Goal: Information Seeking & Learning: Check status

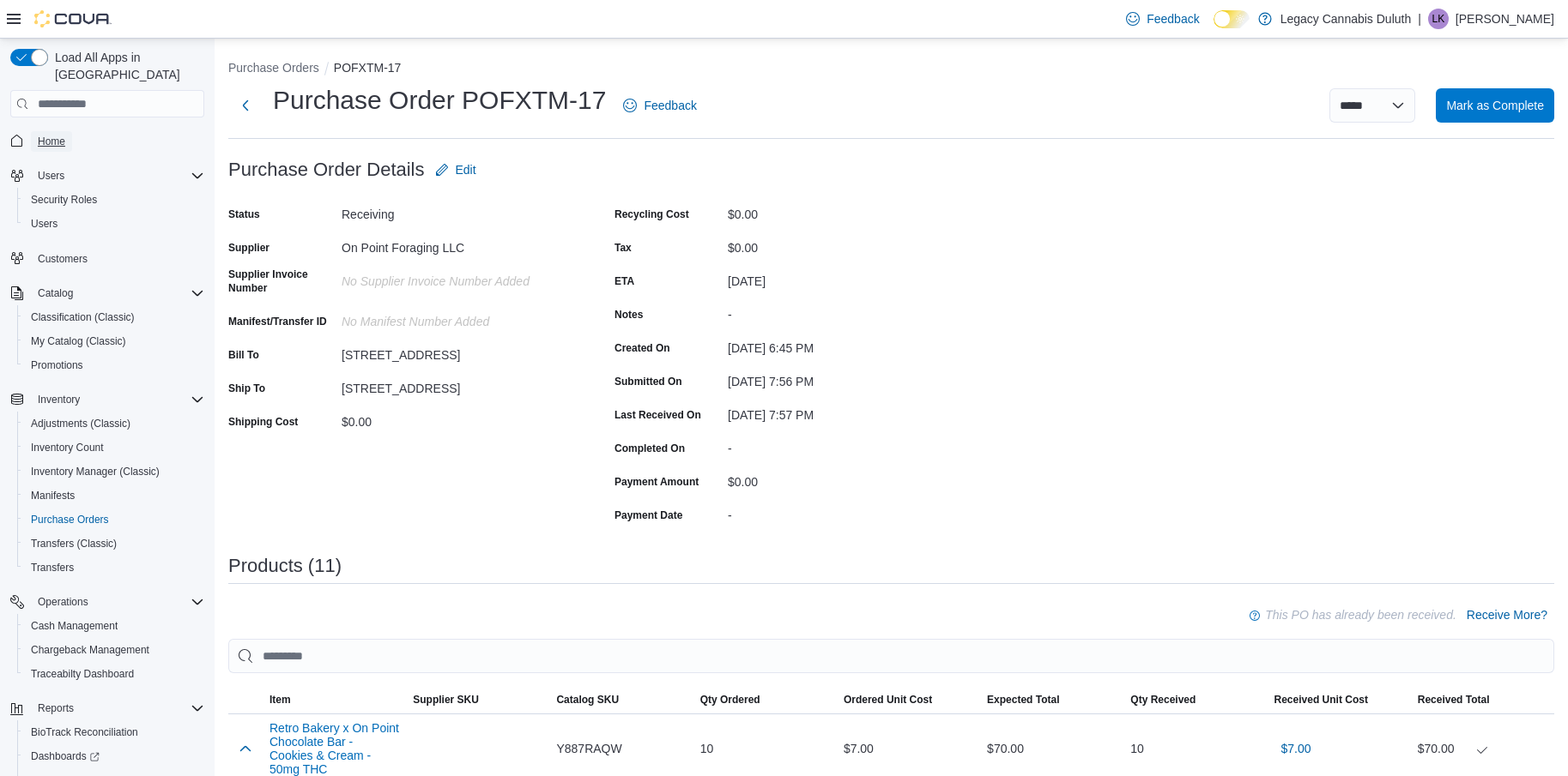
click at [60, 134] on span "Home" at bounding box center [51, 141] width 27 height 14
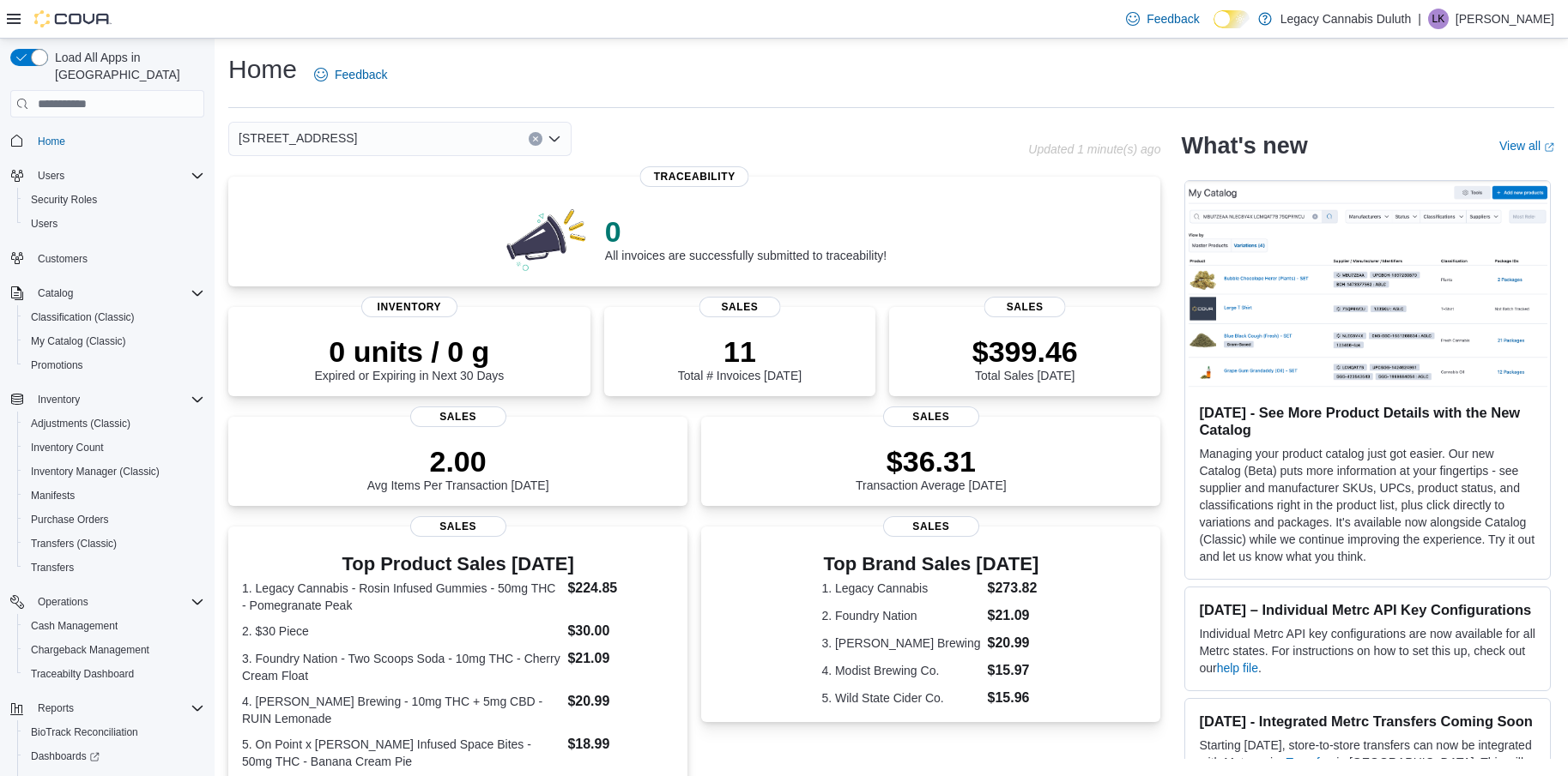
click at [740, 135] on div "[STREET_ADDRESS]" at bounding box center [628, 139] width 800 height 34
click at [882, 122] on div "[STREET_ADDRESS]" at bounding box center [628, 139] width 800 height 34
click at [970, 101] on div "Home Feedback" at bounding box center [891, 80] width 1326 height 56
click at [81, 335] on span "My Catalog (Classic)" at bounding box center [79, 341] width 96 height 14
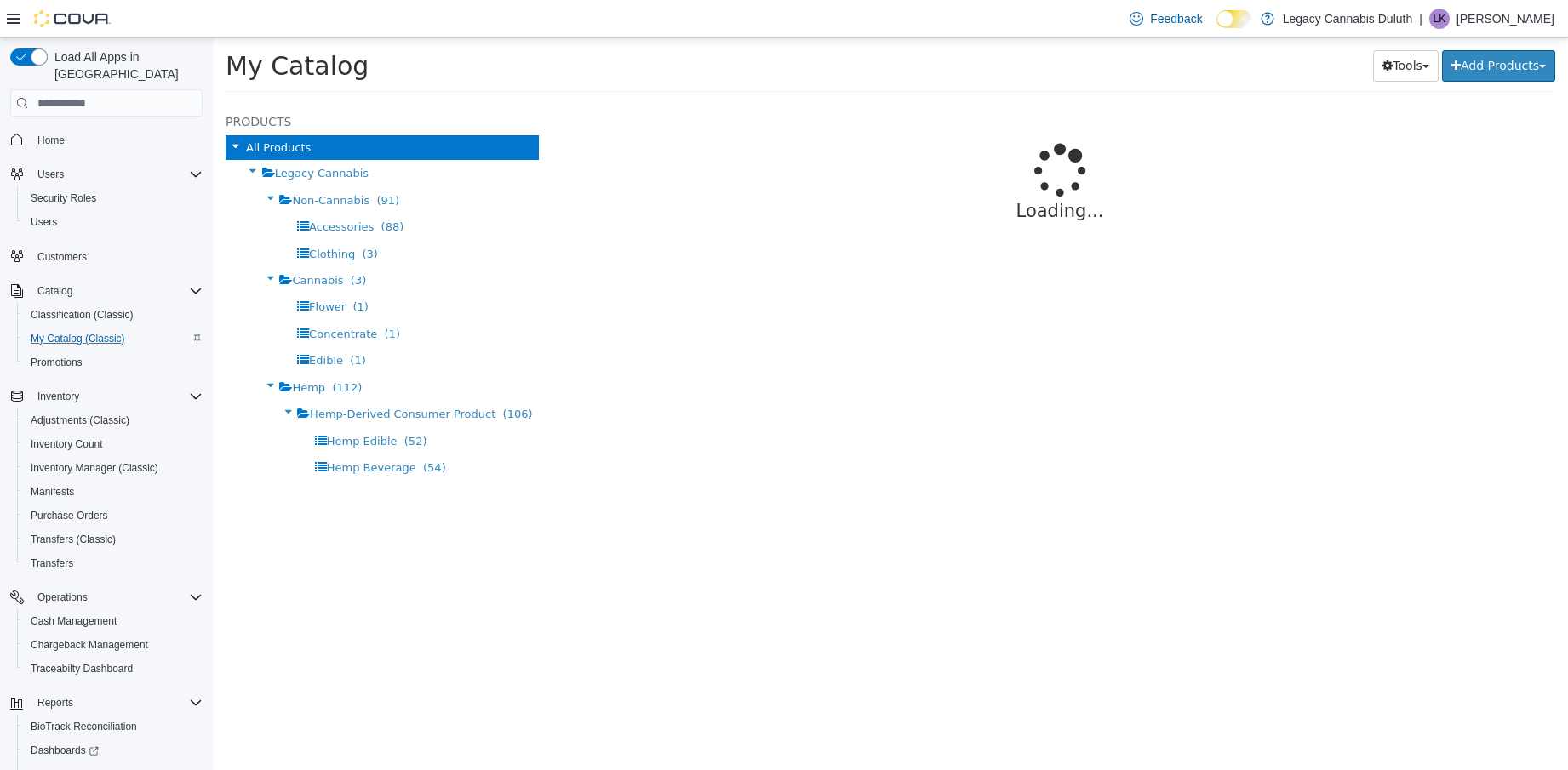
select select "**********"
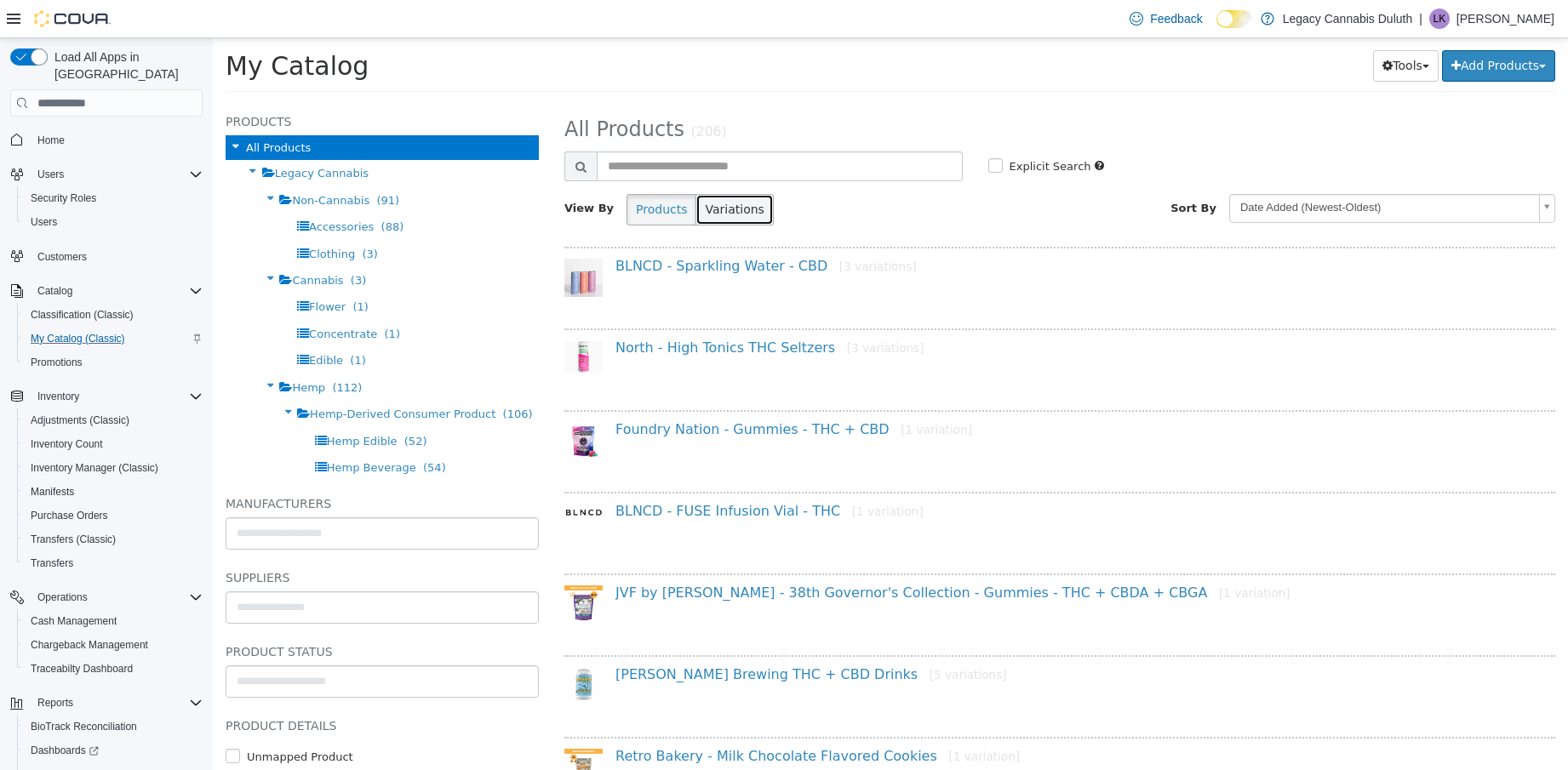
click at [722, 217] on button "Variations" at bounding box center [734, 210] width 78 height 31
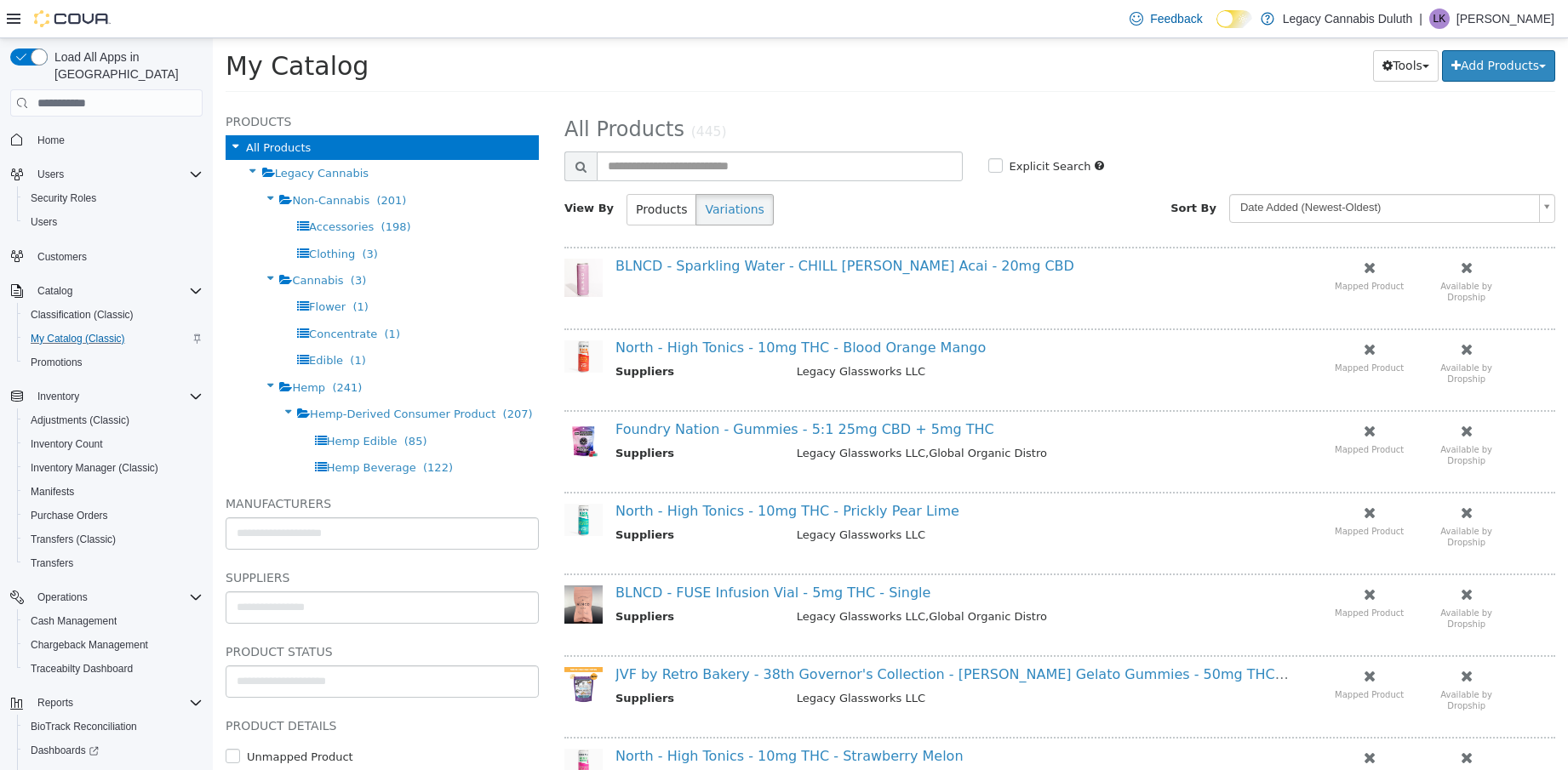
click at [1304, 103] on body "**********" at bounding box center [891, 71] width 1356 height 64
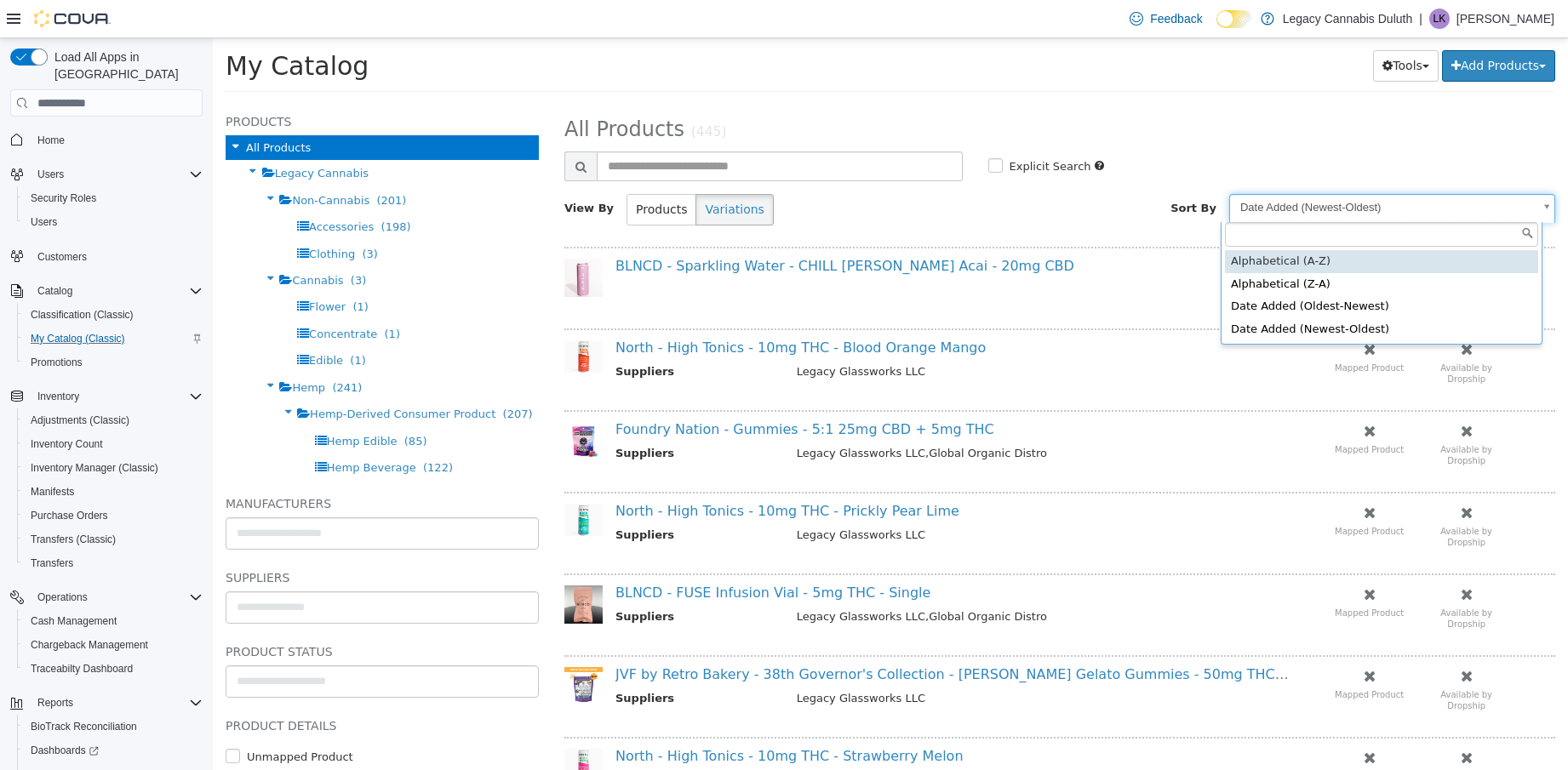
drag, startPoint x: 1306, startPoint y: 252, endPoint x: 1297, endPoint y: 259, distance: 11.4
select select "********"
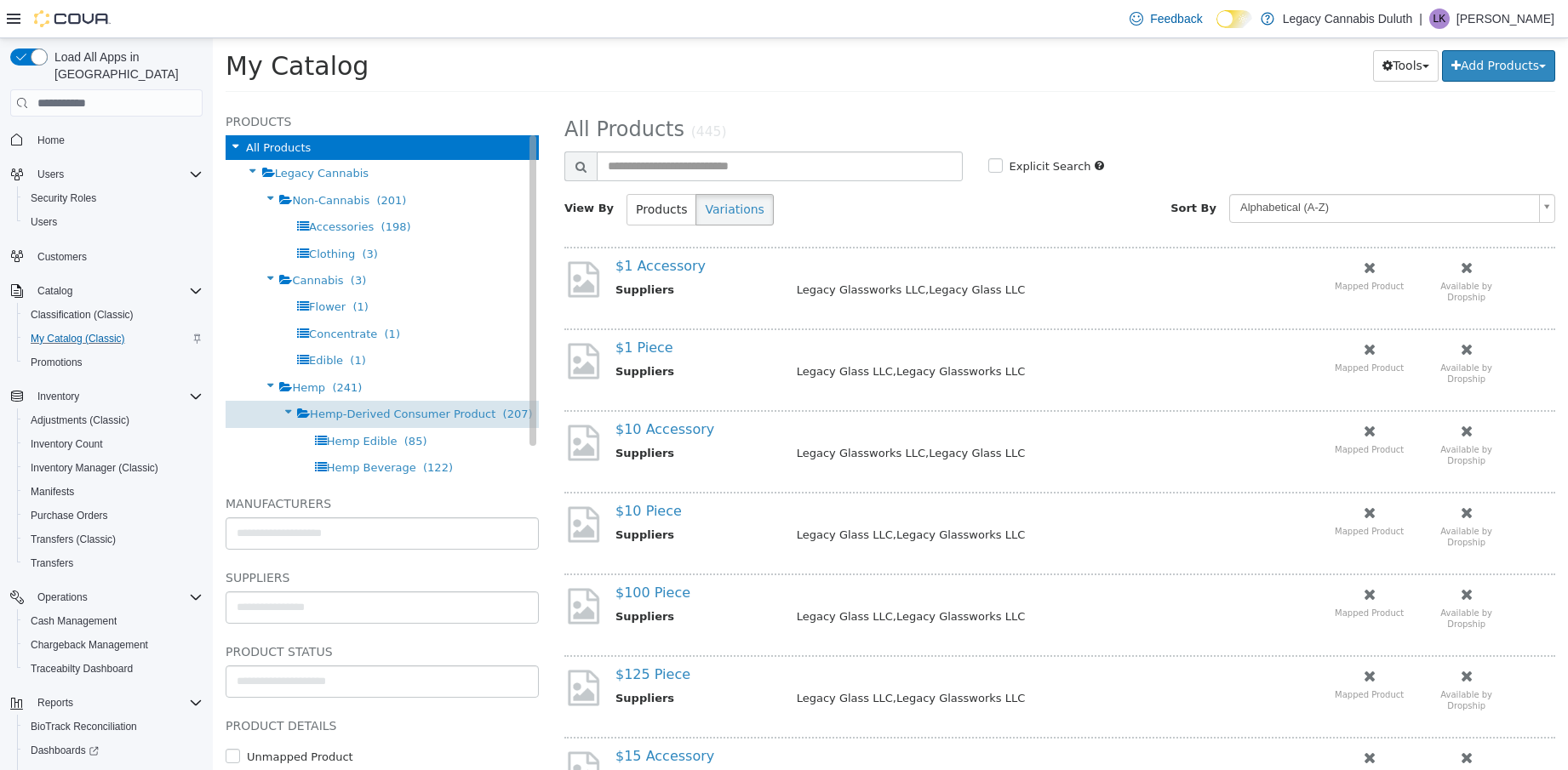
click at [366, 401] on div "Hemp-Derived Consumer Product (207)" at bounding box center [382, 414] width 313 height 26
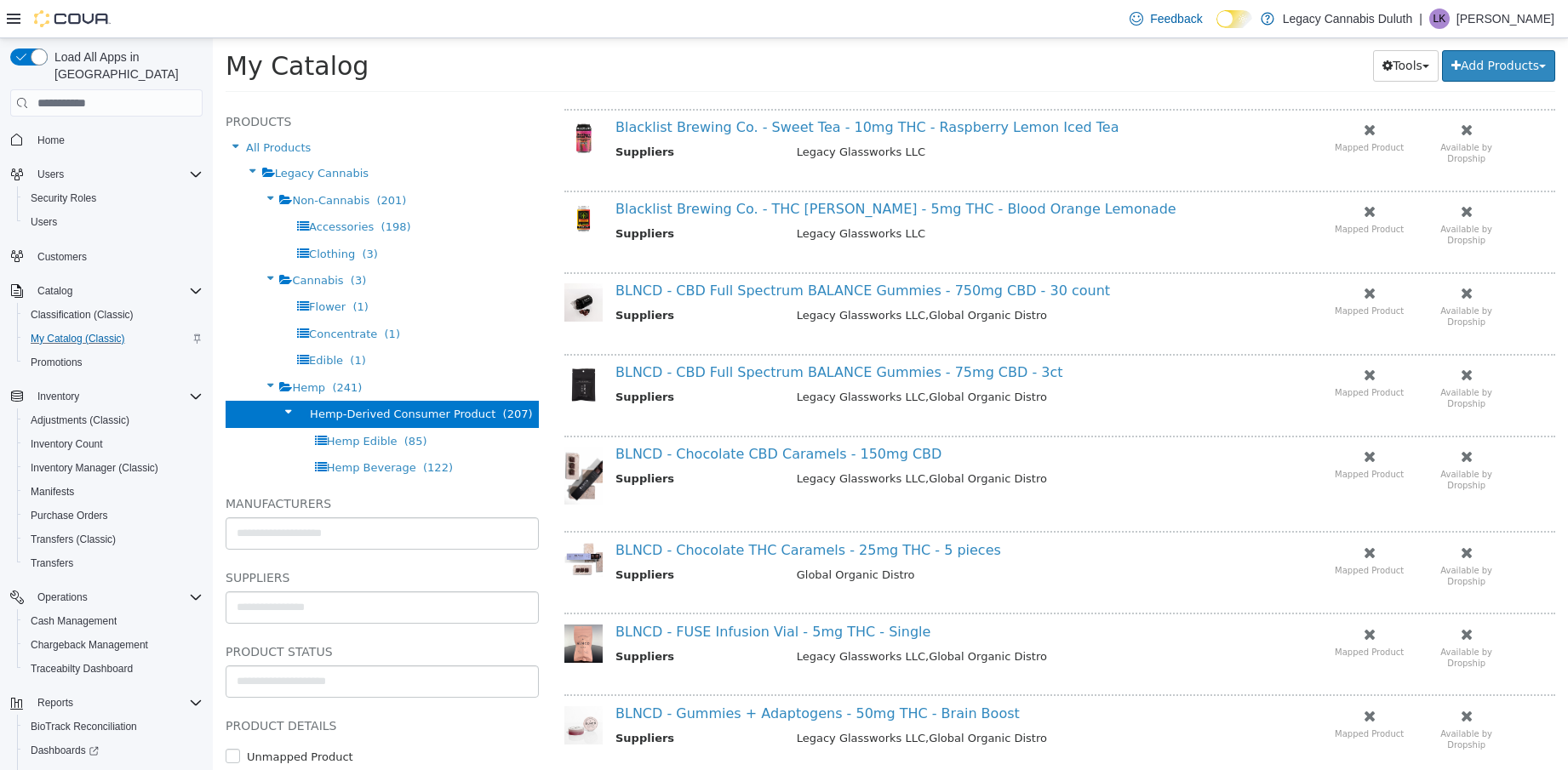
scroll to position [1339, 0]
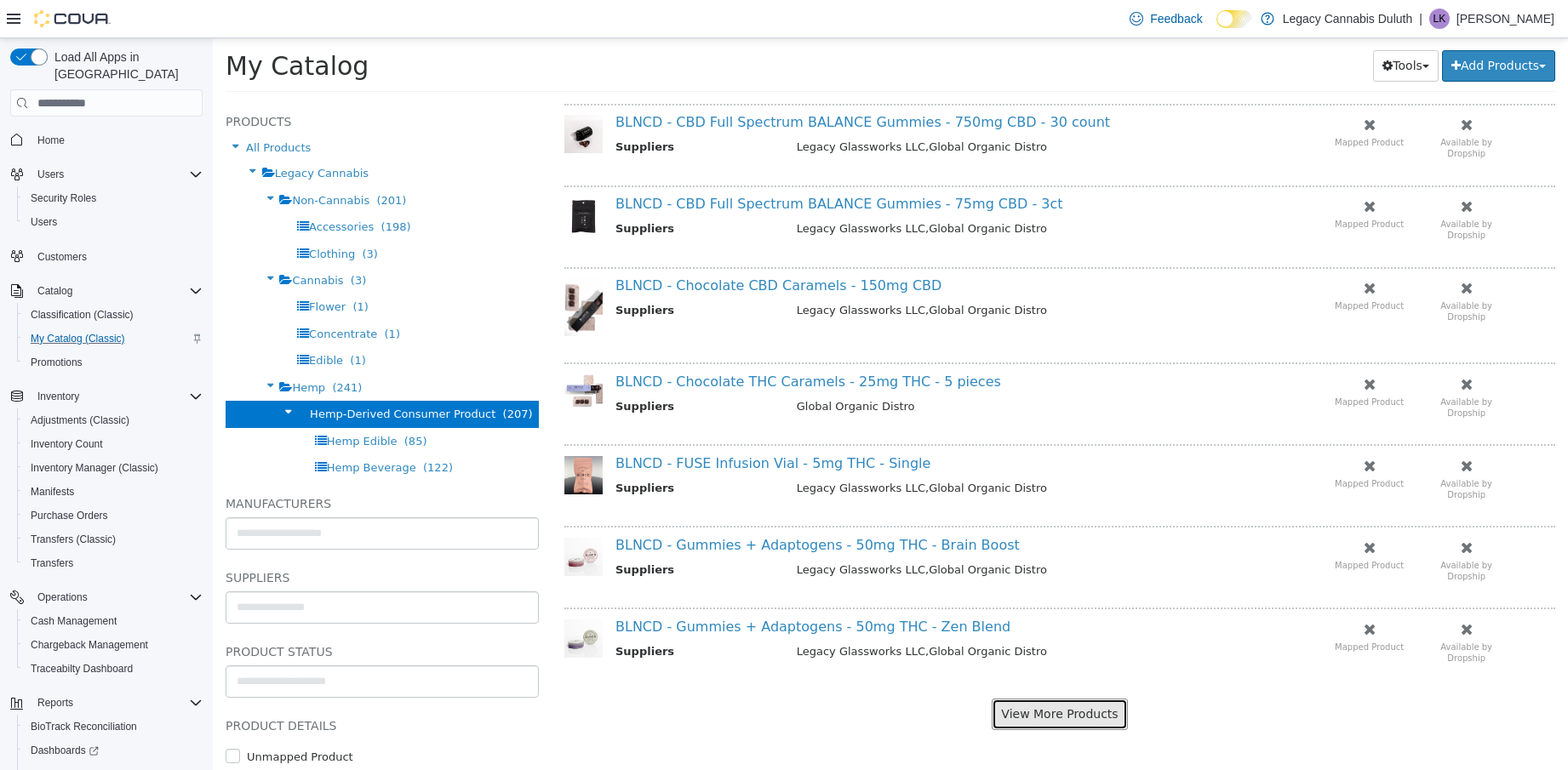
click at [1058, 707] on button "View More Products" at bounding box center [1059, 714] width 135 height 31
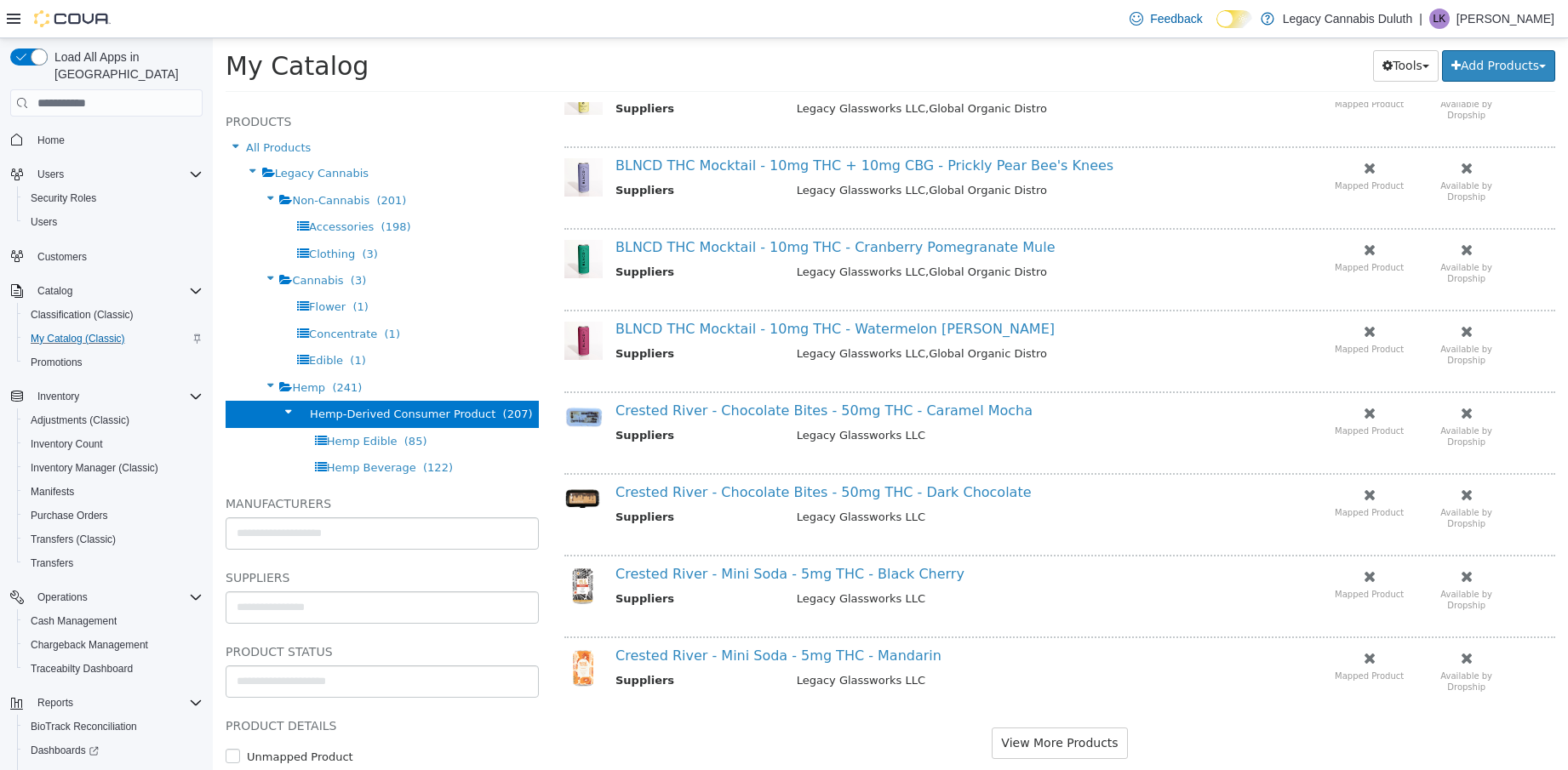
scroll to position [2973, 0]
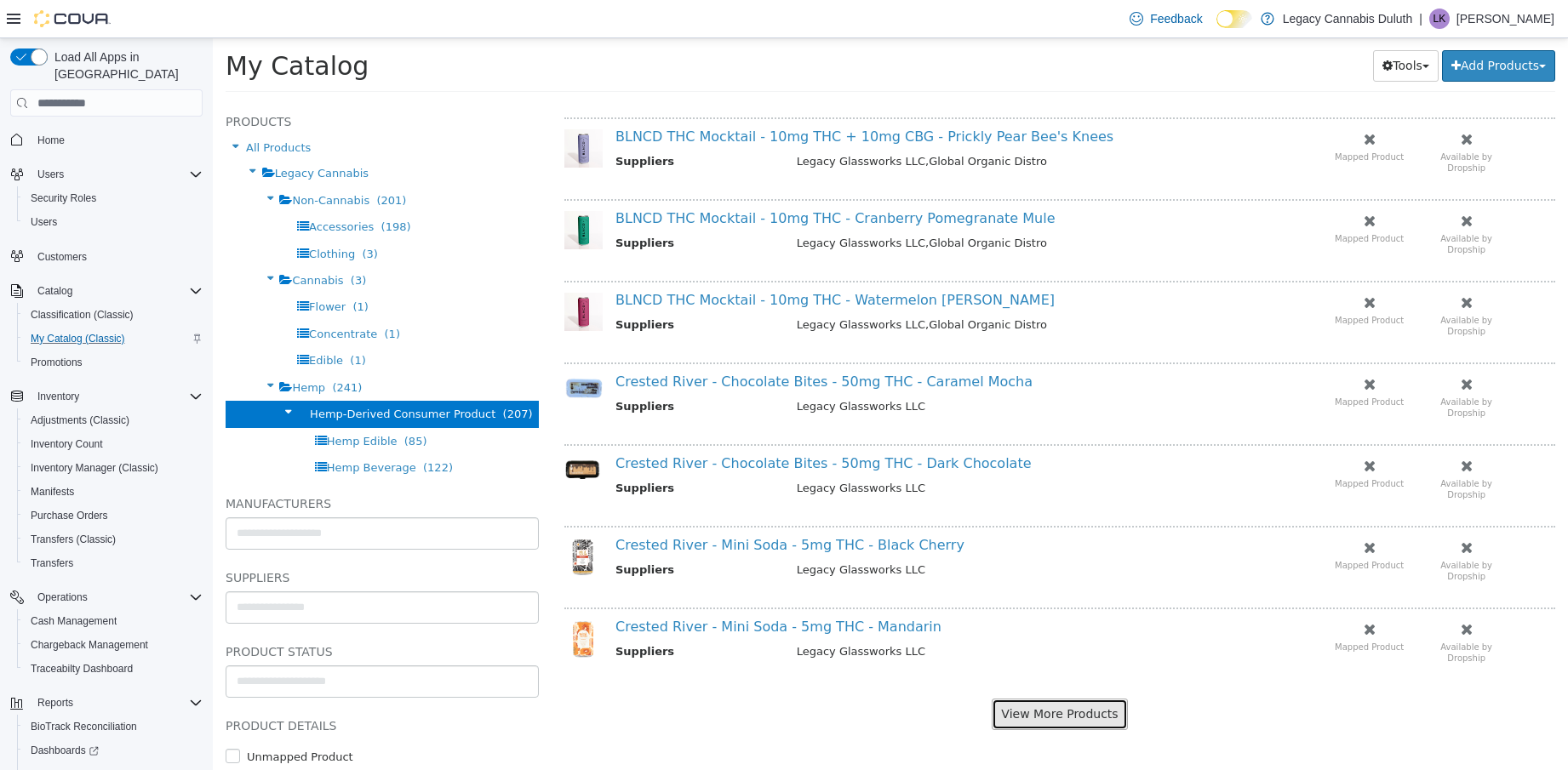
click at [1061, 728] on button "View More Products" at bounding box center [1059, 714] width 135 height 31
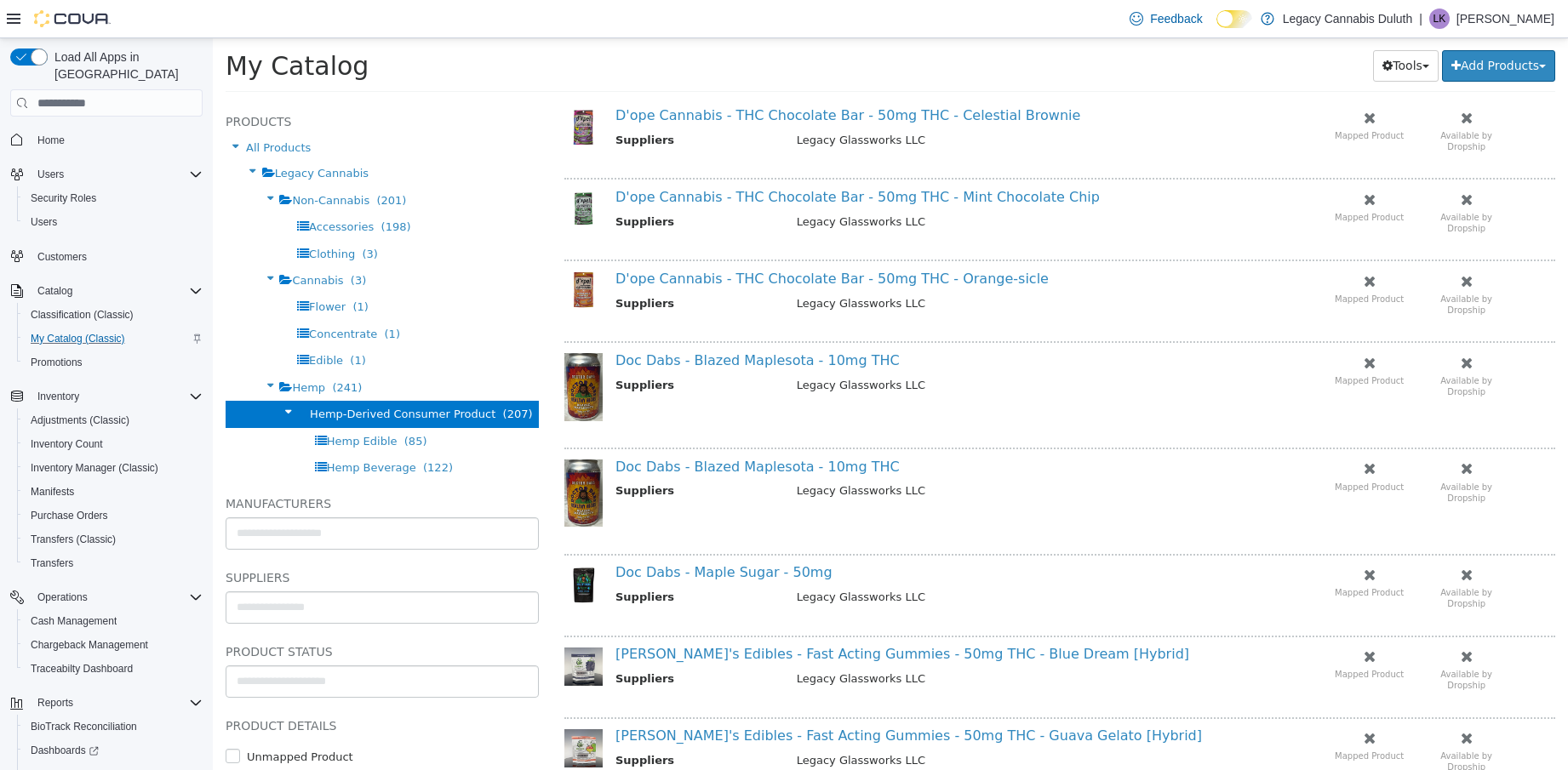
scroll to position [4342, 0]
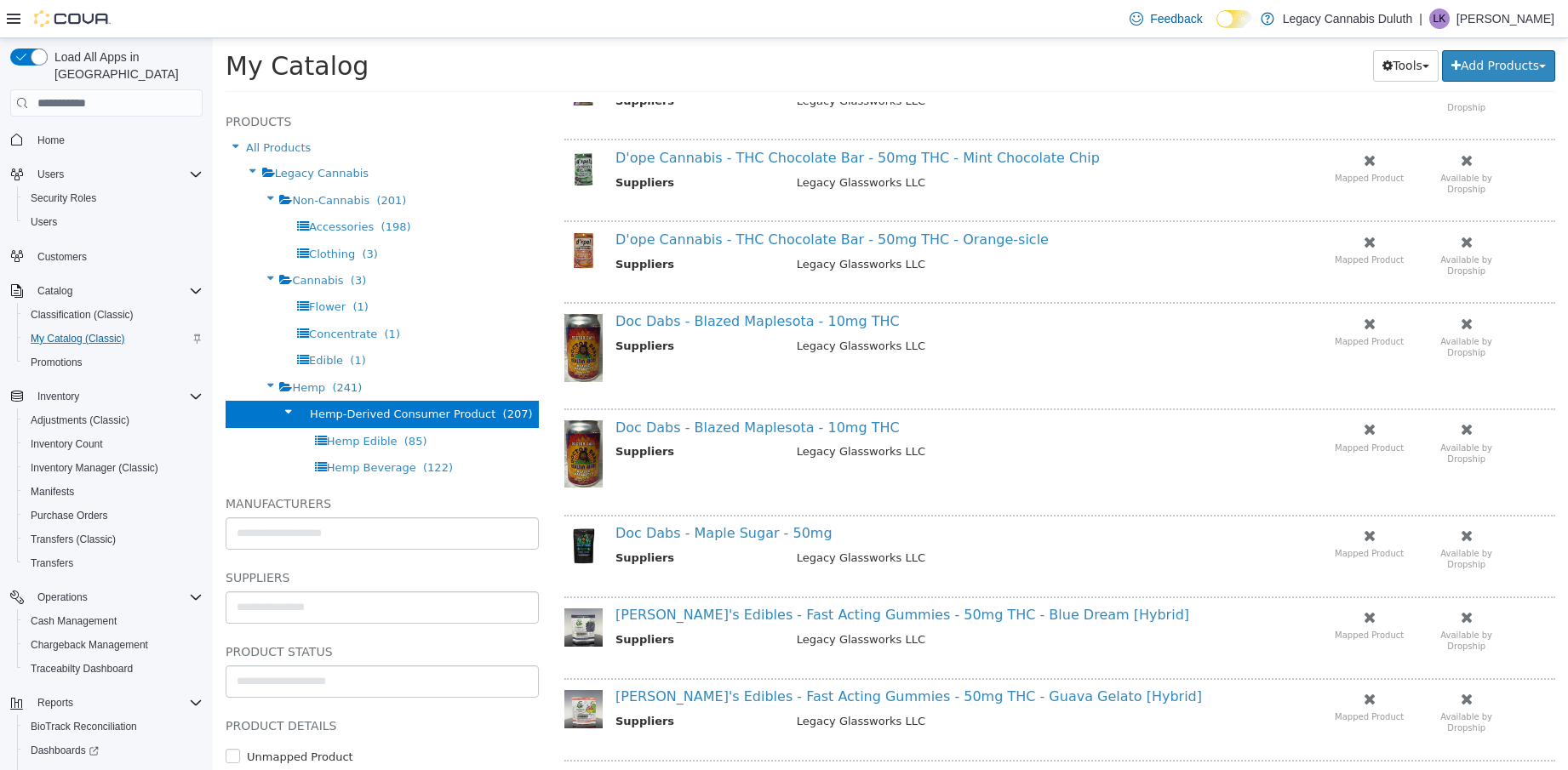
click at [1128, 444] on td "Legacy Glassworks LLC" at bounding box center [1037, 454] width 505 height 21
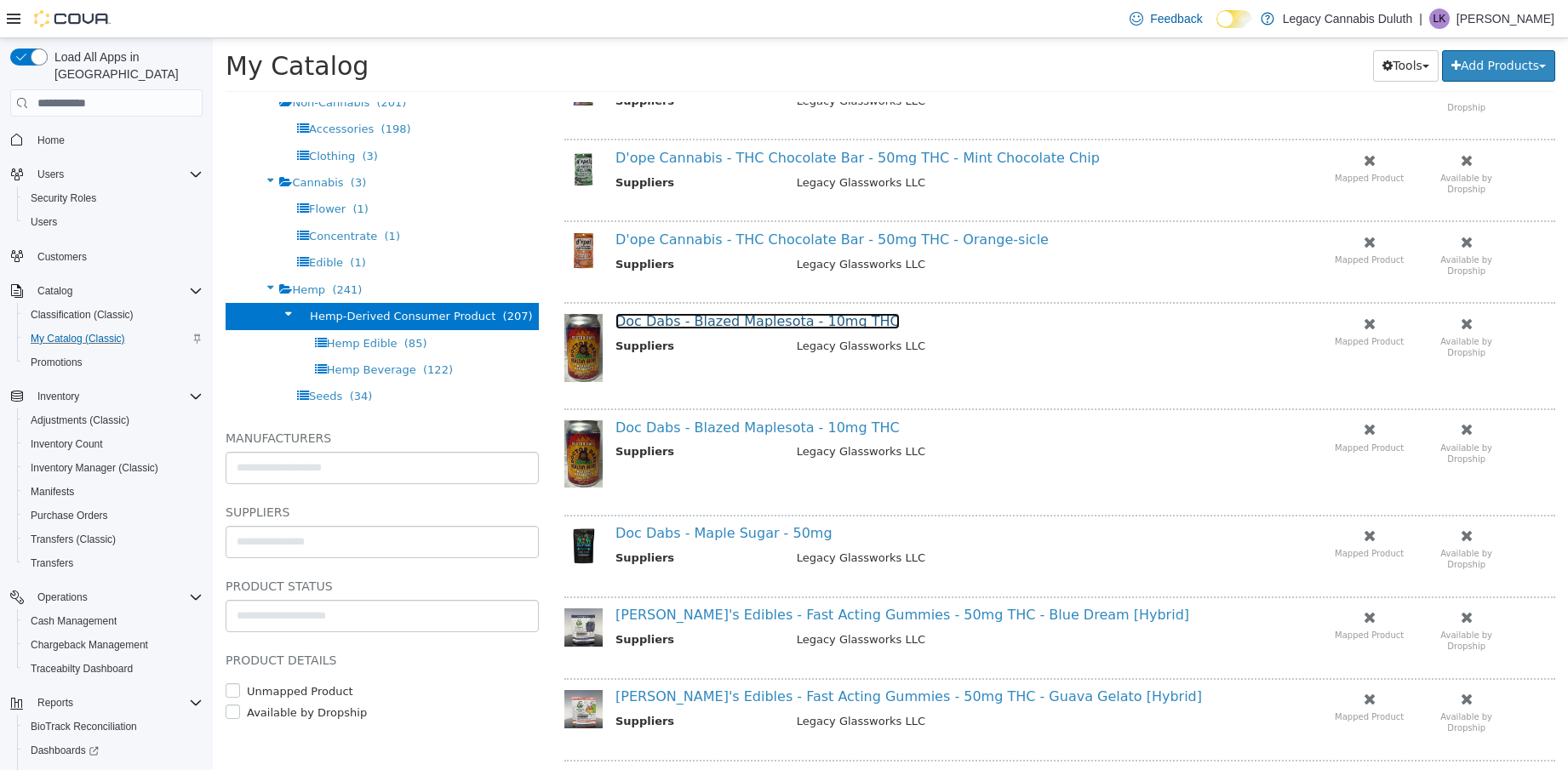
click at [743, 329] on link "Doc Dabs - Blazed Maplesota - 10mg THC" at bounding box center [758, 321] width 285 height 16
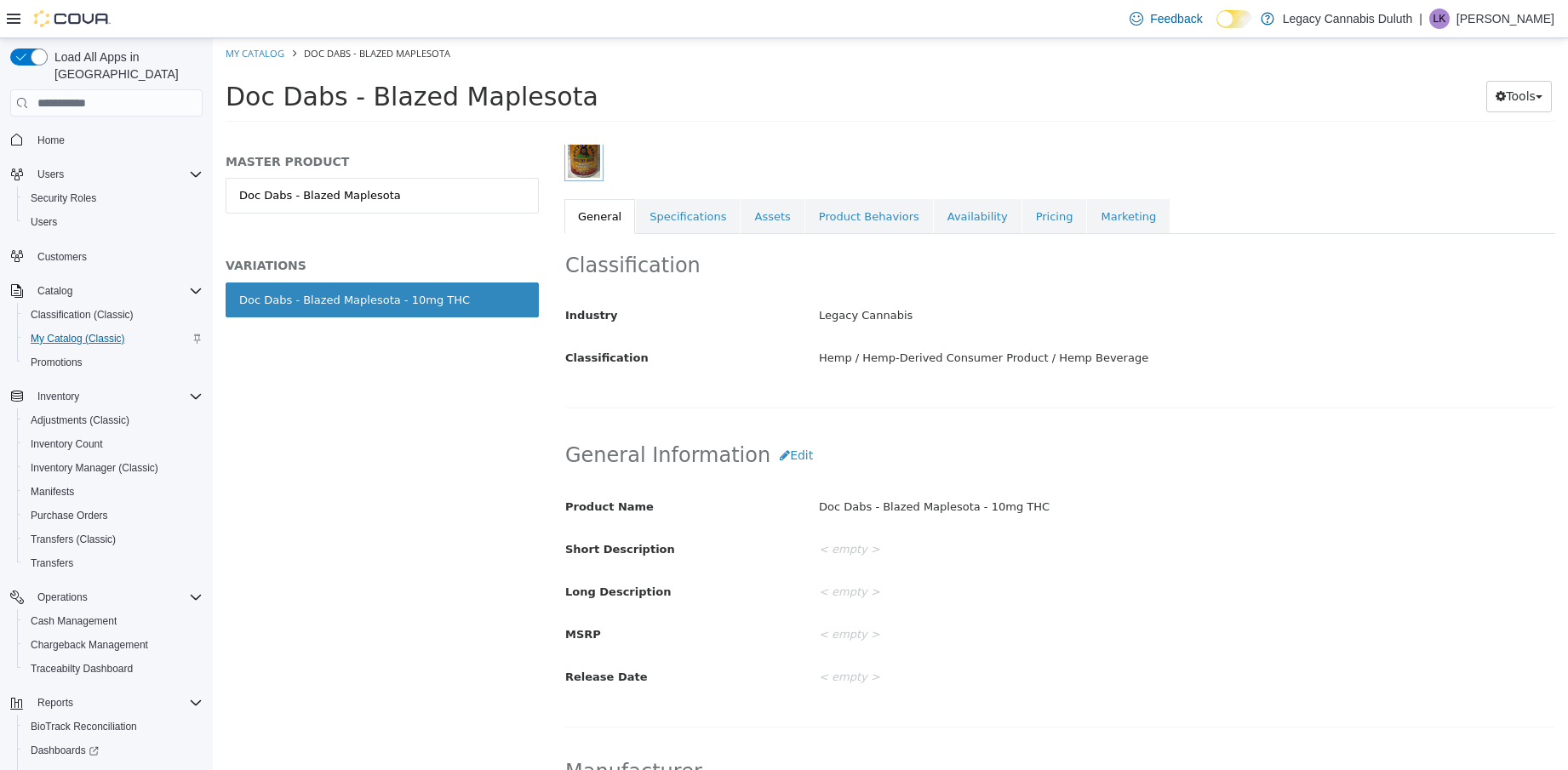
scroll to position [255, 0]
click at [943, 226] on link "Availability" at bounding box center [978, 217] width 88 height 36
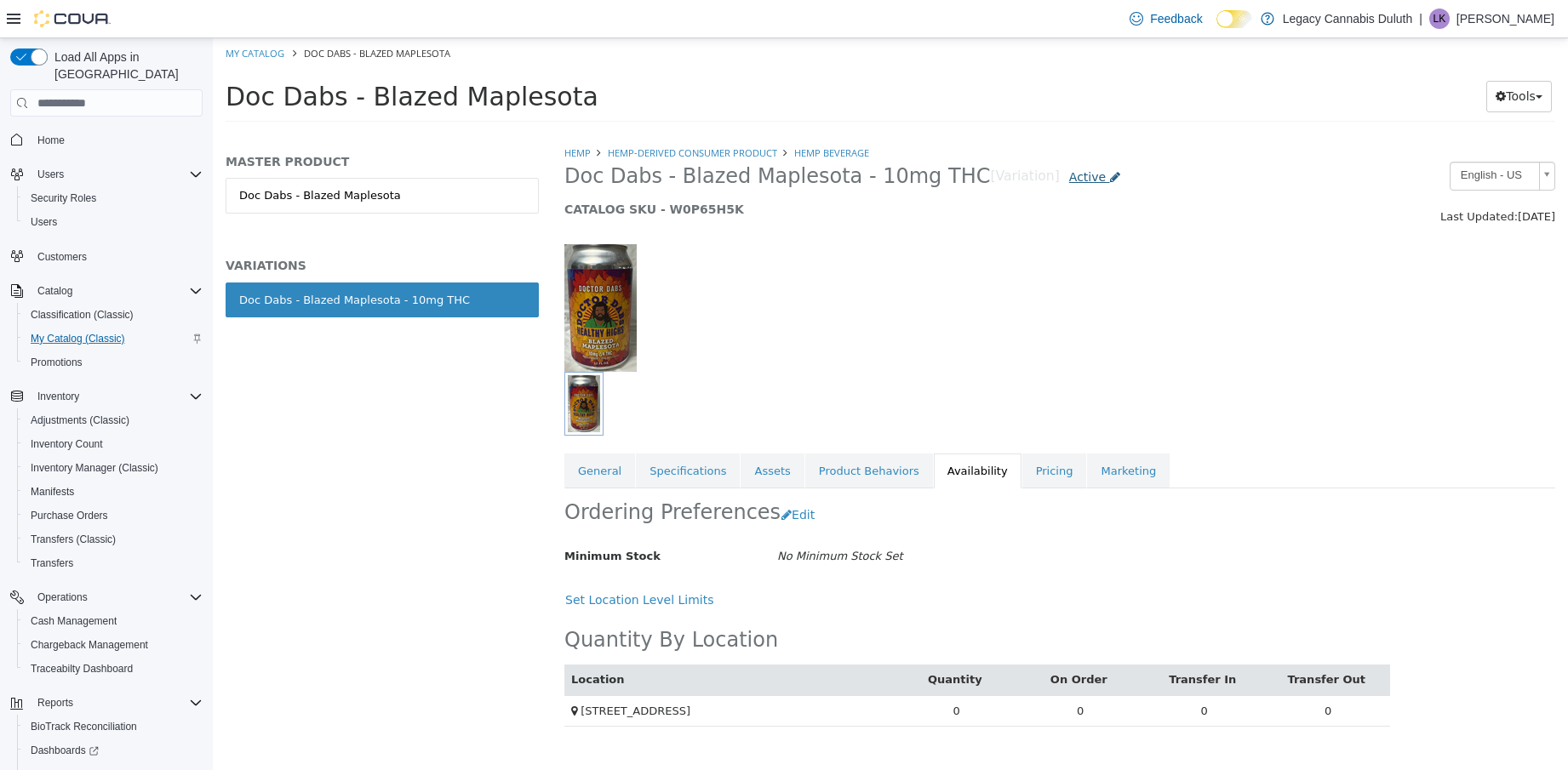
drag, startPoint x: 1048, startPoint y: 166, endPoint x: 1047, endPoint y: 178, distance: 12.0
click at [1060, 167] on link "Active" at bounding box center [1095, 177] width 70 height 31
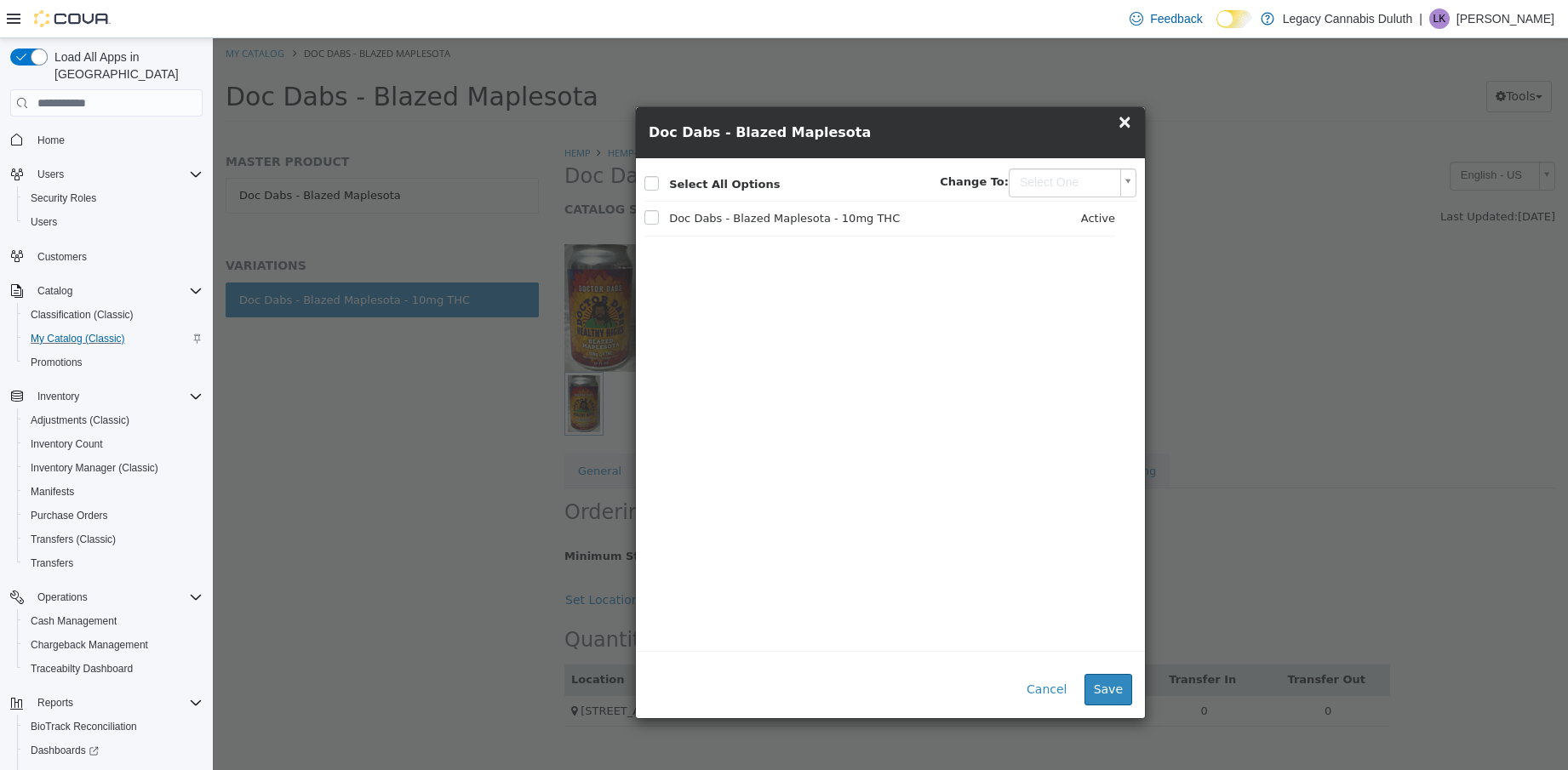
click at [1092, 133] on body "Saving Bulk Changes... × My Catalog Doc Dabs - Blazed Maplesota Doc Dabs - Blaz…" at bounding box center [891, 86] width 1356 height 95
type input "********"
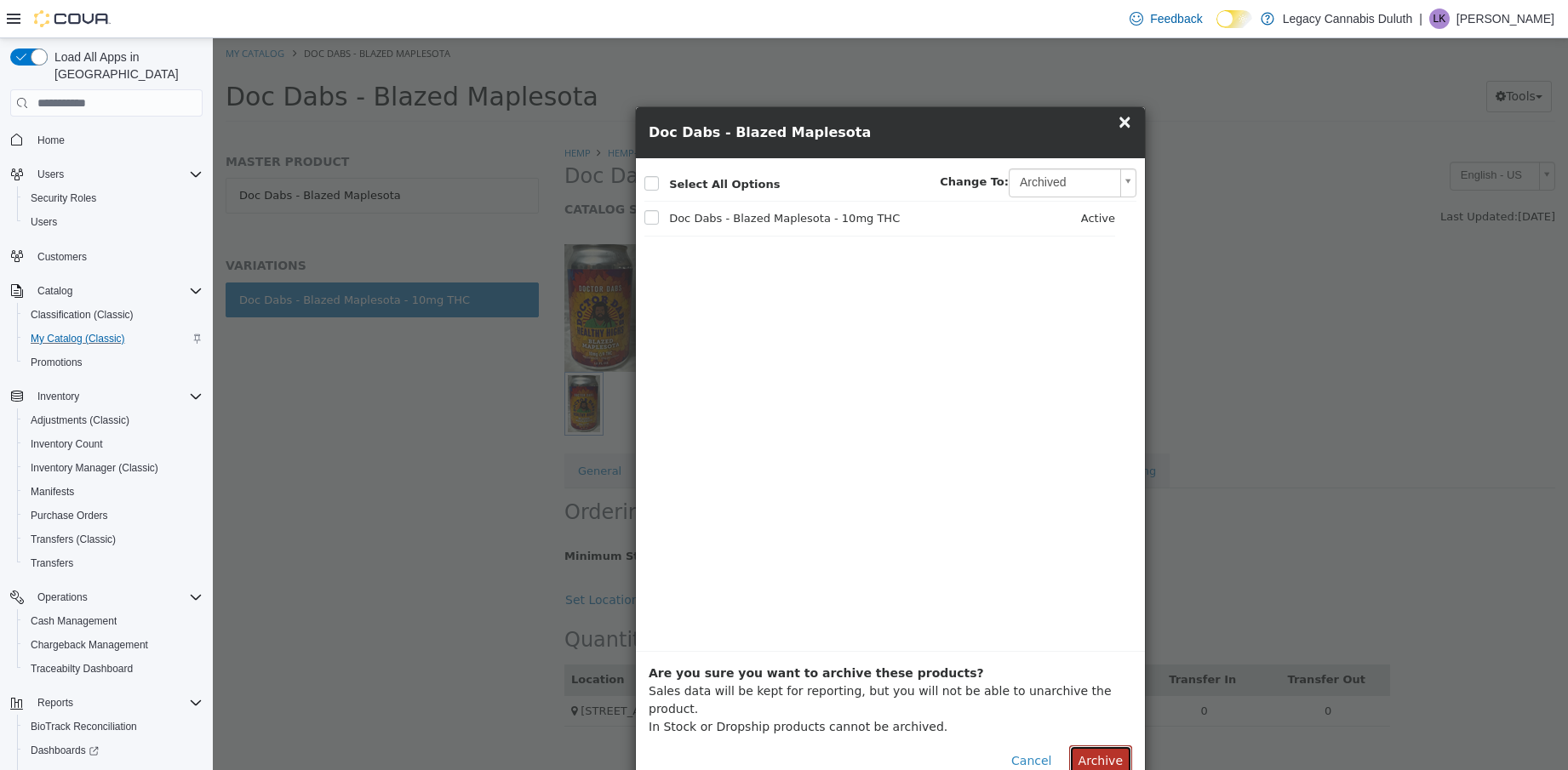
click at [1101, 746] on button "Archive" at bounding box center [1101, 761] width 63 height 31
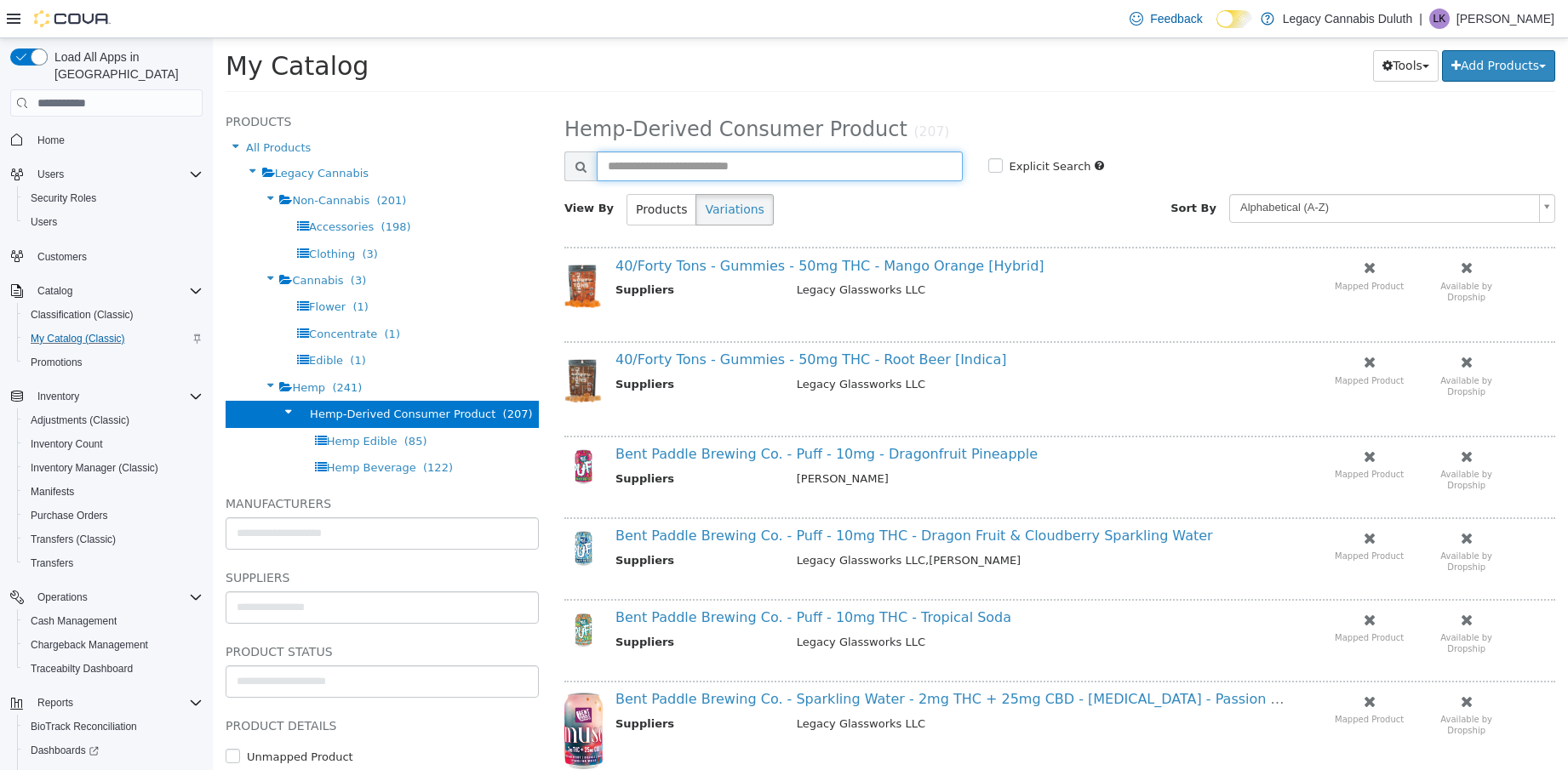
click at [699, 168] on input "text" at bounding box center [779, 166] width 366 height 30
type input "********"
select select "**********"
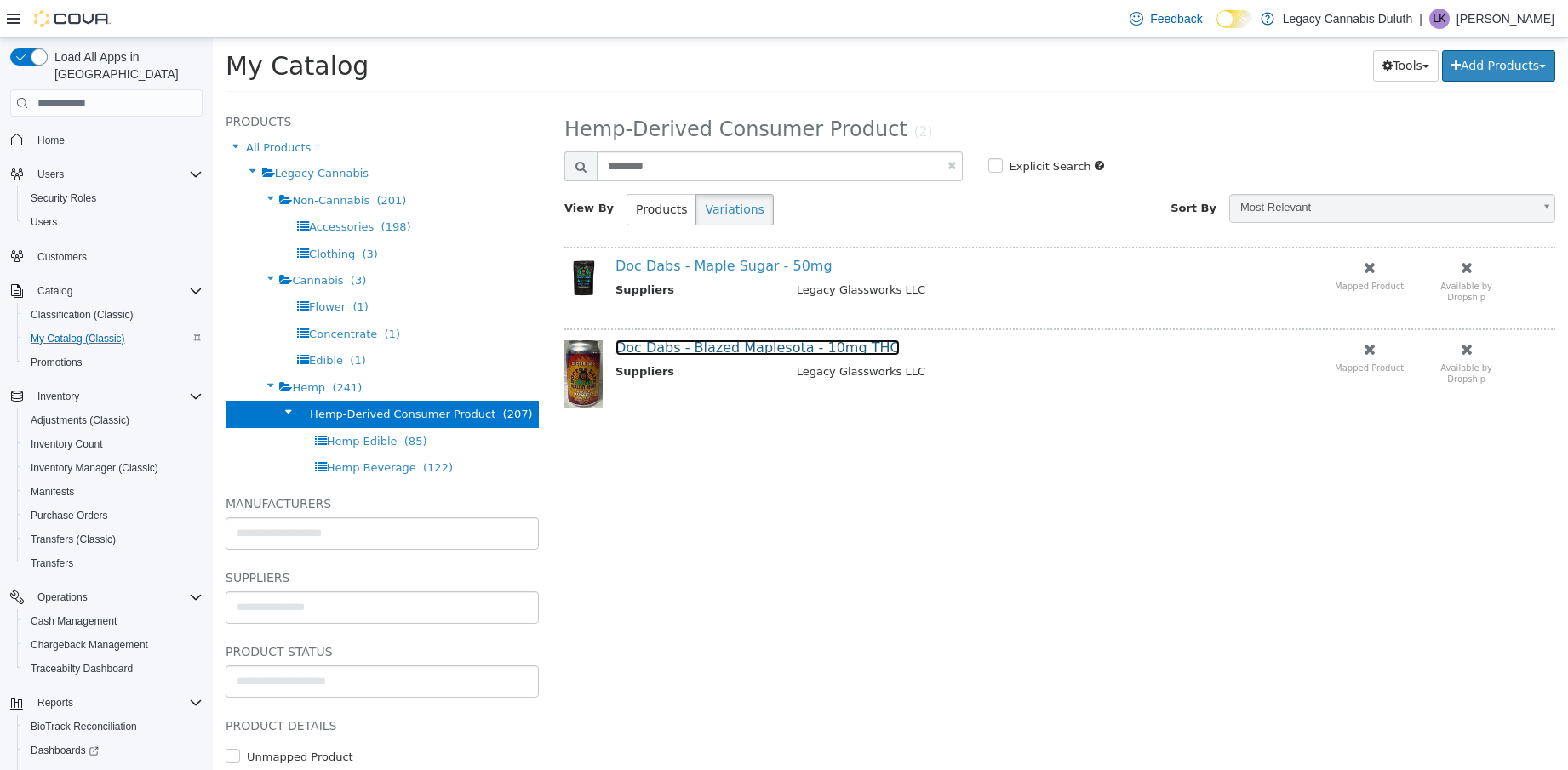
click at [688, 348] on link "Doc Dabs - Blazed Maplesota - 10mg THC" at bounding box center [758, 347] width 285 height 16
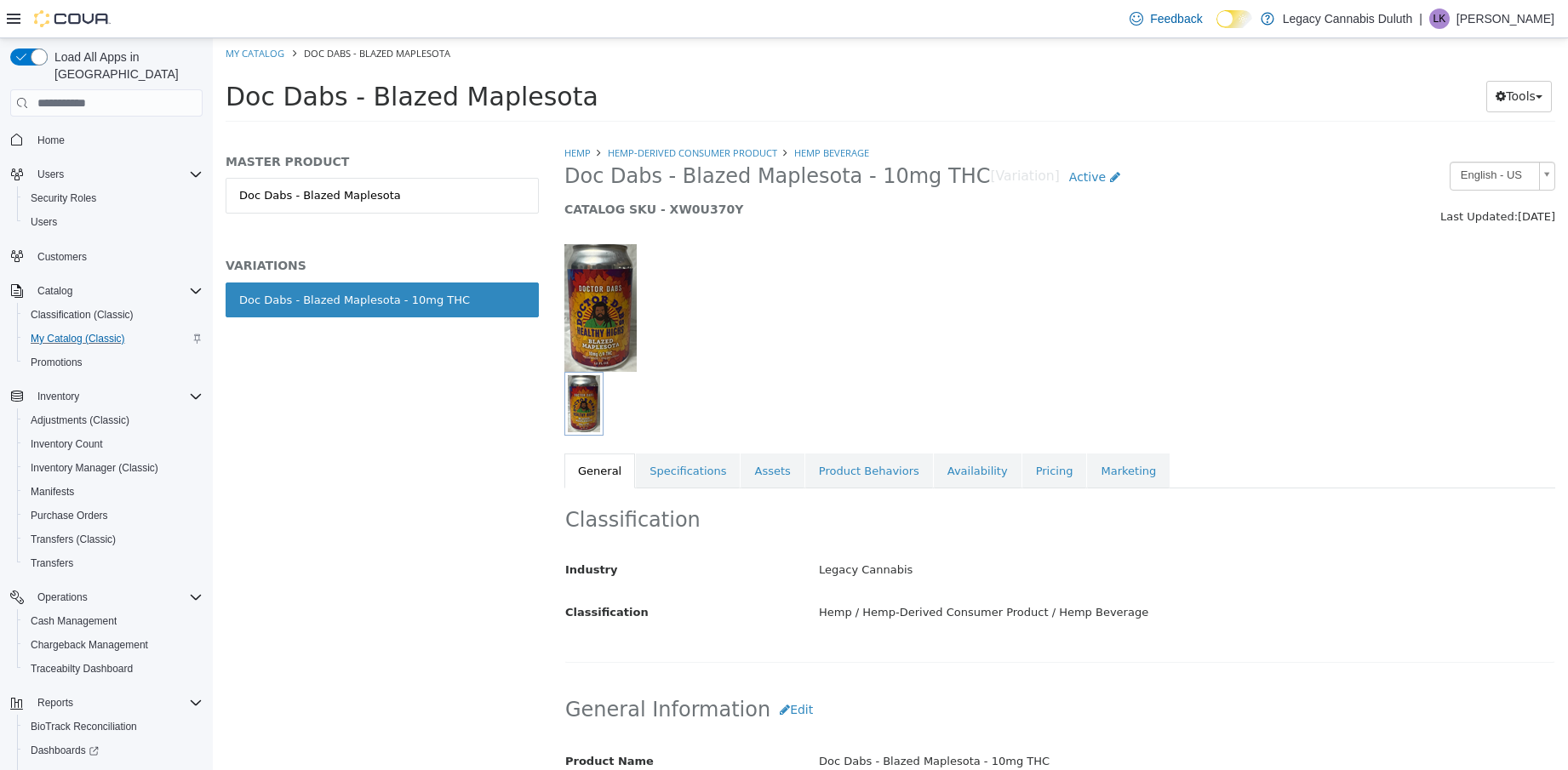
select select "**********"
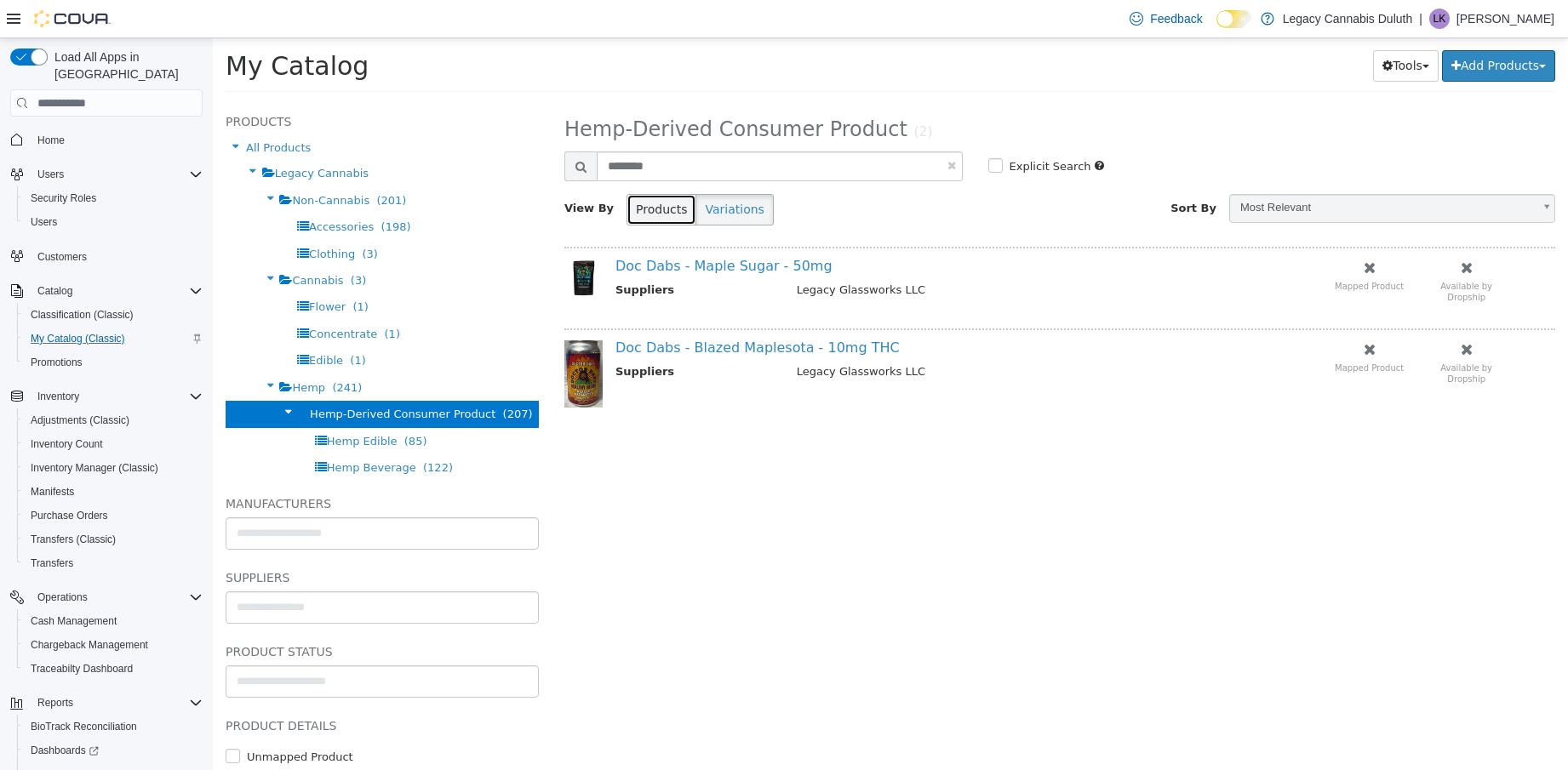
click at [641, 200] on button "Products" at bounding box center [662, 210] width 70 height 31
select select "**********"
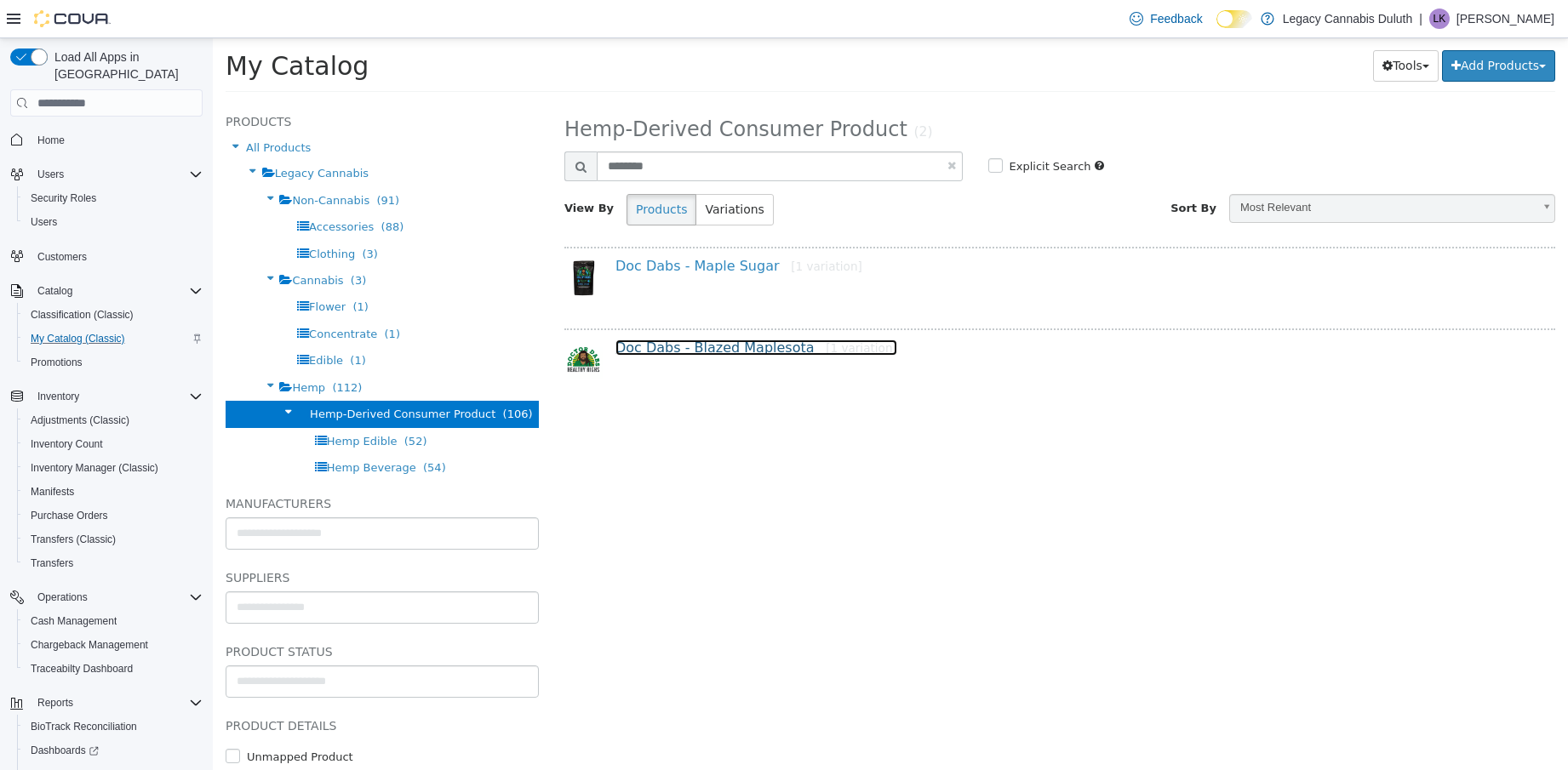
click at [667, 343] on link "Doc Dabs - Blazed Maplesota [1 variation]" at bounding box center [756, 347] width 282 height 16
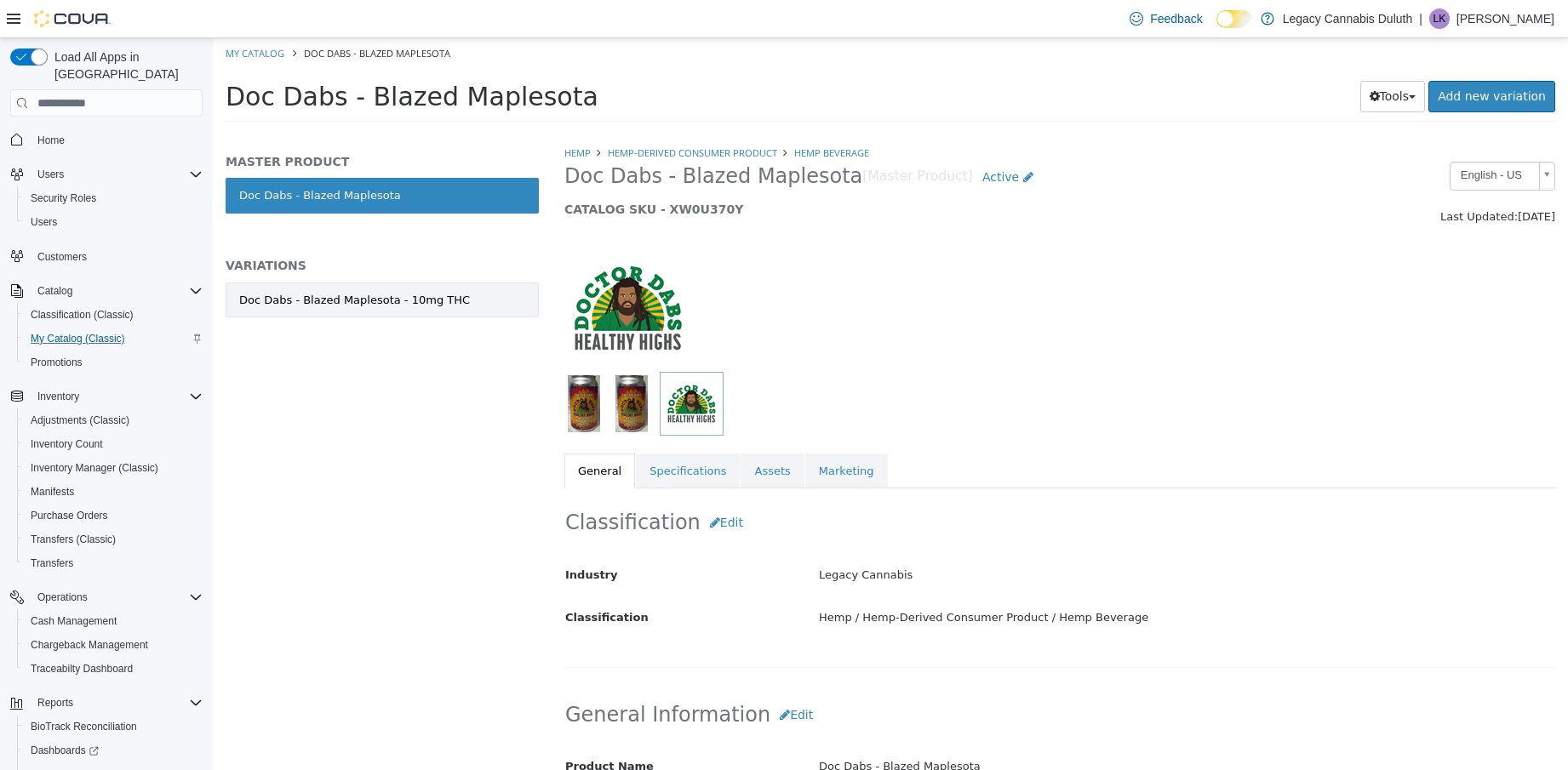
click at [424, 296] on div "Doc Dabs - Blazed Maplesota - 10mg THC" at bounding box center [355, 300] width 231 height 17
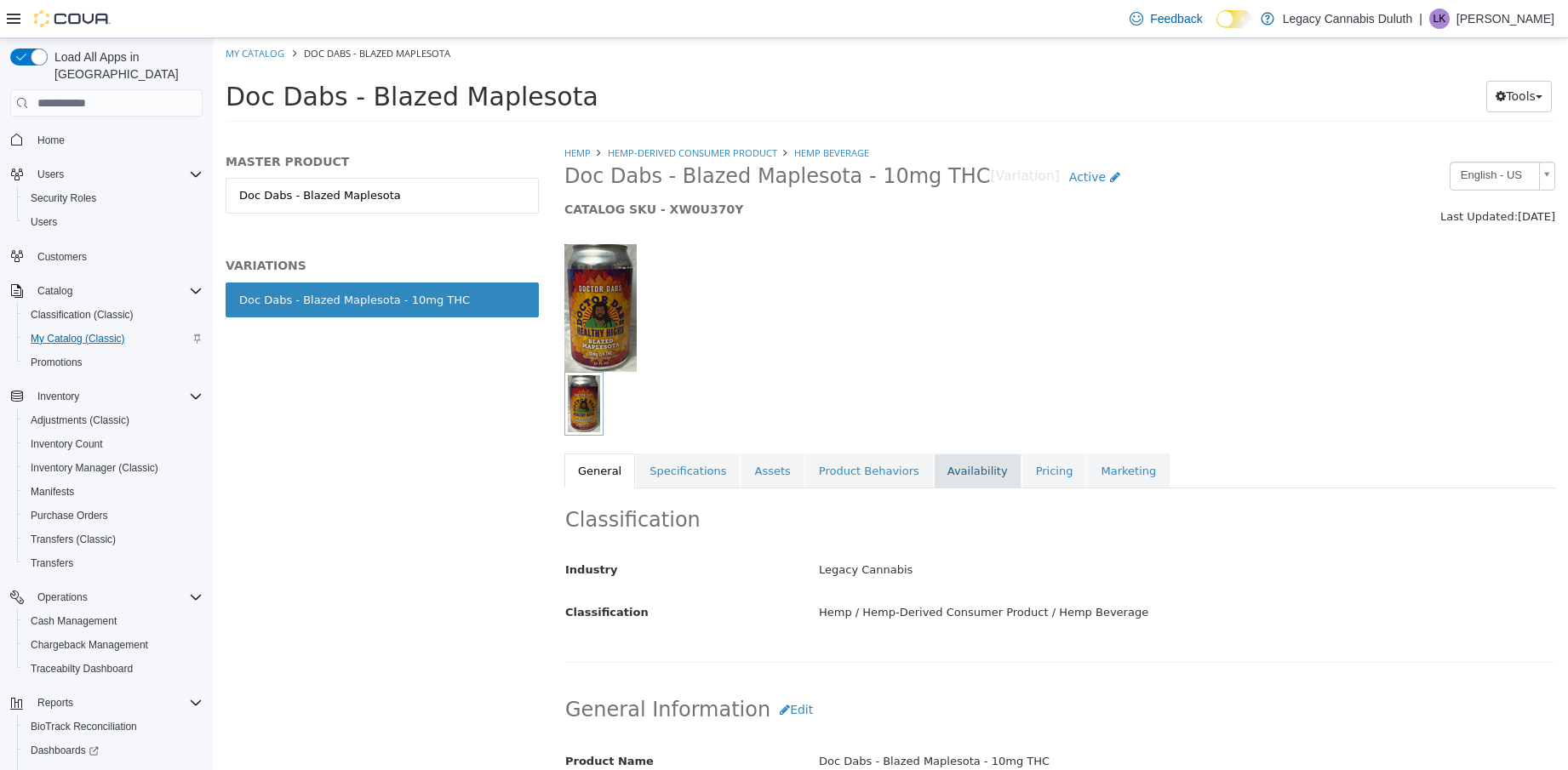
click at [939, 467] on link "Availability" at bounding box center [978, 472] width 88 height 36
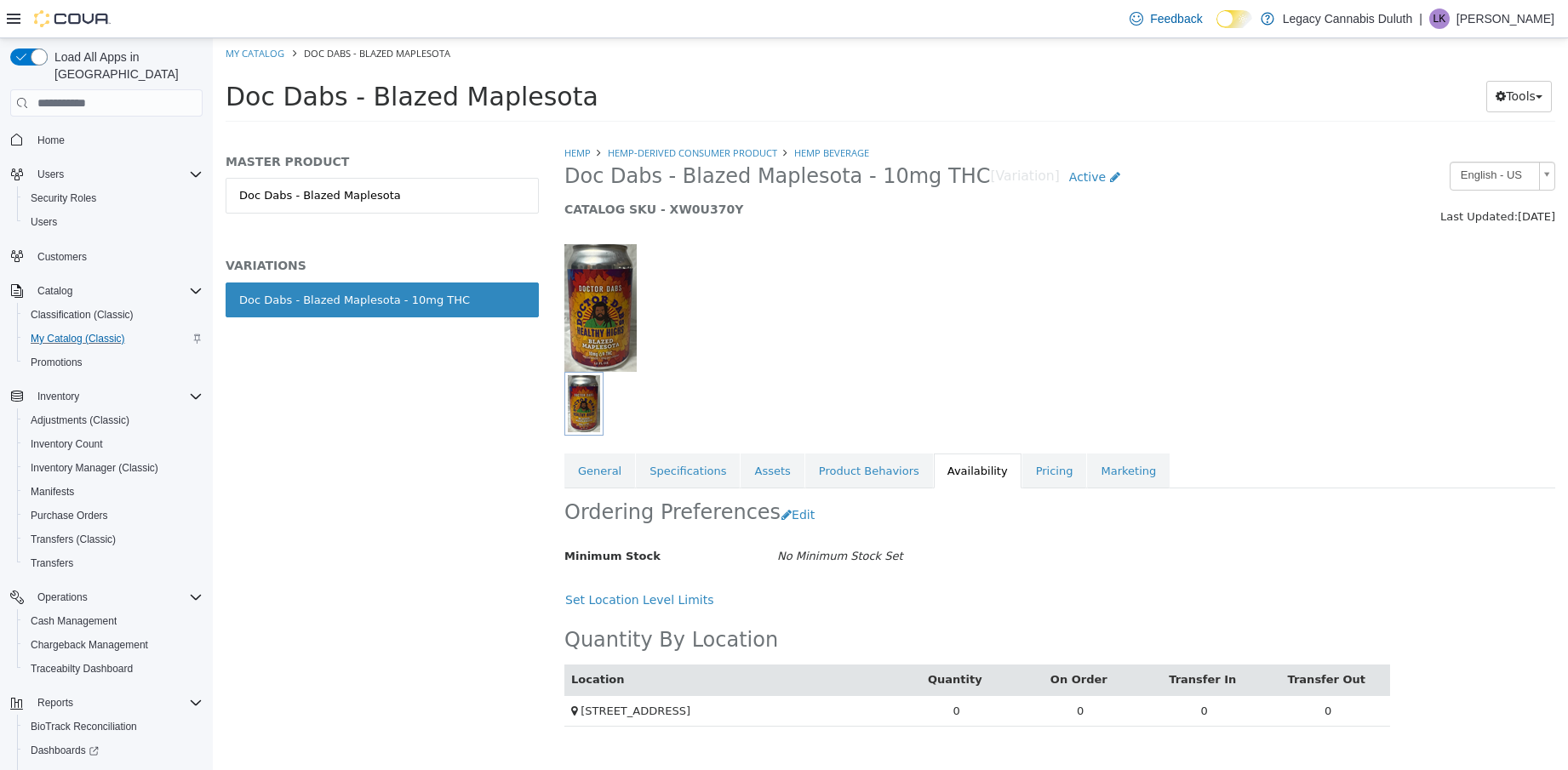
click at [317, 175] on div "MASTER PRODUCT Doc Dabs - Blazed Maplesota VARIATIONS Doc Dabs - Blazed Mapleso…" at bounding box center [382, 253] width 313 height 200
click at [346, 188] on link "Doc Dabs - Blazed Maplesota" at bounding box center [382, 196] width 313 height 36
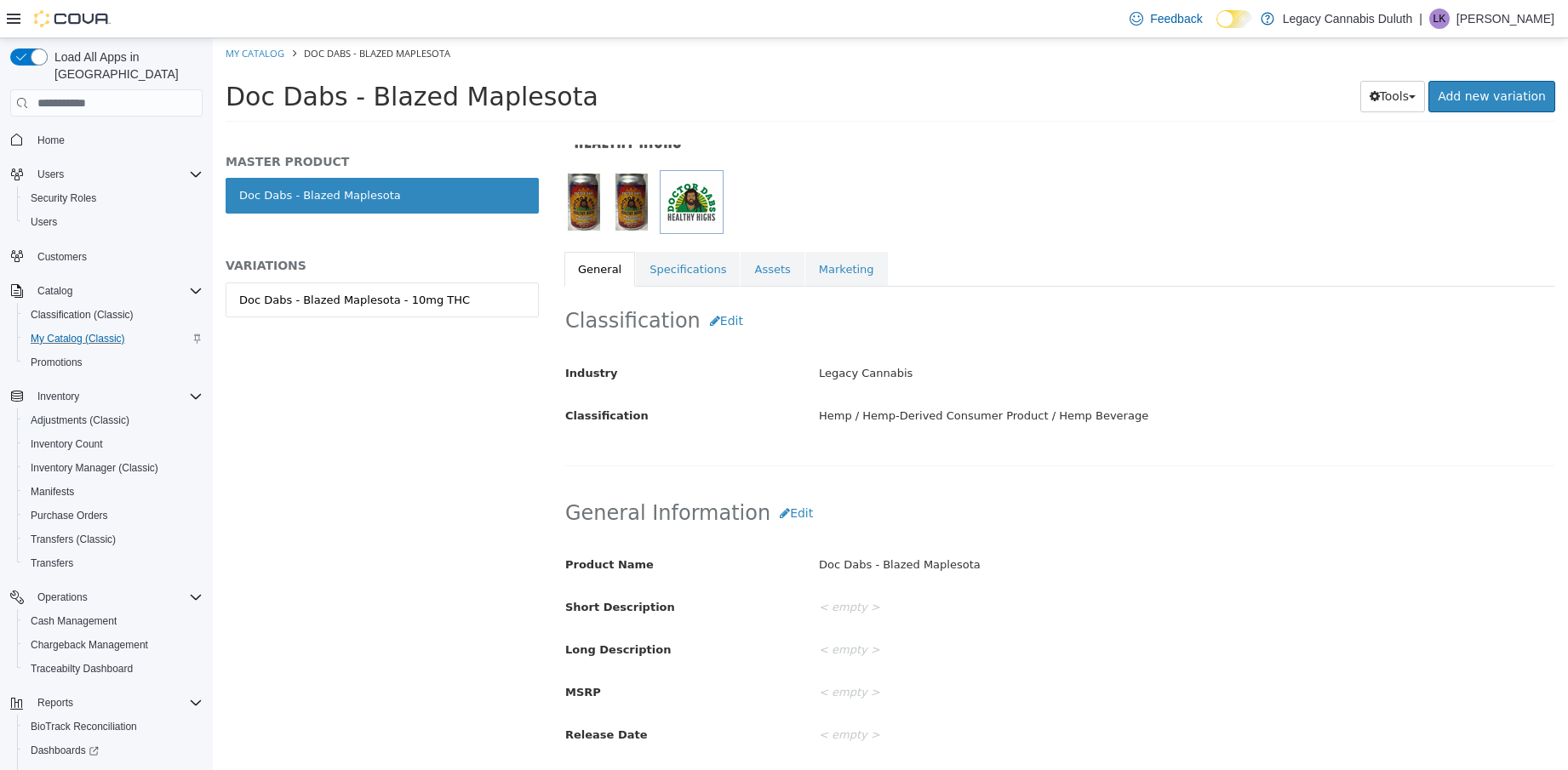
scroll to position [255, 0]
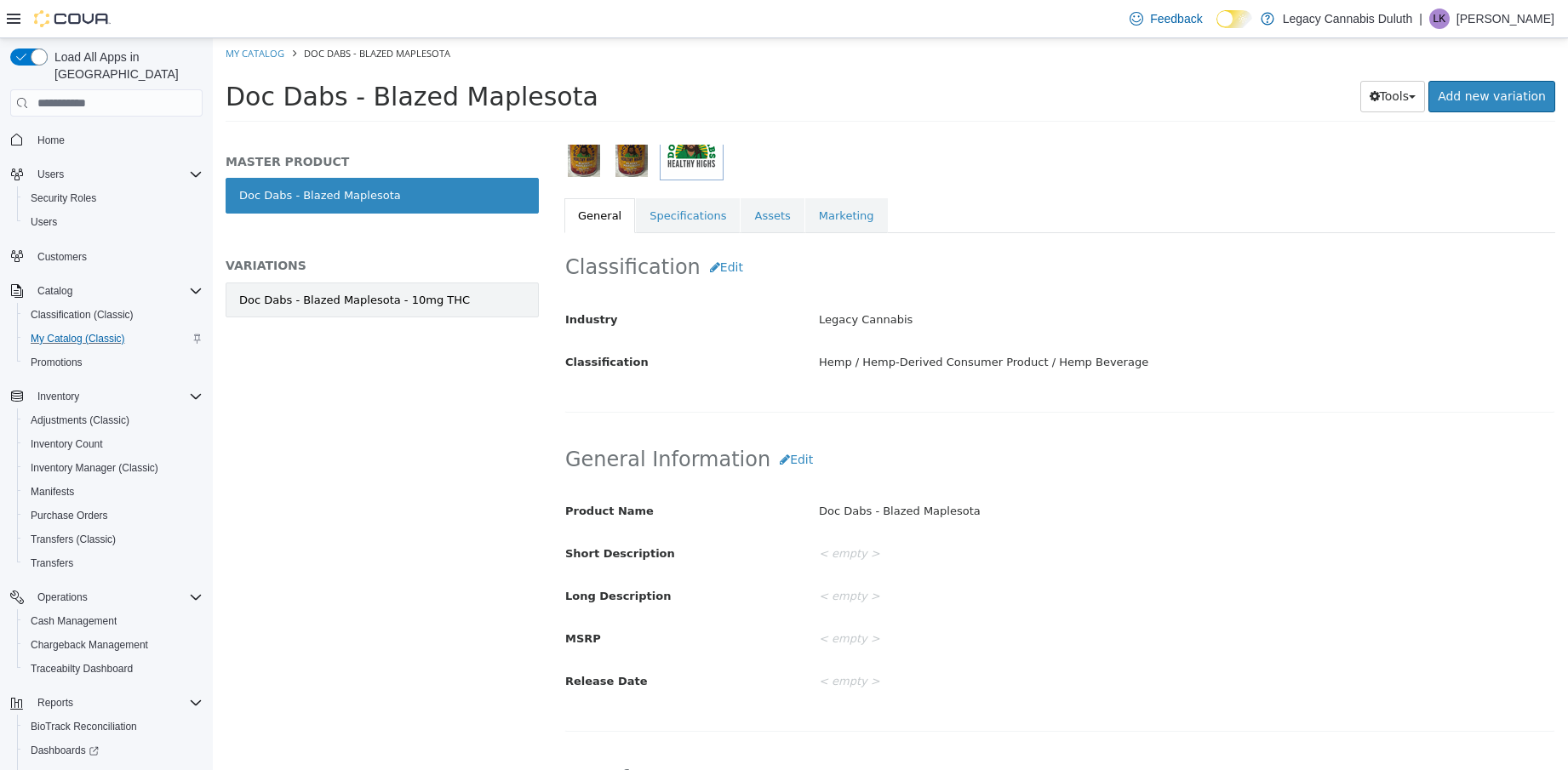
click at [340, 297] on div "Doc Dabs - Blazed Maplesota - 10mg THC" at bounding box center [355, 300] width 231 height 17
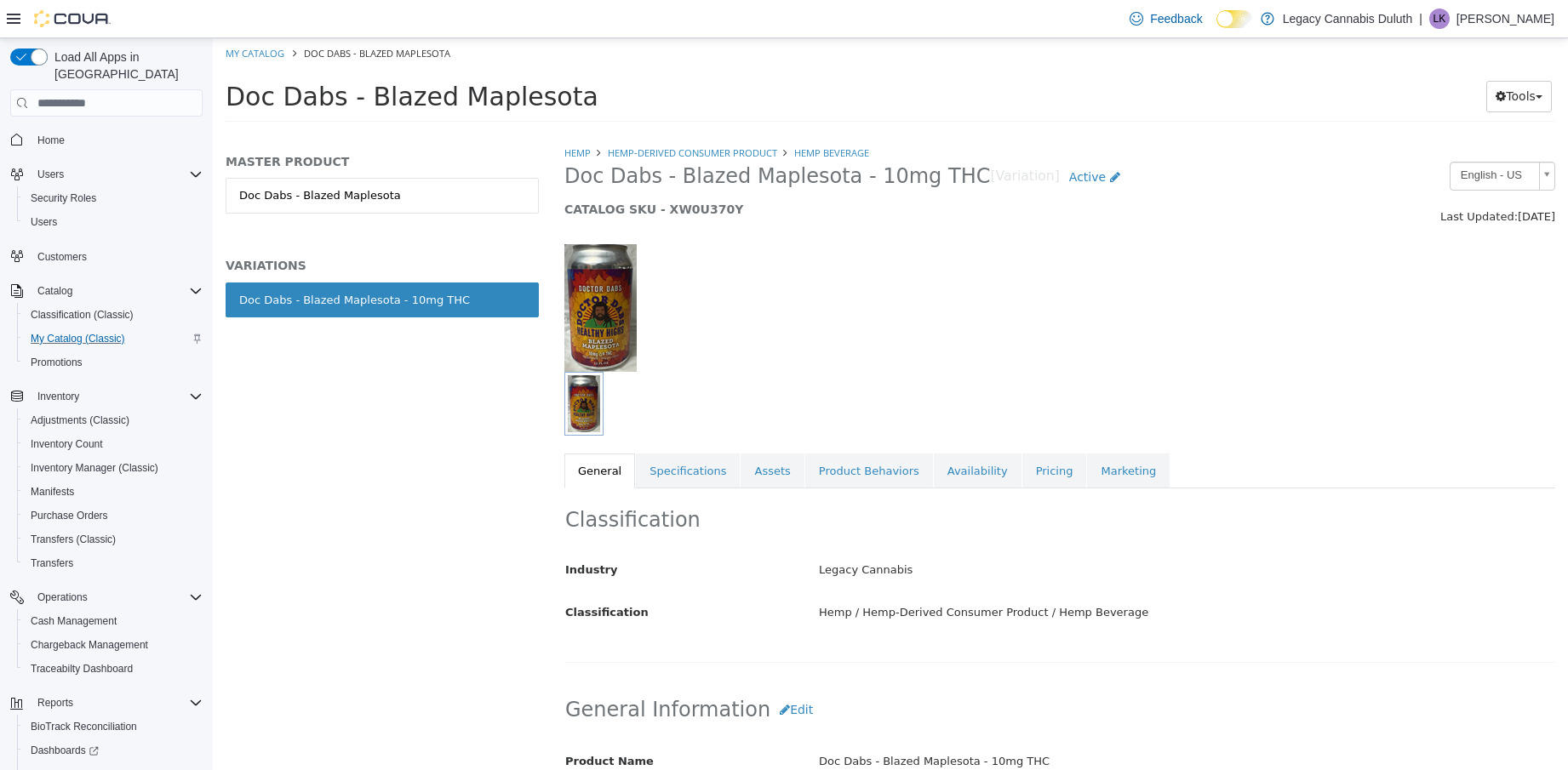
click at [962, 336] on div at bounding box center [1059, 299] width 1016 height 146
drag, startPoint x: 699, startPoint y: 466, endPoint x: 864, endPoint y: 464, distance: 165.0
click at [699, 466] on link "Specifications" at bounding box center [688, 472] width 104 height 36
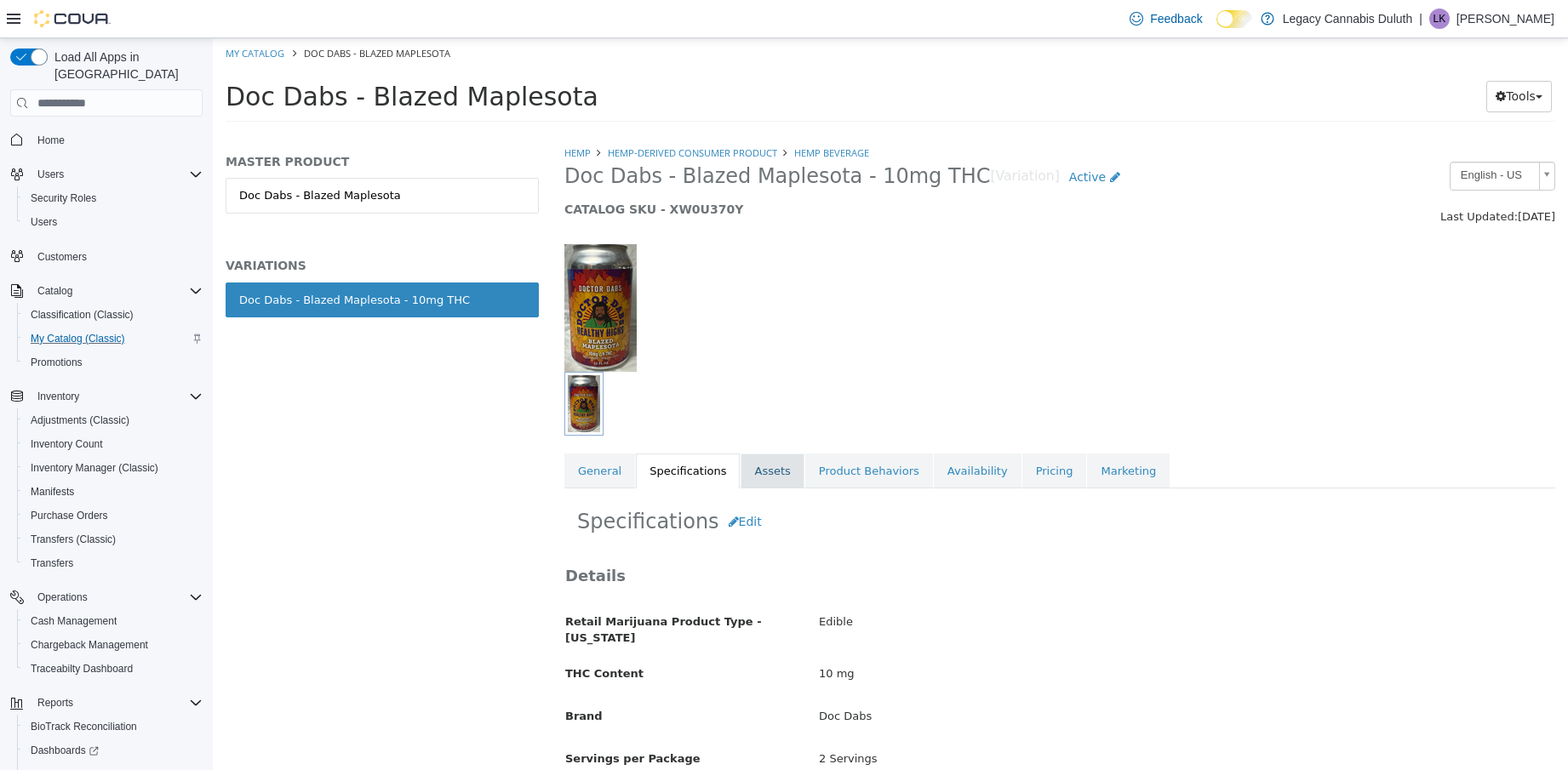
click at [770, 482] on link "Assets" at bounding box center [772, 472] width 63 height 36
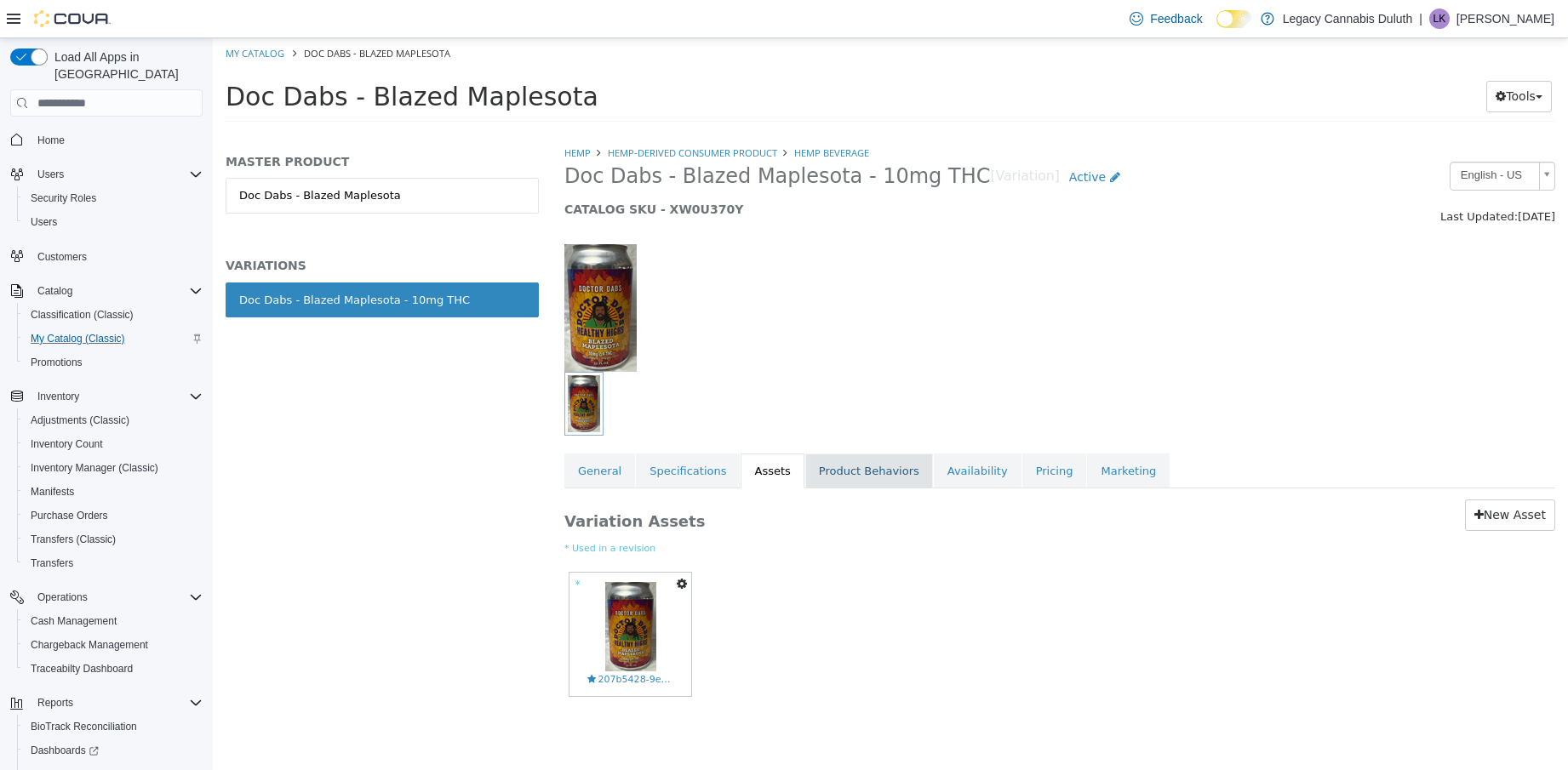
click at [882, 469] on link "Product Behaviors" at bounding box center [869, 472] width 128 height 36
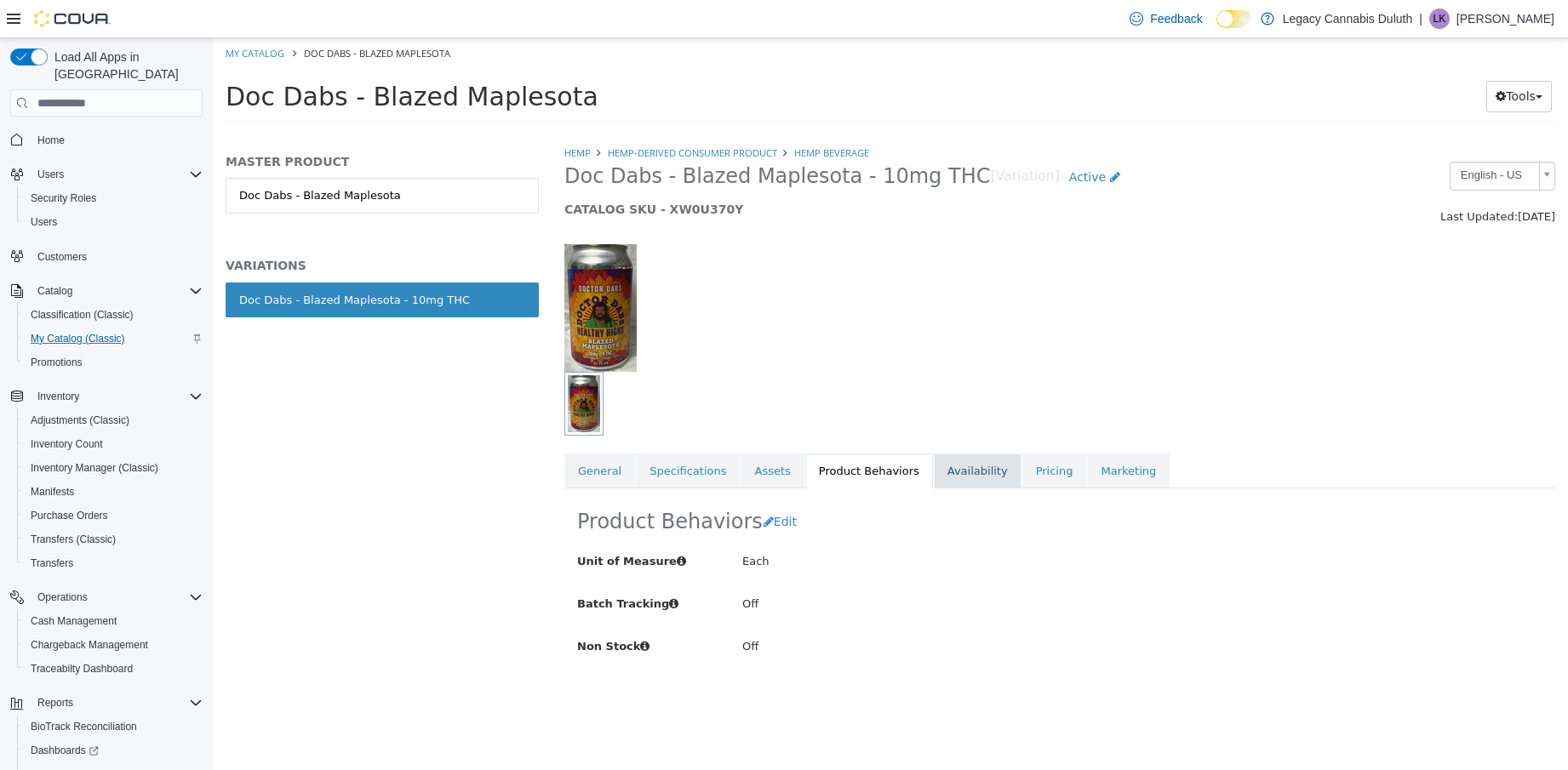
click at [939, 471] on link "Availability" at bounding box center [978, 472] width 88 height 36
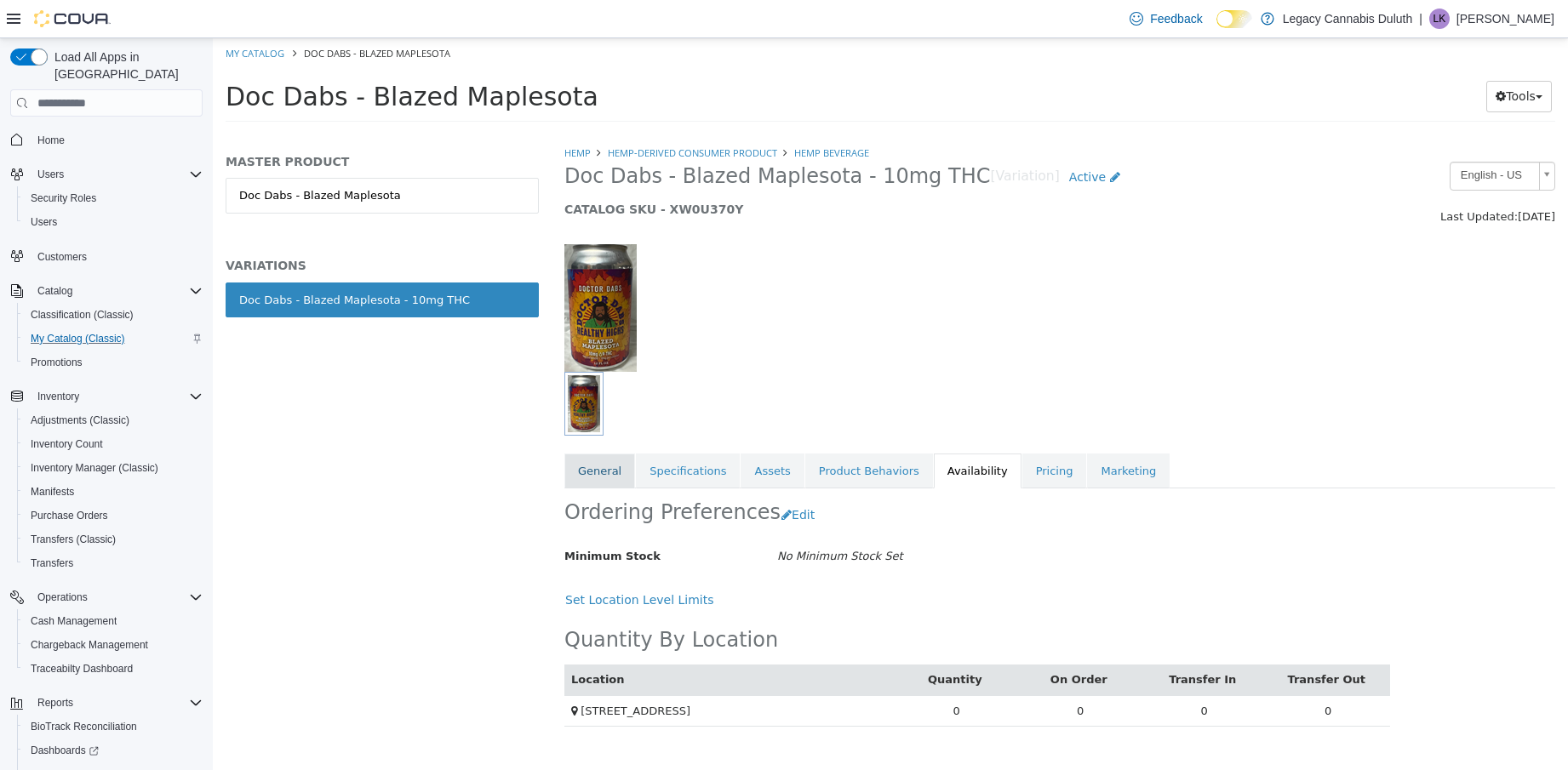
click at [594, 480] on link "General" at bounding box center [599, 472] width 71 height 36
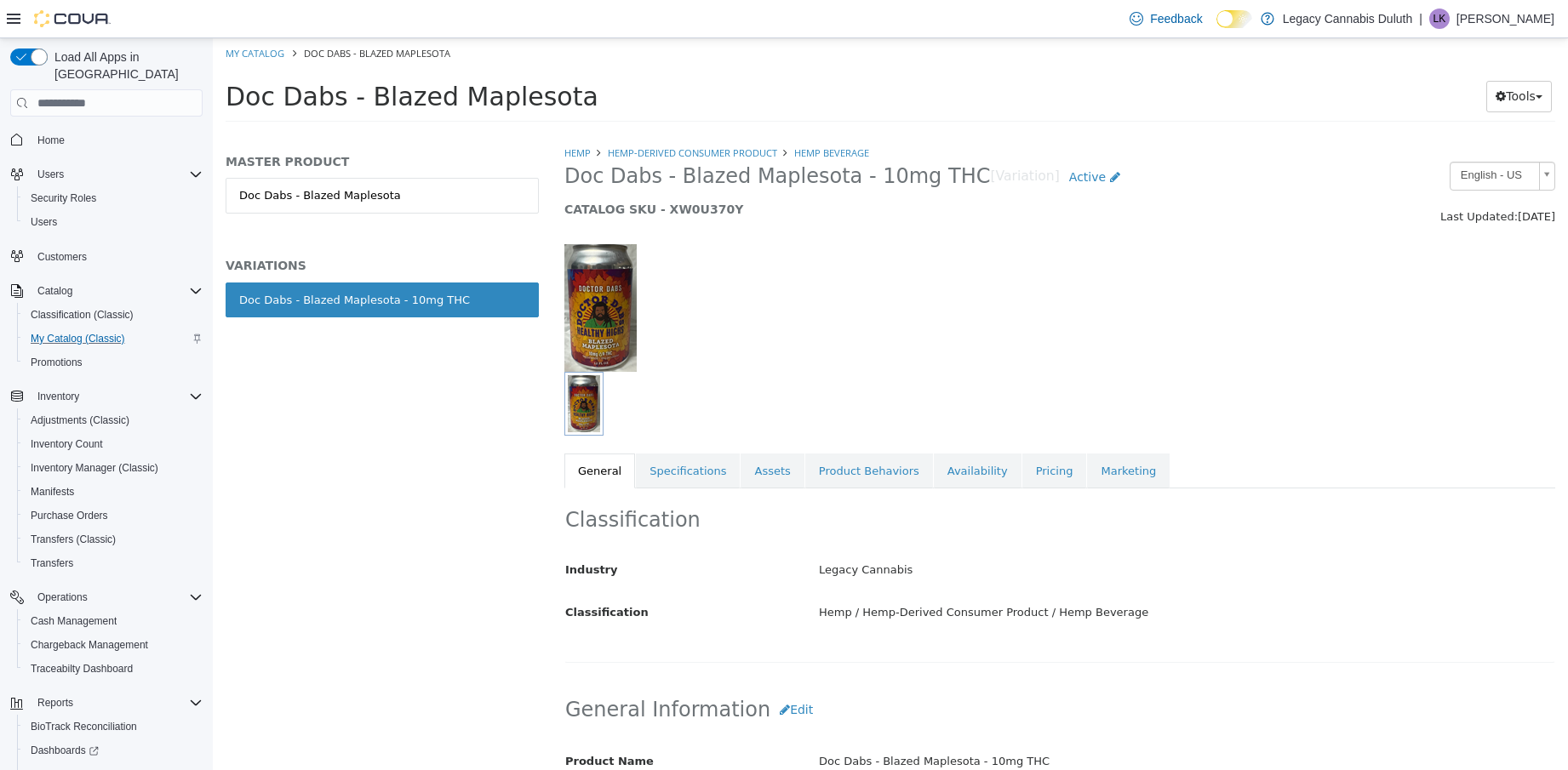
click at [332, 455] on div "MASTER PRODUCT Doc Dabs - Blazed Maplesota VARIATIONS Doc Dabs - Blazed Mapleso…" at bounding box center [382, 458] width 338 height 626
click at [770, 157] on link "Hemp-Derived Consumer Product" at bounding box center [692, 153] width 169 height 13
select select "**********"
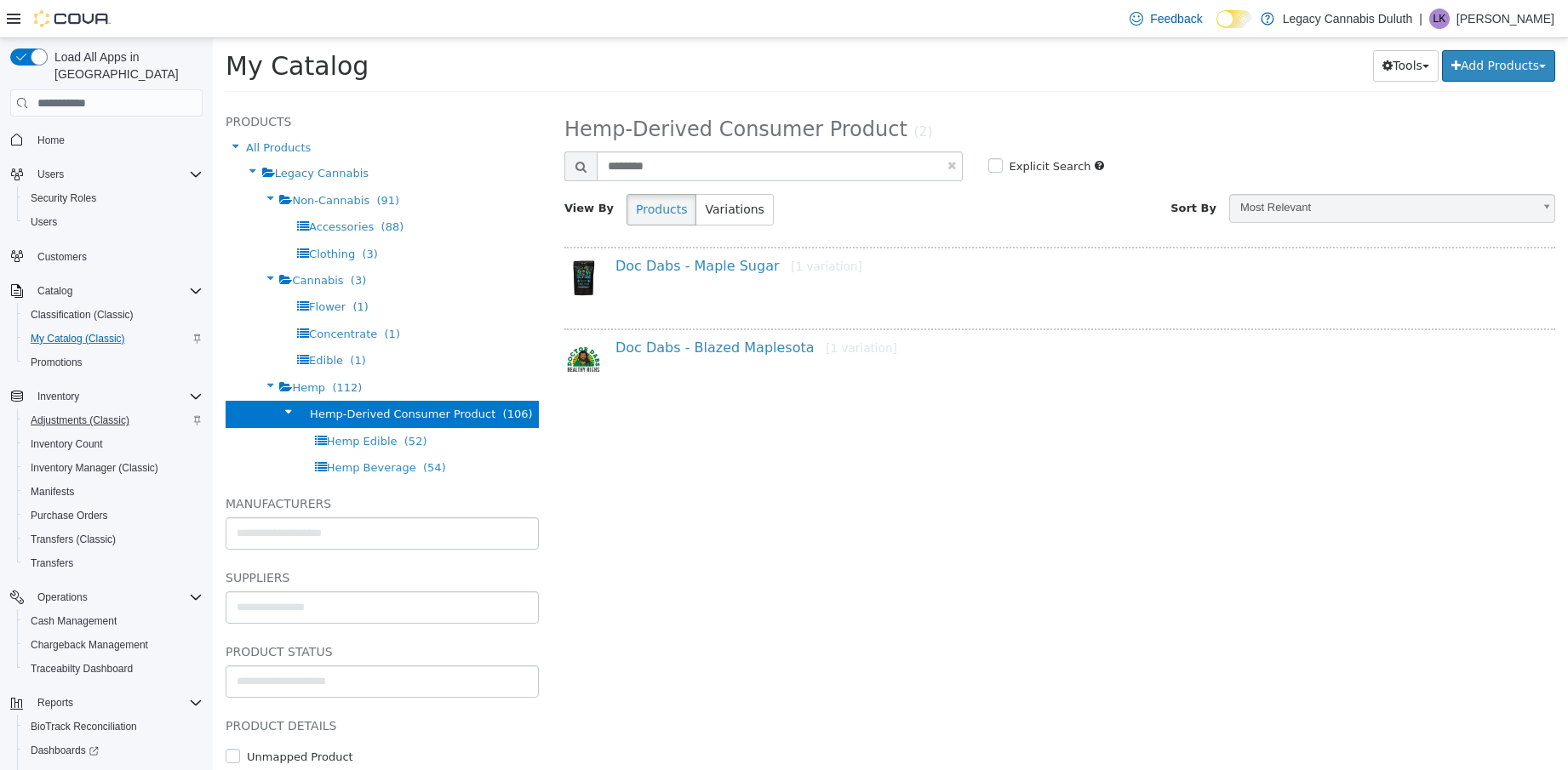
scroll to position [83, 0]
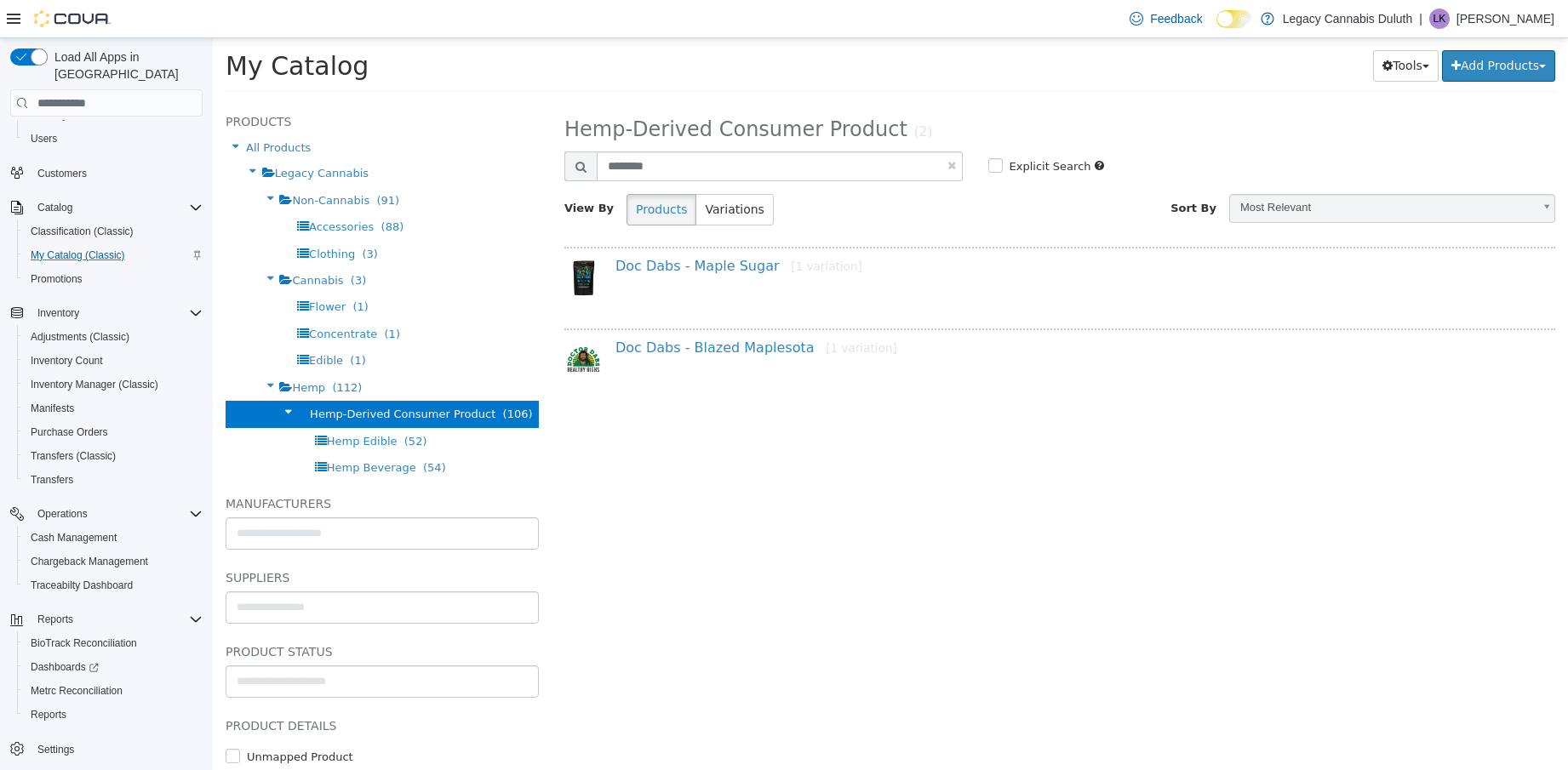
click at [888, 540] on div "**********" at bounding box center [1059, 436] width 1016 height 668
click at [54, 708] on span "Reports" at bounding box center [48, 714] width 36 height 13
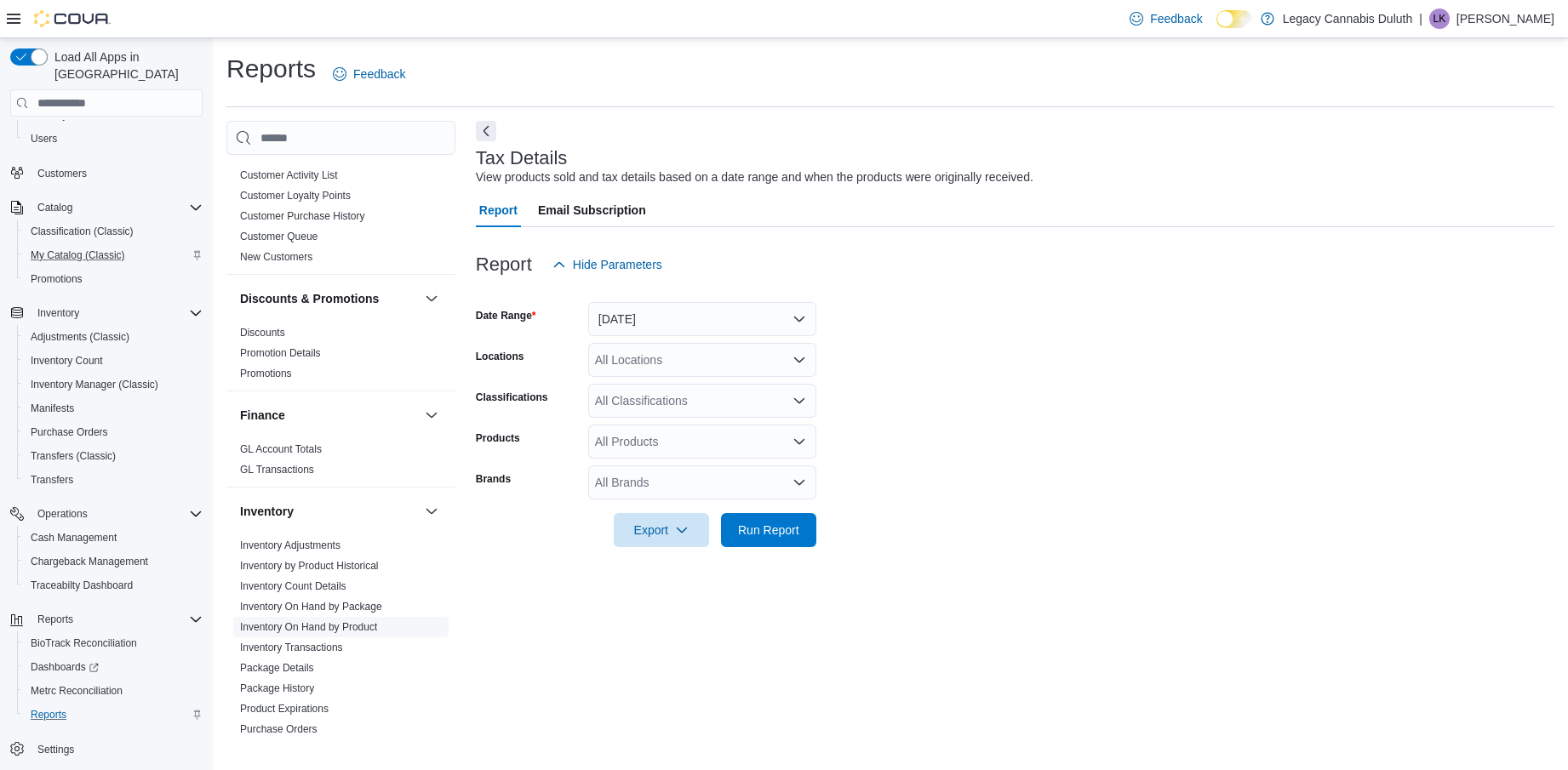
scroll to position [202, 0]
click at [306, 480] on link "GL Transactions" at bounding box center [277, 476] width 74 height 12
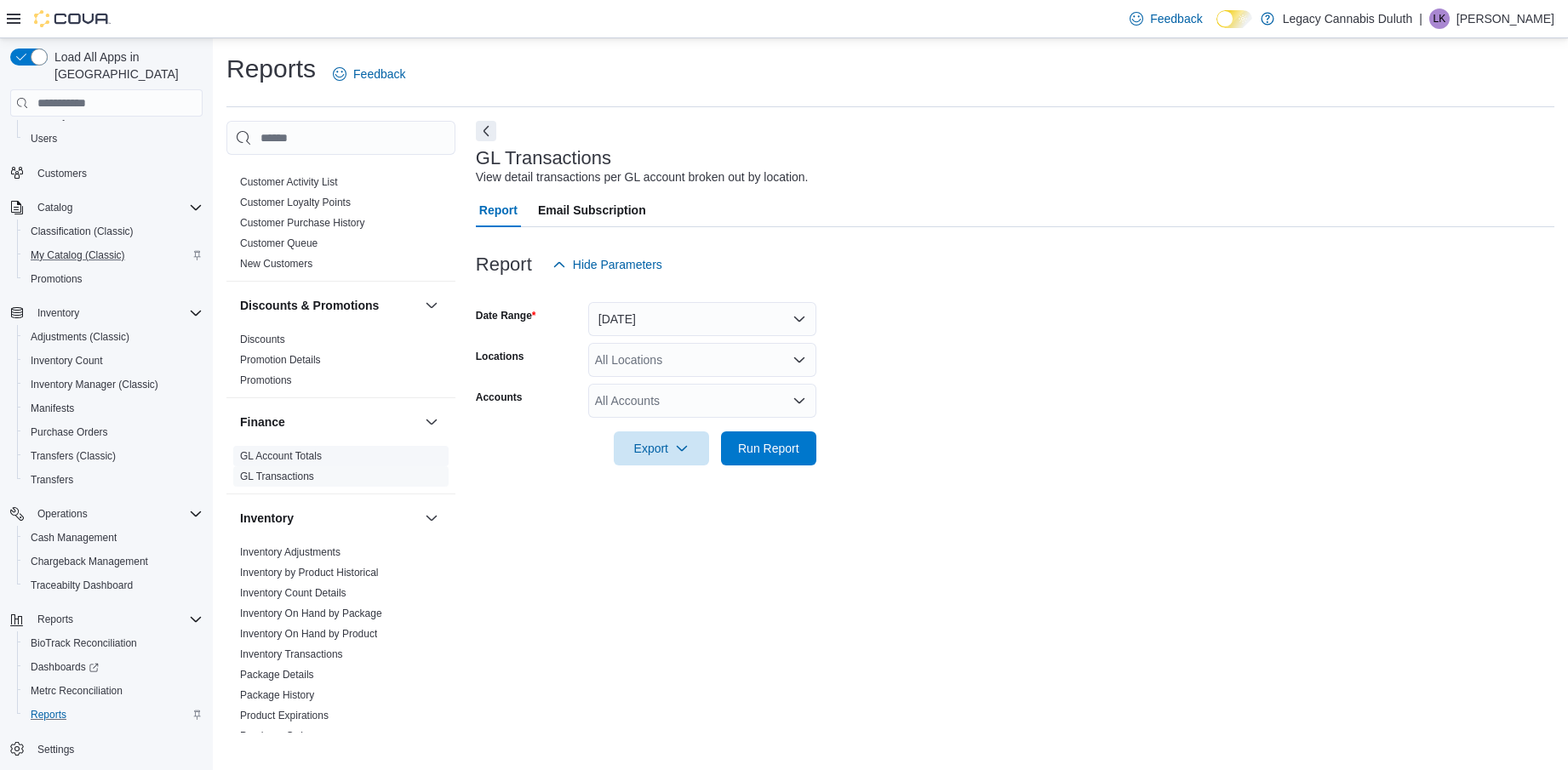
click at [327, 458] on span "GL Account Totals" at bounding box center [340, 456] width 216 height 21
click at [287, 460] on link "GL Account Totals" at bounding box center [280, 456] width 81 height 12
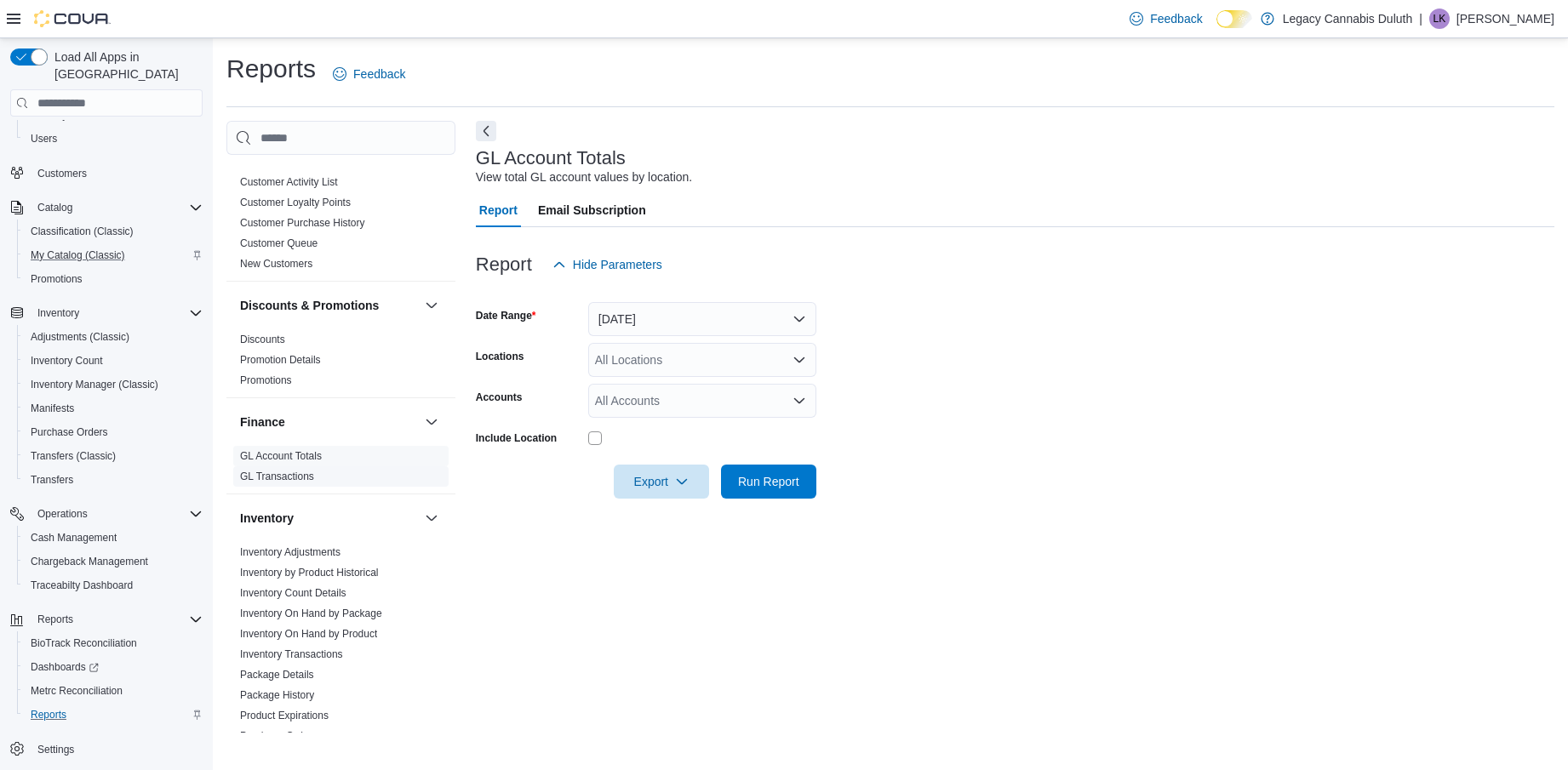
click at [286, 476] on link "GL Transactions" at bounding box center [277, 476] width 74 height 12
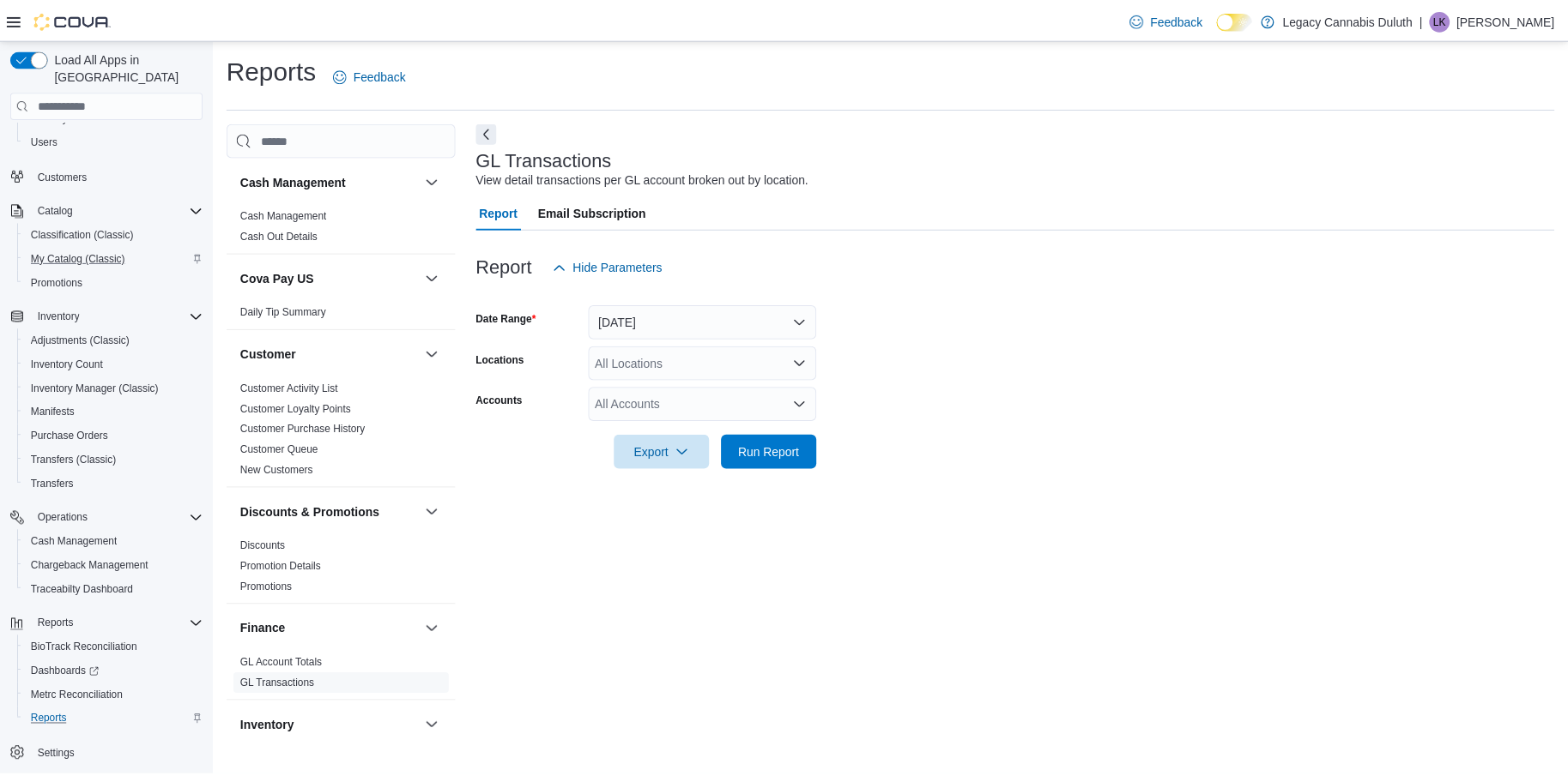
scroll to position [86, 0]
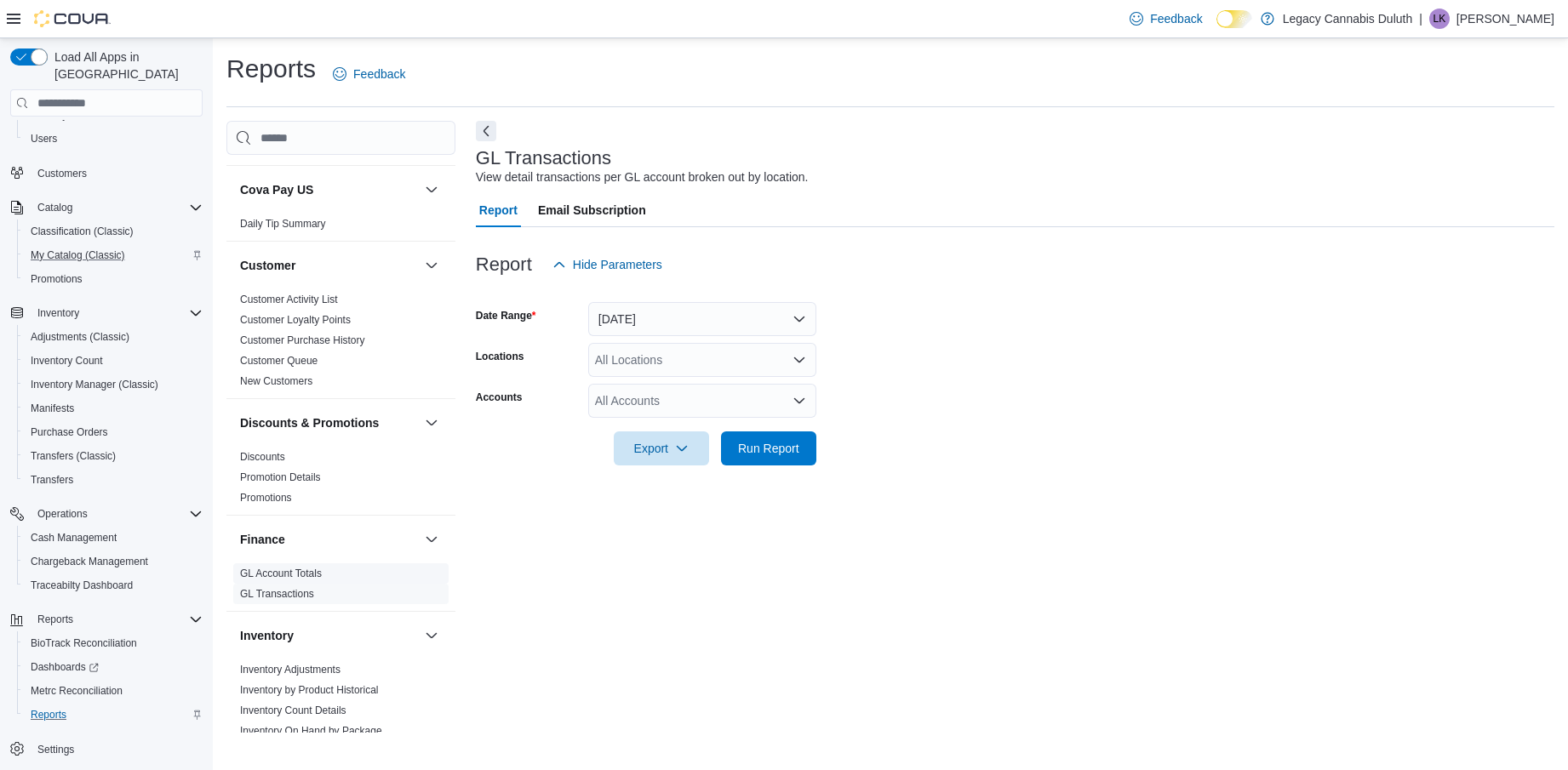
click at [298, 576] on link "GL Account Totals" at bounding box center [280, 573] width 81 height 12
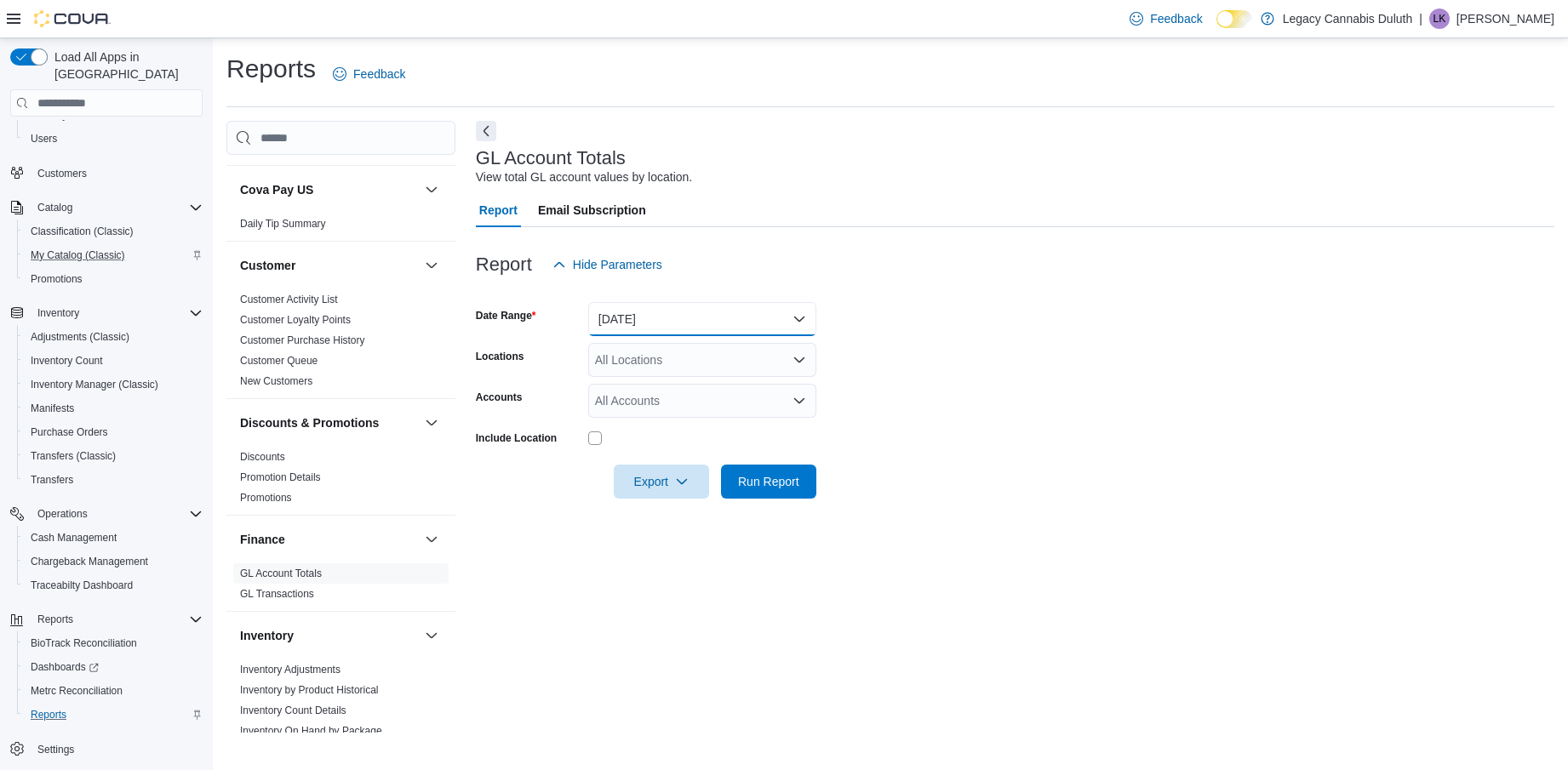
click at [672, 327] on button "Yesterday" at bounding box center [702, 319] width 228 height 34
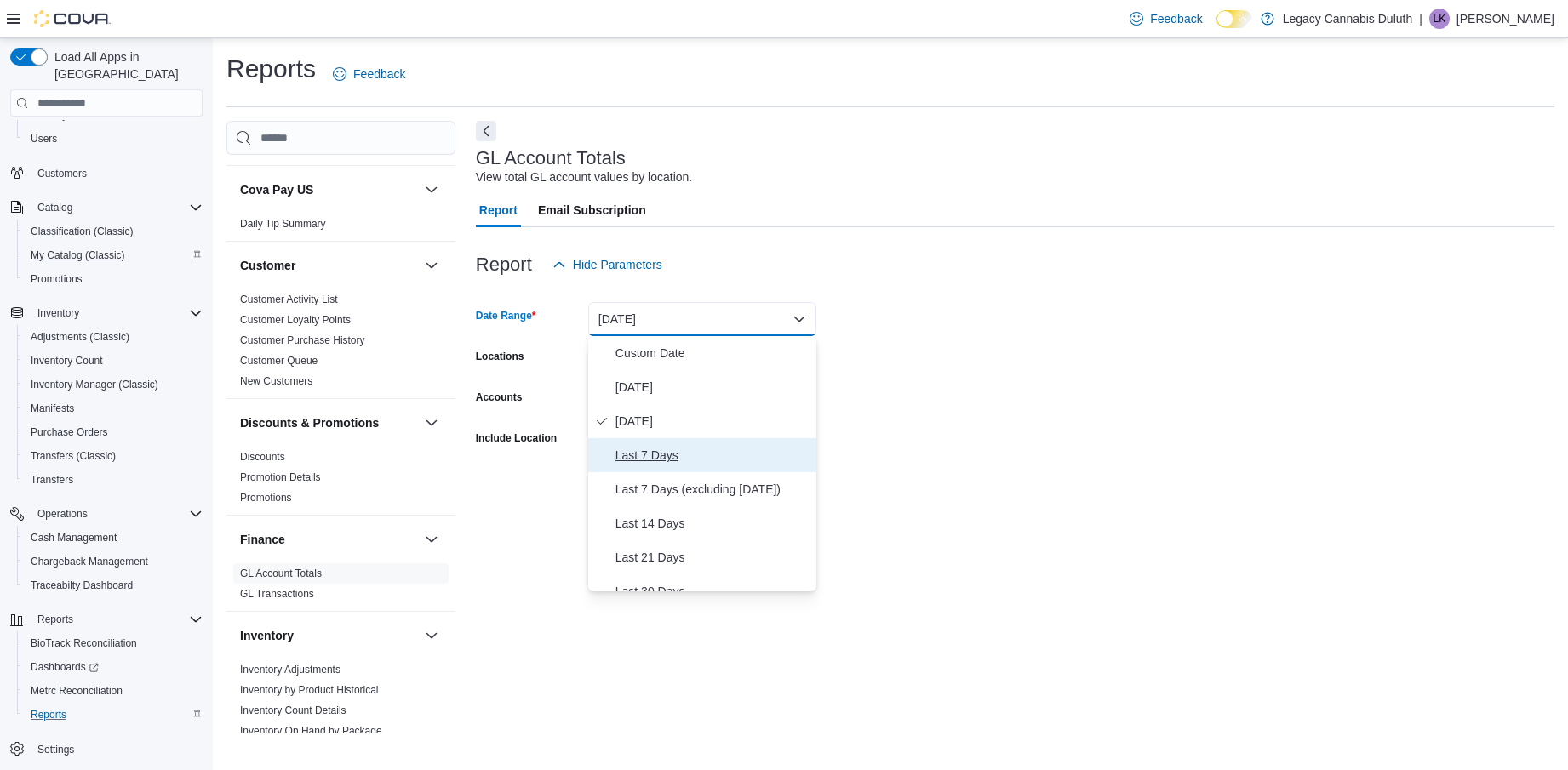
click at [664, 458] on span "Last 7 Days" at bounding box center [712, 455] width 194 height 21
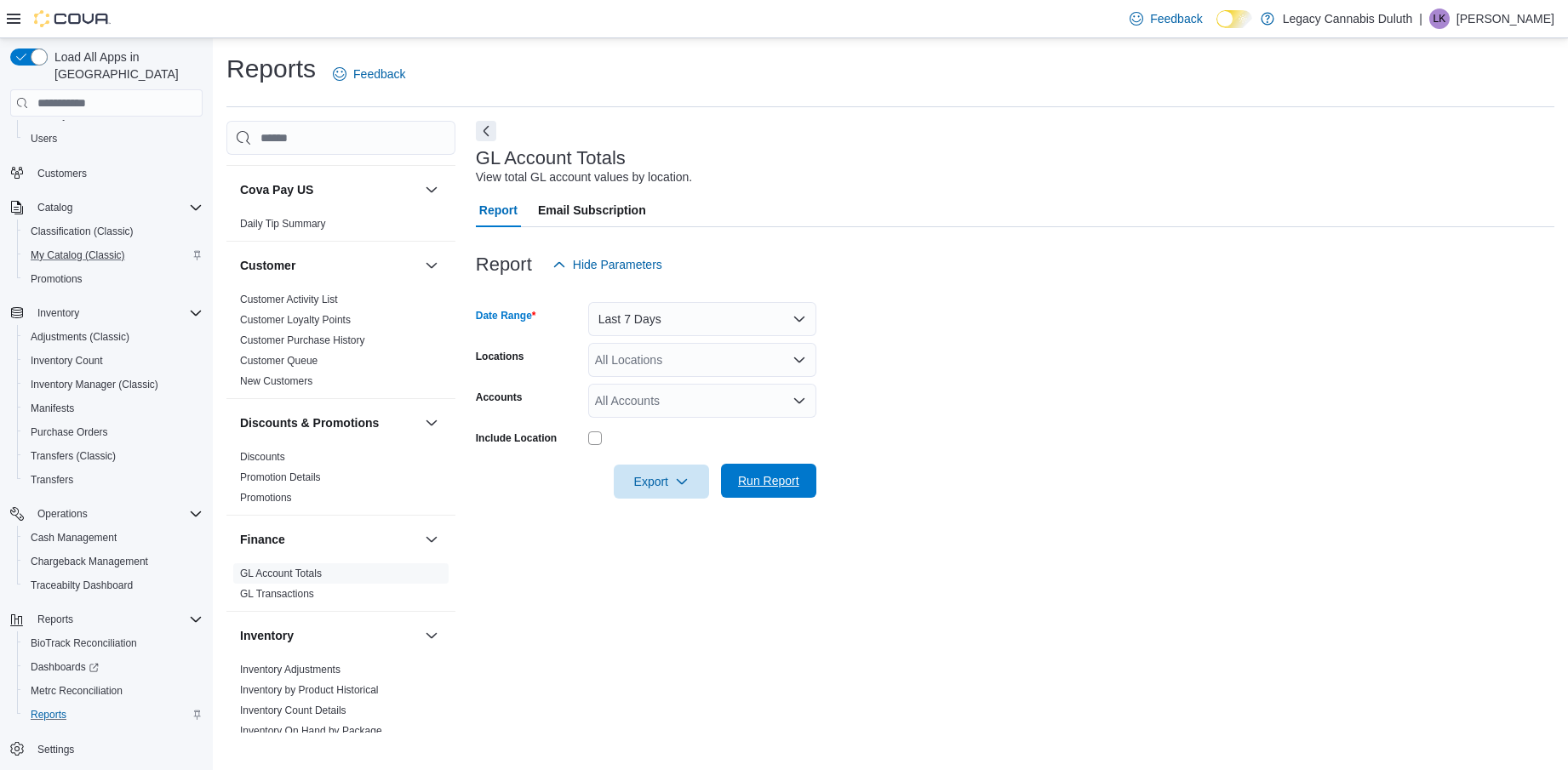
click at [768, 483] on span "Run Report" at bounding box center [768, 481] width 61 height 17
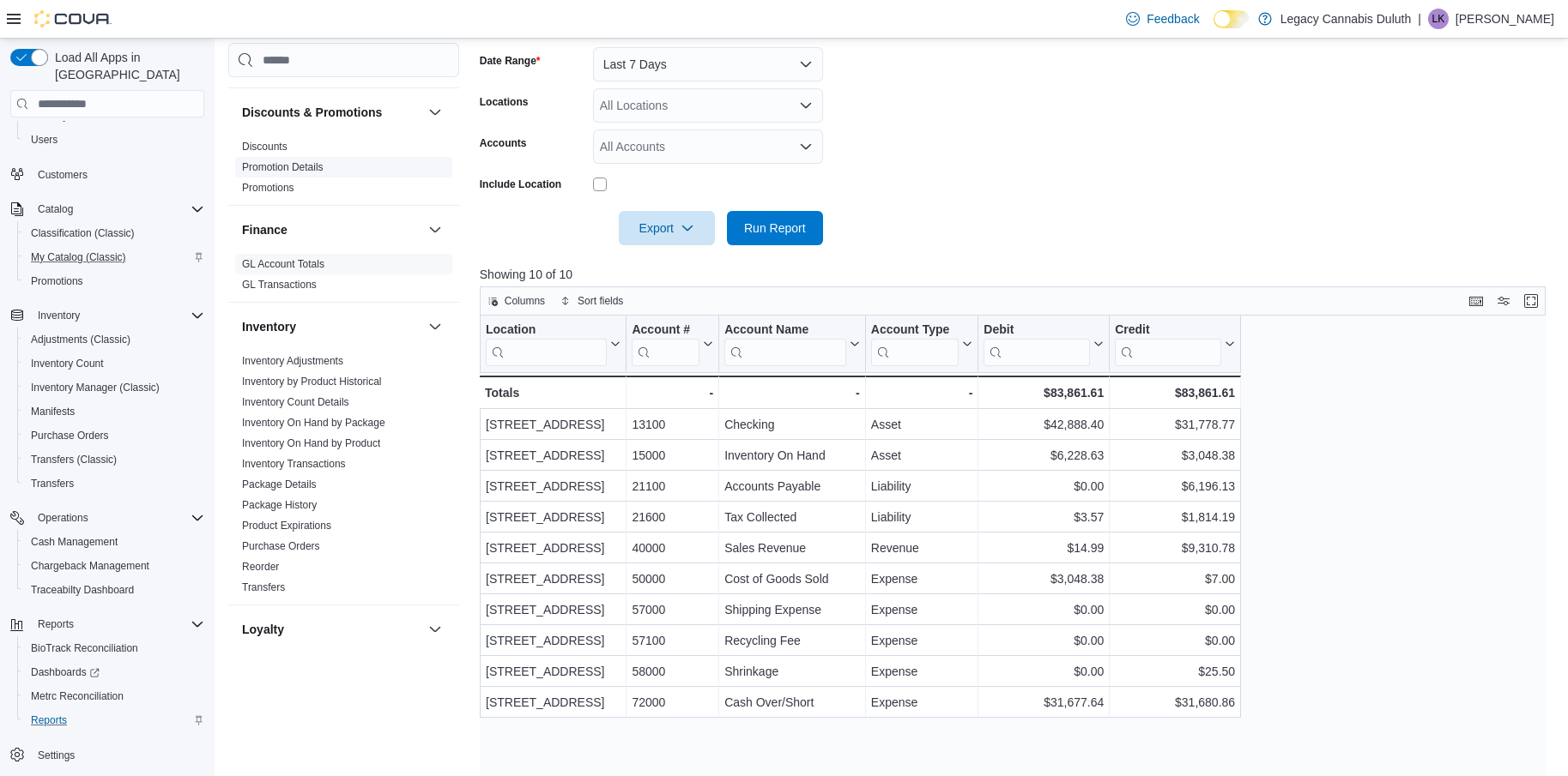
scroll to position [343, 0]
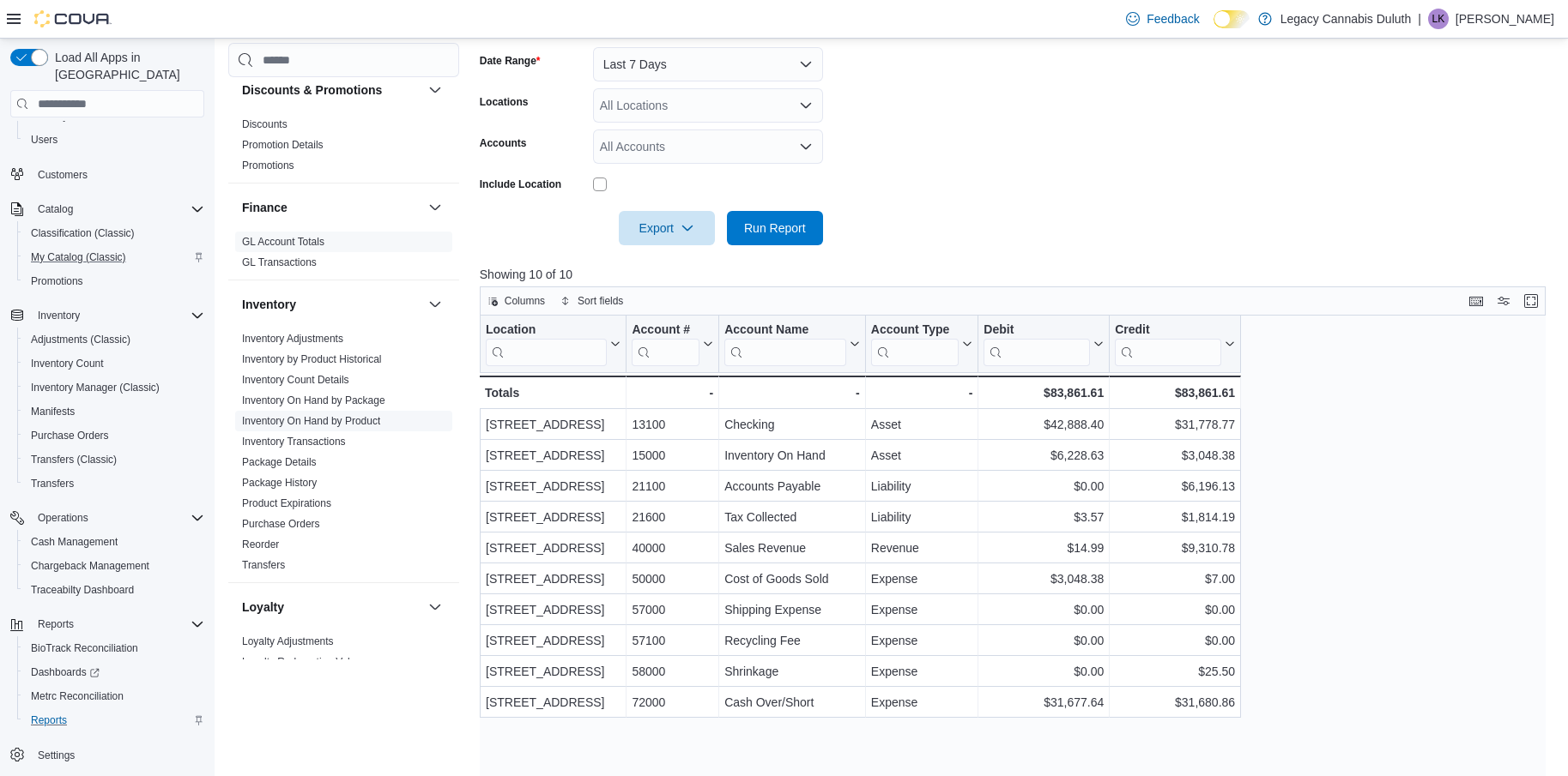
click at [318, 428] on span "Inventory On Hand by Product" at bounding box center [343, 420] width 218 height 21
click at [323, 417] on link "Inventory On Hand by Product" at bounding box center [311, 420] width 138 height 12
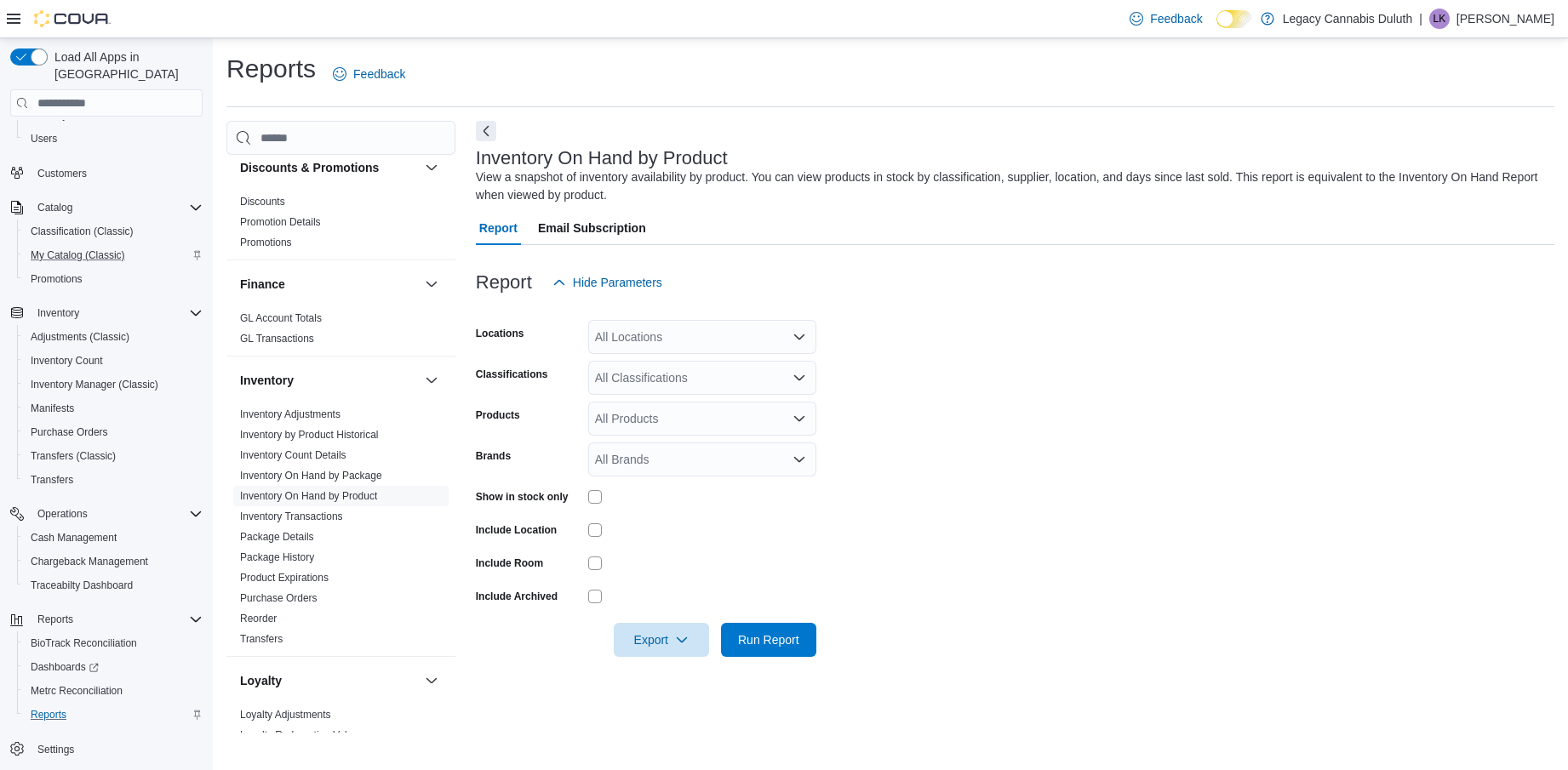
click at [1056, 318] on div at bounding box center [1015, 310] width 1079 height 21
click at [894, 476] on form "Locations All Locations Classifications All Classifications Products All Produc…" at bounding box center [1015, 478] width 1079 height 357
click at [563, 227] on span "Email Subscription" at bounding box center [592, 228] width 108 height 34
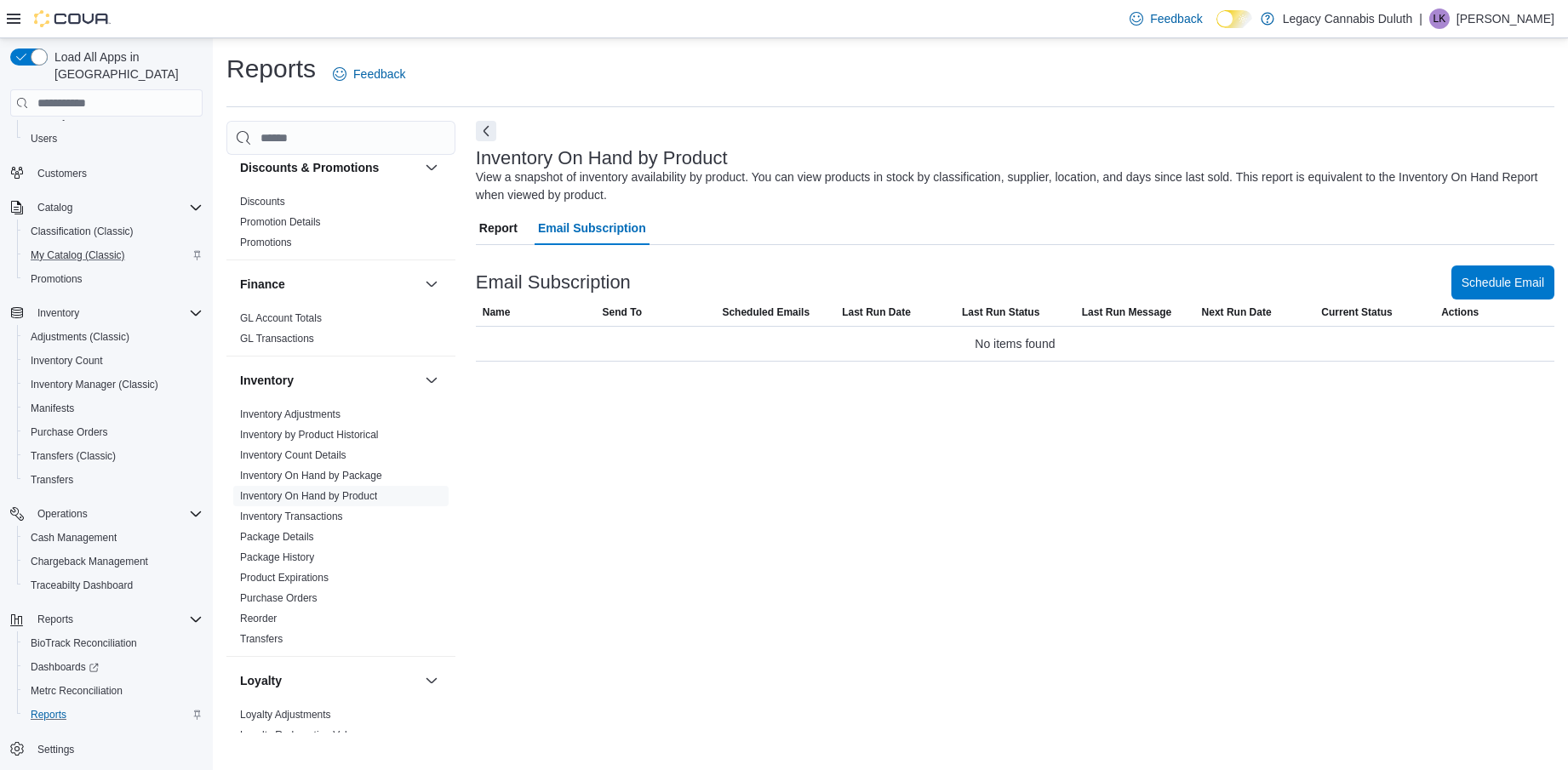
click at [510, 233] on span "Report" at bounding box center [498, 228] width 39 height 34
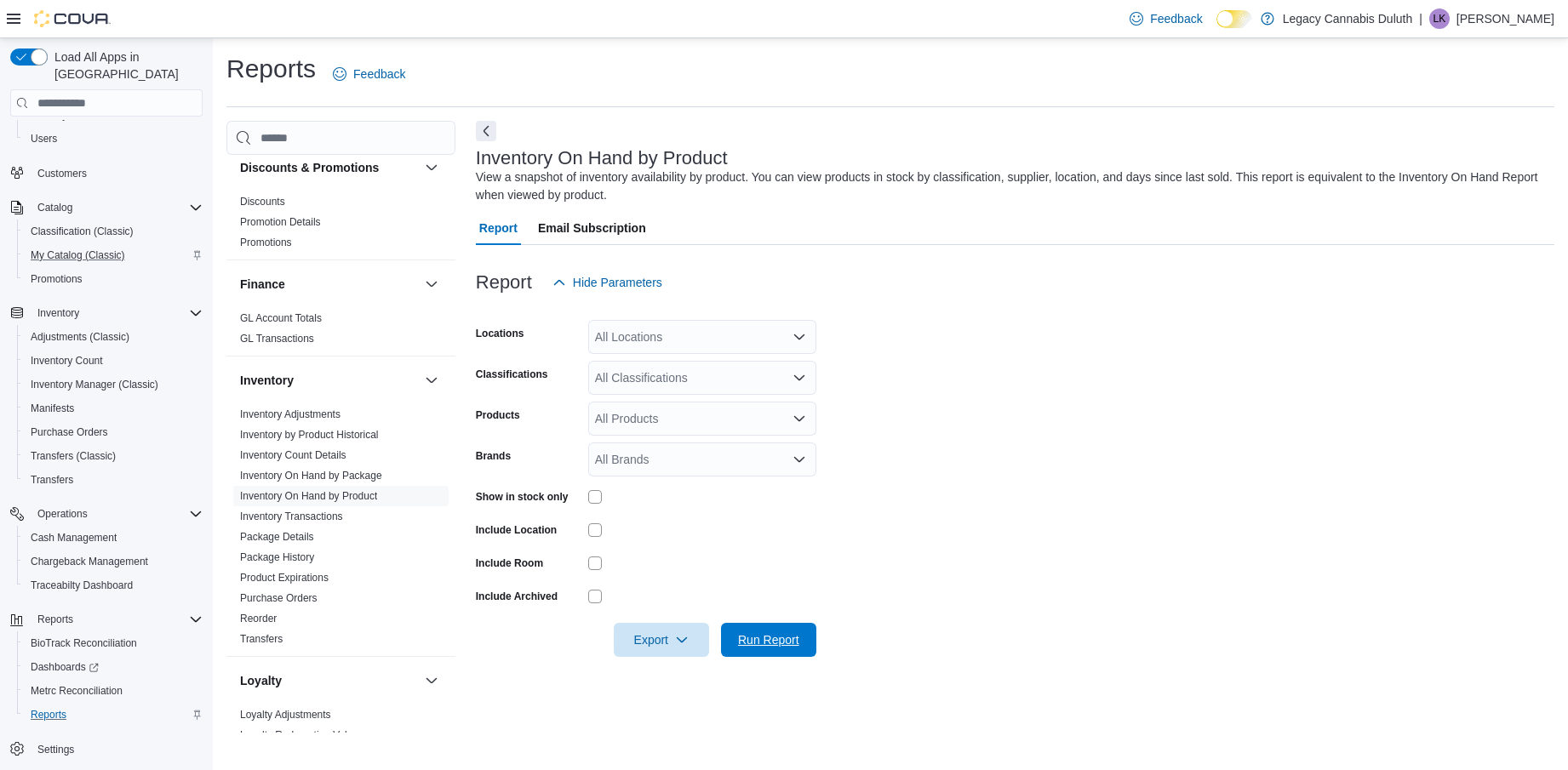
drag, startPoint x: 810, startPoint y: 635, endPoint x: 944, endPoint y: 538, distance: 165.4
click at [810, 635] on button "Run Report" at bounding box center [768, 640] width 95 height 34
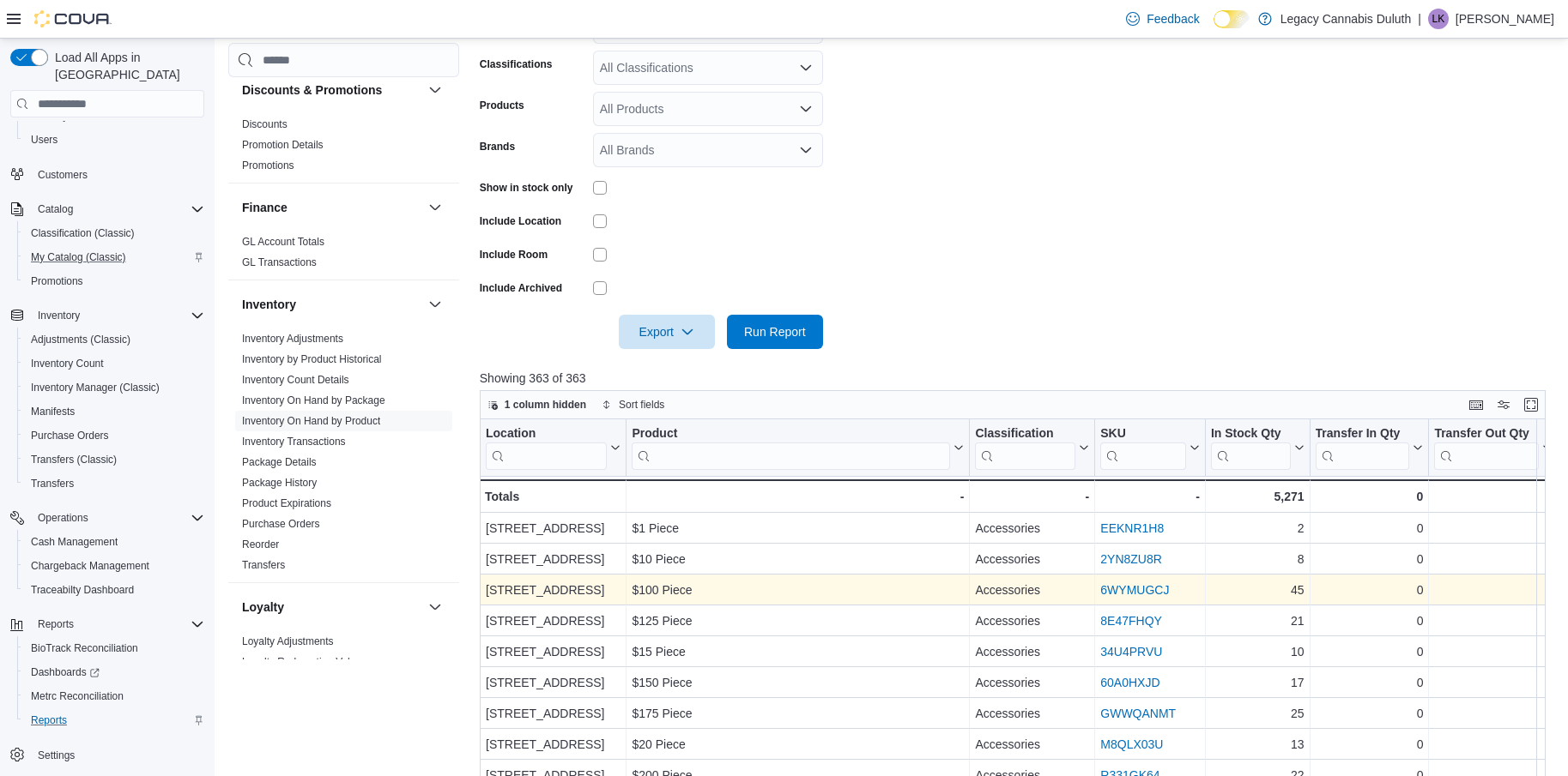
scroll to position [514, 0]
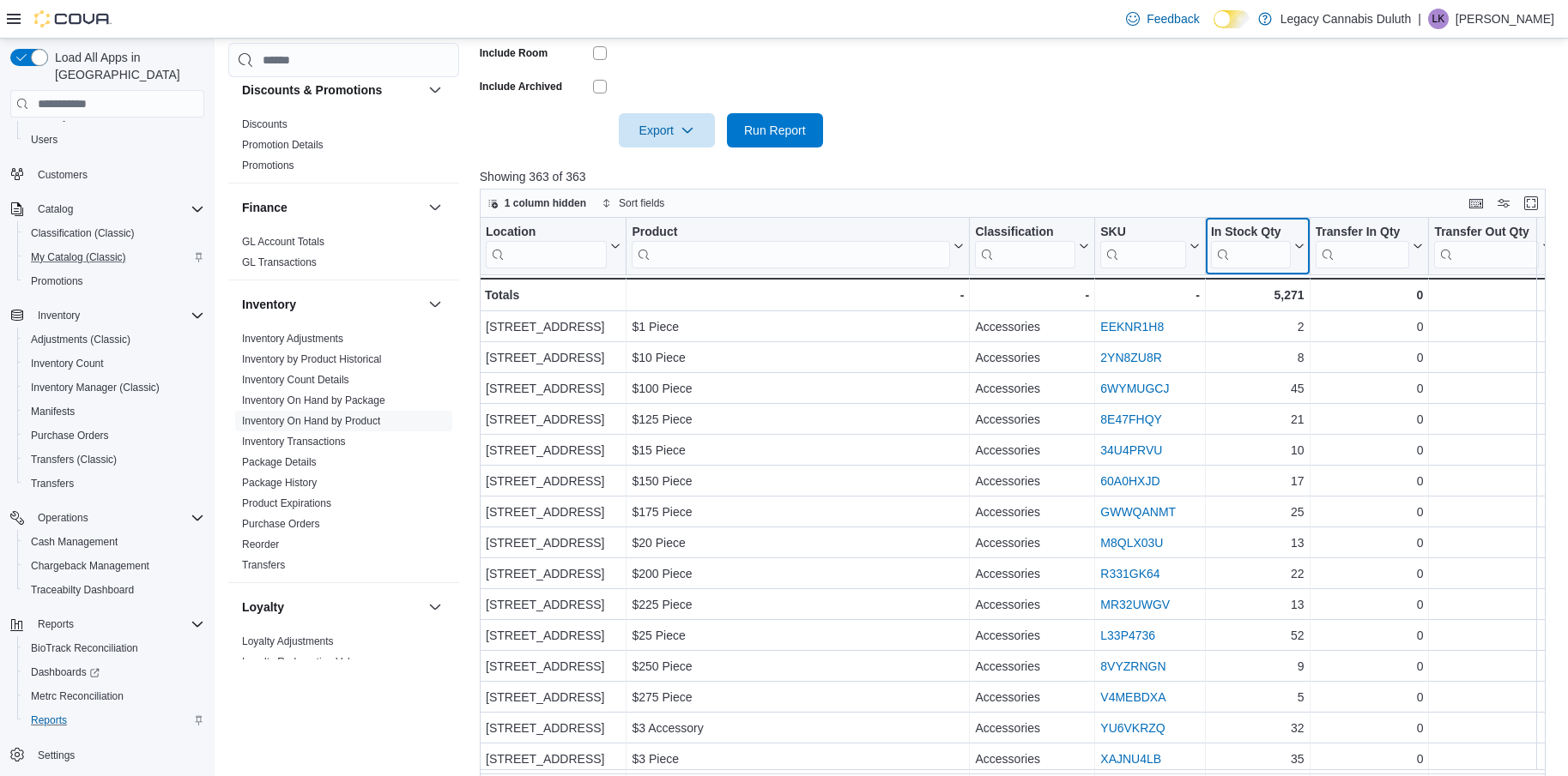
click at [1296, 245] on icon at bounding box center [1299, 246] width 8 height 5
click at [1267, 323] on button "Sort High-Low" at bounding box center [1257, 332] width 103 height 21
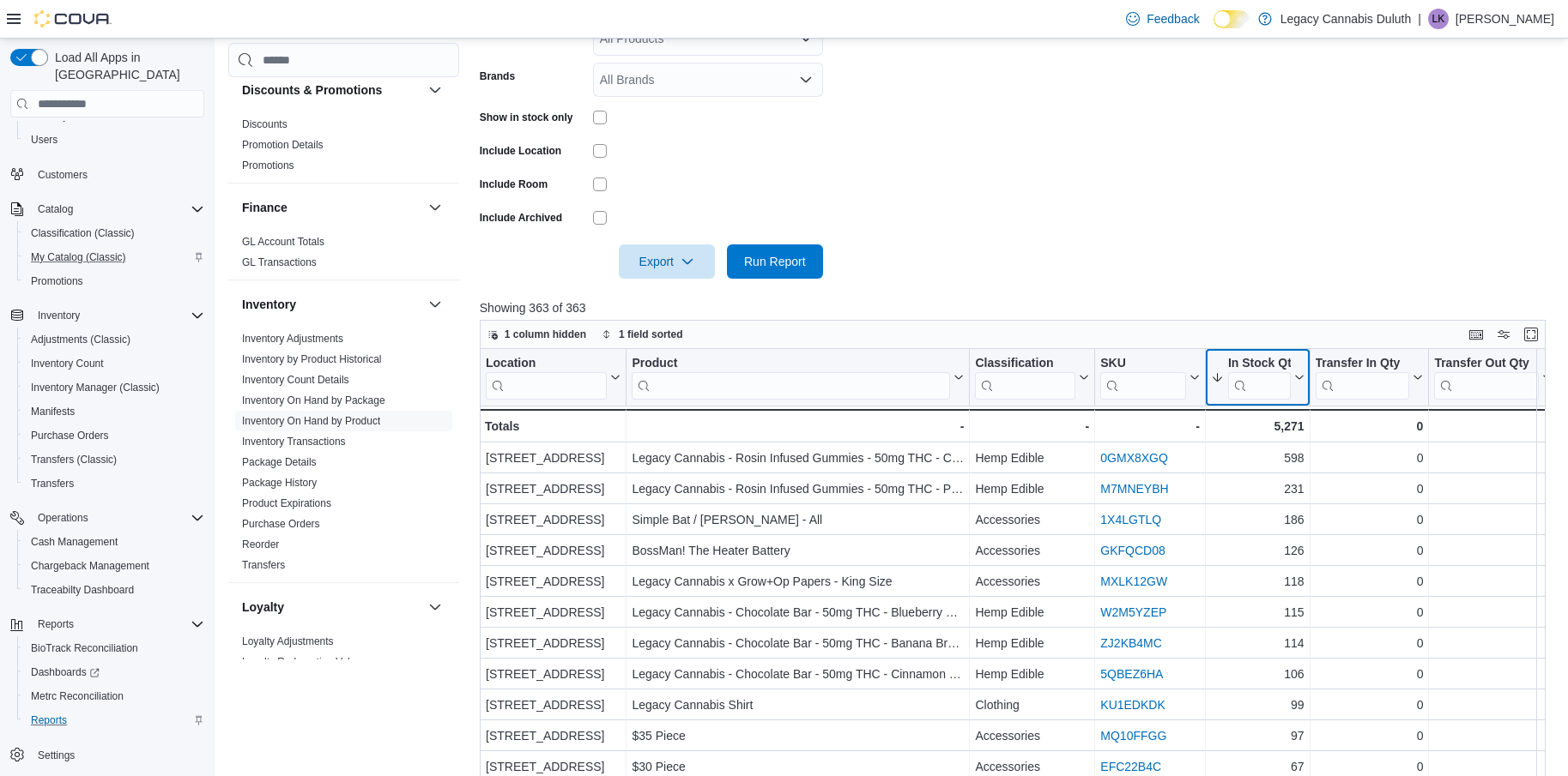
scroll to position [86, 0]
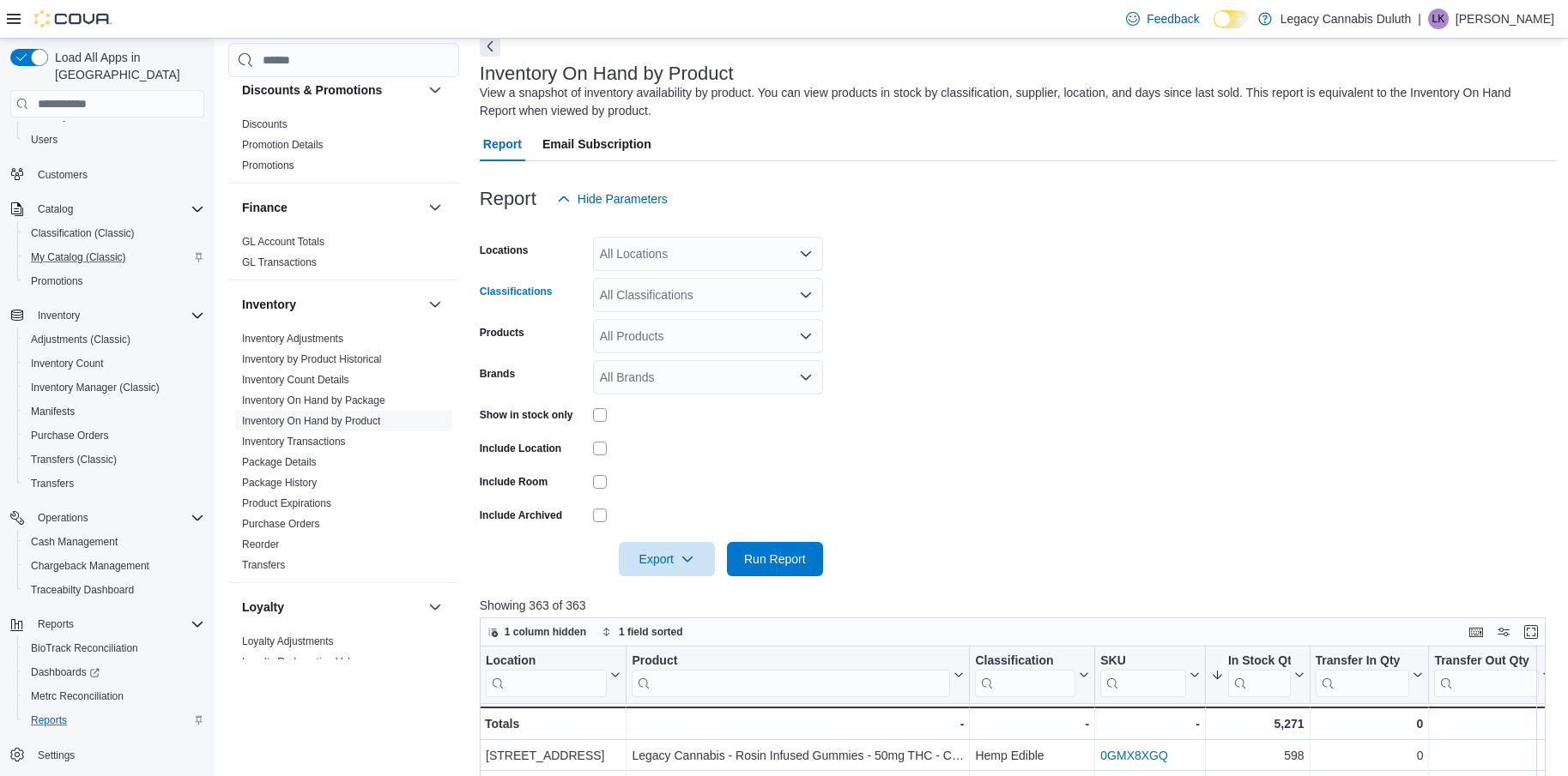
click at [800, 296] on icon "Open list of options" at bounding box center [805, 294] width 14 height 14
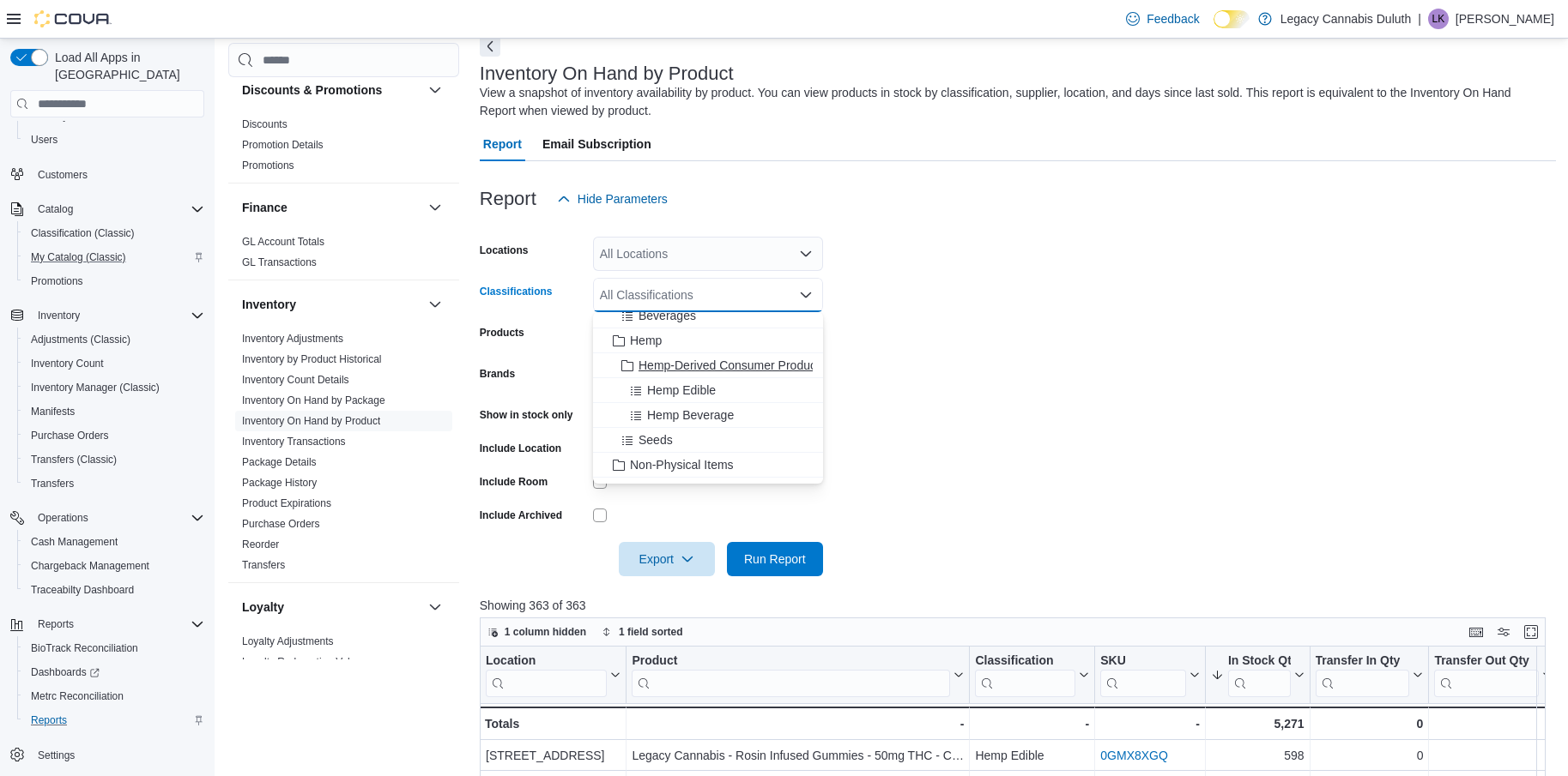
click at [722, 361] on span "Hemp-Derived Consumer Product" at bounding box center [728, 365] width 181 height 17
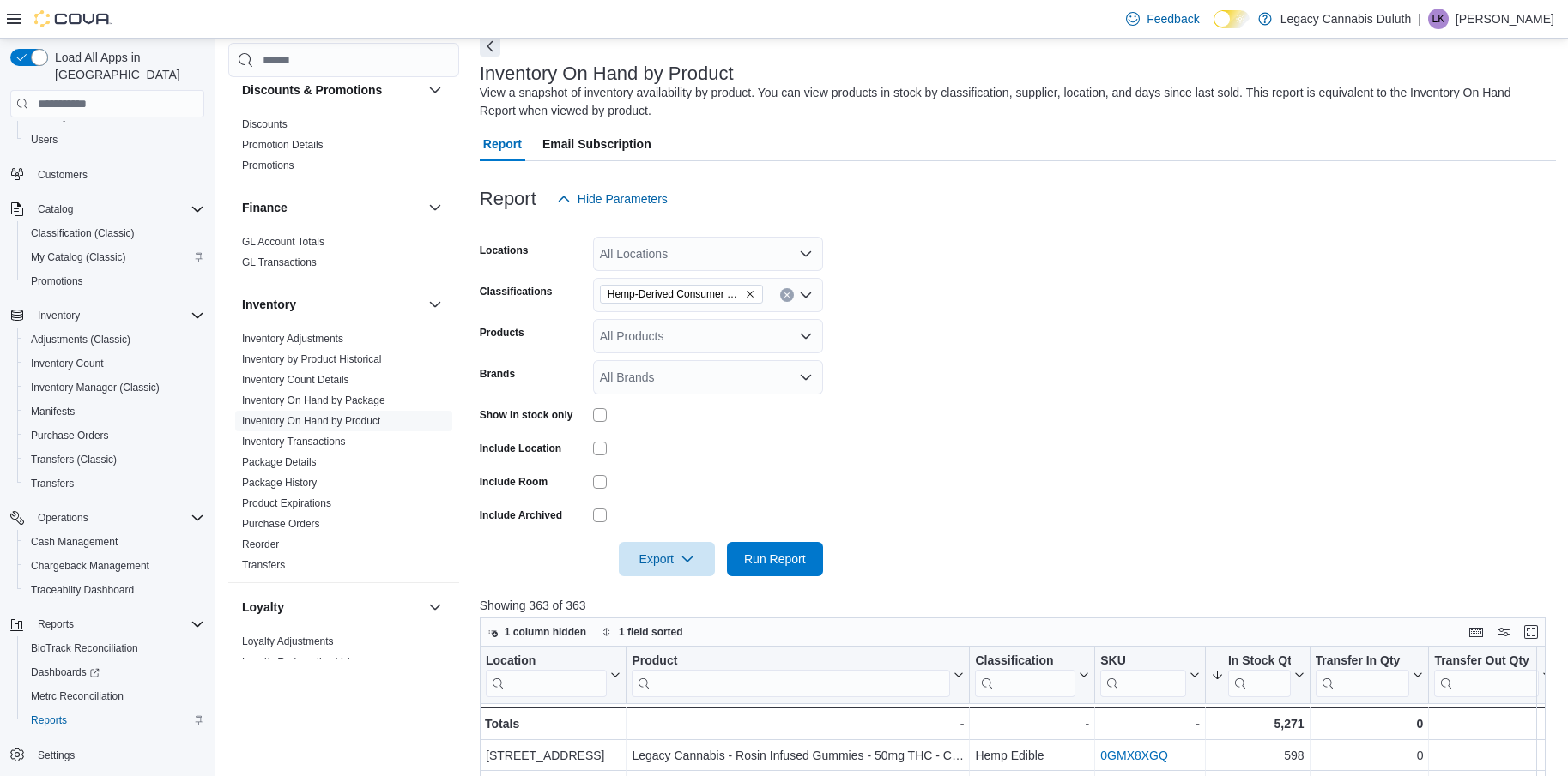
click at [1046, 420] on form "Locations All Locations Classifications Hemp-Derived Consumer Product Products …" at bounding box center [1017, 396] width 1077 height 360
drag, startPoint x: 783, startPoint y: 559, endPoint x: 1056, endPoint y: 469, distance: 287.5
click at [782, 558] on span "Run Report" at bounding box center [775, 559] width 61 height 17
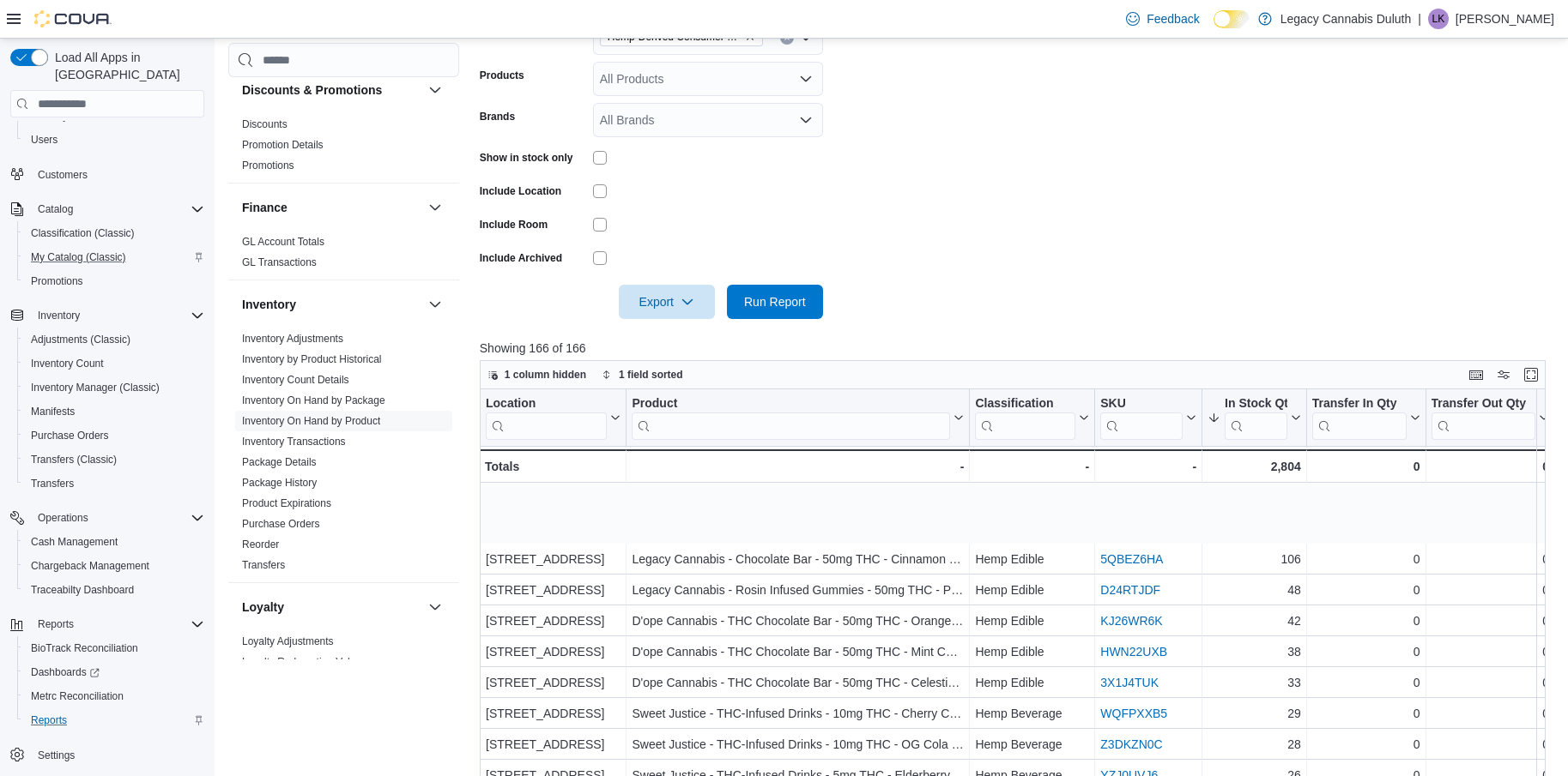
scroll to position [171, 0]
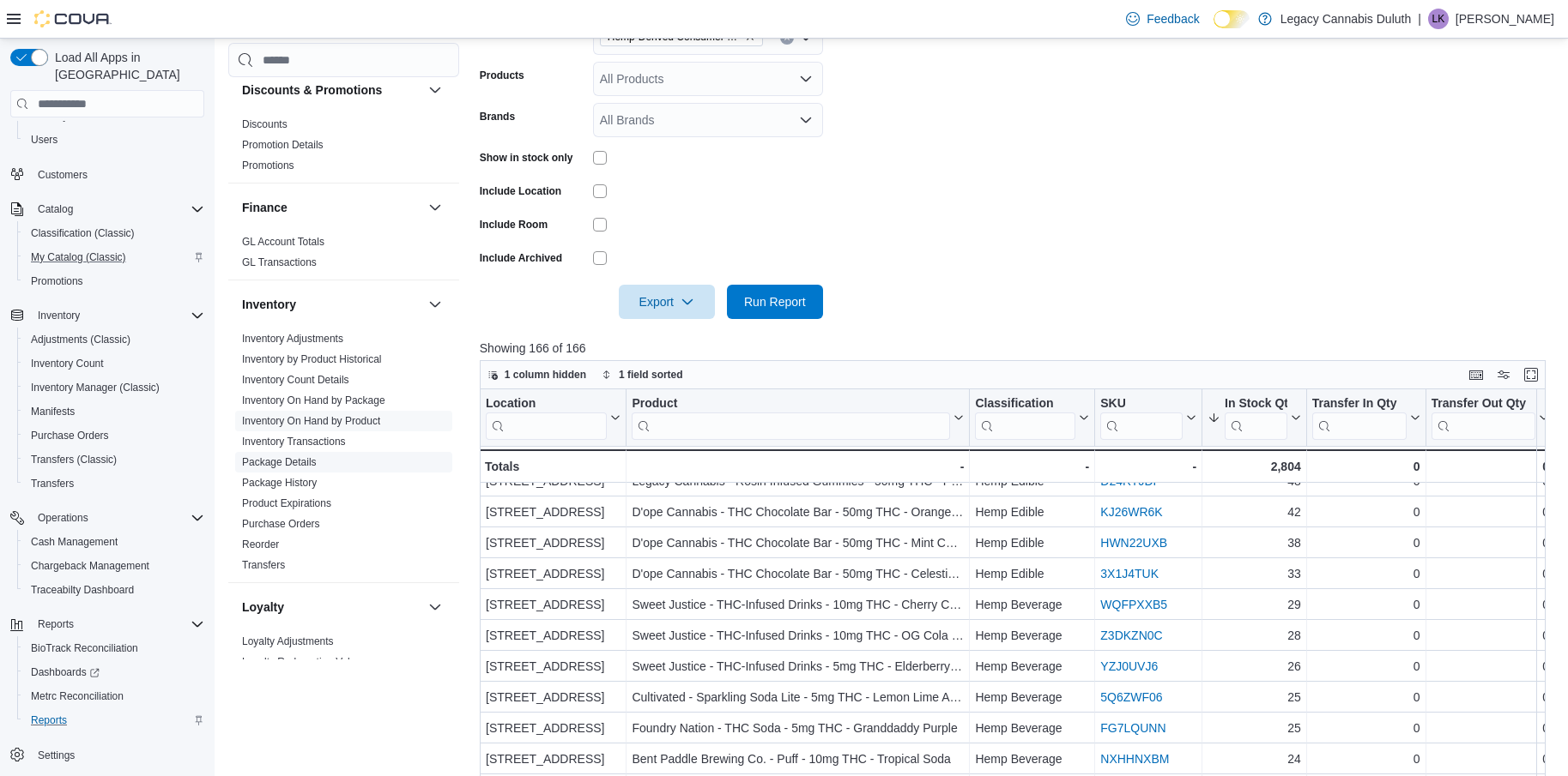
click at [243, 539] on link "Reorder" at bounding box center [260, 544] width 37 height 12
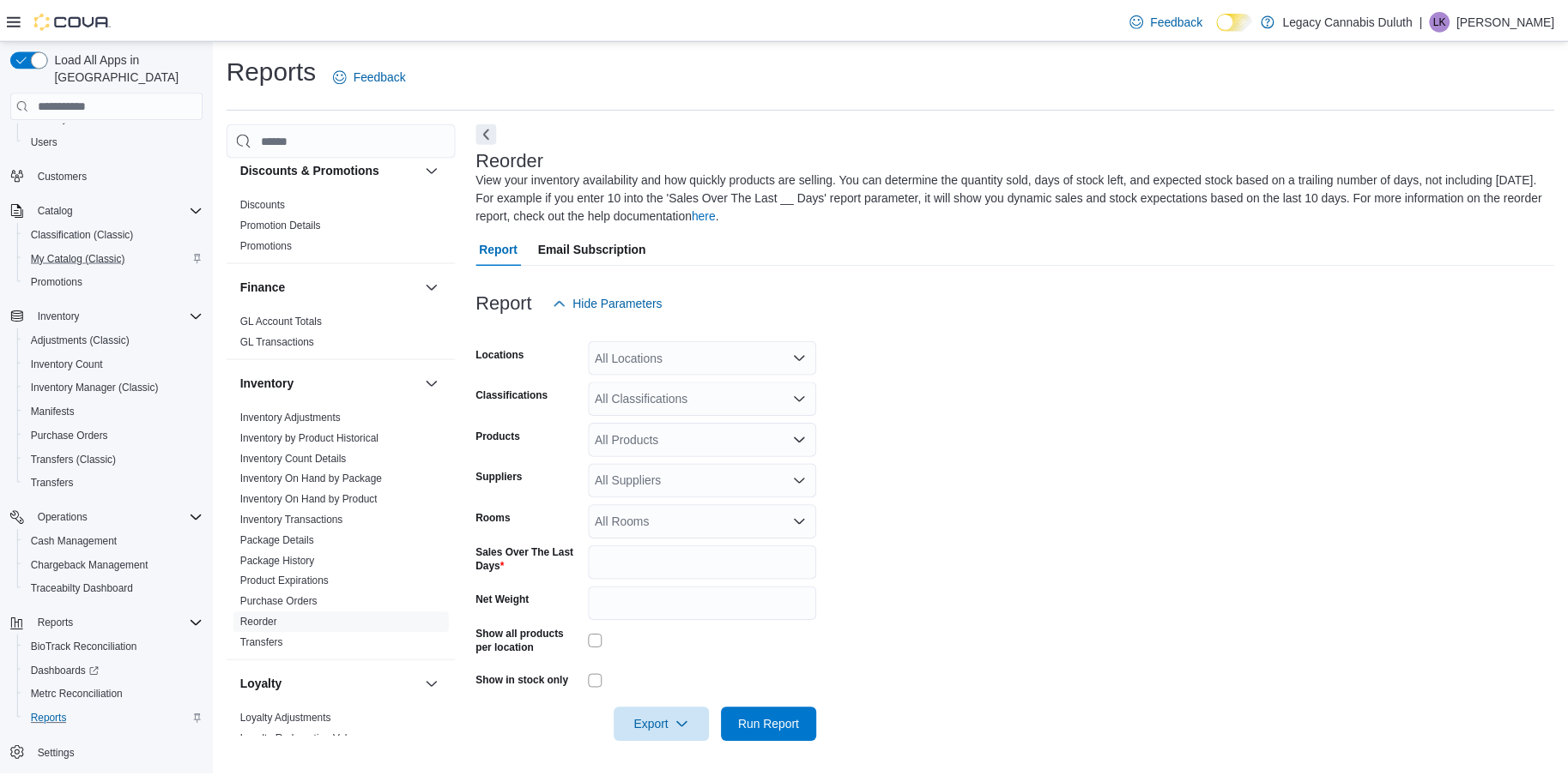
scroll to position [2, 0]
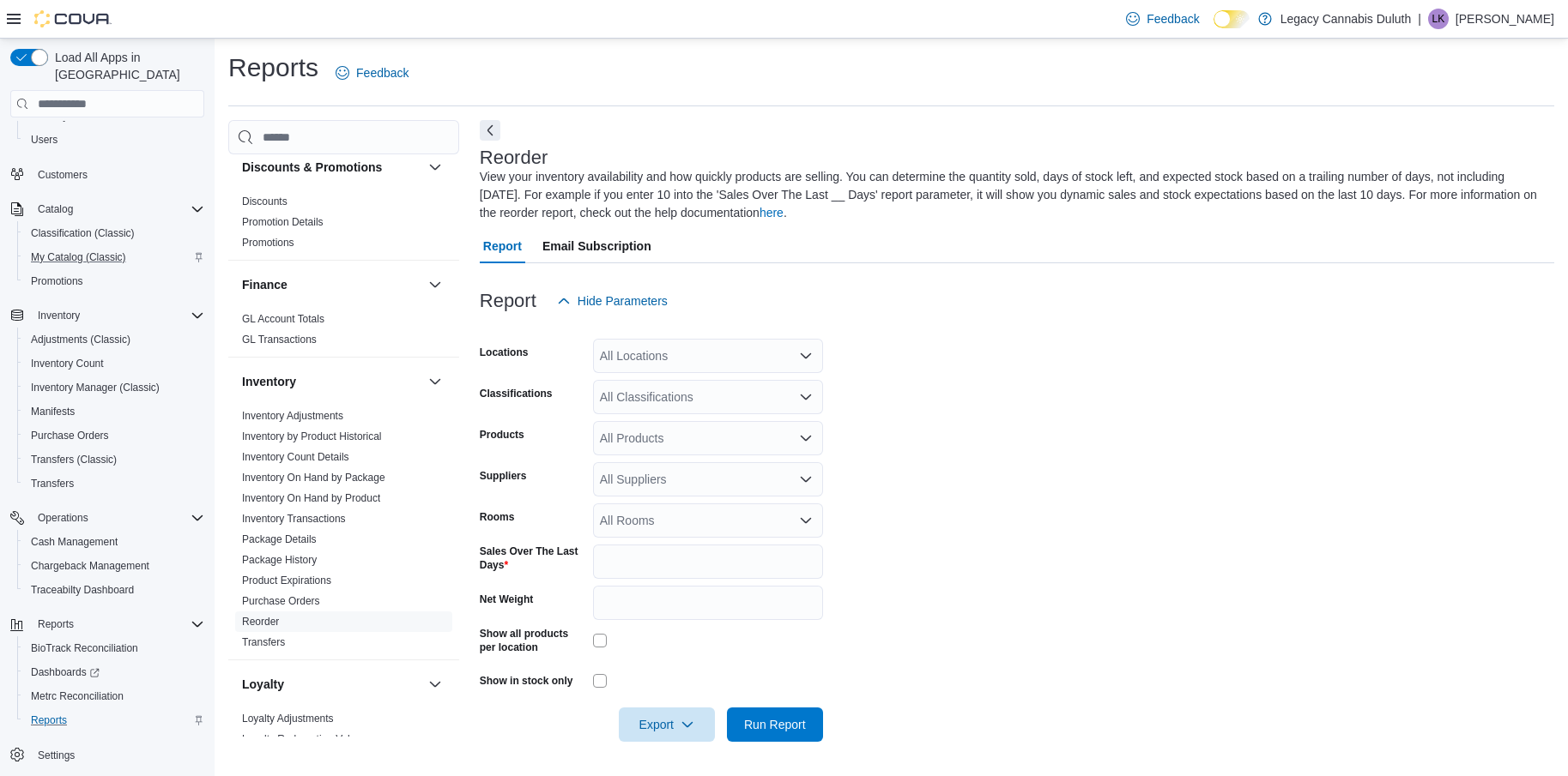
click at [700, 407] on div "All Classifications" at bounding box center [708, 397] width 230 height 34
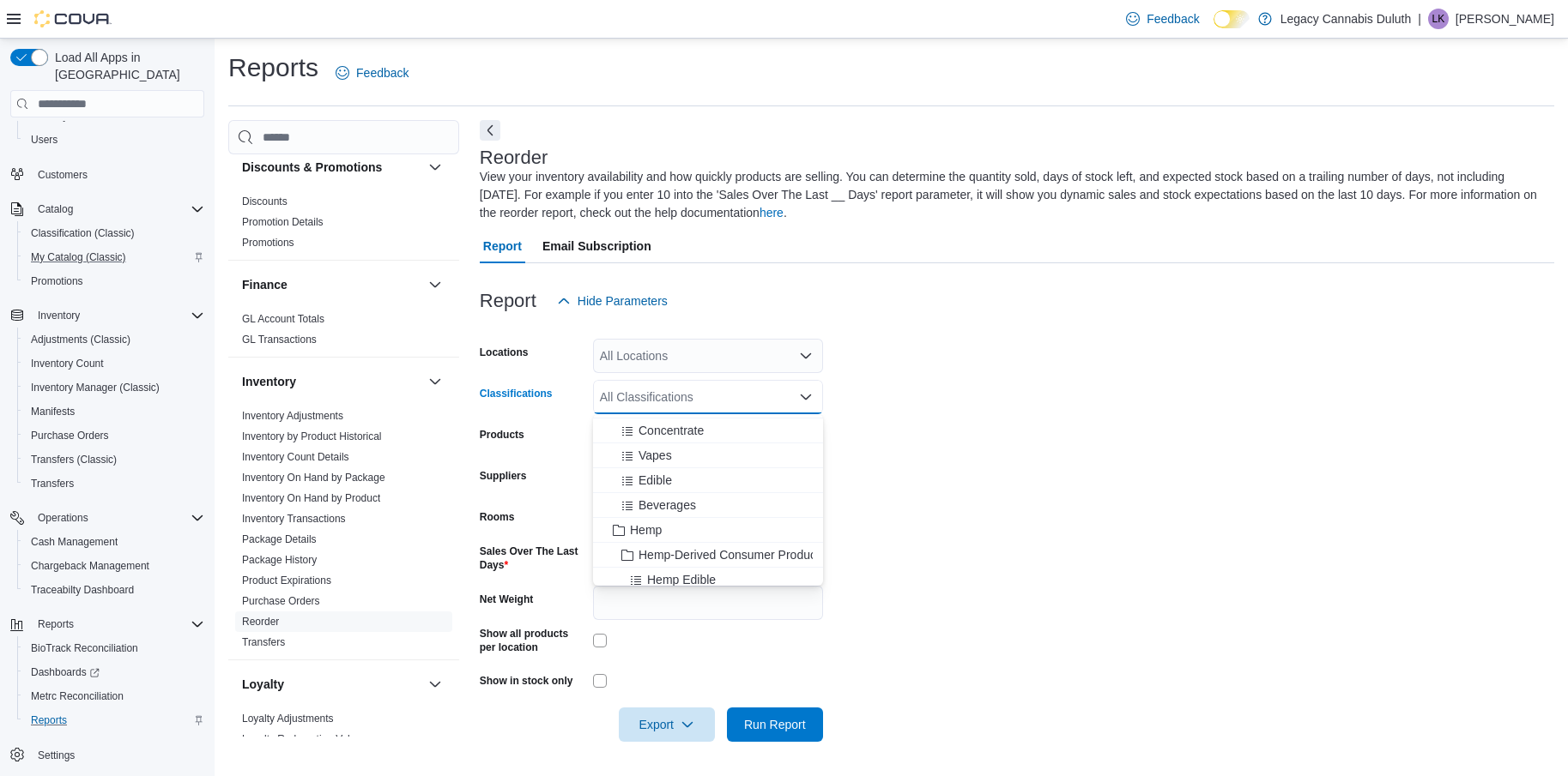
scroll to position [171, 0]
click at [675, 552] on span "Hemp-Derived Consumer Product" at bounding box center [728, 553] width 181 height 17
click at [923, 478] on form "Locations All Locations Classifications Hemp-Derived Consumer Product Combo box…" at bounding box center [1016, 531] width 1074 height 424
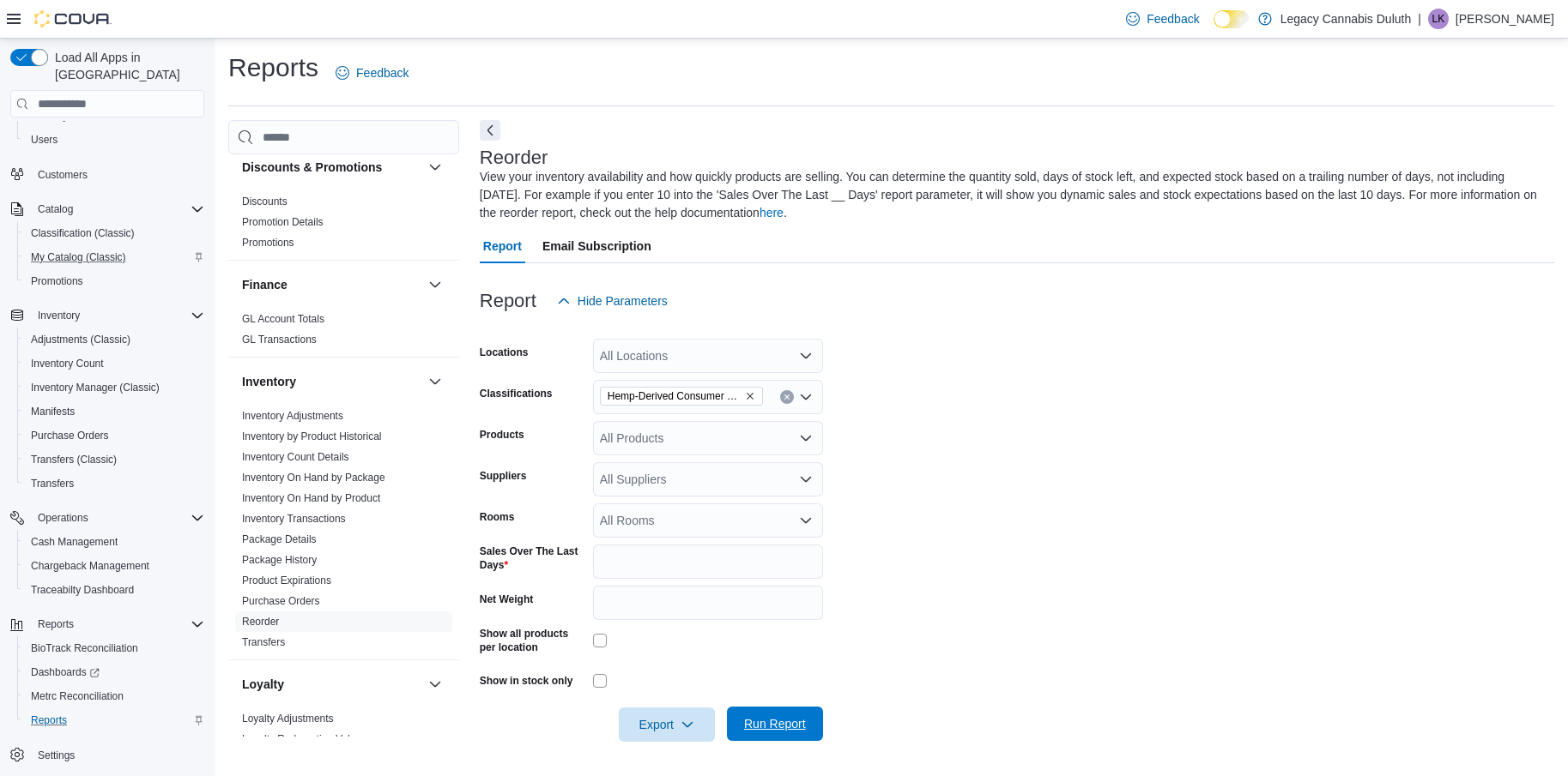
click at [783, 728] on span "Run Report" at bounding box center [775, 724] width 61 height 17
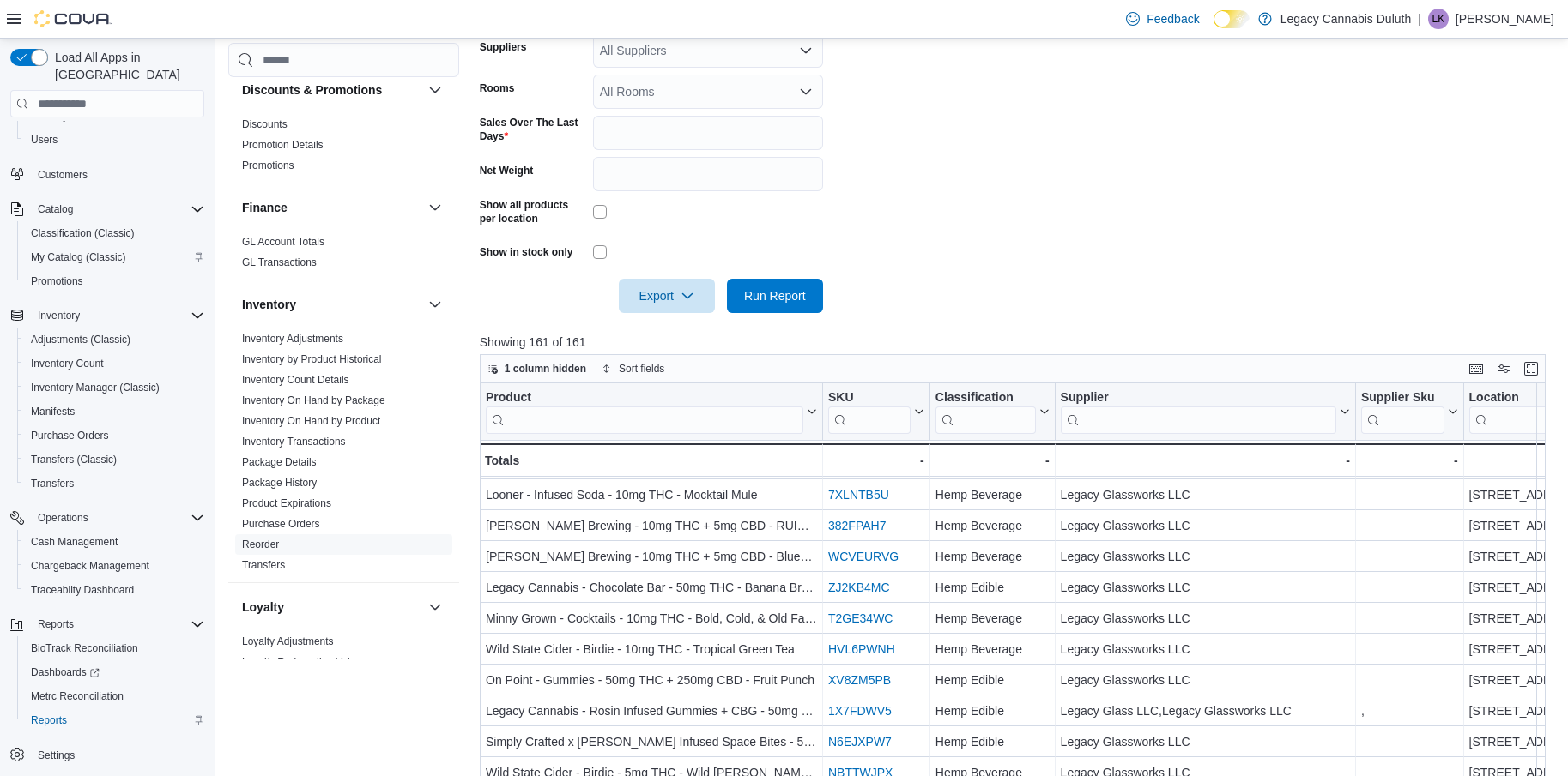
scroll to position [62, 0]
click at [1540, 366] on button "Enter fullscreen" at bounding box center [1531, 367] width 21 height 21
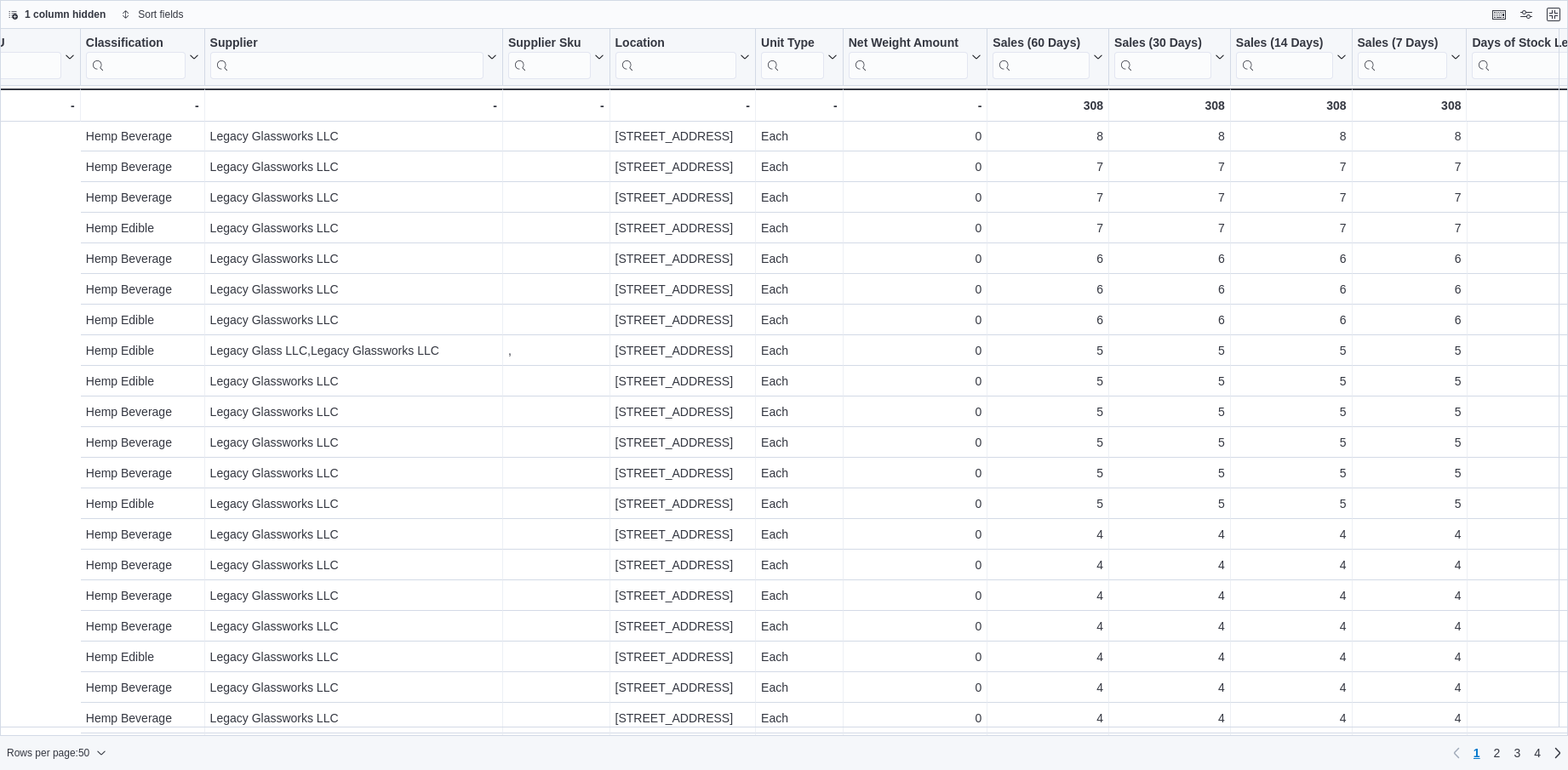
scroll to position [62, 699]
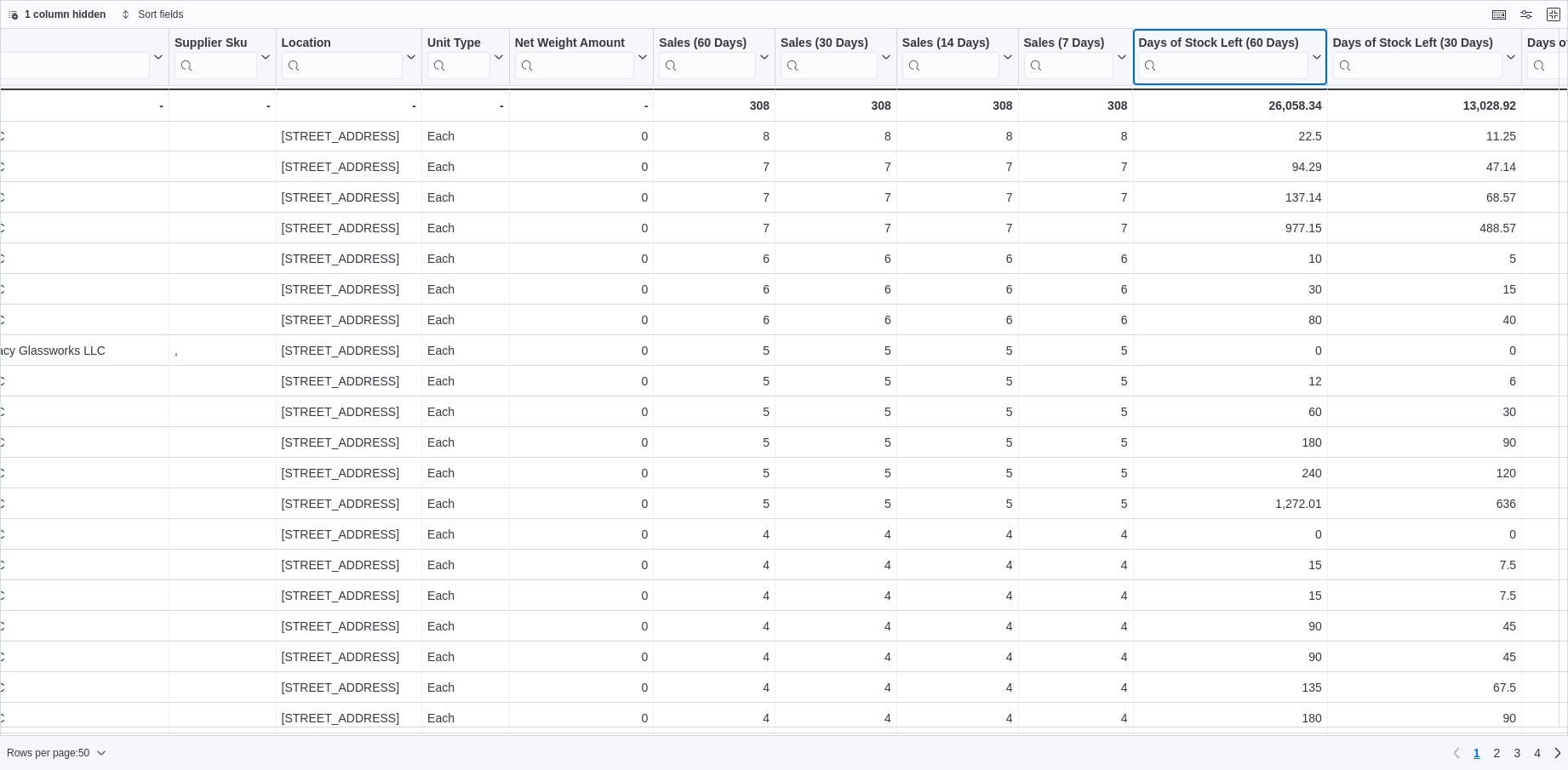
click at [1315, 66] on button "Days of Stock Left (60 Days)" at bounding box center [1230, 57] width 183 height 43
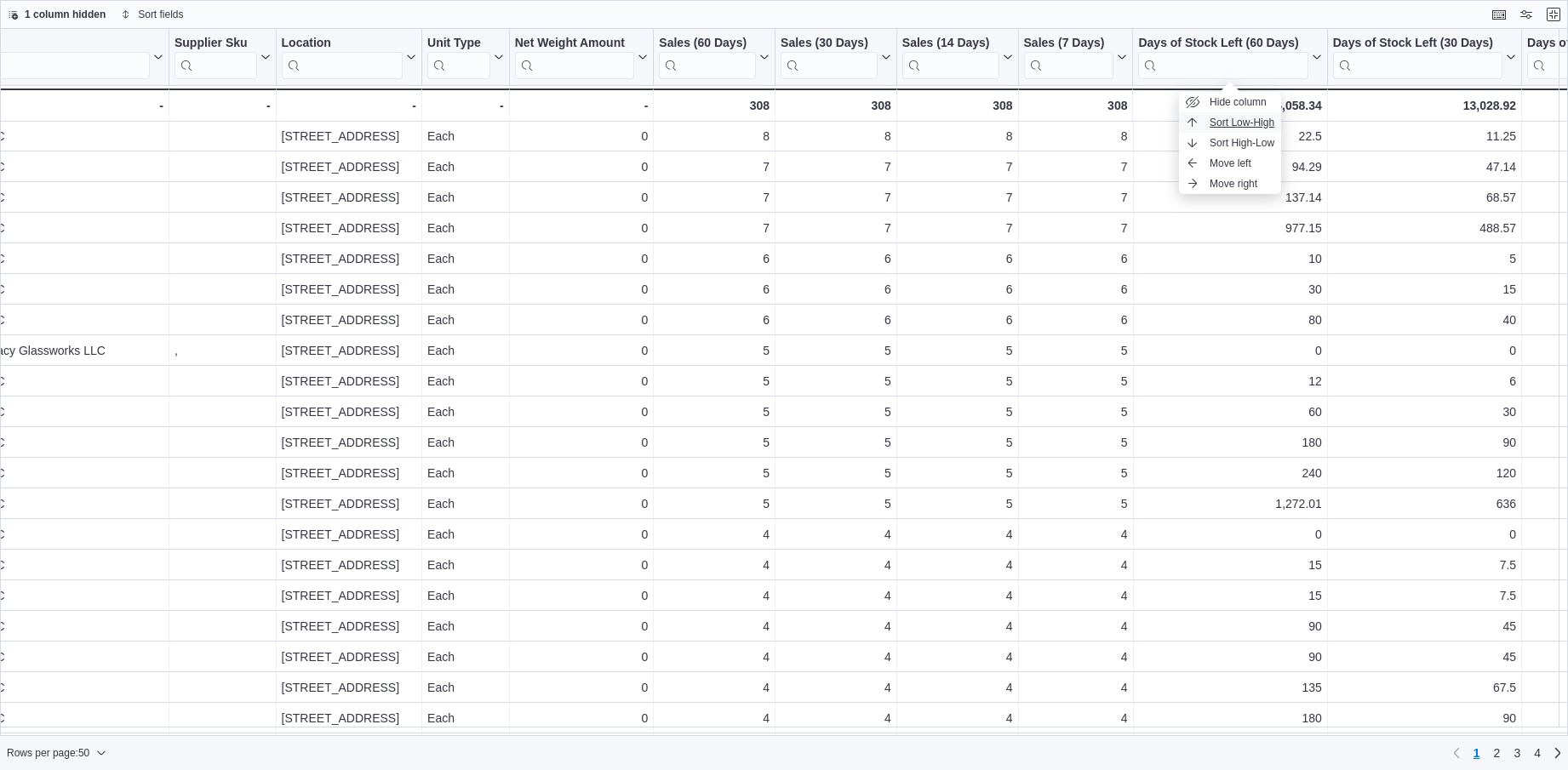
click at [1259, 119] on span "Sort Low-High" at bounding box center [1242, 122] width 64 height 13
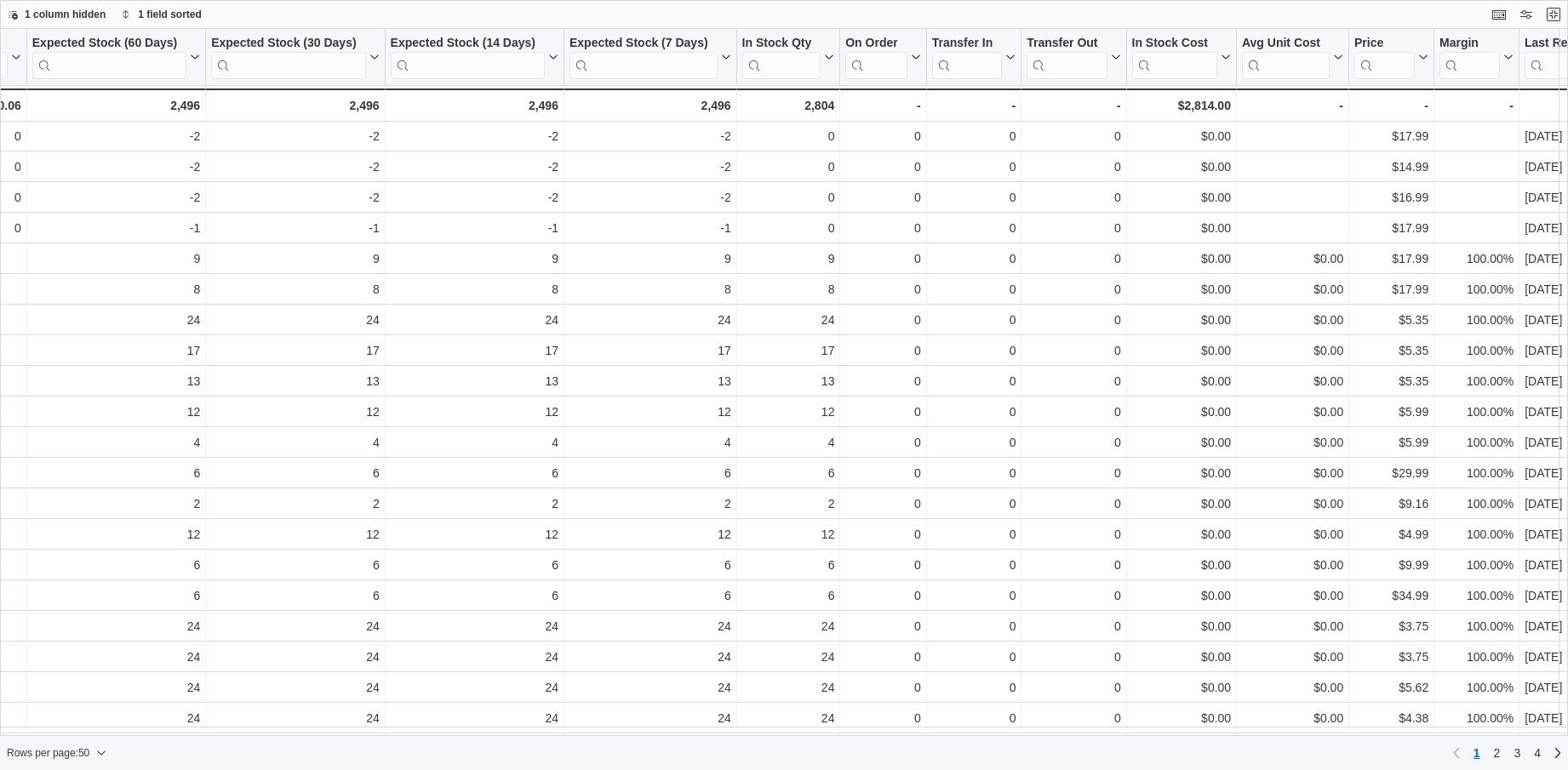
scroll to position [62, 2584]
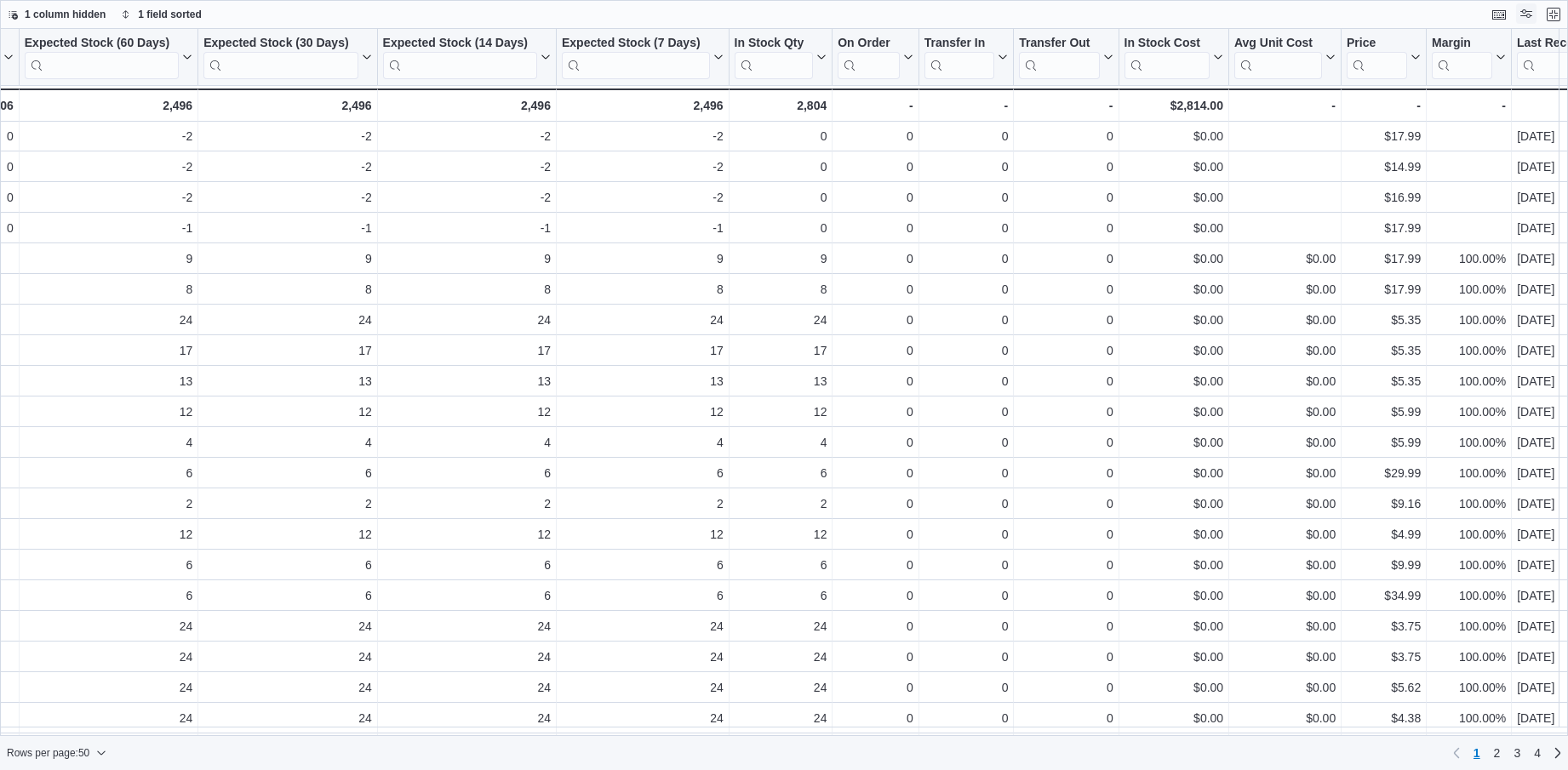
click at [1528, 9] on button "Display options" at bounding box center [1526, 13] width 21 height 21
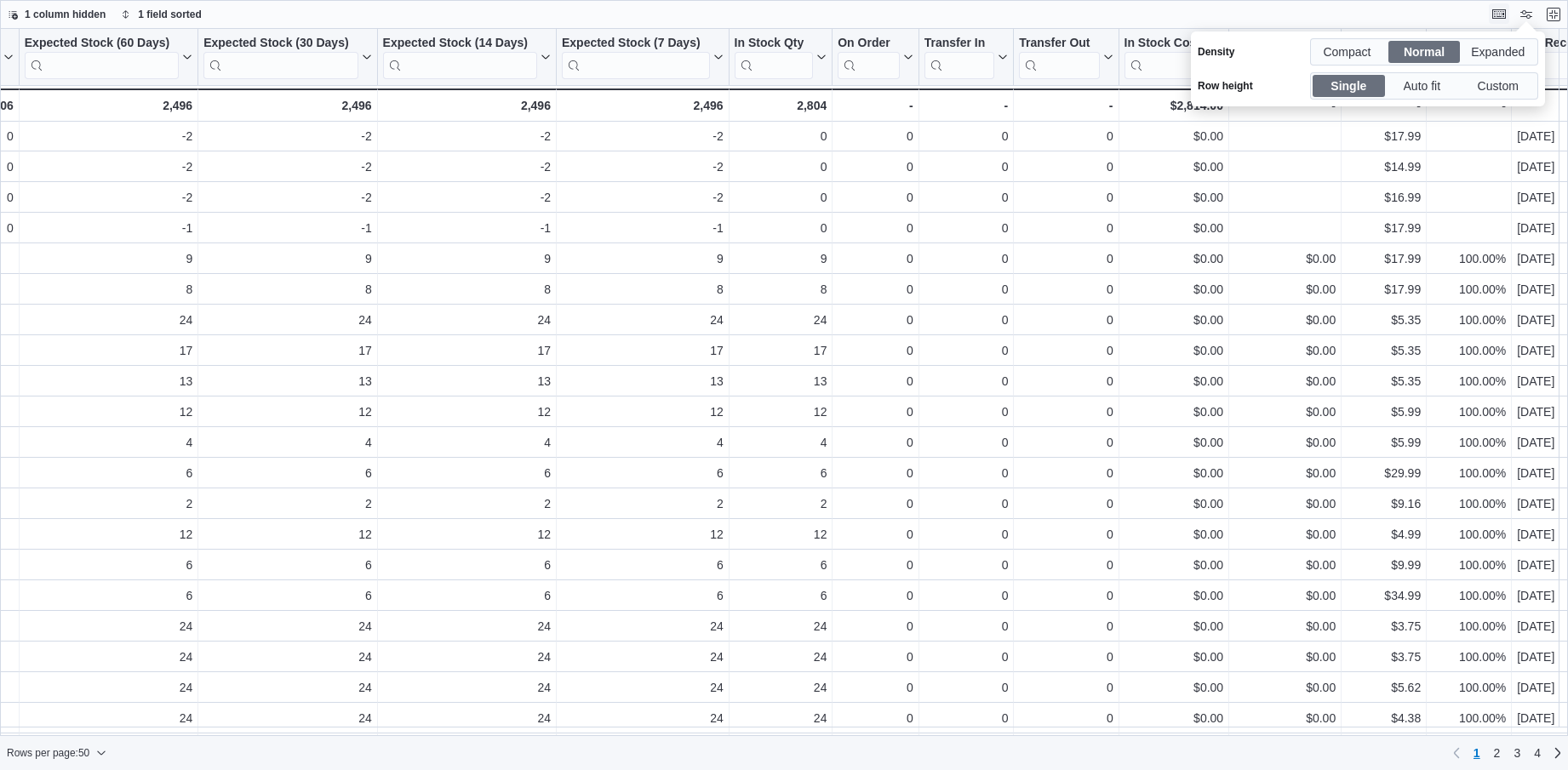
click at [1496, 14] on button "Keyboard shortcuts" at bounding box center [1499, 13] width 21 height 21
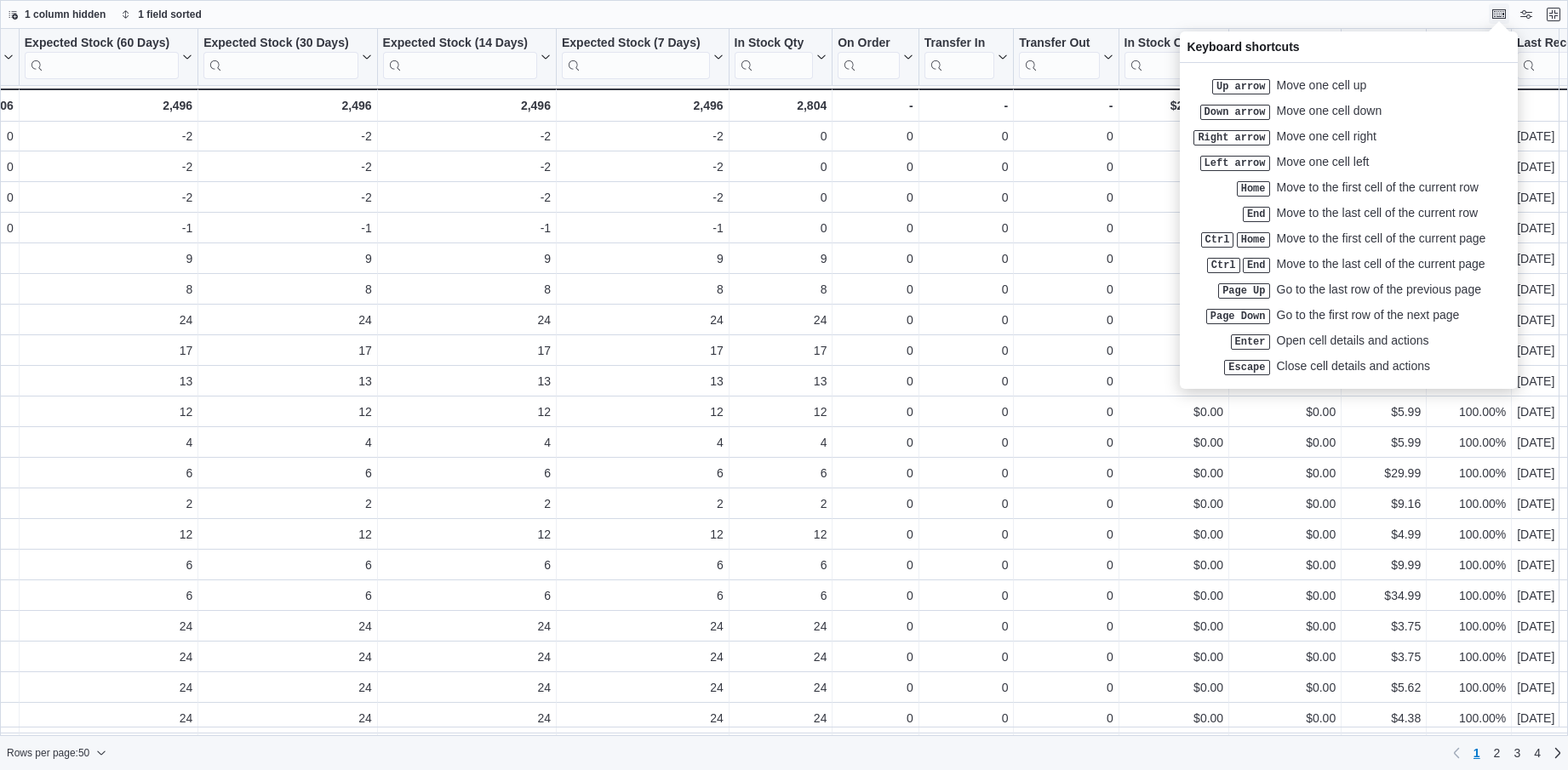
click at [1493, 13] on button "Keyboard shortcuts" at bounding box center [1499, 13] width 21 height 21
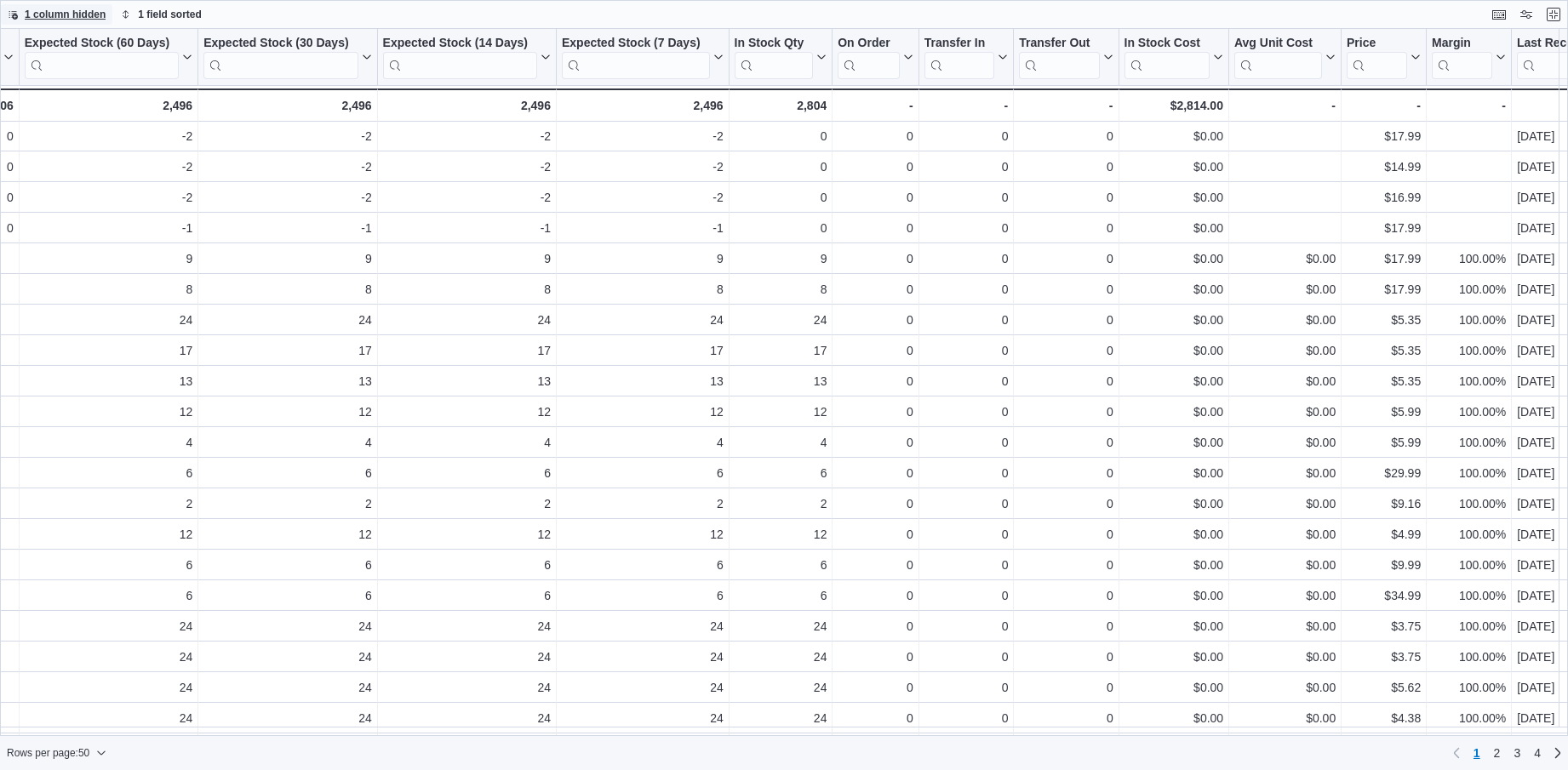
click at [40, 12] on span "1 column hidden" at bounding box center [65, 14] width 81 height 13
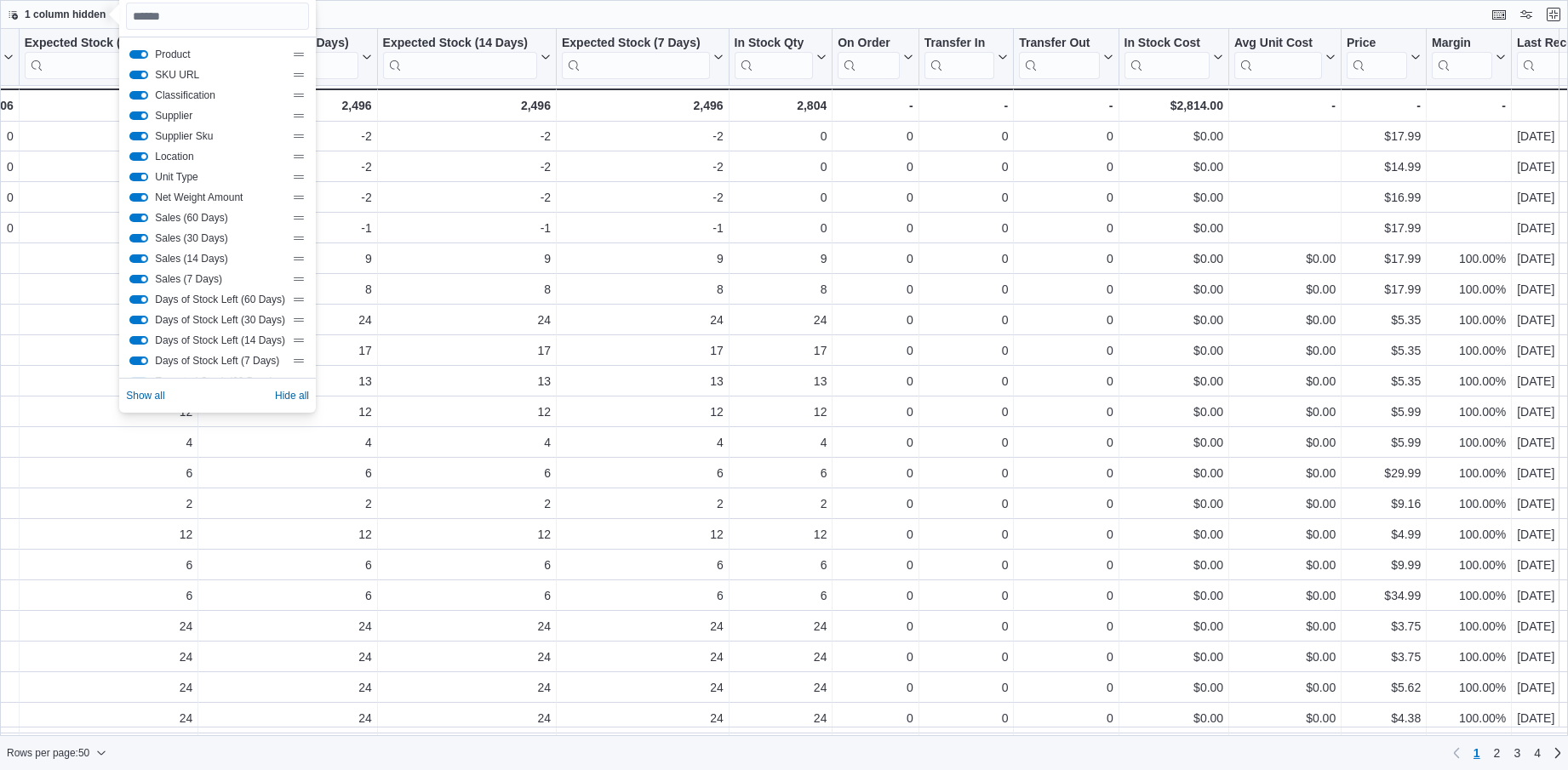
click at [141, 178] on button "Unit Type" at bounding box center [139, 177] width 19 height 9
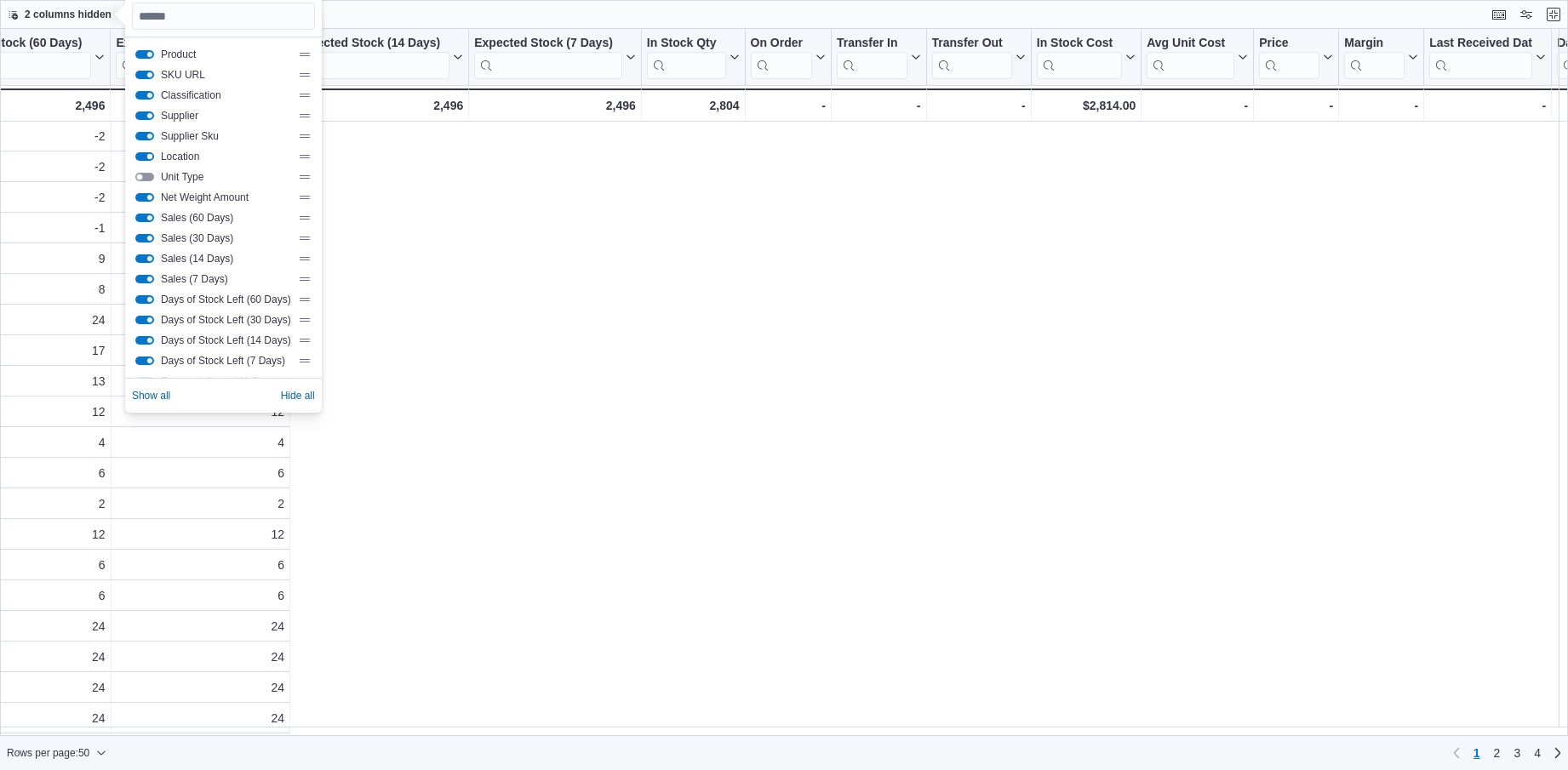
scroll to position [62, 1063]
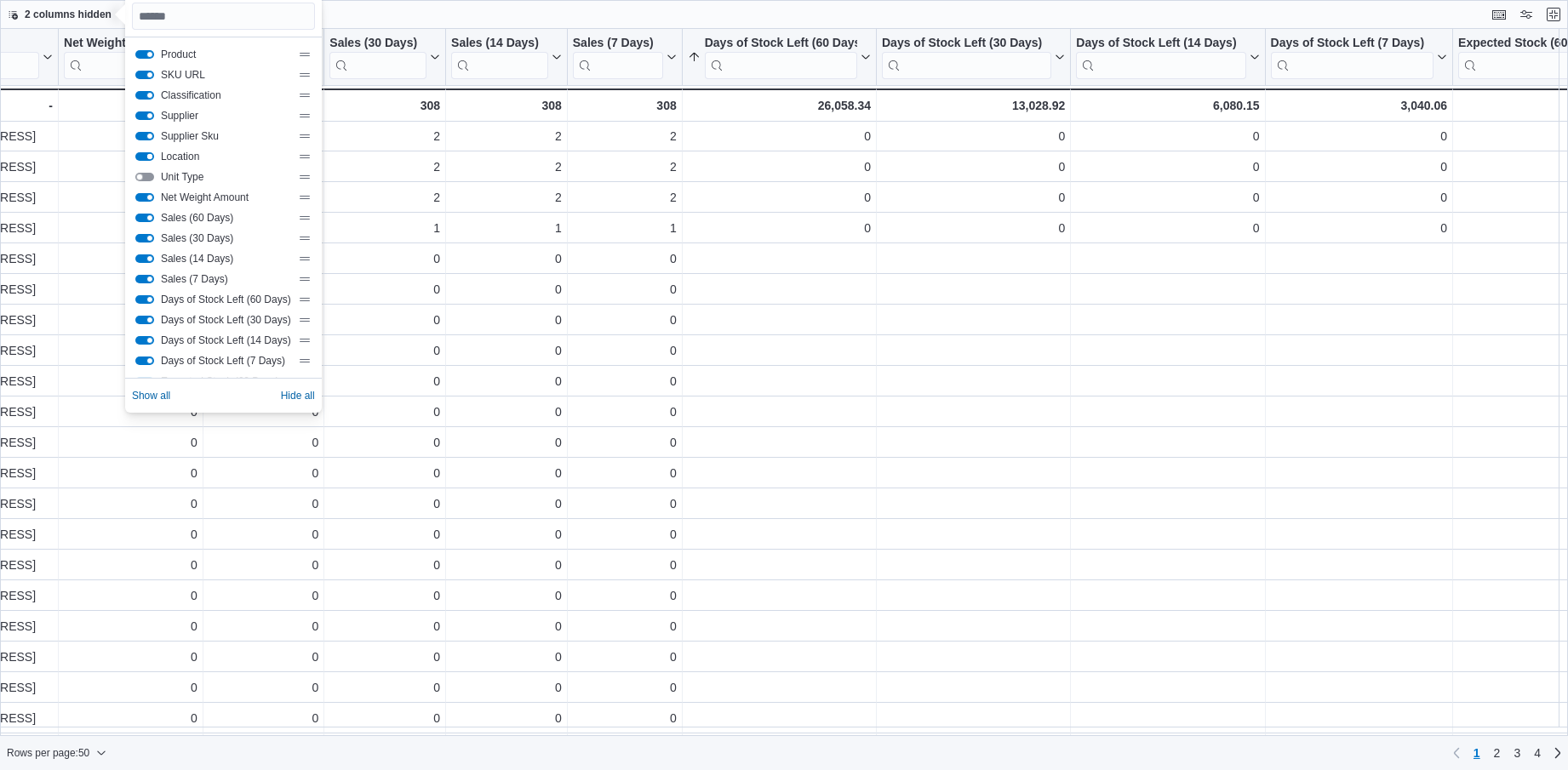
click at [145, 153] on button "Location" at bounding box center [144, 157] width 19 height 9
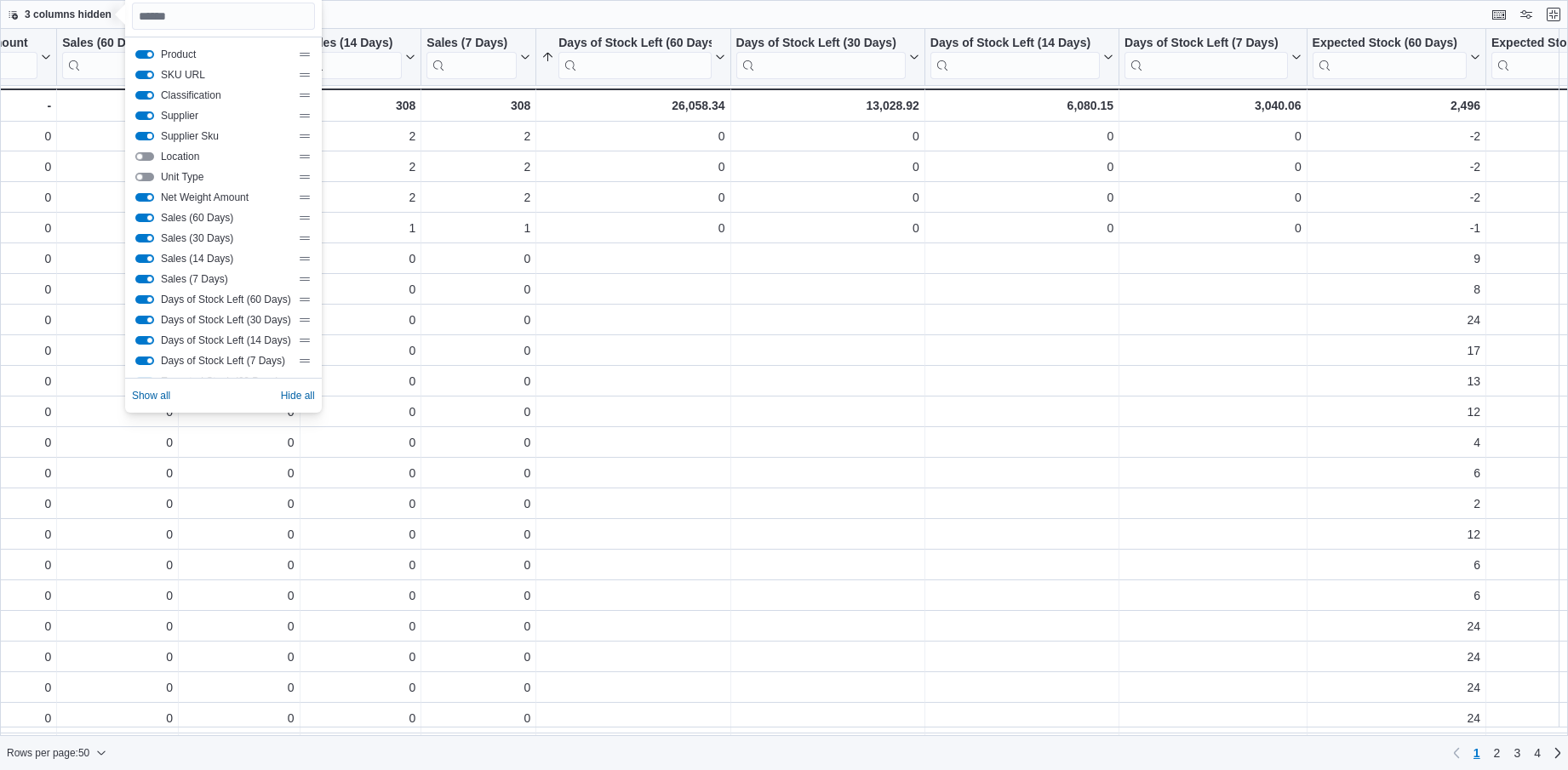
click at [151, 139] on button "Supplier Sku" at bounding box center [144, 136] width 19 height 9
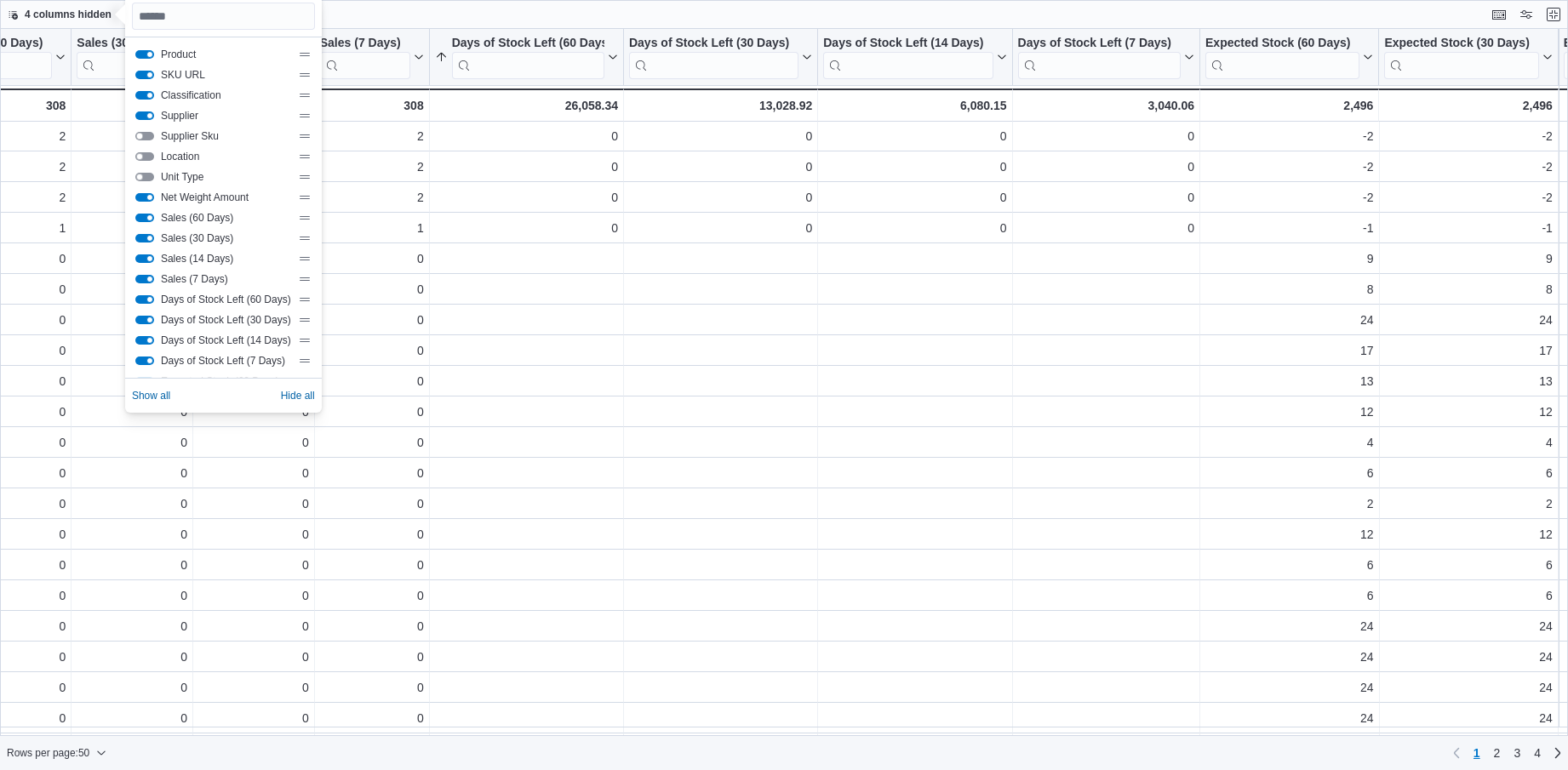
click at [149, 132] on button "Supplier Sku" at bounding box center [144, 136] width 19 height 9
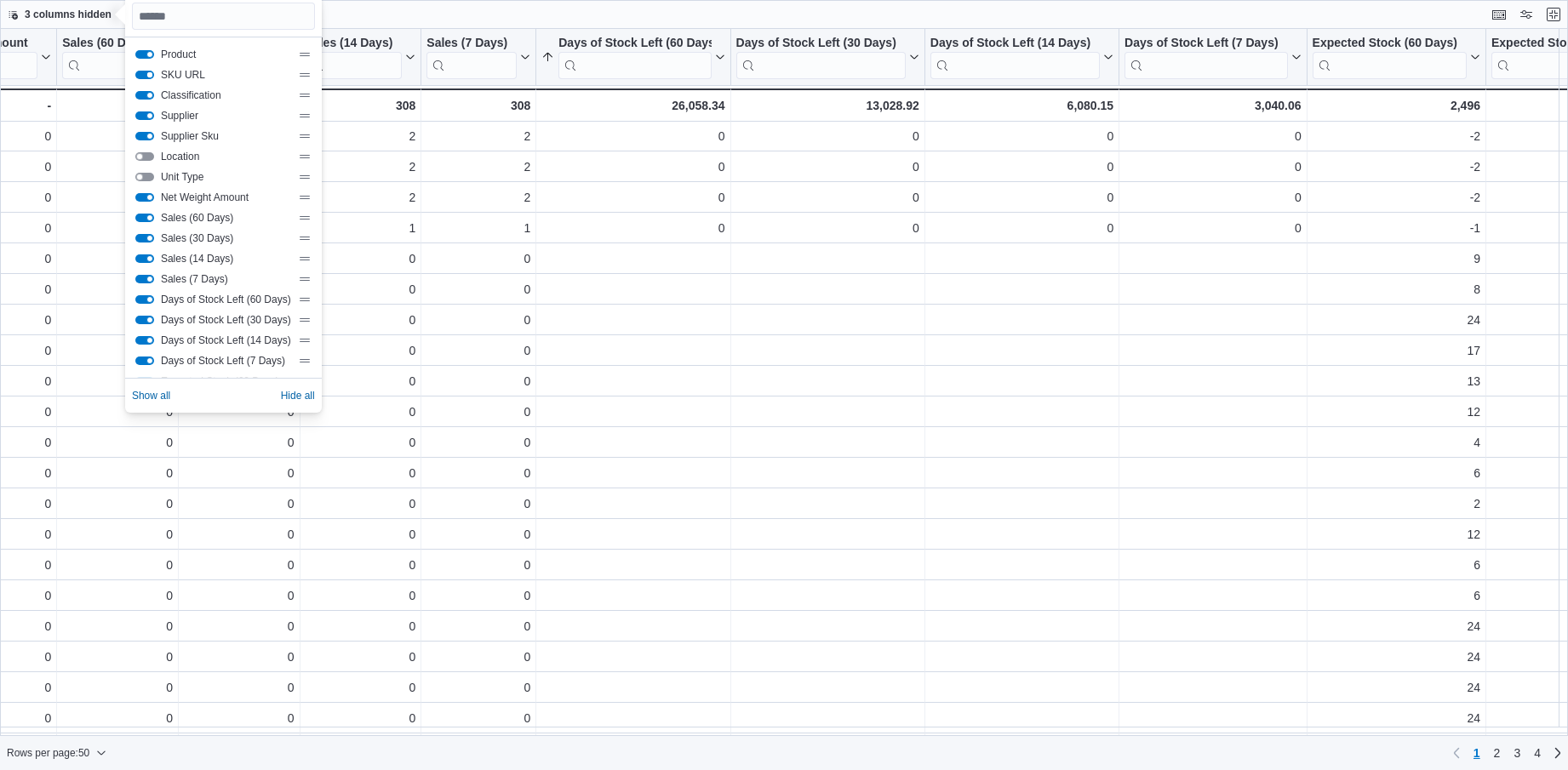
click at [147, 76] on button "SKU URL" at bounding box center [144, 75] width 19 height 9
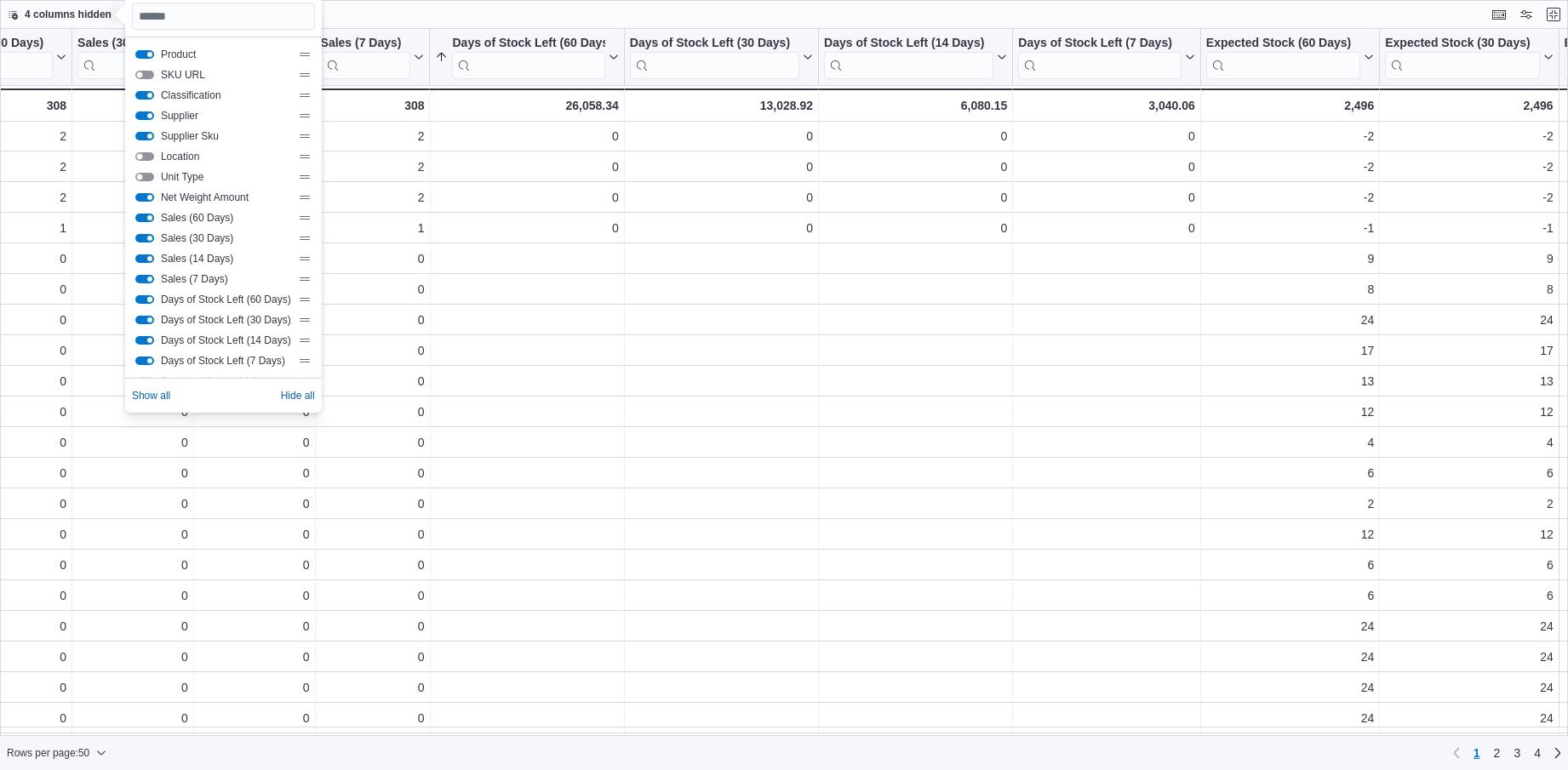
click at [141, 300] on button "Days of Stock Left (60 Days)" at bounding box center [144, 300] width 19 height 9
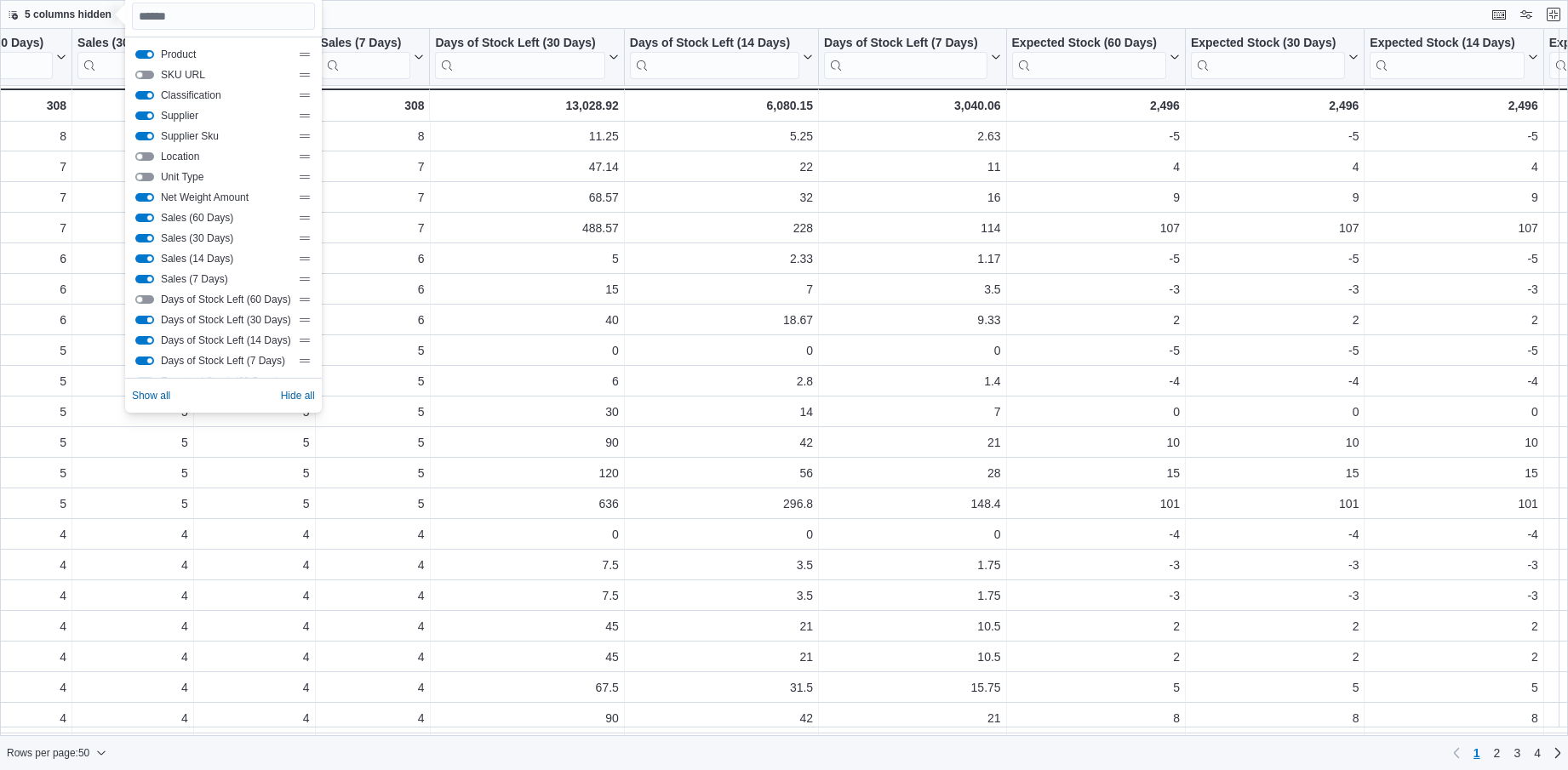
click at [151, 321] on button "Days of Stock Left (30 Days)" at bounding box center [144, 321] width 19 height 9
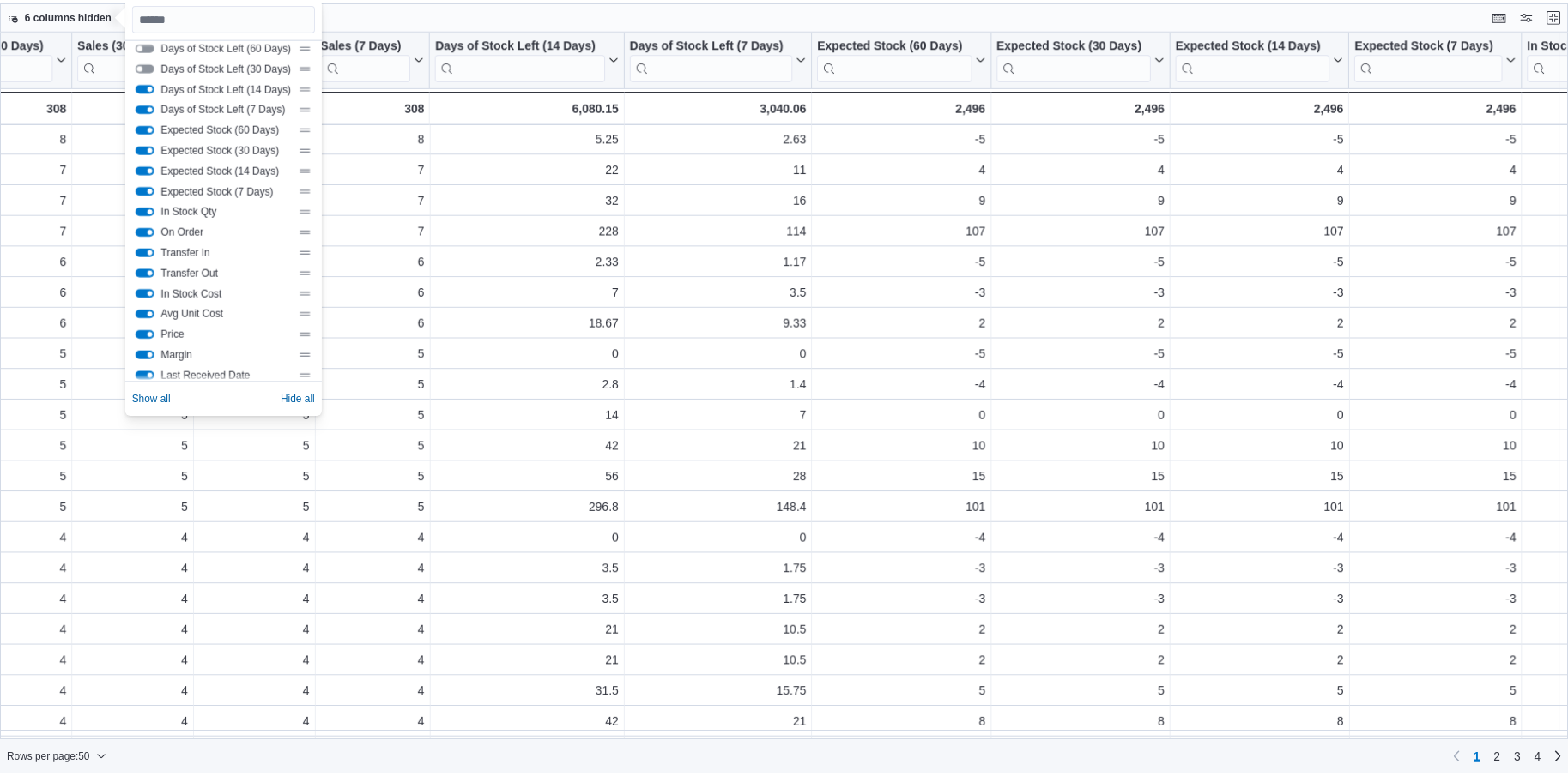
scroll to position [257, 0]
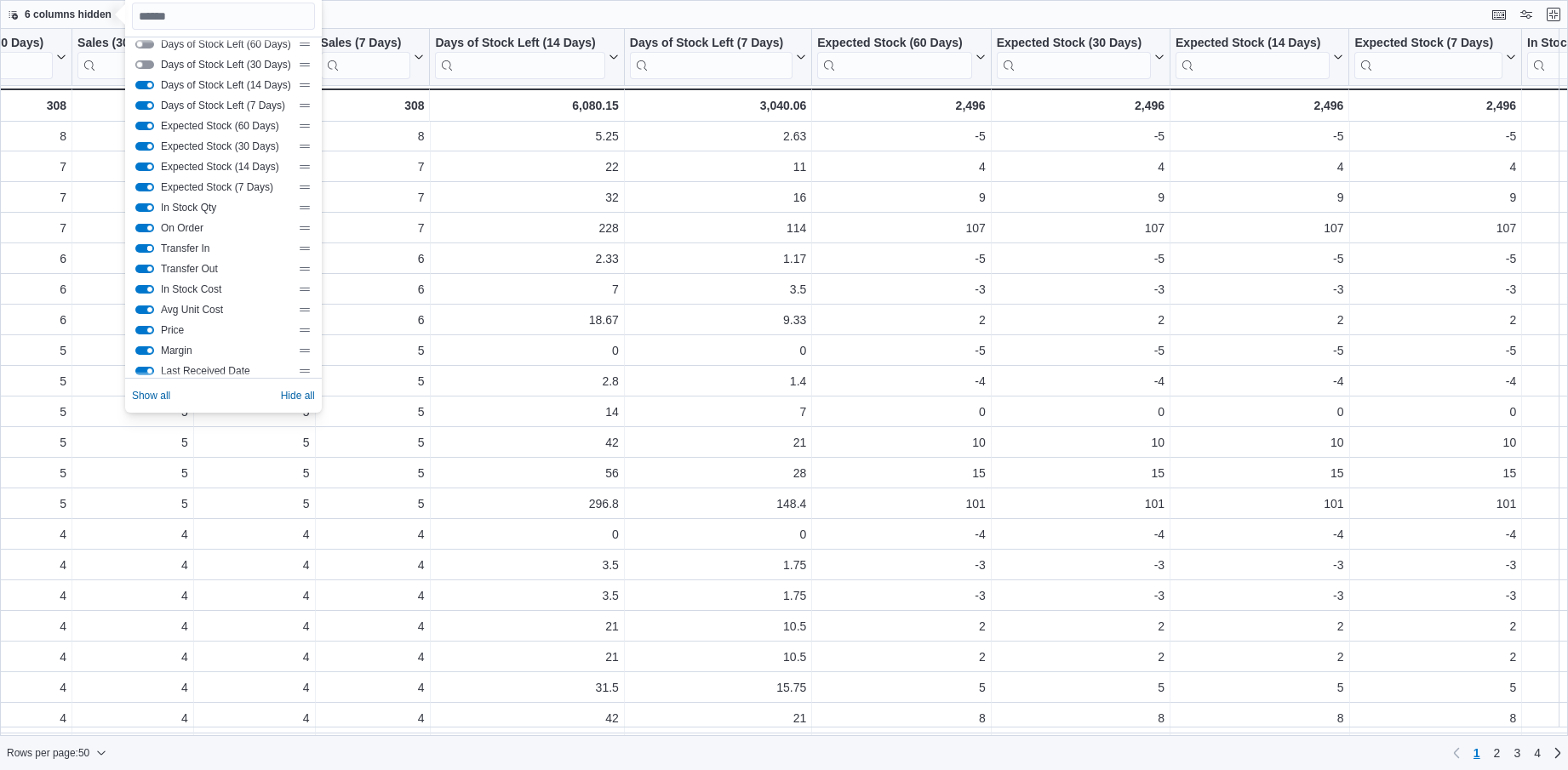
click at [152, 248] on button "Transfer In" at bounding box center [144, 249] width 19 height 9
click at [145, 268] on button "Transfer Out" at bounding box center [144, 270] width 19 height 9
click at [1555, 7] on button "Exit fullscreen" at bounding box center [1554, 14] width 21 height 21
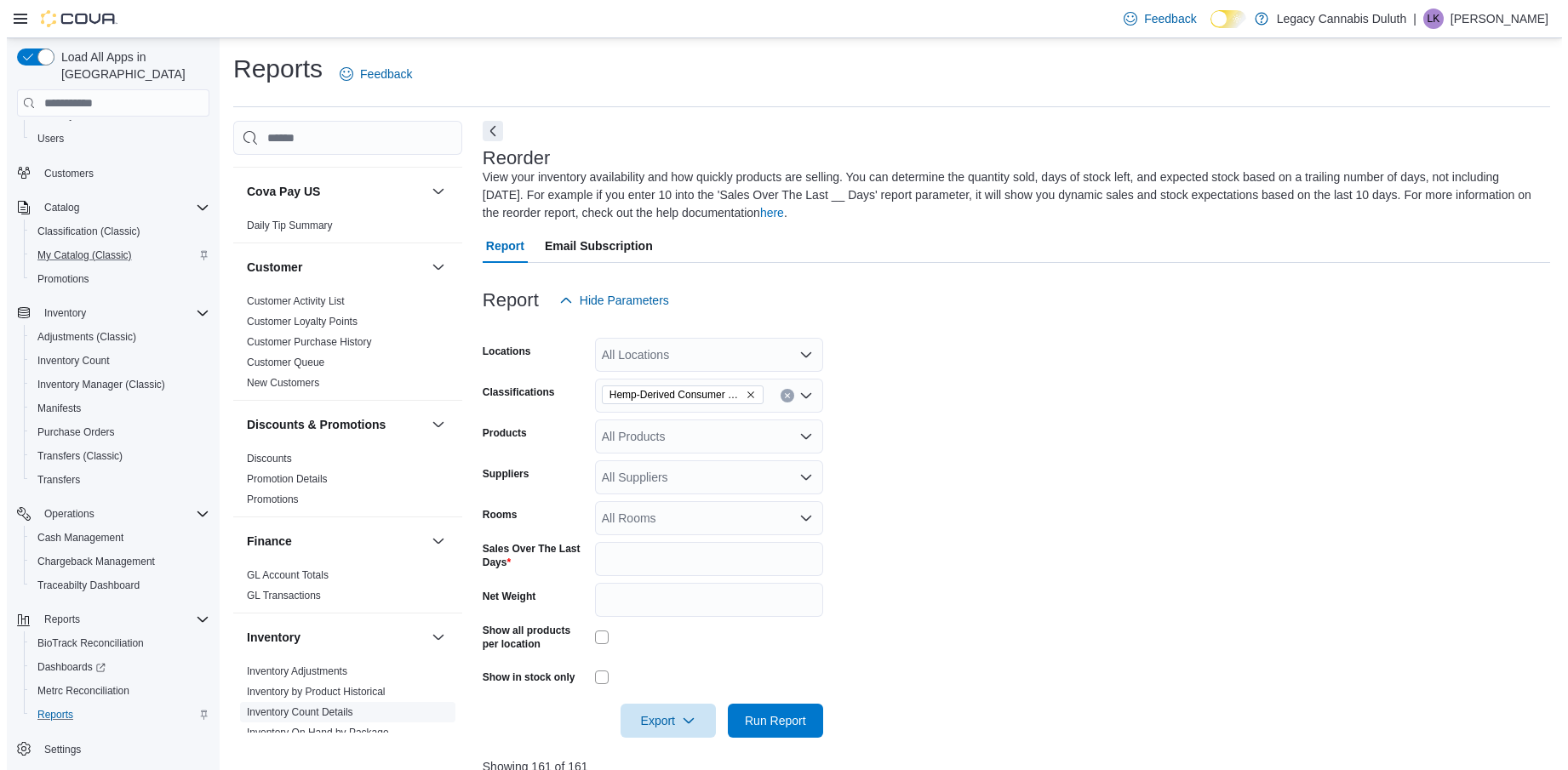
scroll to position [0, 0]
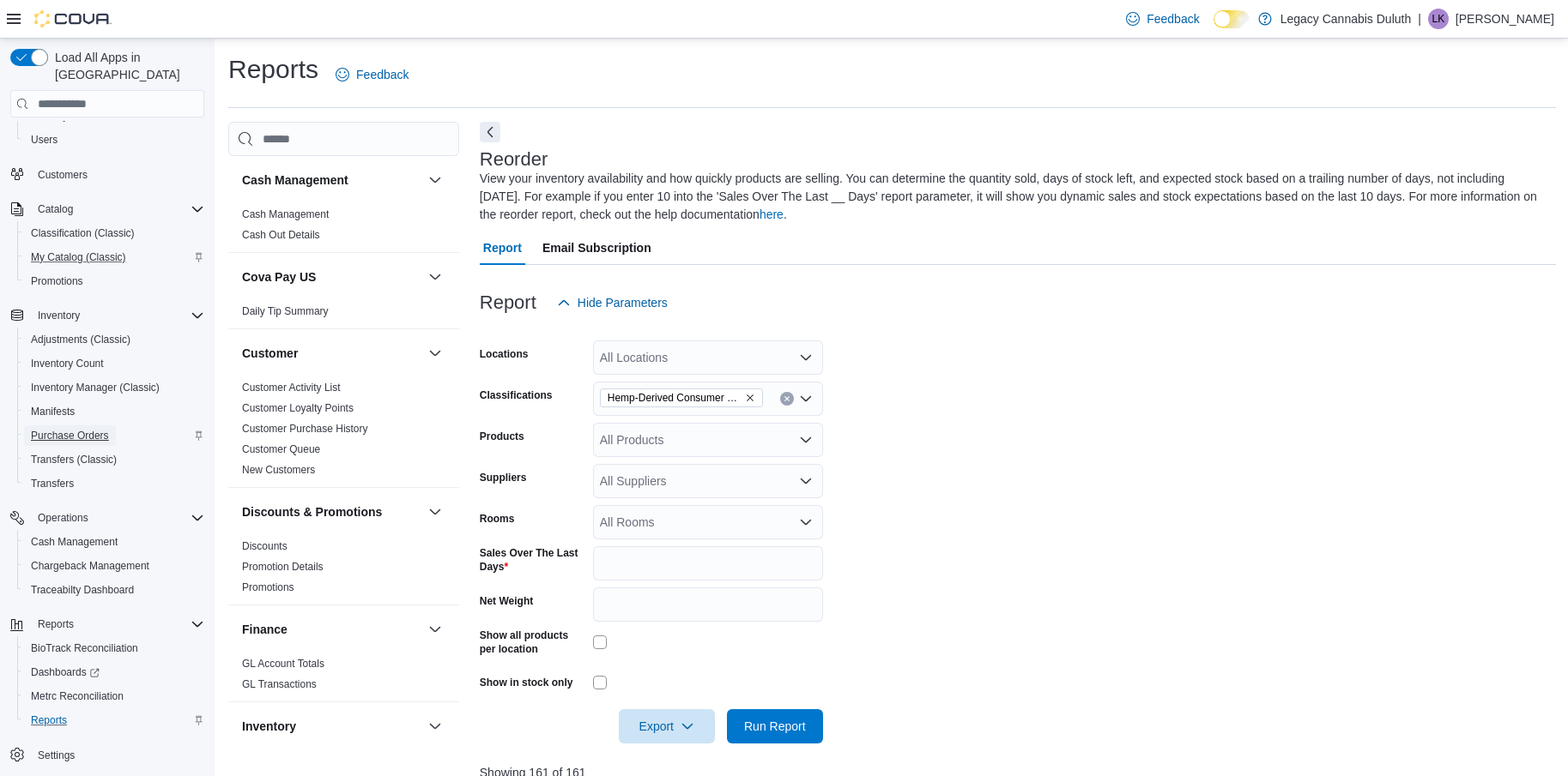
click at [94, 429] on span "Purchase Orders" at bounding box center [70, 435] width 79 height 14
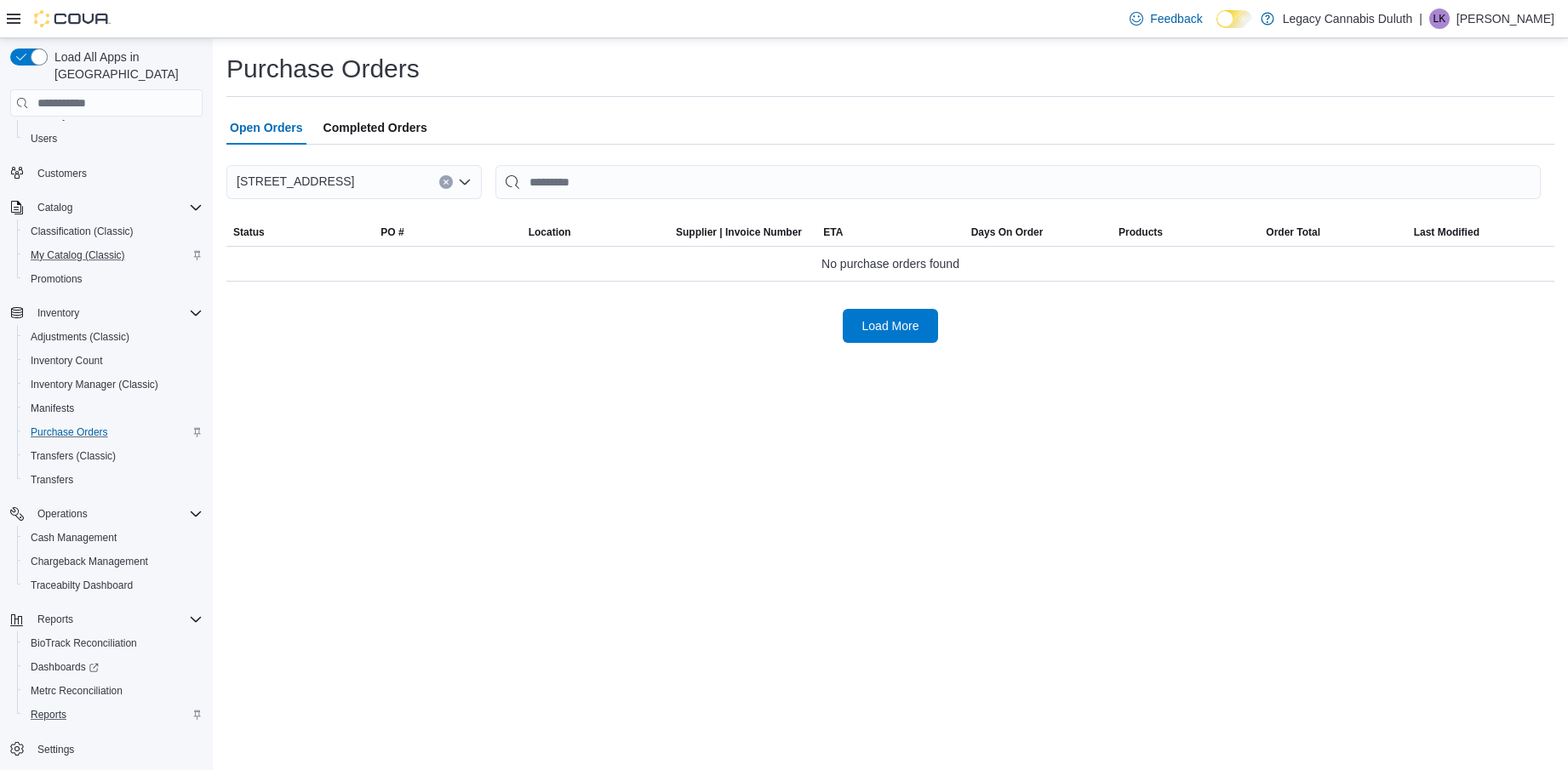
scroll to position [36, 0]
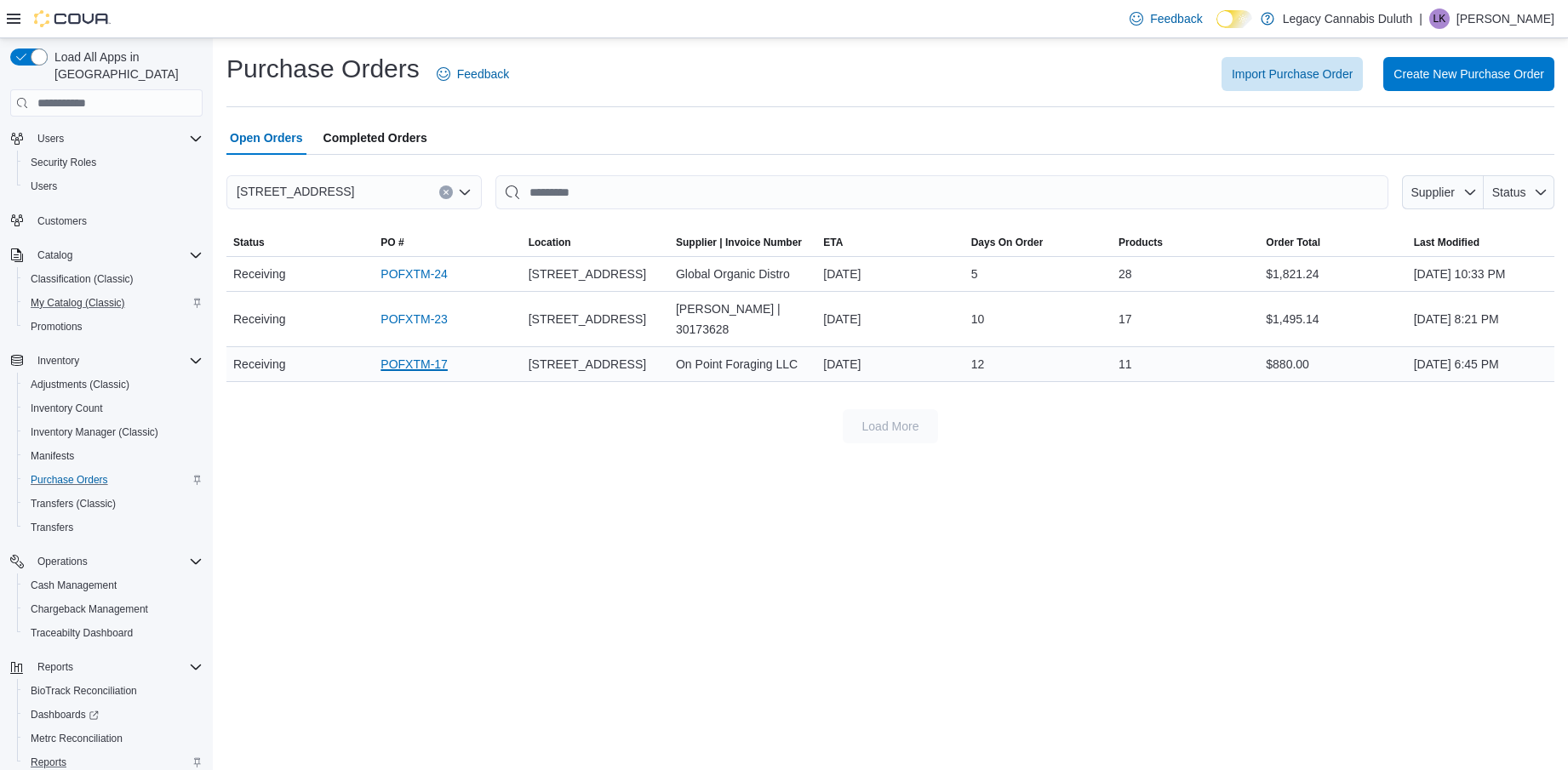
click at [401, 354] on link "POFXTM-17" at bounding box center [414, 364] width 67 height 21
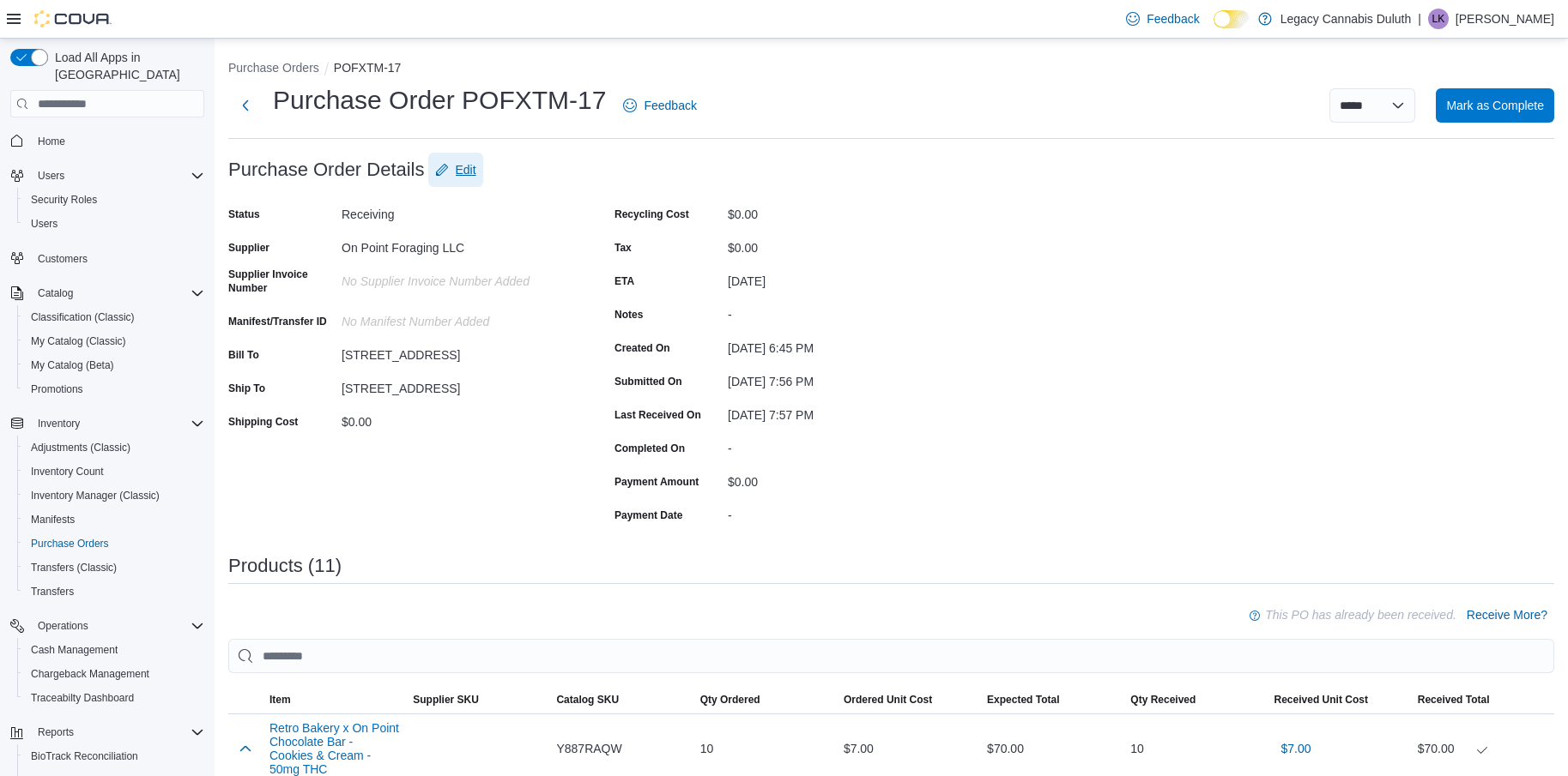
click at [453, 165] on span "Edit" at bounding box center [456, 170] width 42 height 34
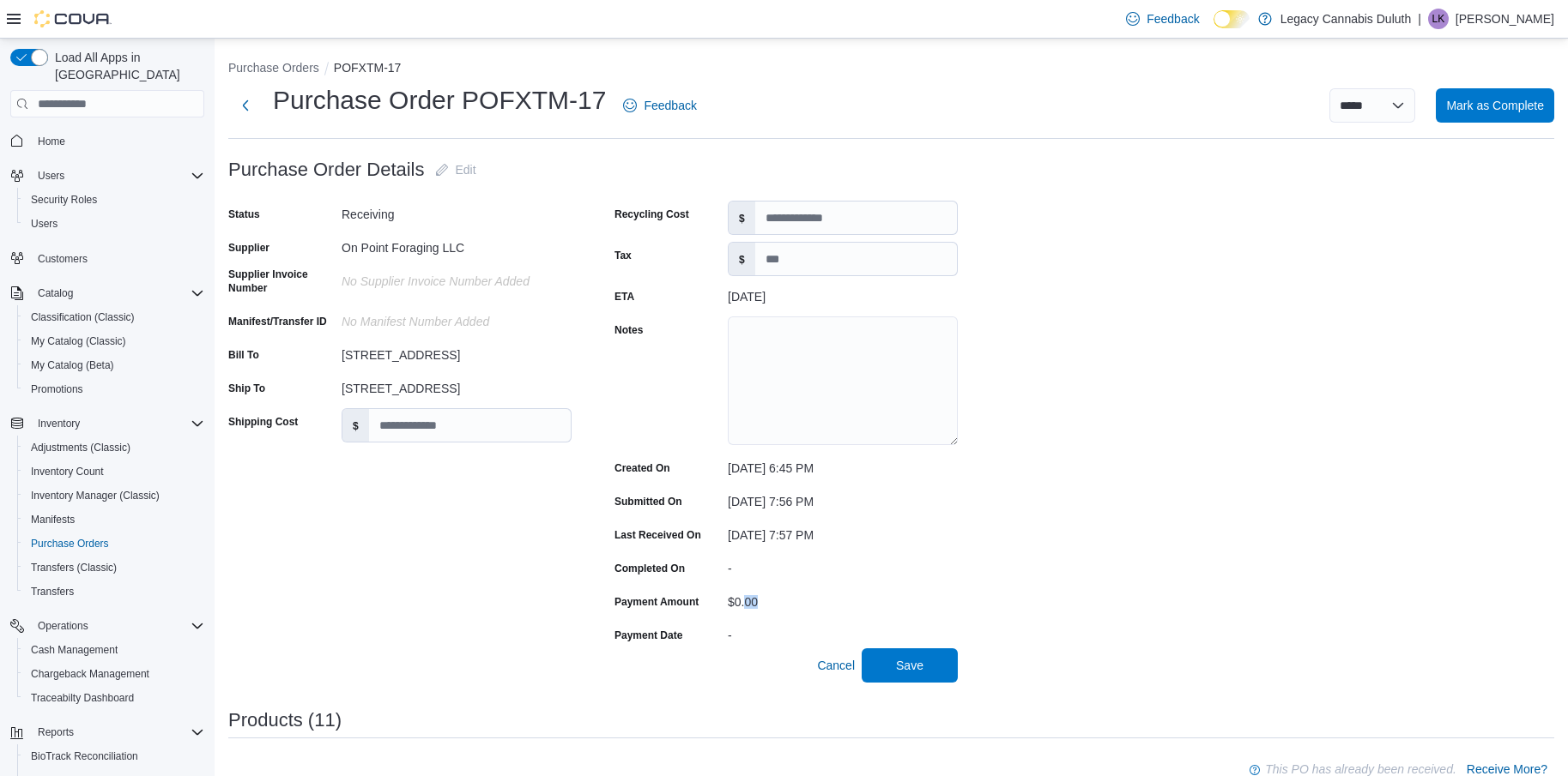
drag, startPoint x: 764, startPoint y: 602, endPoint x: 723, endPoint y: 599, distance: 41.1
click at [737, 605] on div "Recycling Cost $ Tax $ ETA August 6, 2025 Notes Created On July 30, 2025 6:45 P…" at bounding box center [786, 424] width 343 height 448
click at [686, 568] on div "Completed On" at bounding box center [668, 568] width 107 height 26
click at [668, 600] on label "Payment Amount" at bounding box center [656, 602] width 84 height 14
drag, startPoint x: 781, startPoint y: 600, endPoint x: 817, endPoint y: 605, distance: 36.3
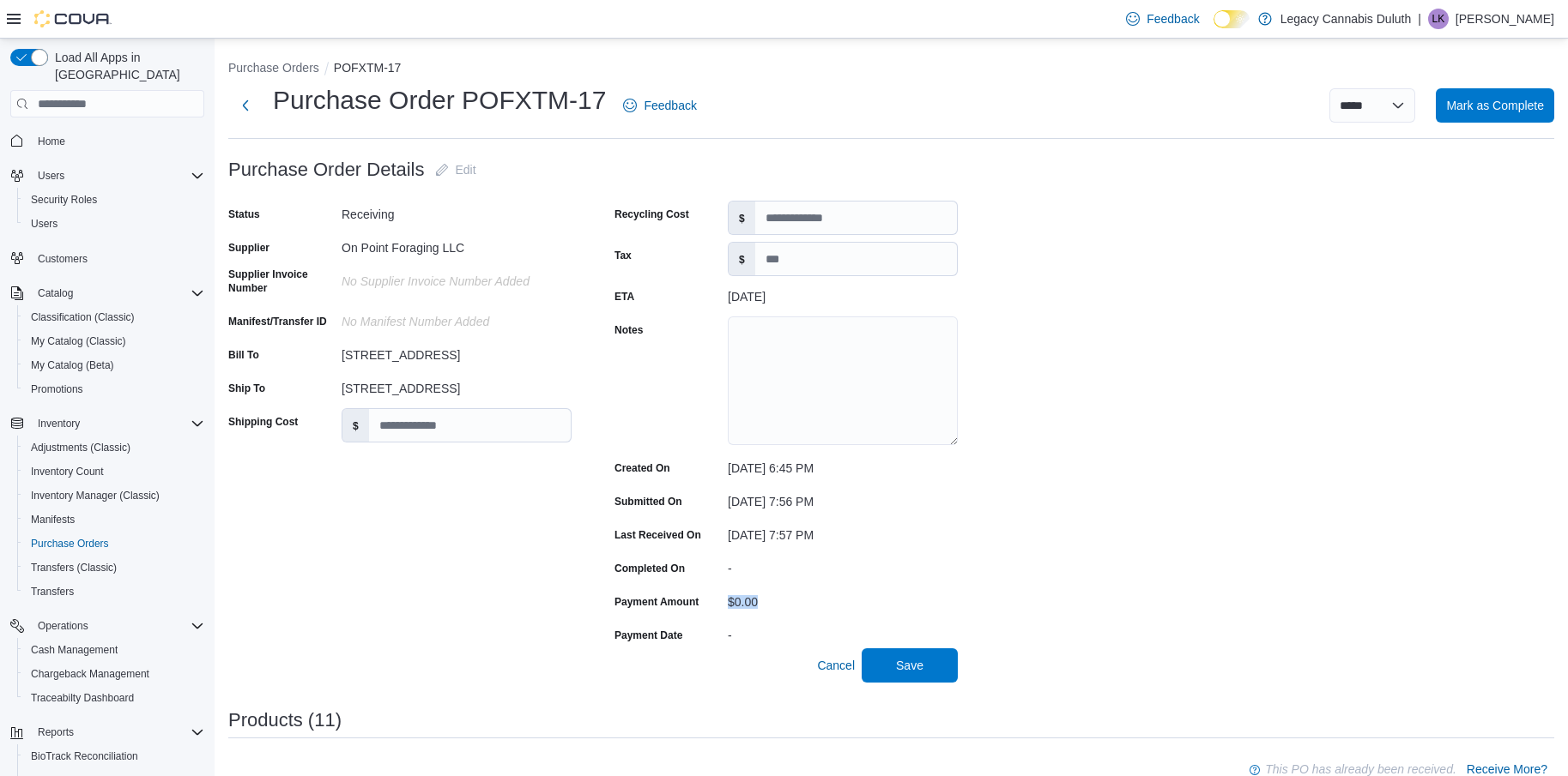
click at [817, 605] on div "Payment Amount $0.00" at bounding box center [786, 601] width 343 height 26
click at [693, 642] on div "Payment Date" at bounding box center [668, 634] width 107 height 26
drag, startPoint x: 725, startPoint y: 635, endPoint x: 784, endPoint y: 641, distance: 59.3
click at [784, 641] on div "Payment Date -" at bounding box center [786, 634] width 343 height 26
click at [754, 636] on div "-" at bounding box center [842, 632] width 230 height 21
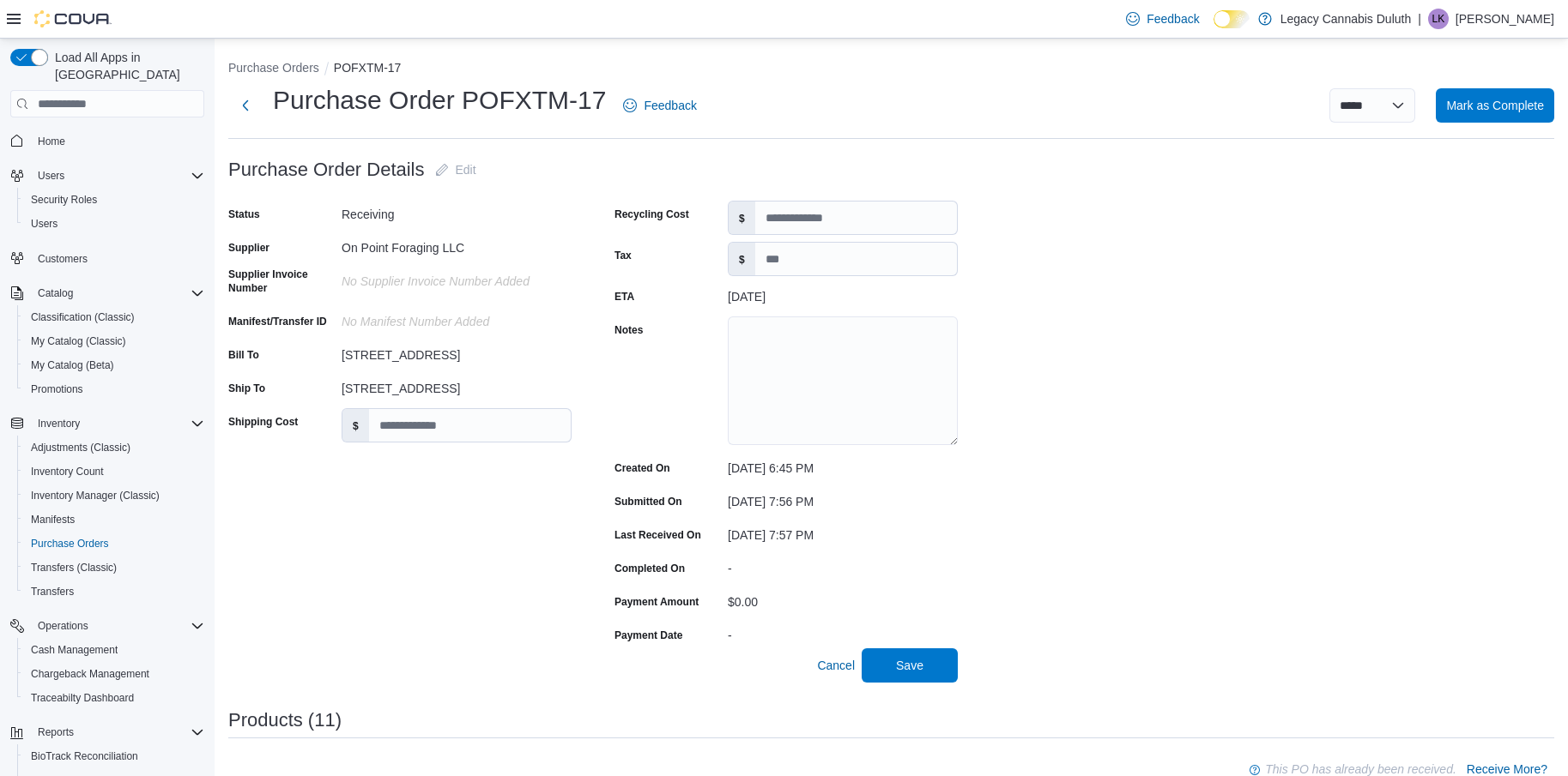
drag, startPoint x: 277, startPoint y: 97, endPoint x: 653, endPoint y: 134, distance: 377.8
click at [653, 134] on div "**********" at bounding box center [891, 111] width 1326 height 56
drag, startPoint x: 531, startPoint y: 132, endPoint x: 505, endPoint y: 134, distance: 26.1
click at [528, 134] on div "**********" at bounding box center [891, 111] width 1326 height 56
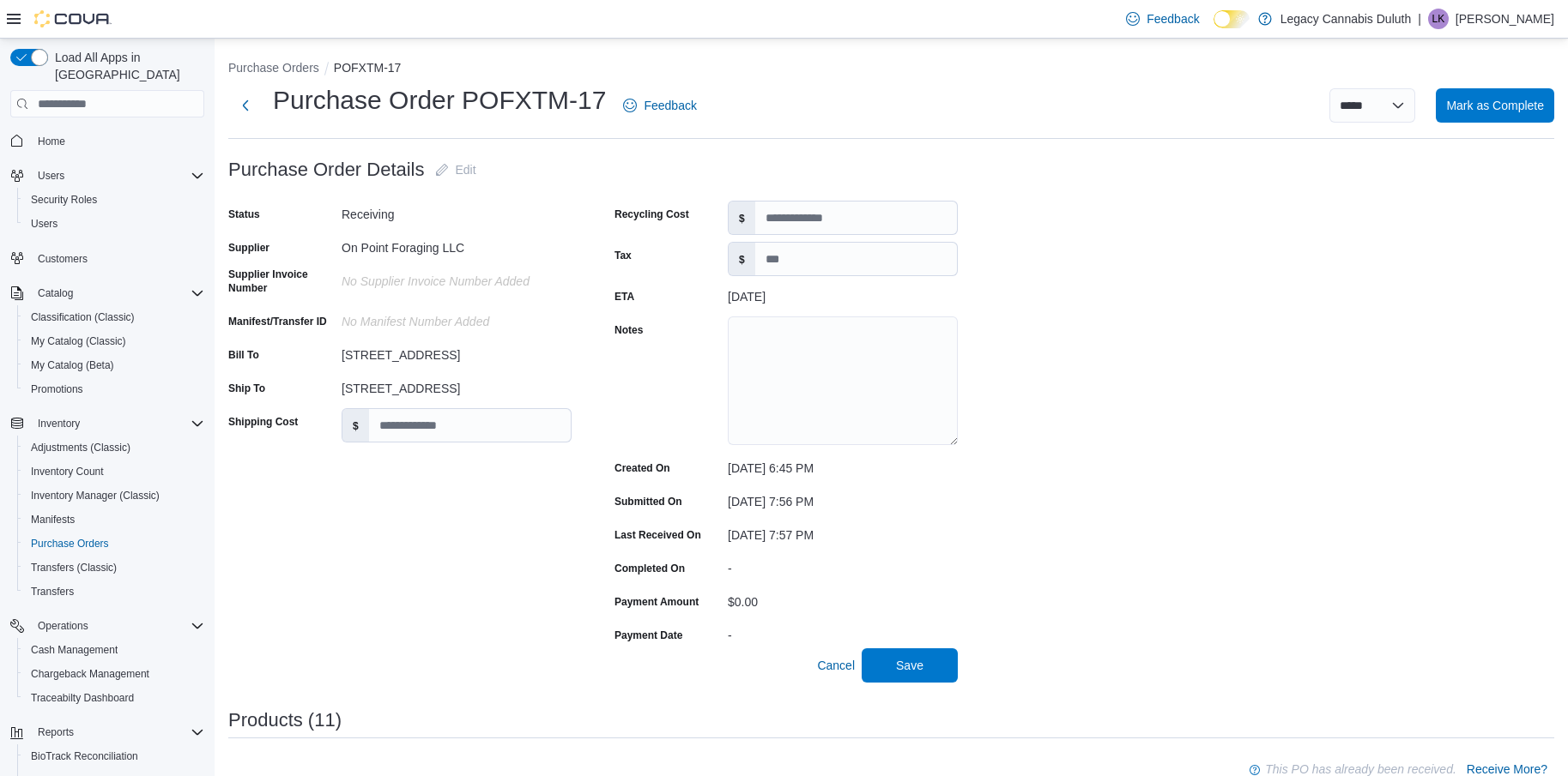
click at [683, 596] on label "Payment Amount" at bounding box center [656, 602] width 84 height 14
click at [673, 605] on label "Payment Amount" at bounding box center [656, 602] width 84 height 14
click at [663, 605] on label "Payment Amount" at bounding box center [656, 602] width 84 height 14
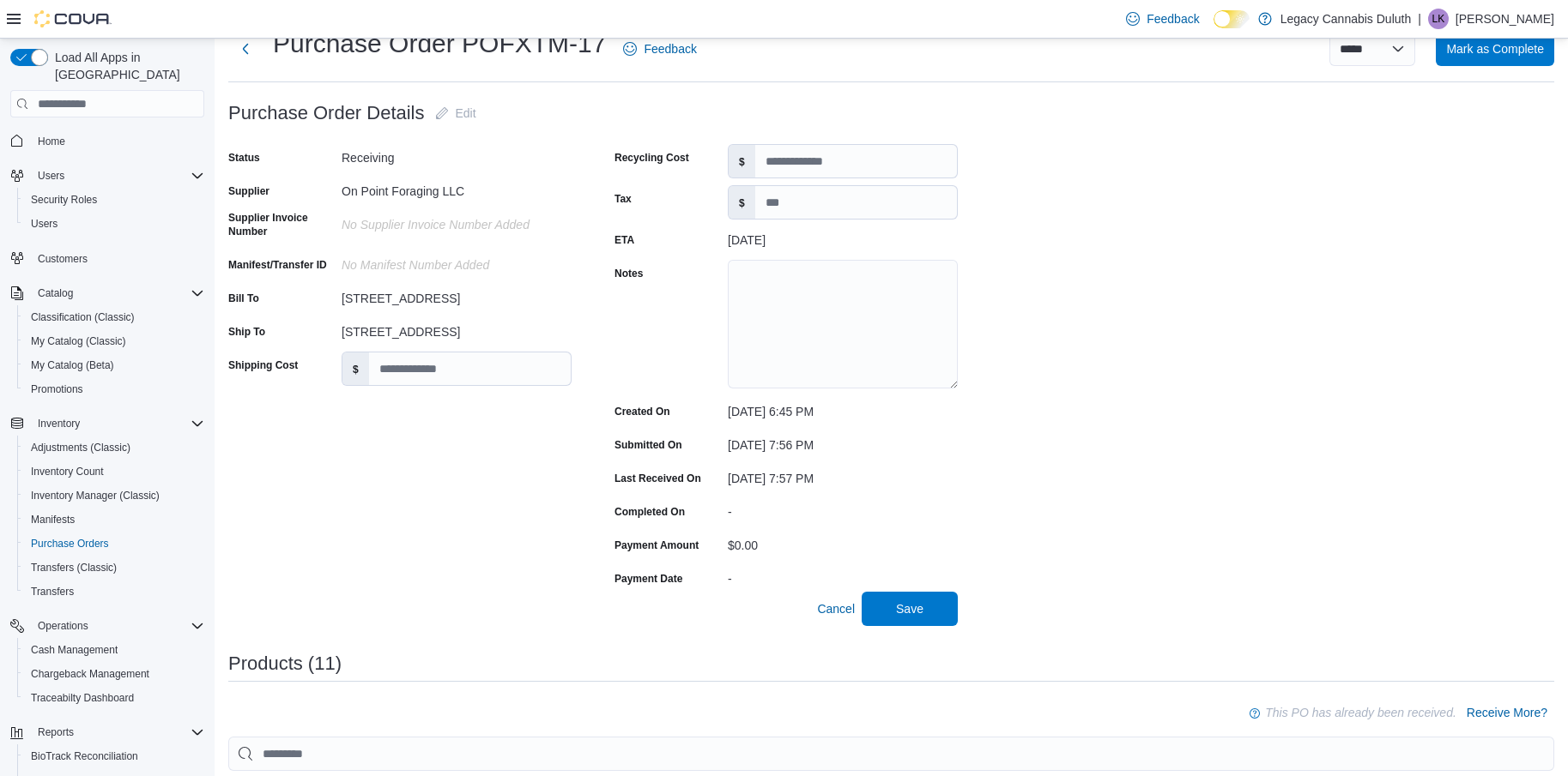
scroll to position [86, 0]
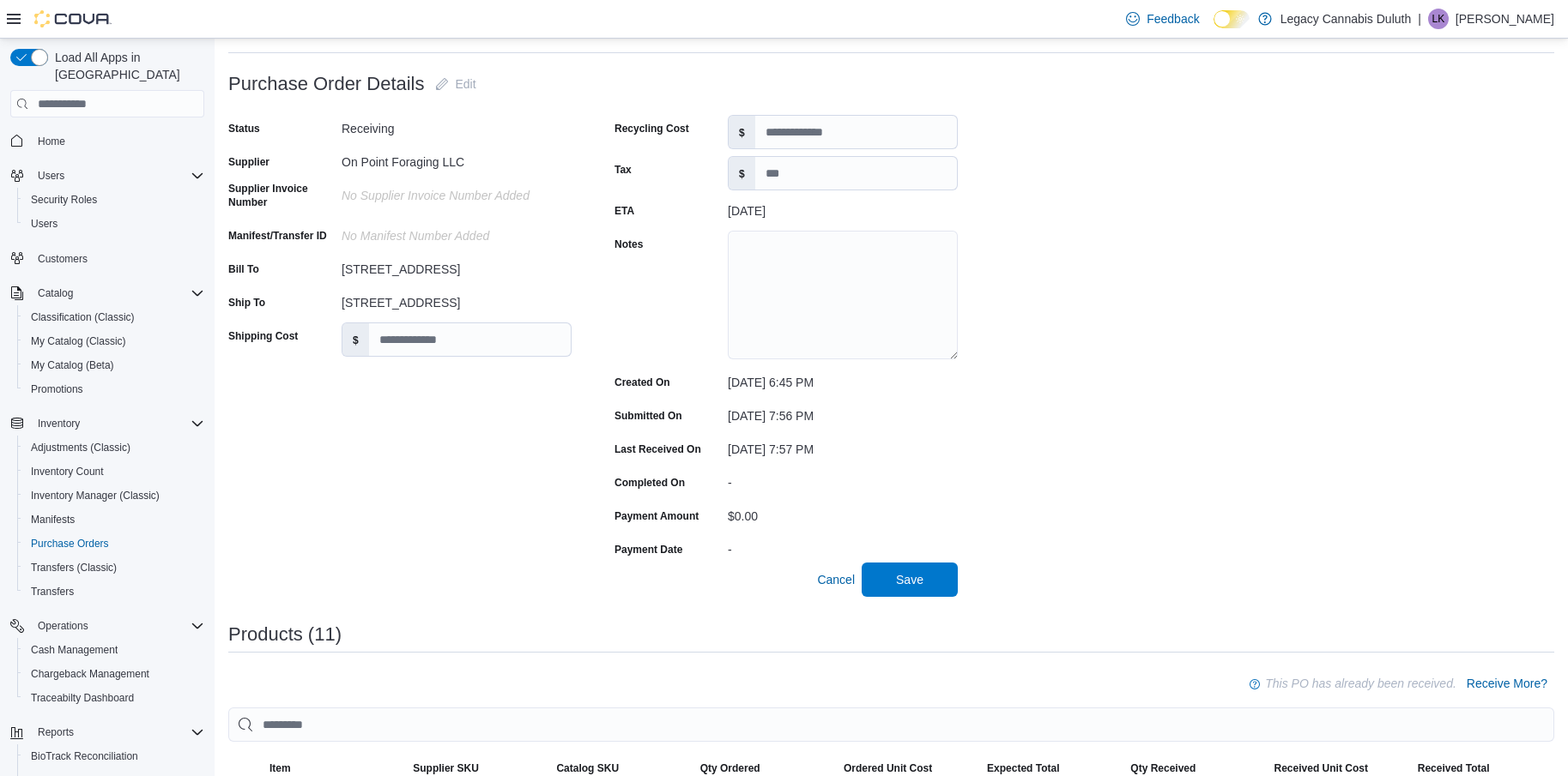
click at [453, 502] on div "Status Receiving Supplier On Point Foraging LLC Supplier Invoice Number No Supp…" at bounding box center [400, 338] width 343 height 448
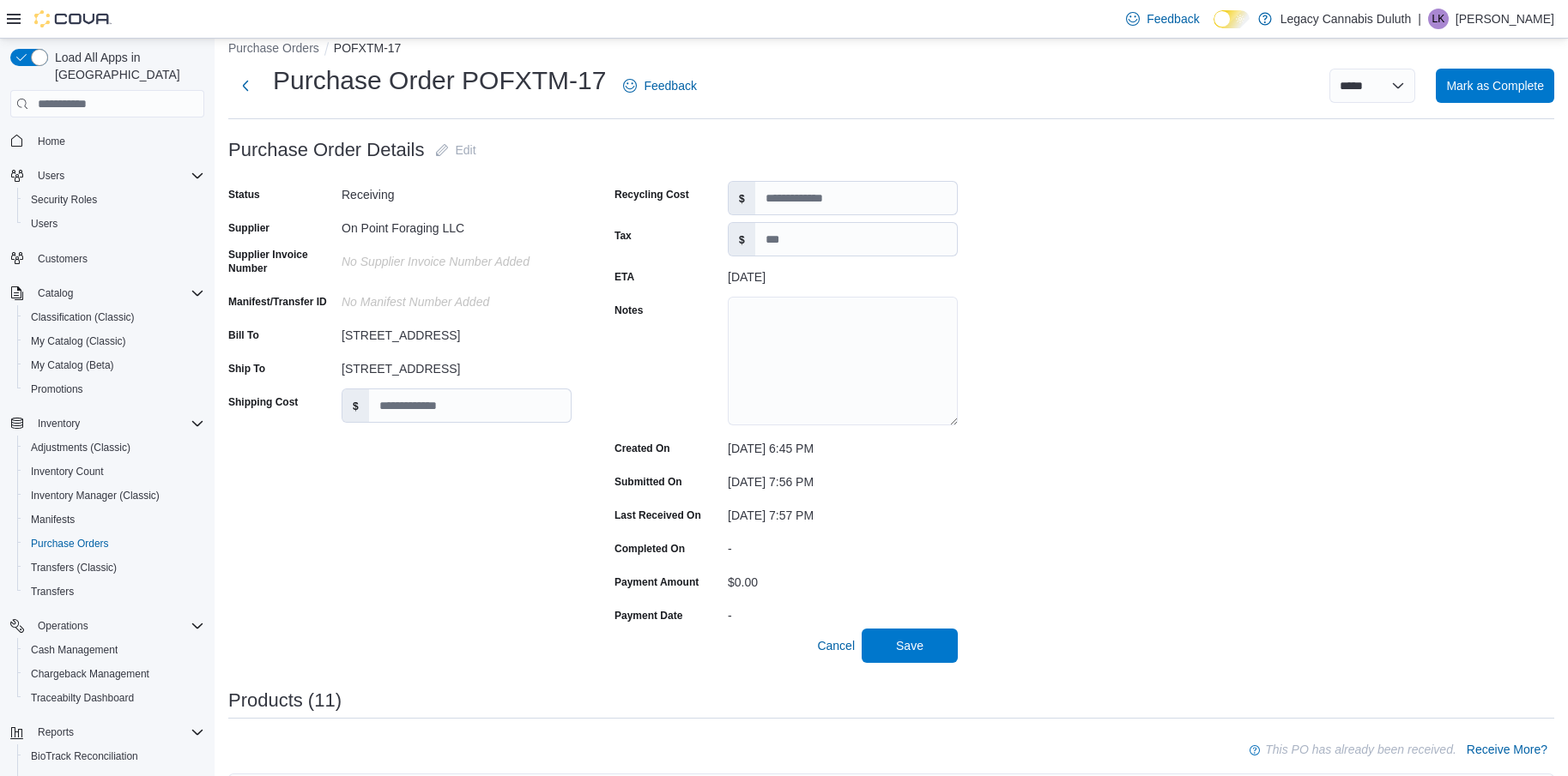
scroll to position [0, 0]
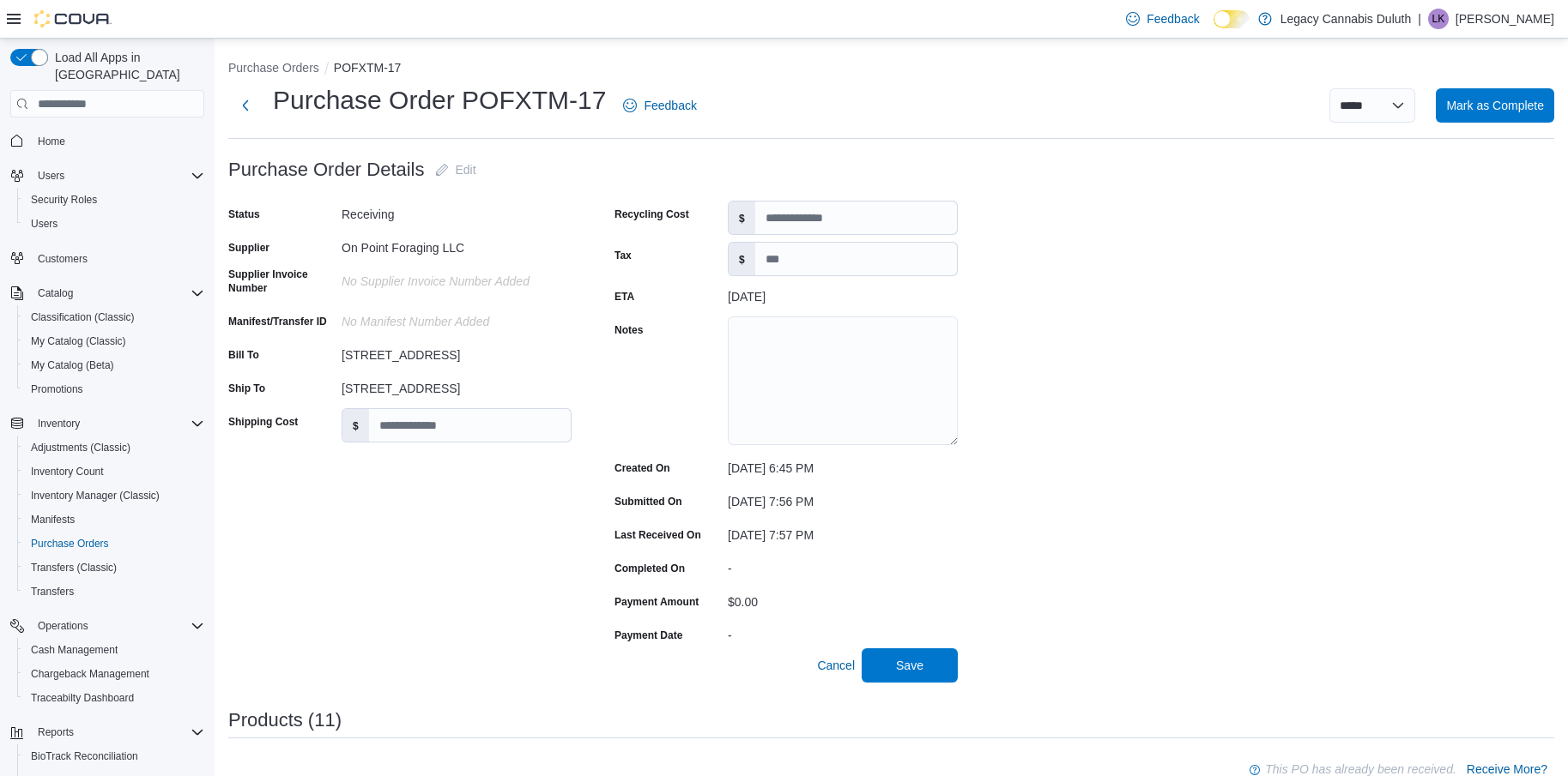
click at [422, 477] on div "Status Receiving Supplier On Point Foraging LLC Supplier Invoice Number No Supp…" at bounding box center [400, 424] width 343 height 448
click at [237, 104] on button "Next" at bounding box center [246, 105] width 34 height 34
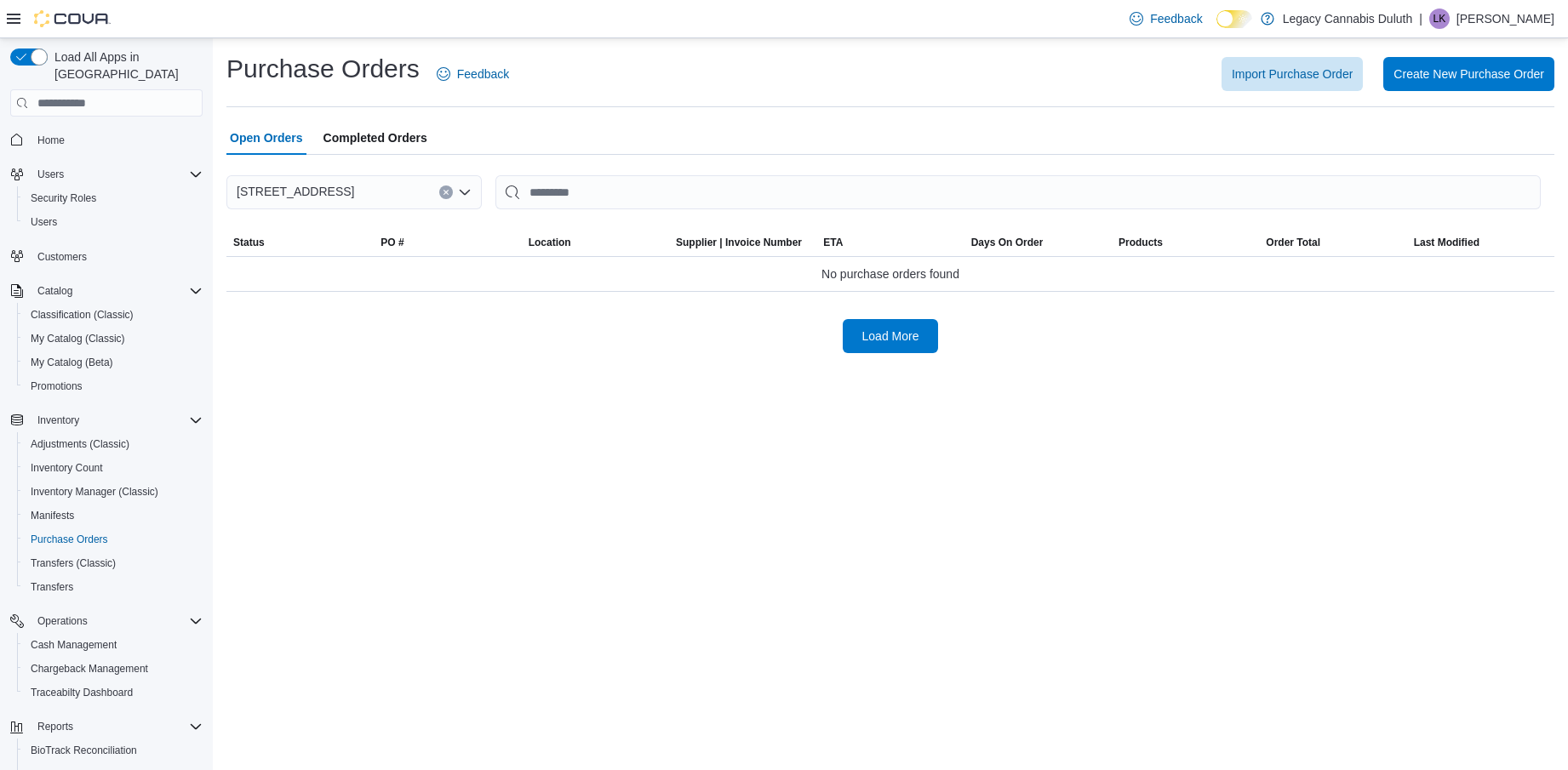
click at [364, 142] on span "Completed Orders" at bounding box center [375, 138] width 104 height 34
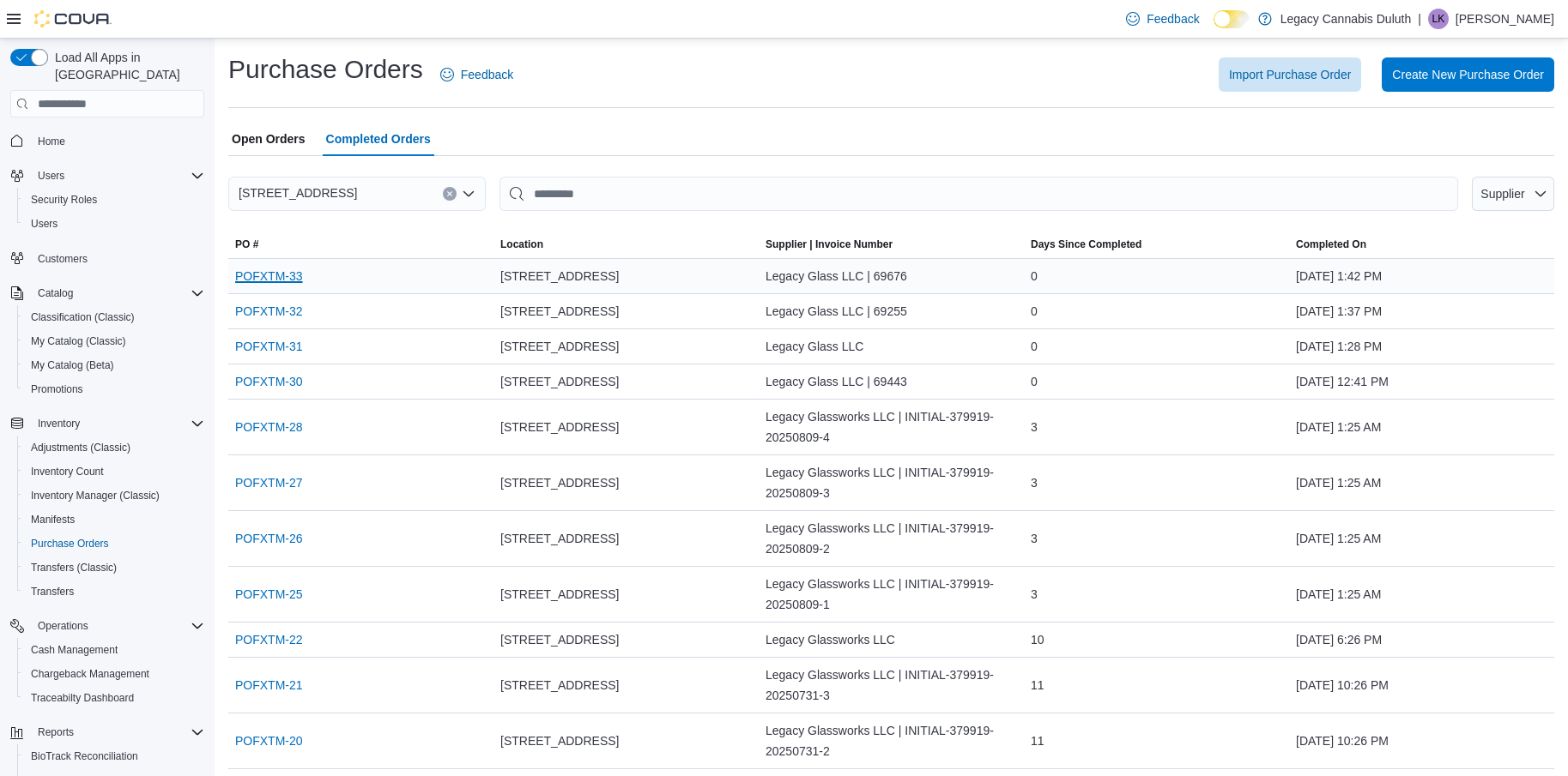
click at [276, 270] on link "POFXTM-33" at bounding box center [268, 276] width 68 height 21
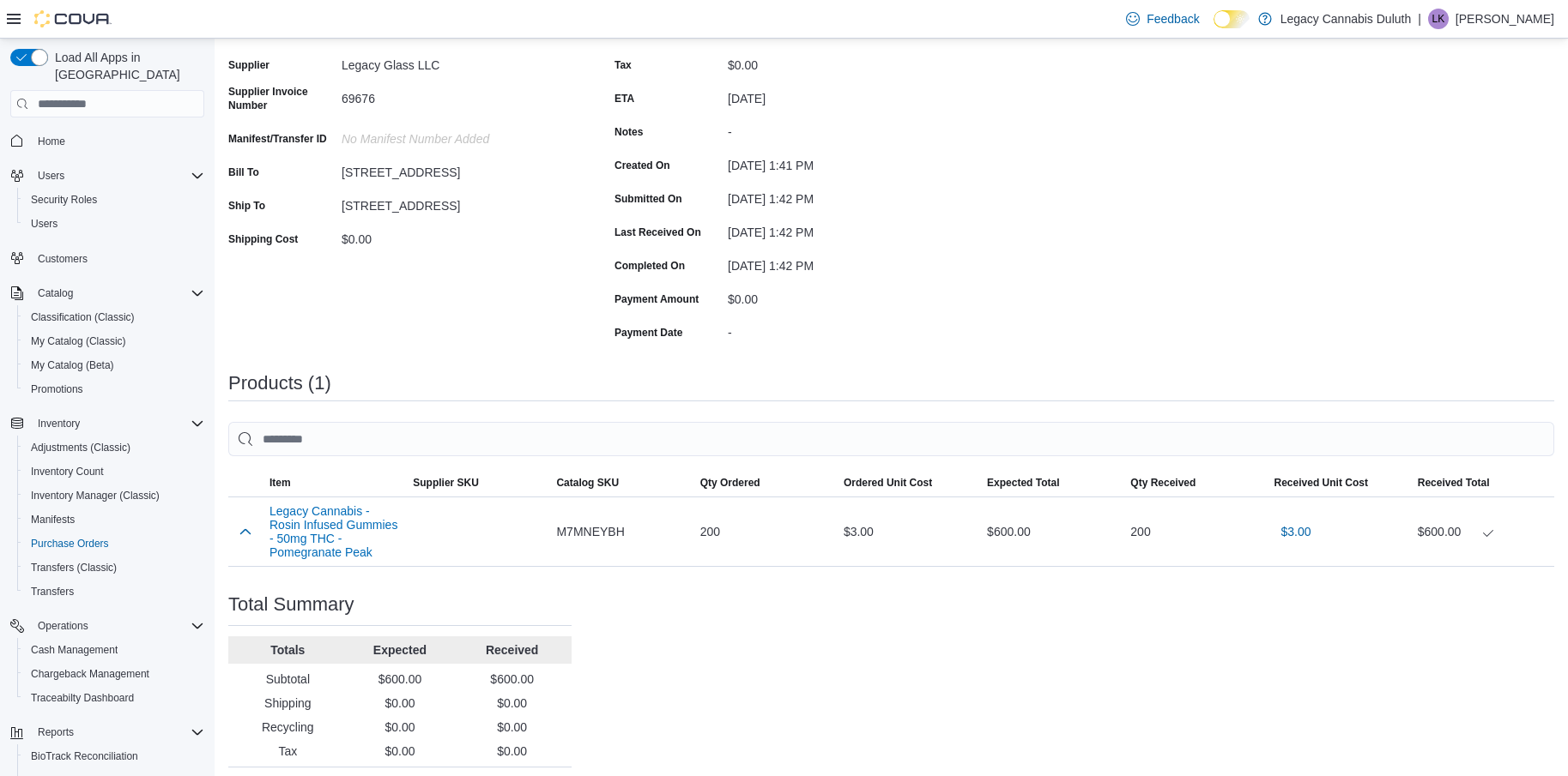
scroll to position [205, 0]
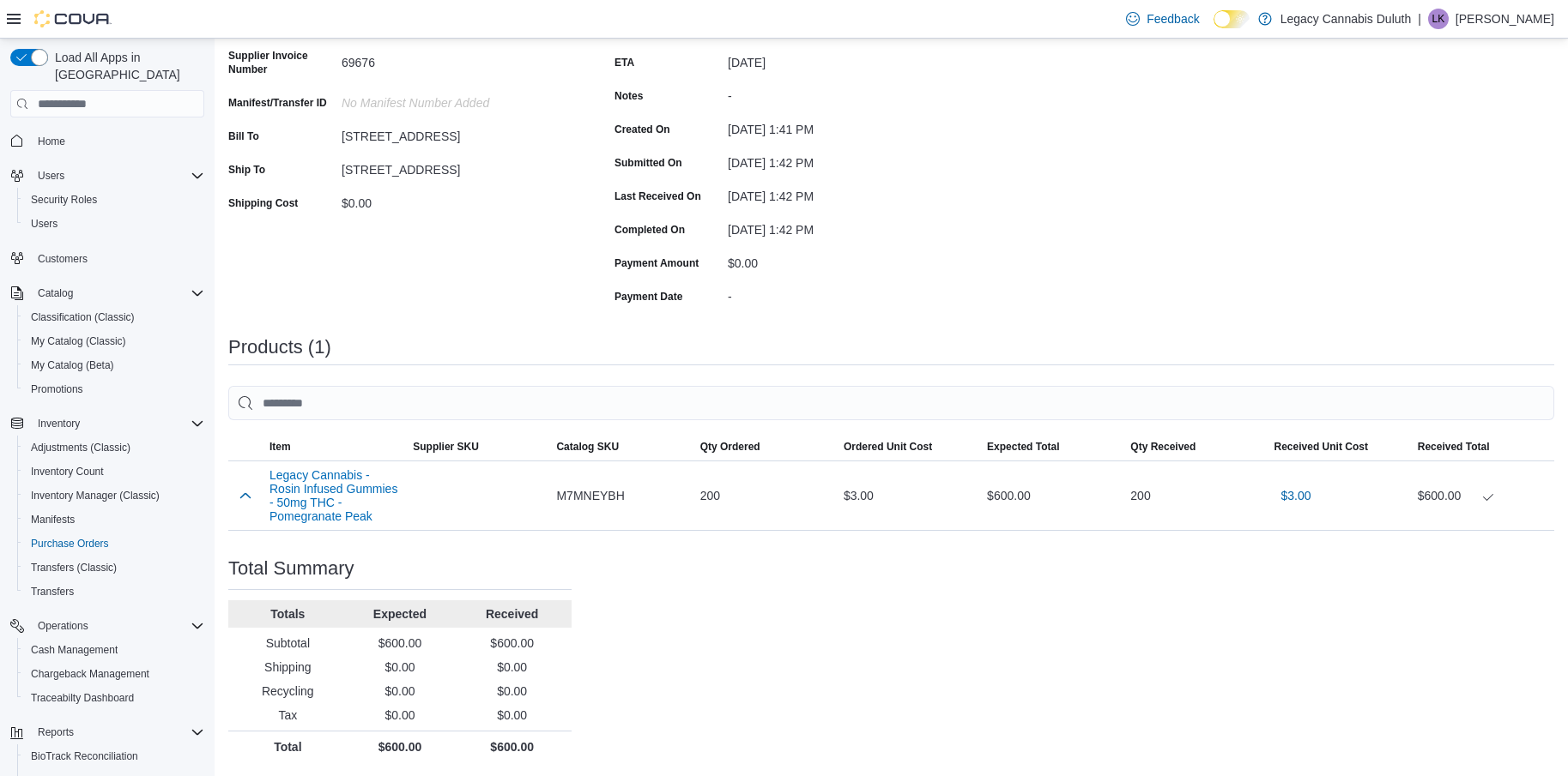
click at [1080, 318] on div "Purchase Order: POFXTM-33 Feedback Purchase Order Details Status Completed Supp…" at bounding box center [891, 355] width 1326 height 815
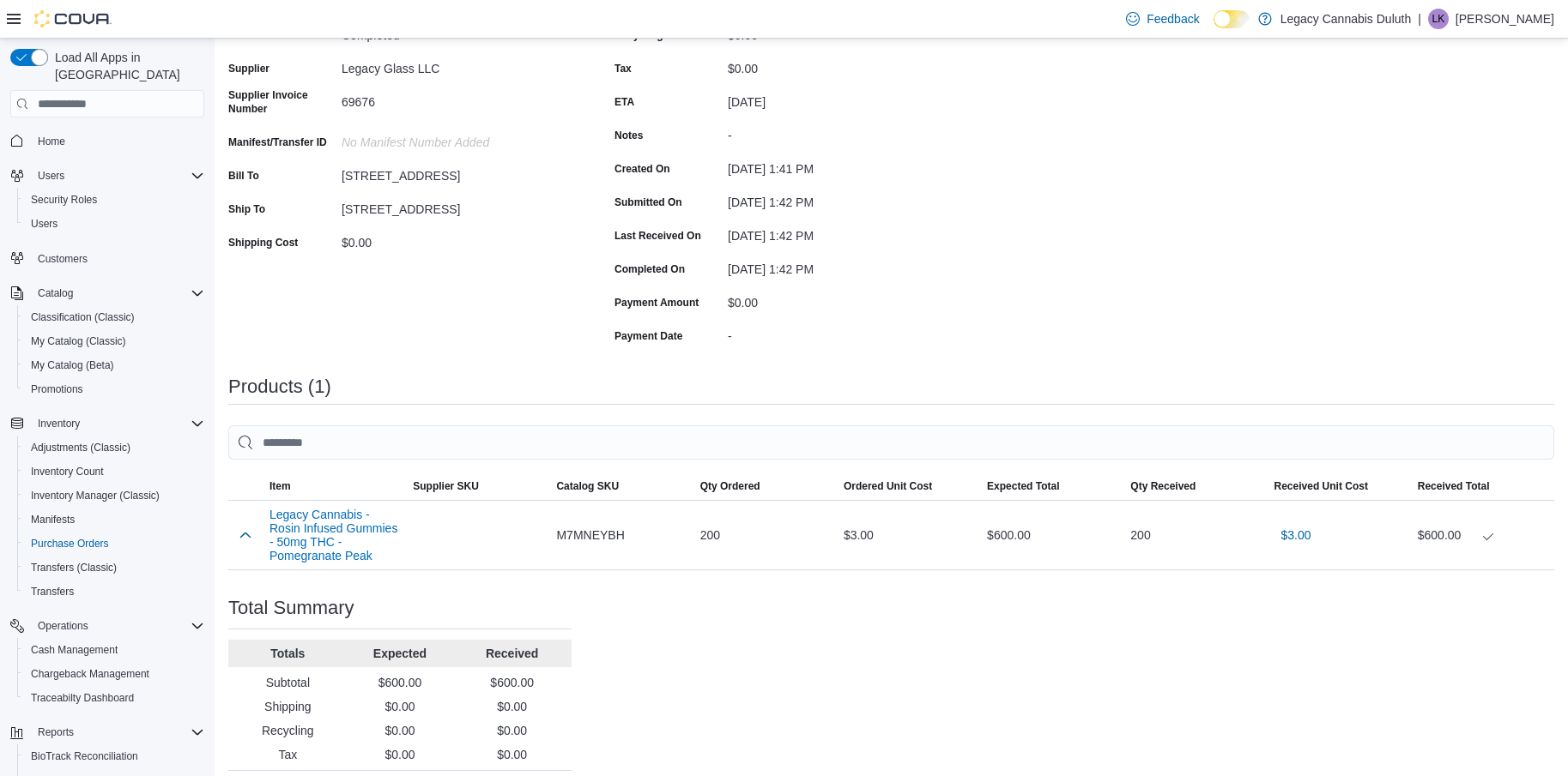
scroll to position [171, 0]
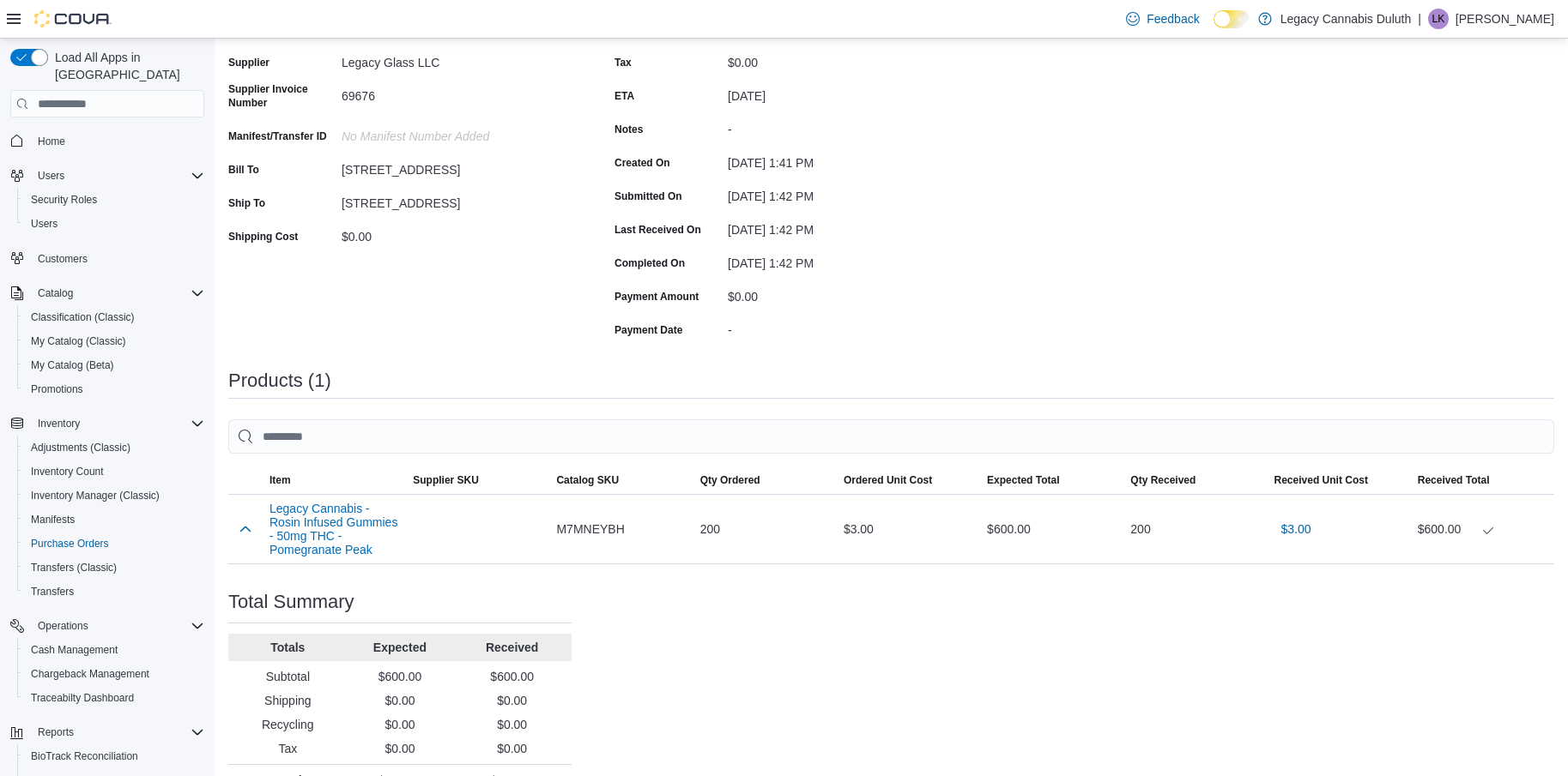
click at [407, 272] on div "Status Completed Supplier Legacy Glass LLC Supplier Invoice Number 69676 Manife…" at bounding box center [400, 179] width 343 height 328
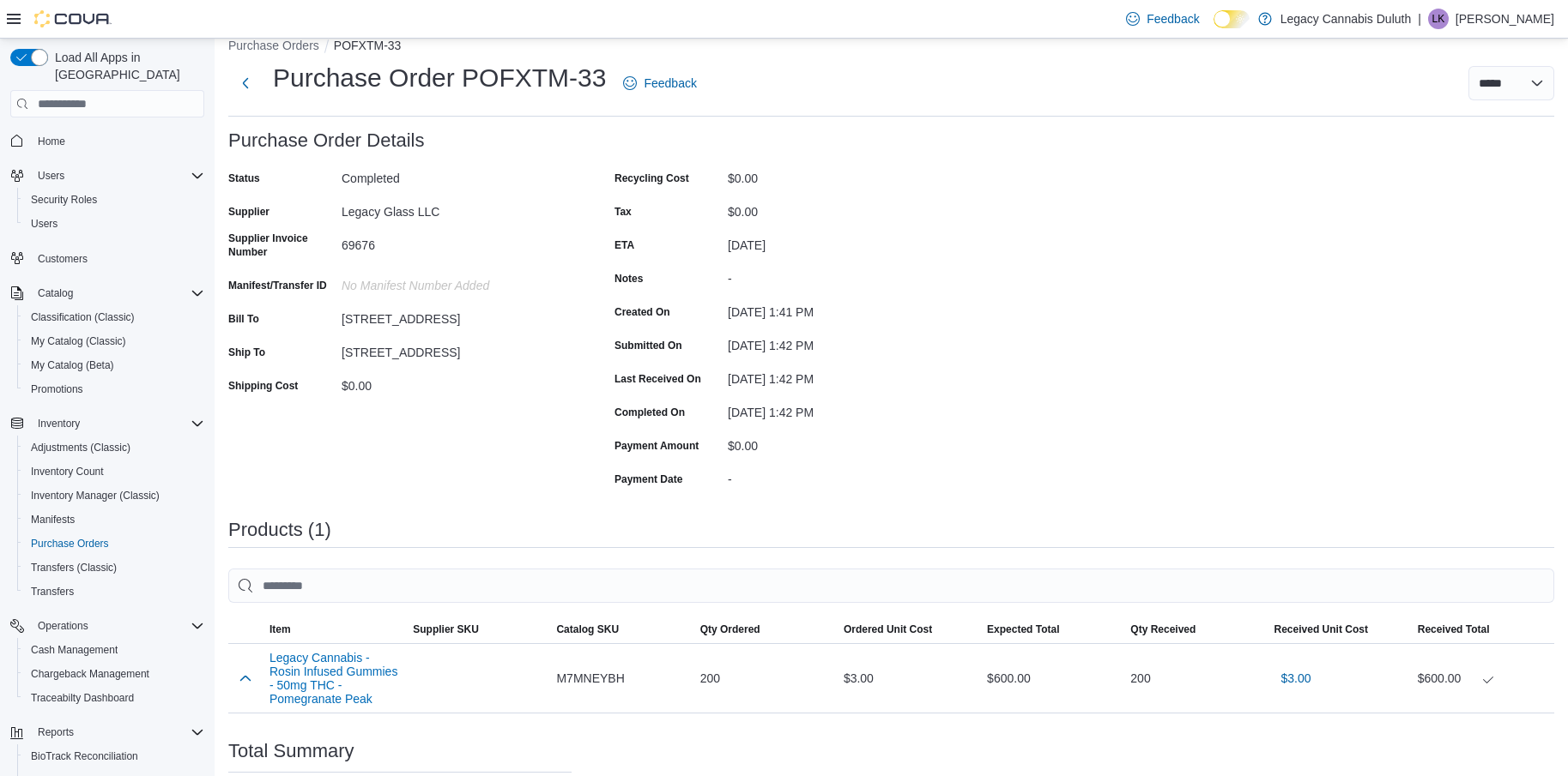
scroll to position [0, 0]
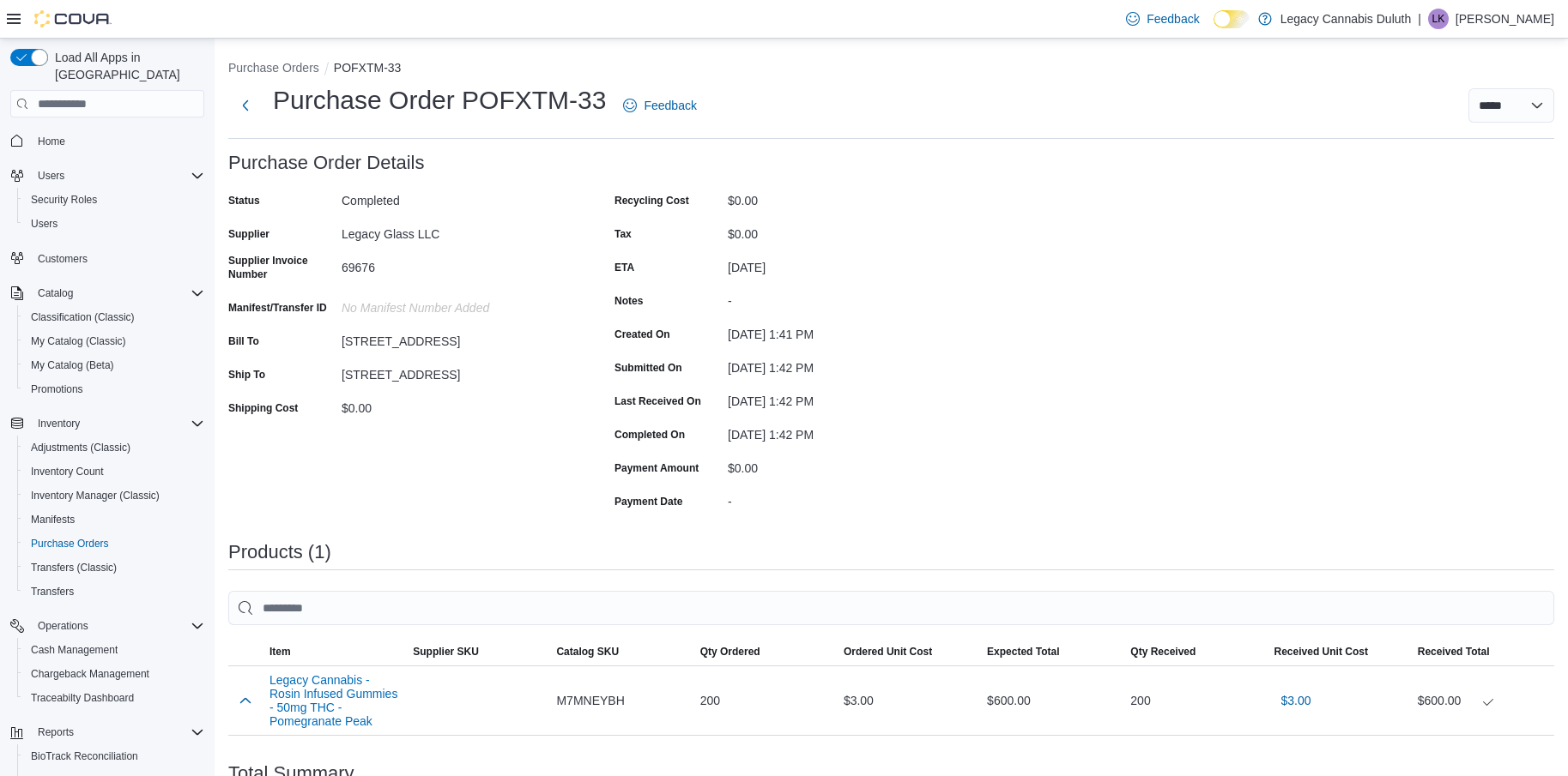
drag, startPoint x: 749, startPoint y: 467, endPoint x: 724, endPoint y: 469, distance: 25.1
click at [749, 466] on div "$0.00" at bounding box center [842, 465] width 230 height 21
drag, startPoint x: 677, startPoint y: 473, endPoint x: 734, endPoint y: 471, distance: 57.0
click at [678, 473] on label "Payment Amount" at bounding box center [656, 467] width 84 height 14
click at [741, 471] on div "$0.00" at bounding box center [842, 465] width 230 height 21
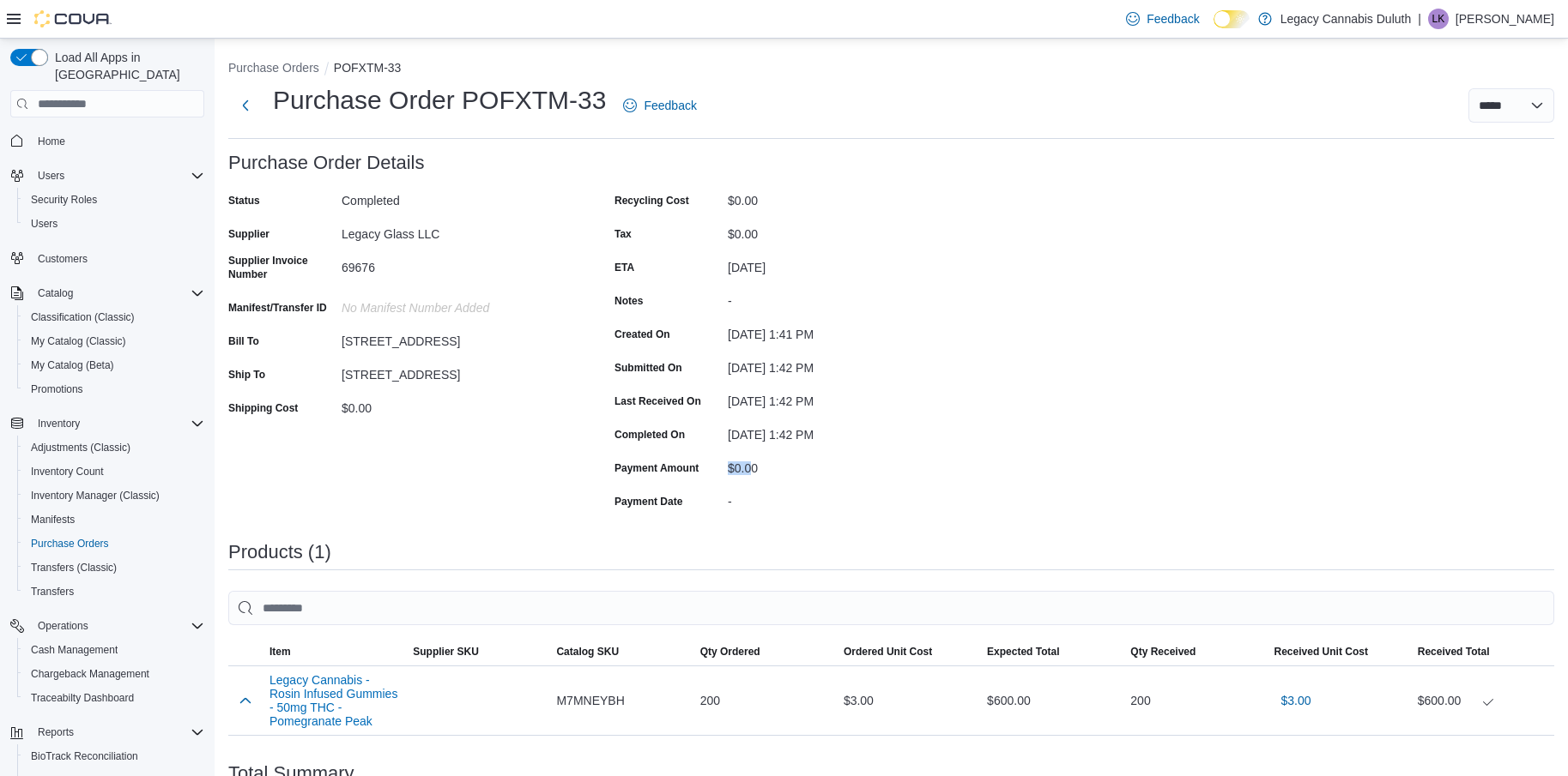
drag, startPoint x: 751, startPoint y: 469, endPoint x: 812, endPoint y: 461, distance: 61.5
click at [723, 472] on div "Payment Amount $0.00" at bounding box center [786, 467] width 343 height 26
drag, startPoint x: 812, startPoint y: 461, endPoint x: 755, endPoint y: 457, distance: 57.1
click at [809, 461] on div "$0.00" at bounding box center [842, 465] width 230 height 21
drag, startPoint x: 755, startPoint y: 457, endPoint x: 728, endPoint y: 466, distance: 28.5
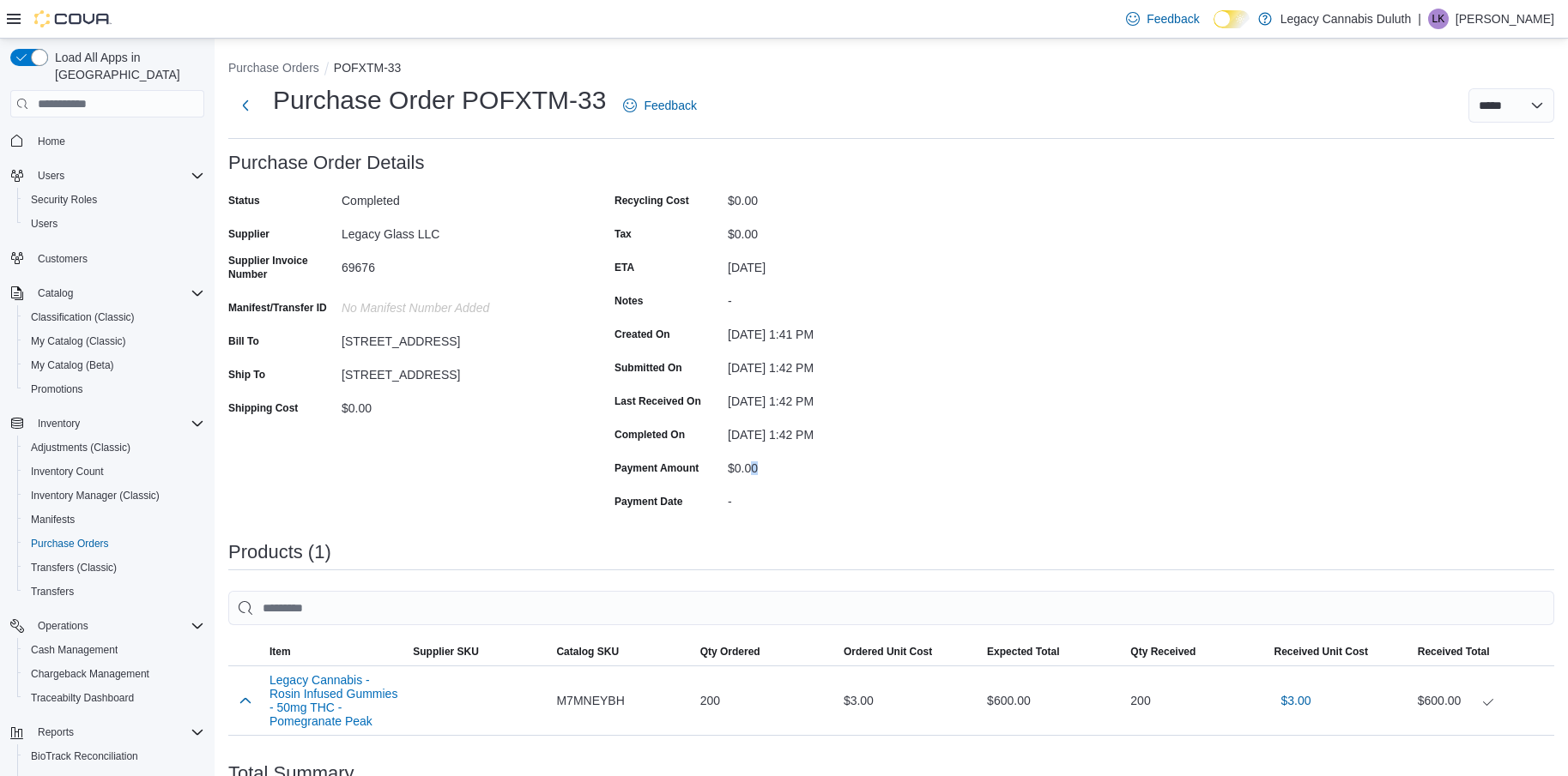
click at [752, 457] on div "$0.00" at bounding box center [842, 465] width 230 height 21
drag, startPoint x: 728, startPoint y: 466, endPoint x: 663, endPoint y: 449, distance: 67.2
click at [727, 466] on div "Payment Amount $0.00" at bounding box center [786, 467] width 343 height 26
click at [663, 449] on div "Recycling Cost $0.00 Tax $0.00 ETA August 19, 2025 Notes - Created On August 12…" at bounding box center [786, 350] width 343 height 328
drag, startPoint x: 731, startPoint y: 449, endPoint x: 774, endPoint y: 459, distance: 44.1
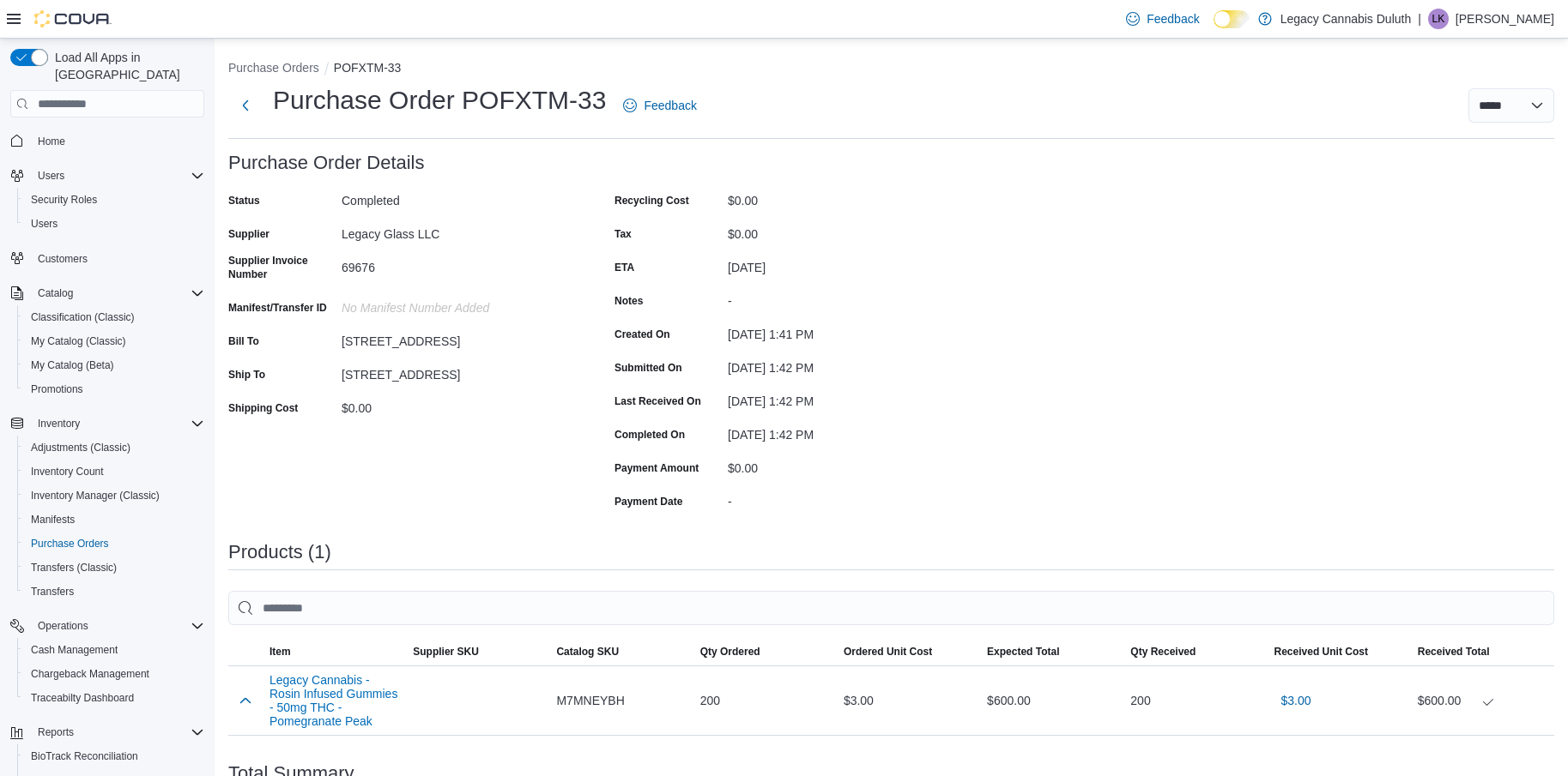
click at [740, 452] on div "Recycling Cost $0.00 Tax $0.00 ETA August 19, 2025 Notes - Created On August 12…" at bounding box center [786, 350] width 343 height 328
drag, startPoint x: 774, startPoint y: 459, endPoint x: 750, endPoint y: 478, distance: 30.6
click at [771, 465] on div "$0.00" at bounding box center [842, 465] width 230 height 21
drag, startPoint x: 750, startPoint y: 478, endPoint x: 643, endPoint y: 475, distance: 107.0
click at [743, 478] on div "$0.00" at bounding box center [842, 467] width 230 height 26
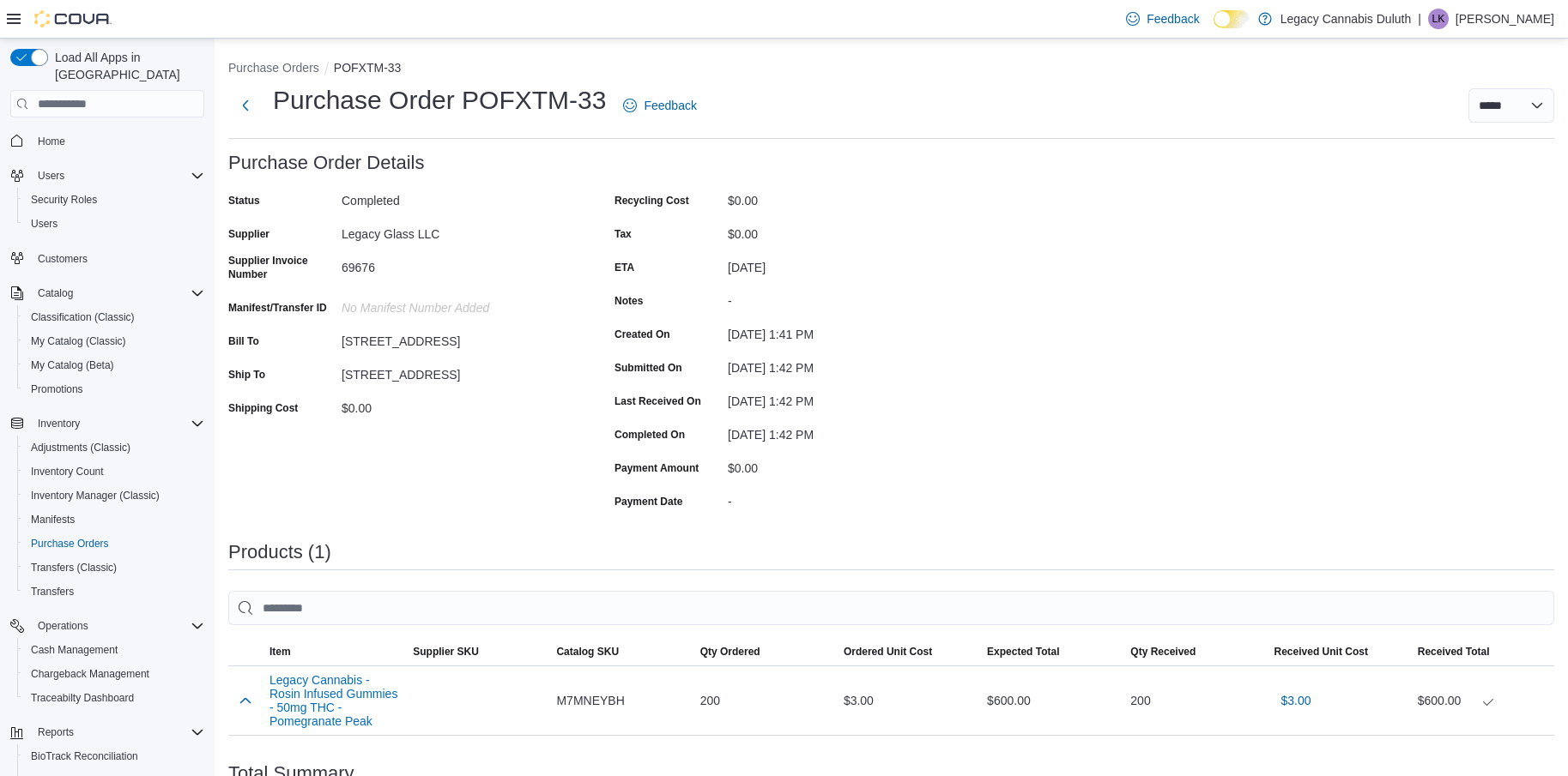
click at [643, 475] on label "Payment Amount" at bounding box center [656, 467] width 84 height 14
click at [803, 458] on div "$0.00" at bounding box center [842, 465] width 230 height 21
drag, startPoint x: 453, startPoint y: 418, endPoint x: 283, endPoint y: 420, distance: 170.0
click at [283, 420] on div "Shipping Cost $0.00" at bounding box center [400, 407] width 343 height 26
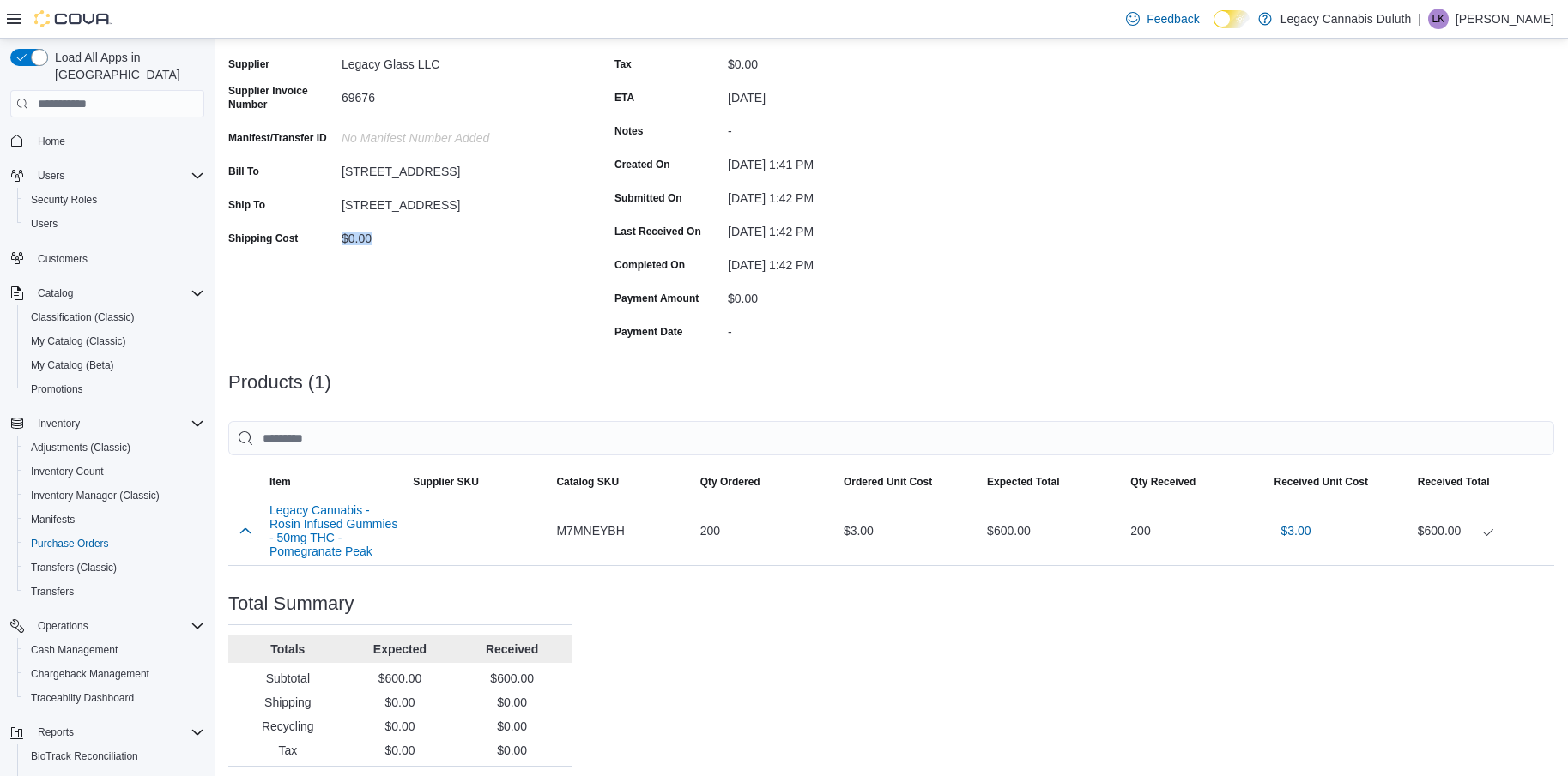
scroll to position [171, 0]
click at [310, 277] on div "Status Completed Supplier Legacy Glass LLC Supplier Invoice Number 69676 Manife…" at bounding box center [400, 179] width 343 height 328
click at [369, 234] on div "$0.00" at bounding box center [456, 233] width 230 height 21
click at [366, 235] on div "$0.00" at bounding box center [456, 233] width 230 height 21
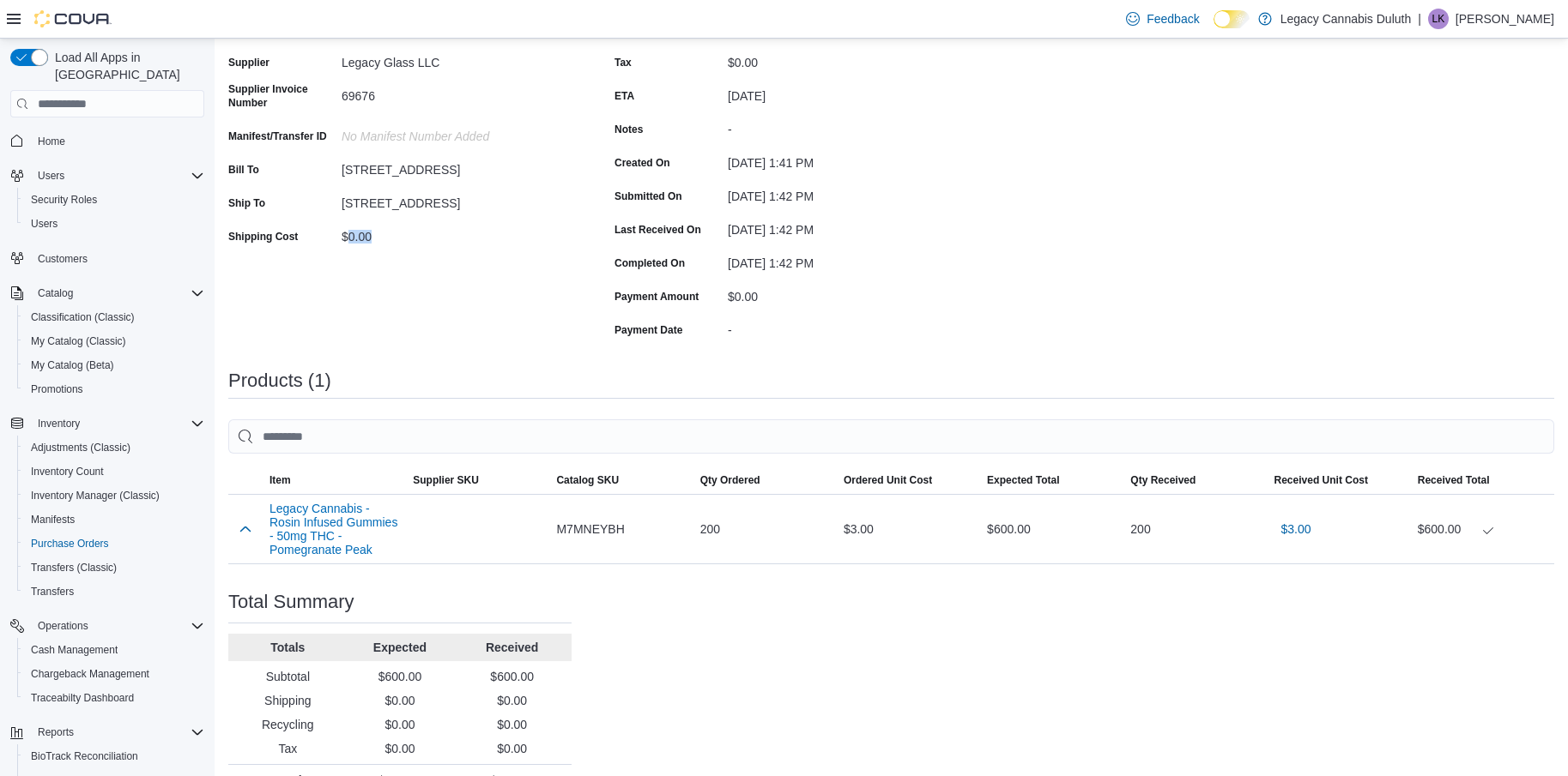
click at [394, 340] on div "Status Completed Supplier Legacy Glass LLC Supplier Invoice Number 69676 Manife…" at bounding box center [400, 179] width 343 height 328
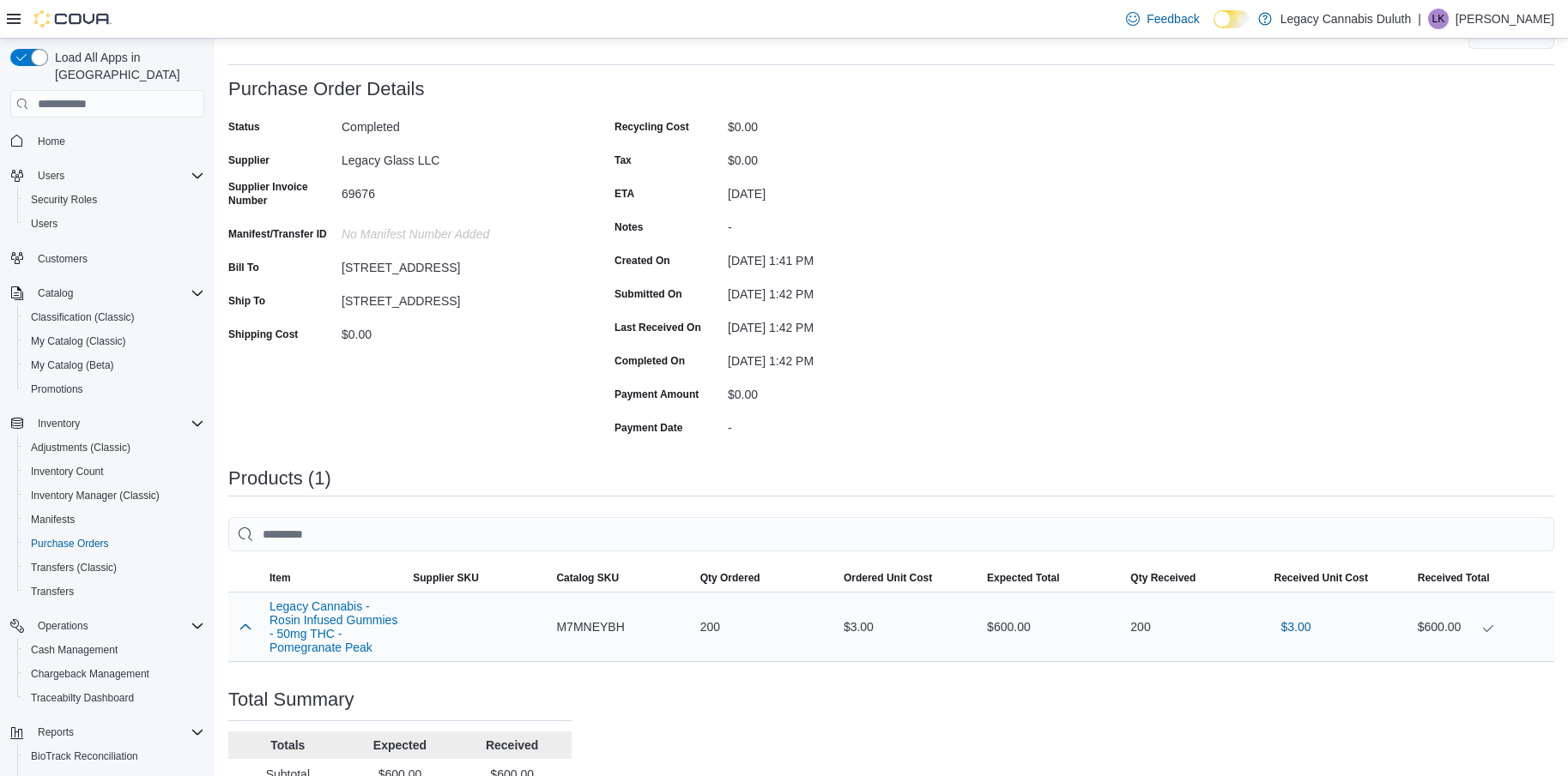
scroll to position [205, 0]
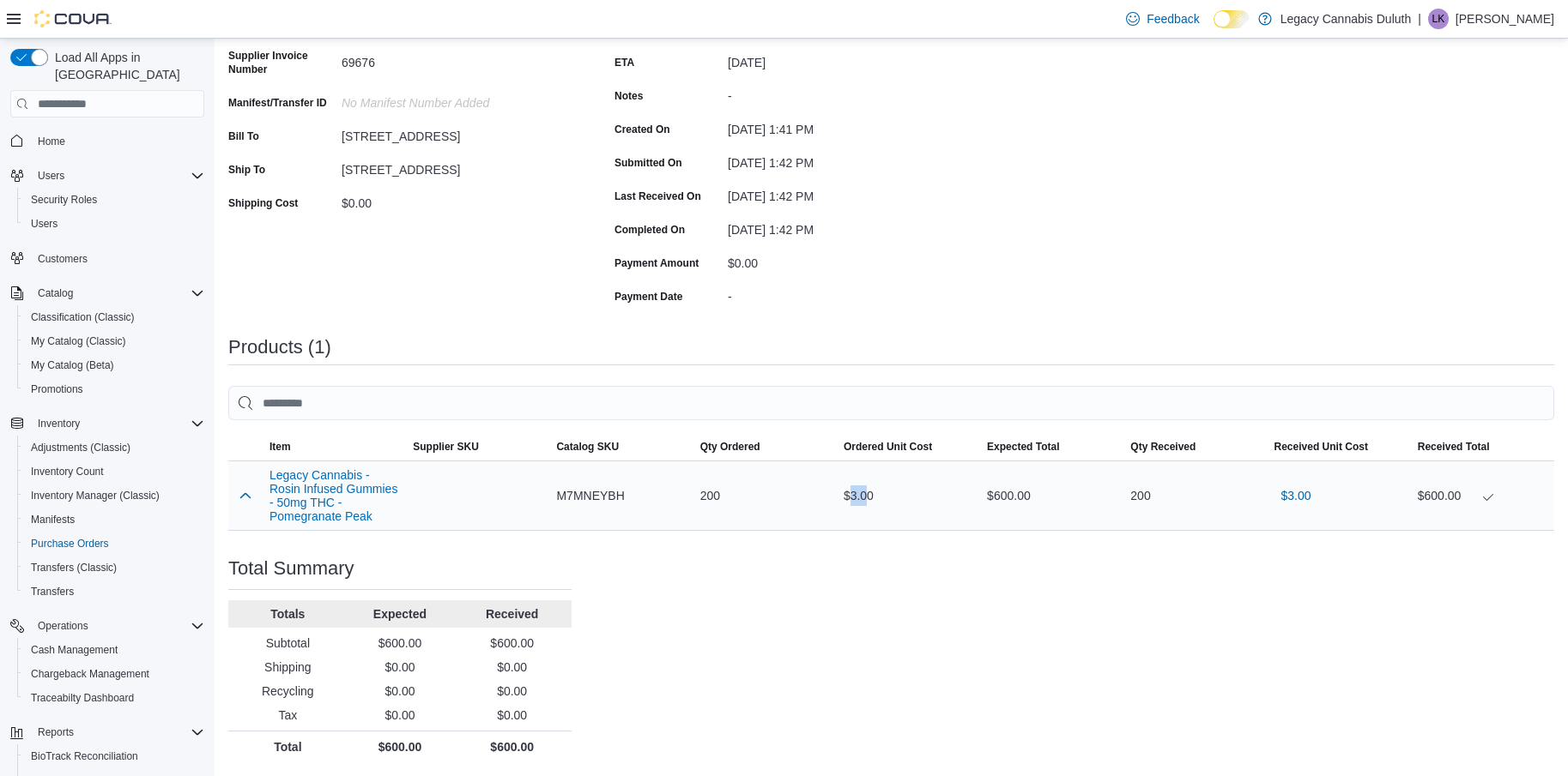
drag, startPoint x: 876, startPoint y: 496, endPoint x: 858, endPoint y: 507, distance: 21.1
click at [858, 507] on div "$3.00" at bounding box center [908, 495] width 144 height 34
click at [895, 496] on div "$3.00" at bounding box center [908, 495] width 144 height 34
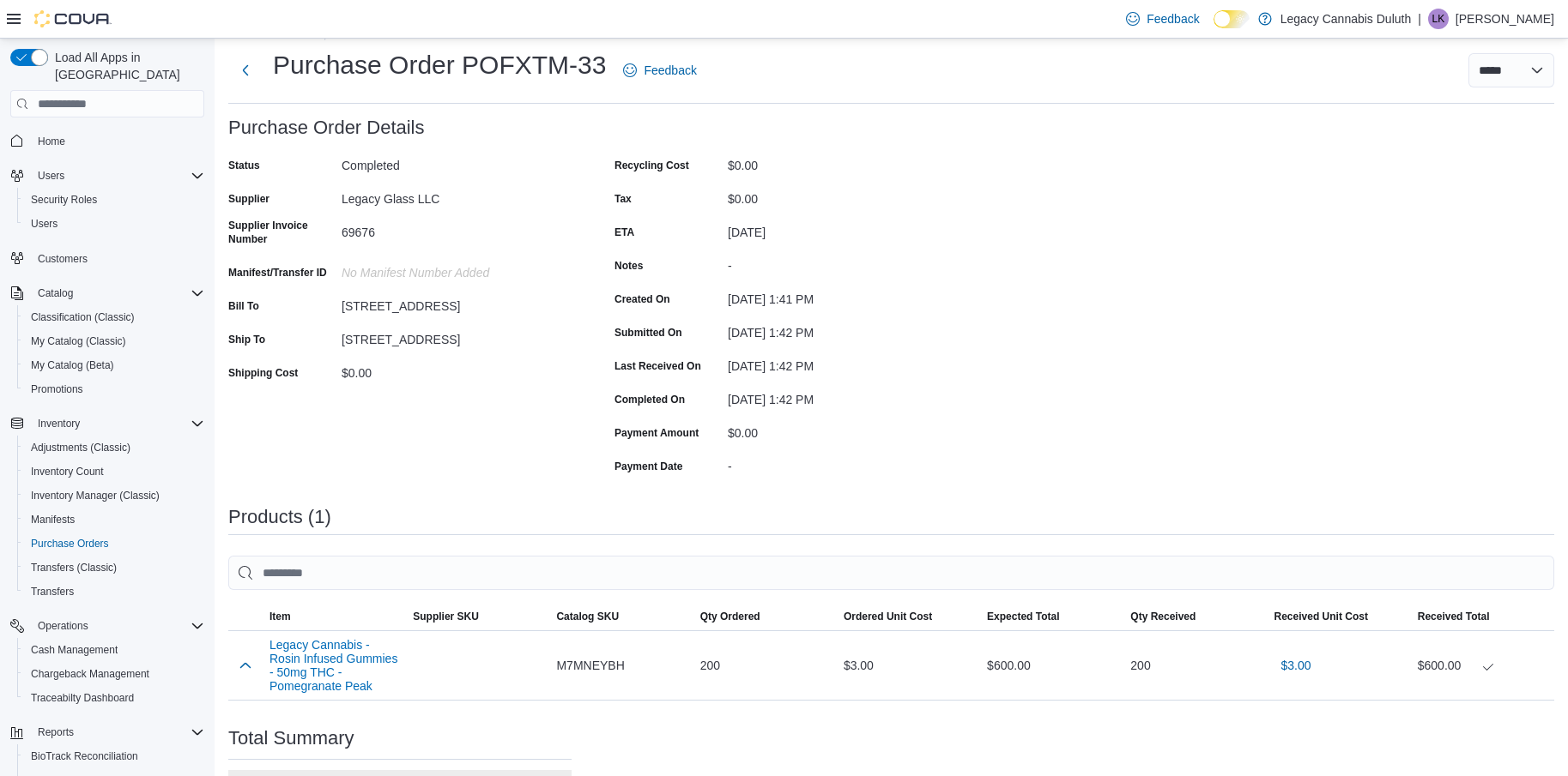
scroll to position [33, 0]
drag, startPoint x: 1190, startPoint y: 235, endPoint x: 988, endPoint y: 74, distance: 258.3
click at [1190, 235] on div "Purchase Order: POFXTM-33 Feedback Purchase Order Details Status Completed Supp…" at bounding box center [891, 526] width 1326 height 815
click at [949, 335] on div "August 12, 2025 1:42 PM" at bounding box center [842, 331] width 230 height 21
click at [1504, 56] on select "**********" at bounding box center [1511, 72] width 86 height 34
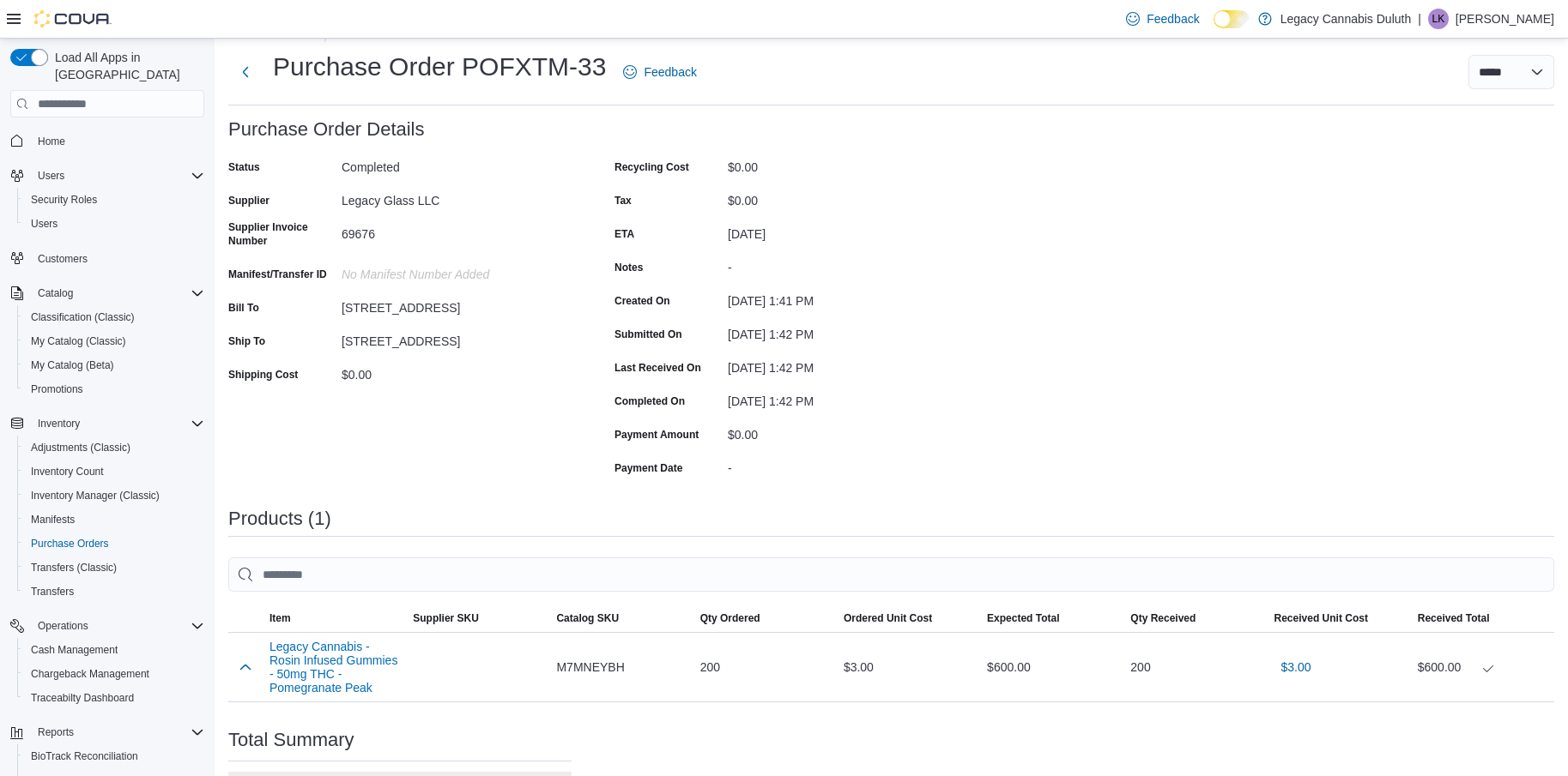
drag, startPoint x: 1200, startPoint y: 176, endPoint x: 710, endPoint y: 176, distance: 490.0
click at [1194, 177] on div "Purchase Order: POFXTM-33 Feedback Purchase Order Details Status Completed Supp…" at bounding box center [891, 526] width 1326 height 815
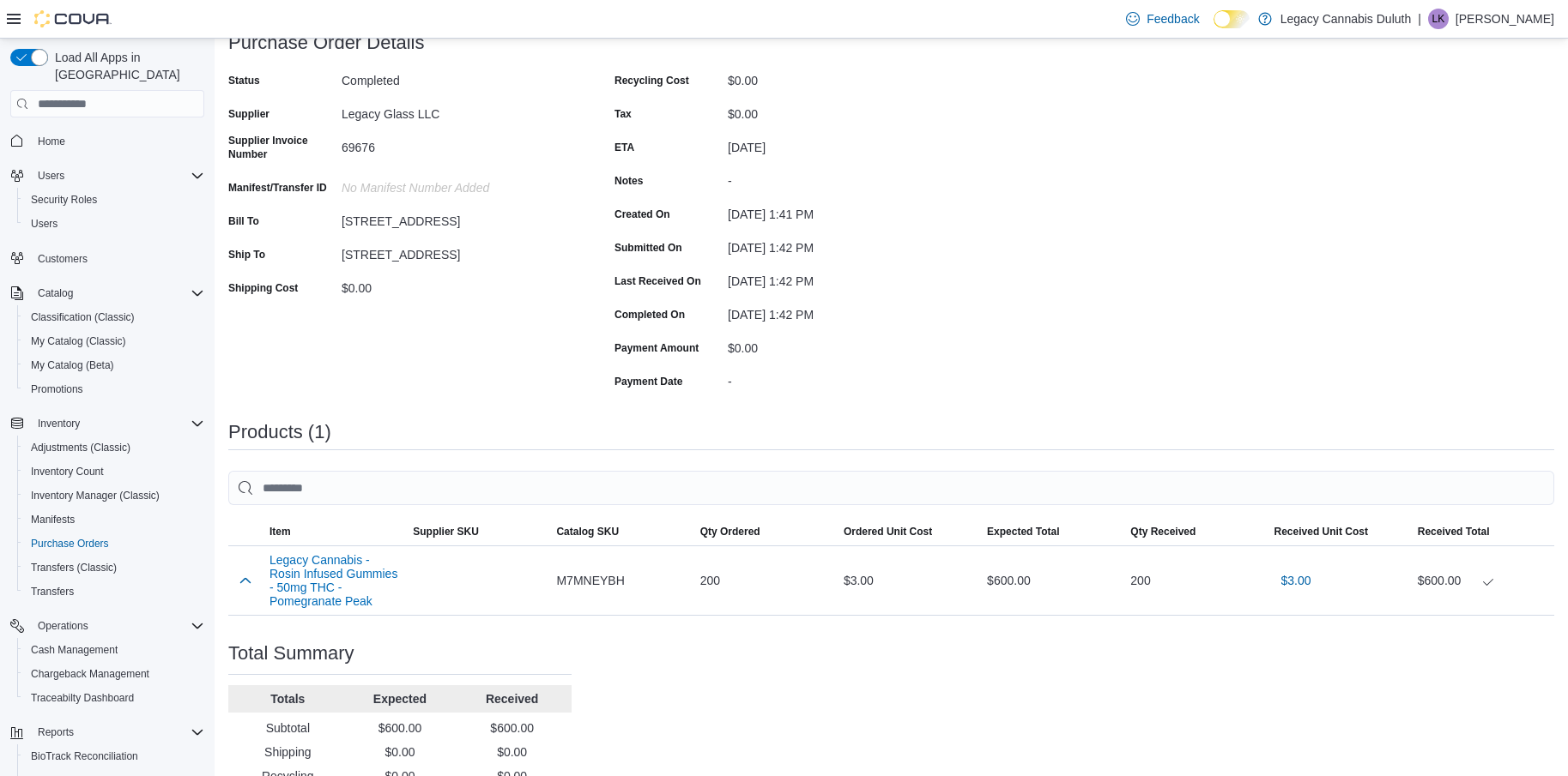
scroll to position [0, 0]
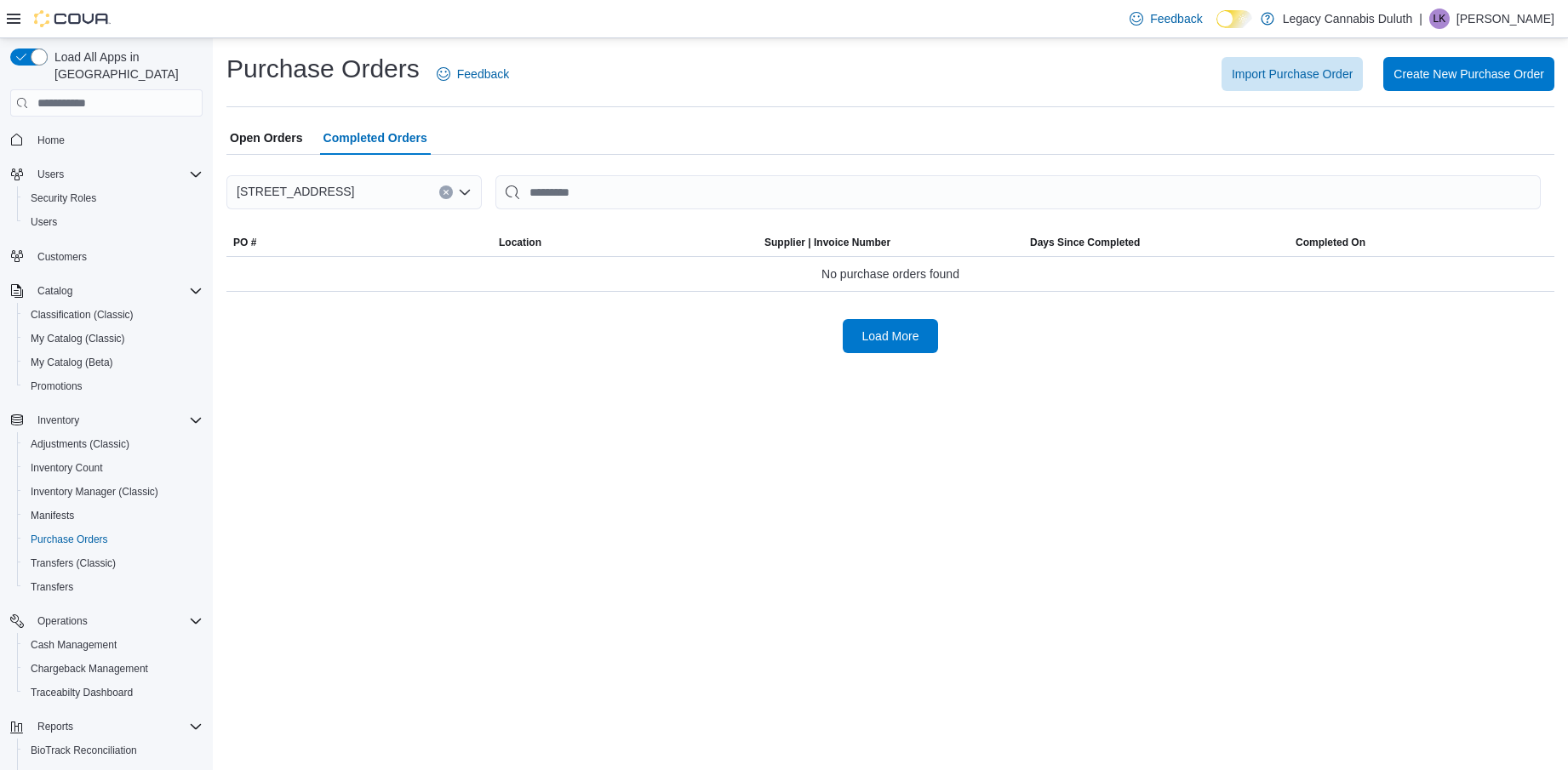
click at [263, 138] on span "Open Orders" at bounding box center [267, 138] width 73 height 34
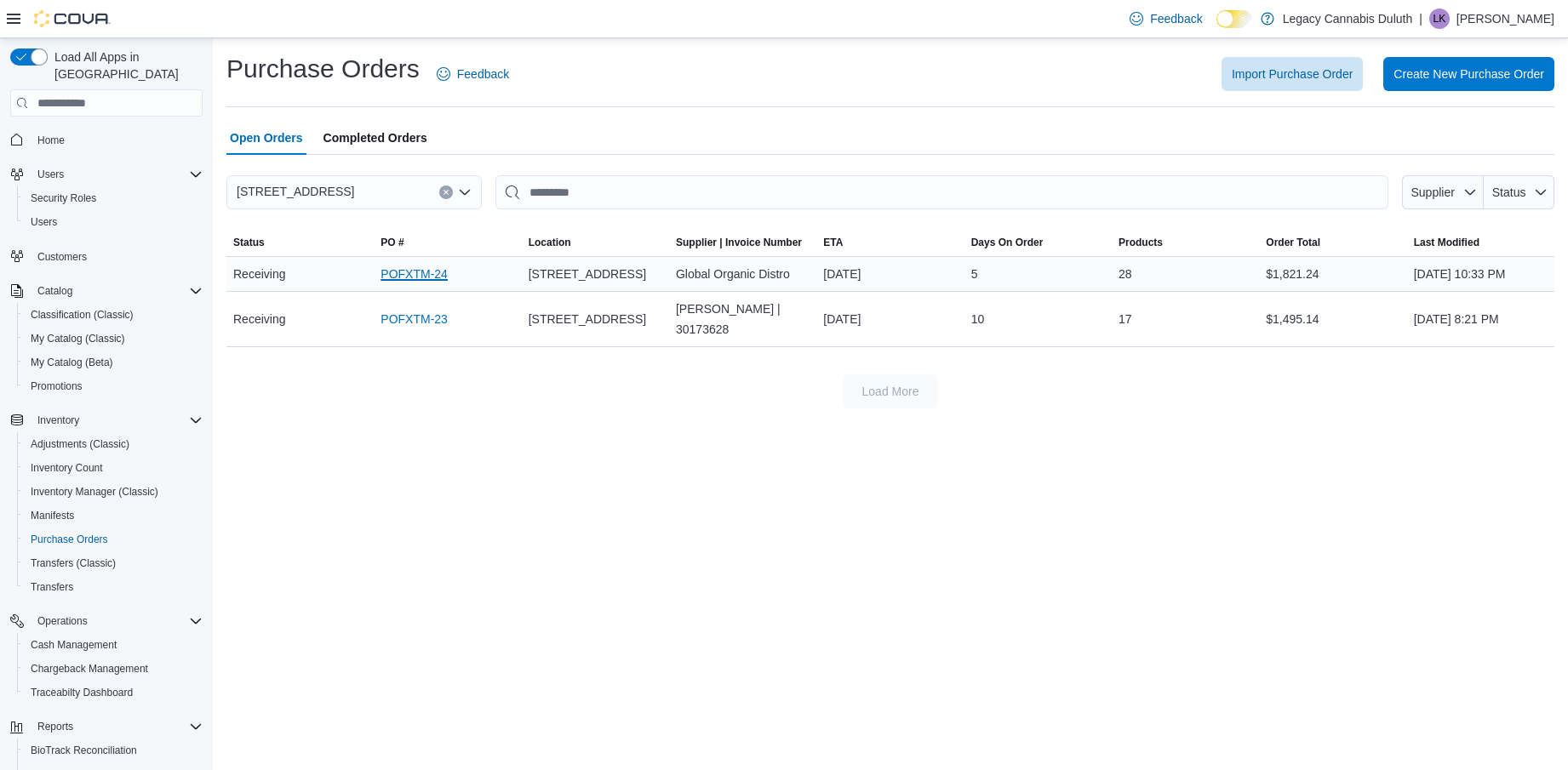
click at [416, 266] on link "POFXTM-24" at bounding box center [414, 274] width 67 height 21
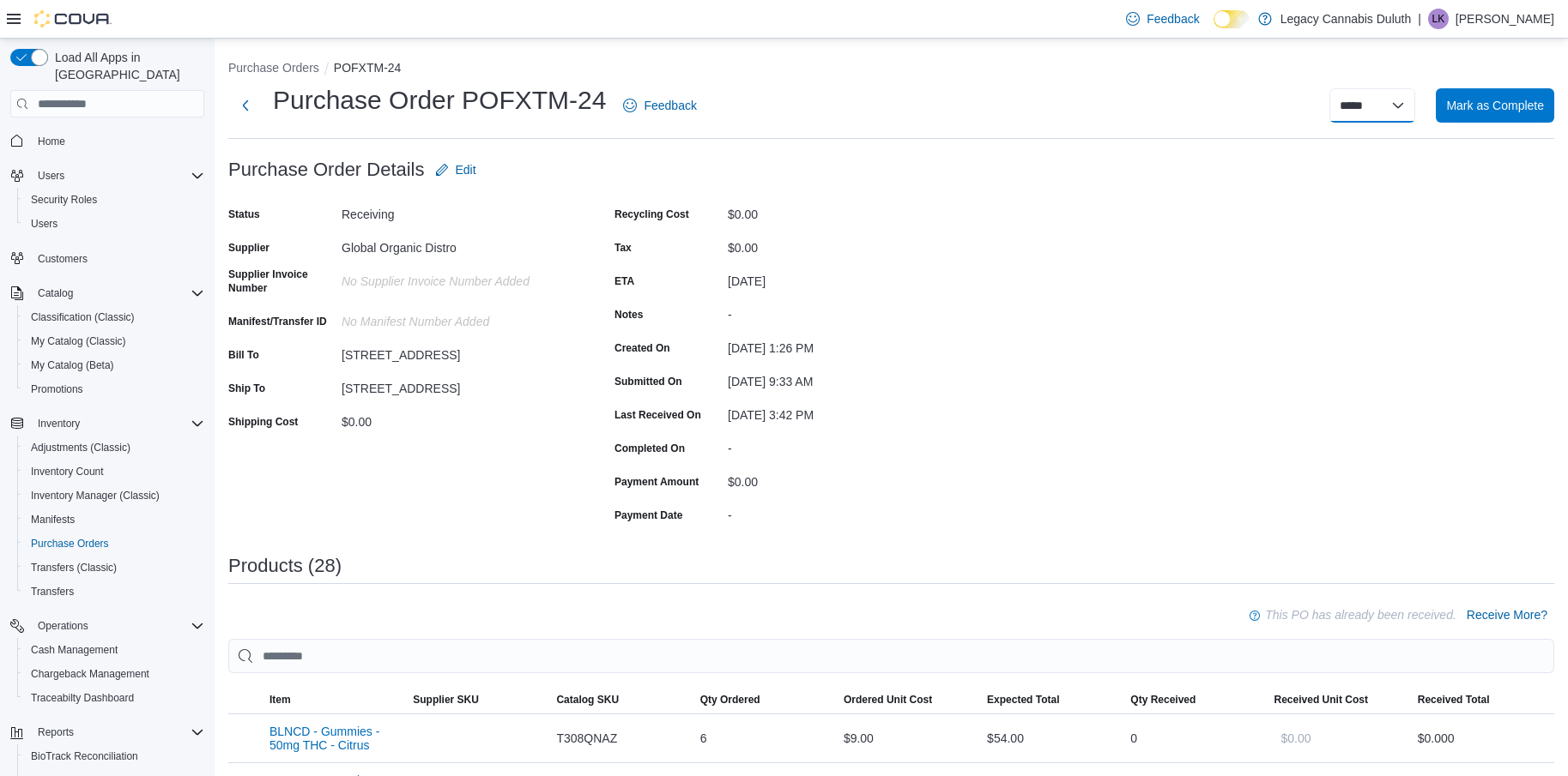
click at [1410, 113] on select "**********" at bounding box center [1372, 106] width 86 height 34
drag, startPoint x: 1069, startPoint y: 238, endPoint x: 946, endPoint y: 256, distance: 124.3
drag, startPoint x: 691, startPoint y: 308, endPoint x: 747, endPoint y: 310, distance: 56.0
click at [747, 310] on div "Notes -" at bounding box center [786, 314] width 343 height 26
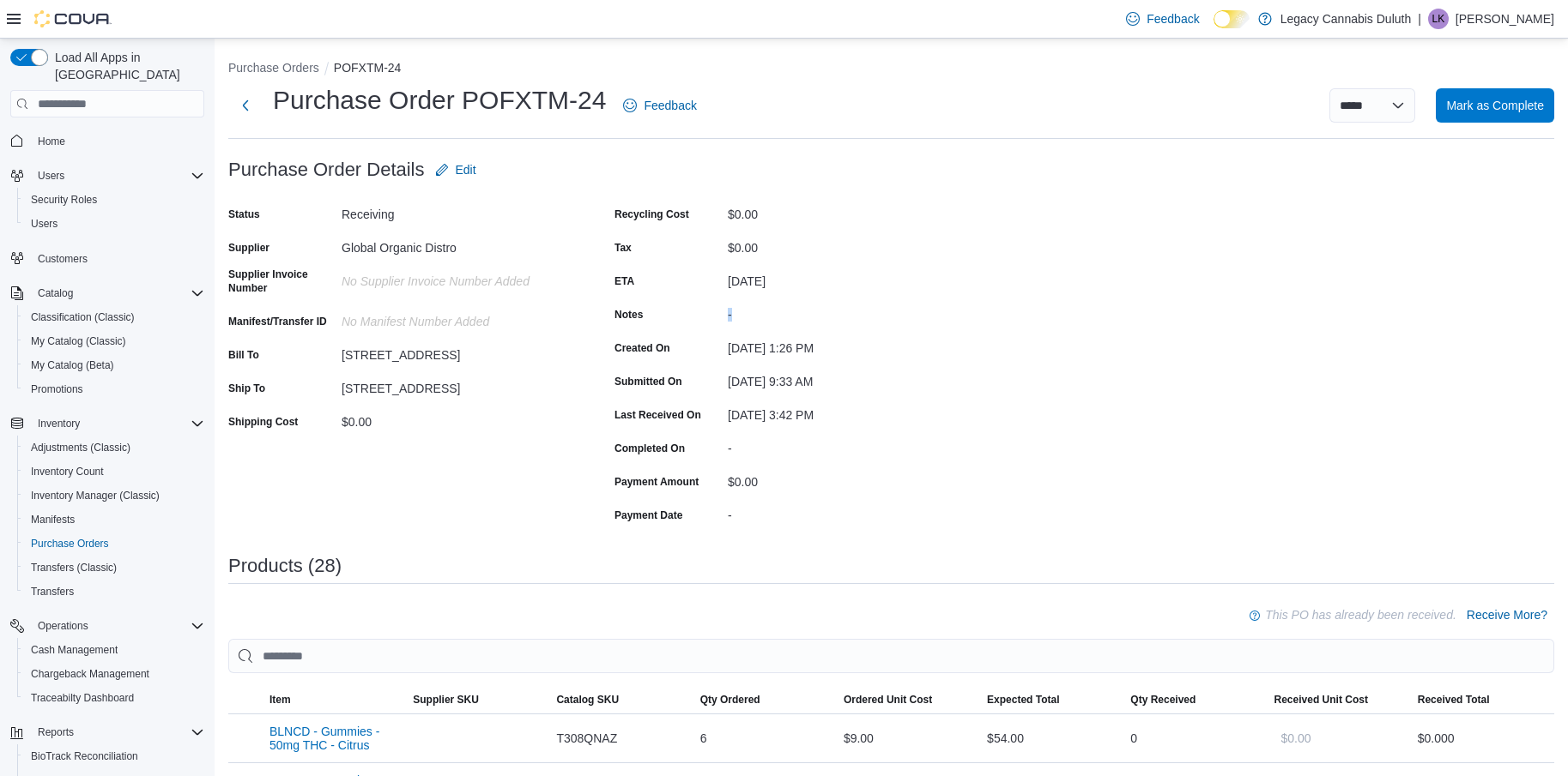
click at [747, 312] on div "-" at bounding box center [842, 311] width 230 height 21
drag, startPoint x: 728, startPoint y: 313, endPoint x: 798, endPoint y: 316, distance: 70.1
click at [798, 316] on div "-" at bounding box center [842, 311] width 230 height 21
click at [800, 314] on div "-" at bounding box center [842, 311] width 230 height 21
click at [451, 164] on span "Edit" at bounding box center [456, 170] width 42 height 34
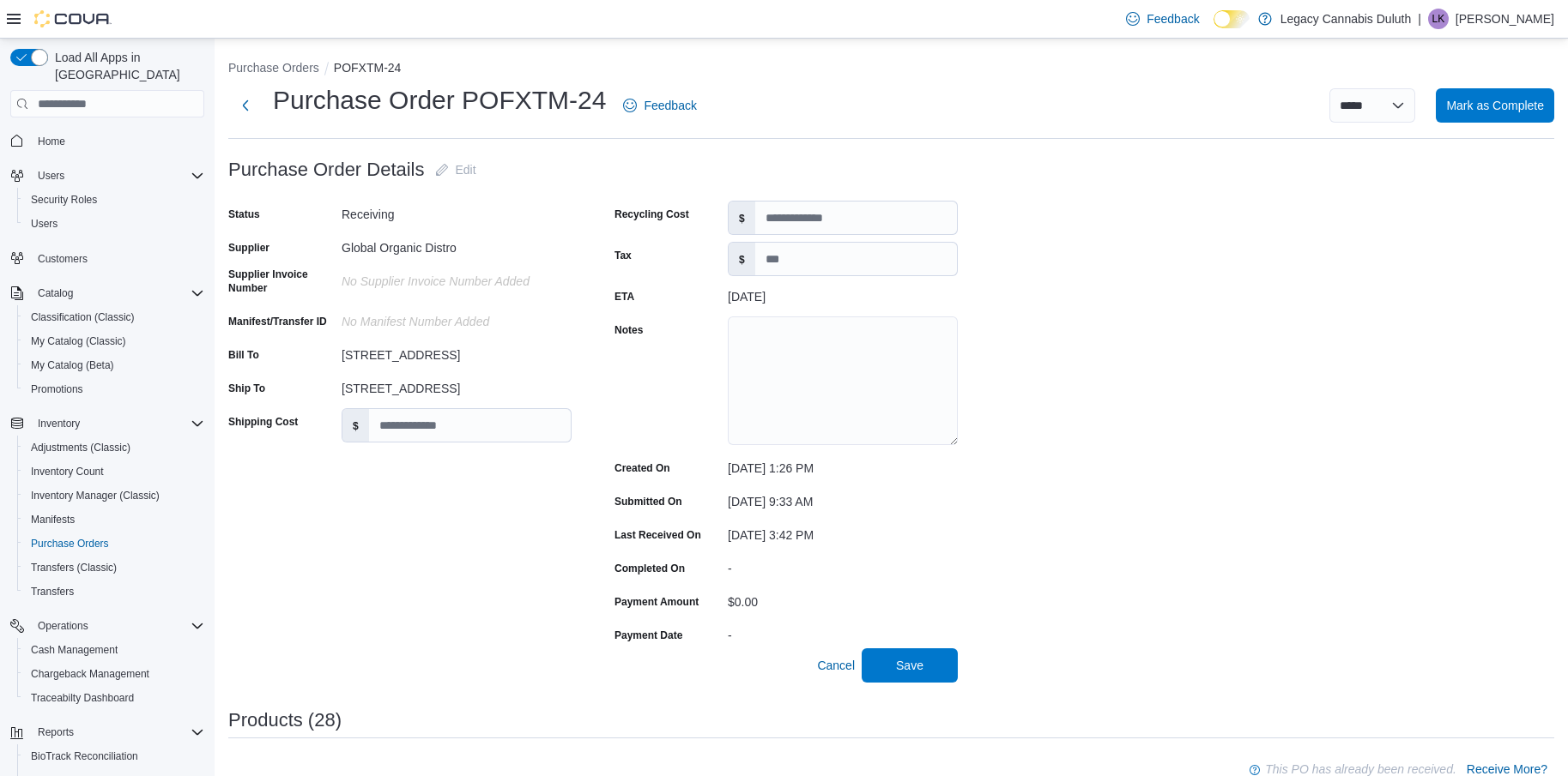
click at [381, 222] on div "Receiving" at bounding box center [456, 213] width 230 height 26
click at [253, 113] on button "Next" at bounding box center [246, 105] width 34 height 34
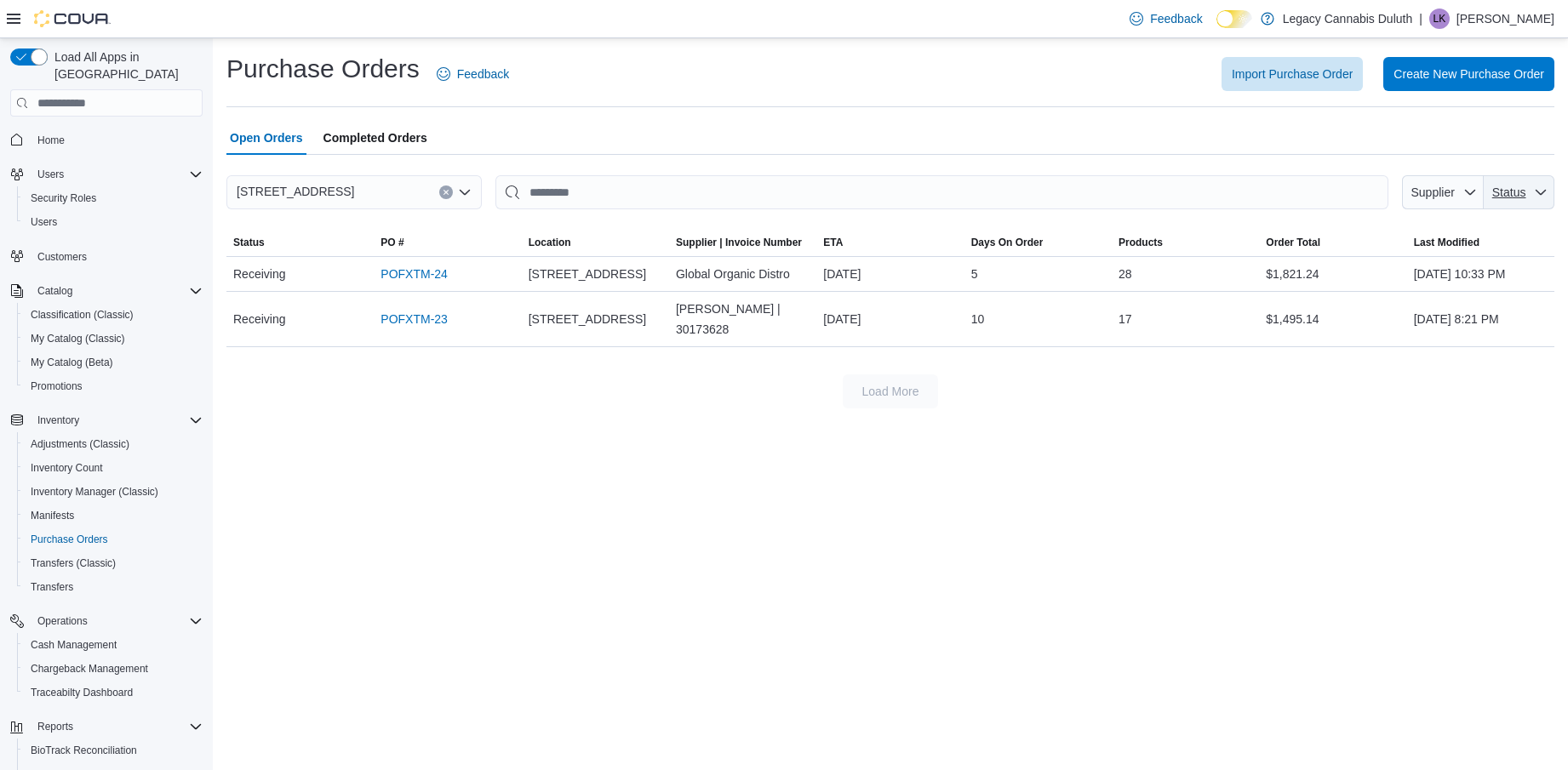
click at [1509, 183] on span "Status" at bounding box center [1520, 192] width 57 height 34
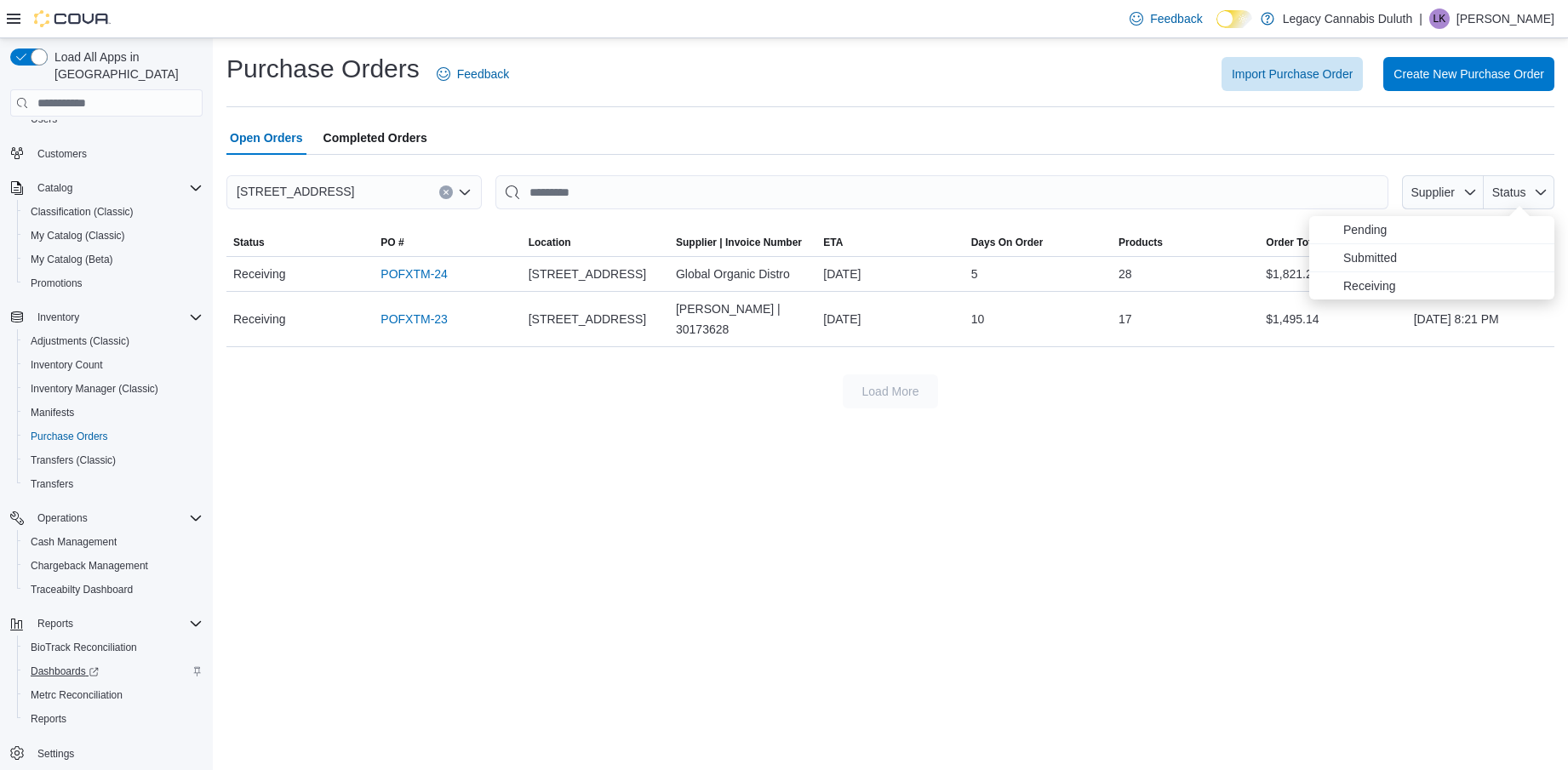
scroll to position [107, 0]
click at [71, 684] on button "Metrc Reconciliation" at bounding box center [113, 691] width 193 height 24
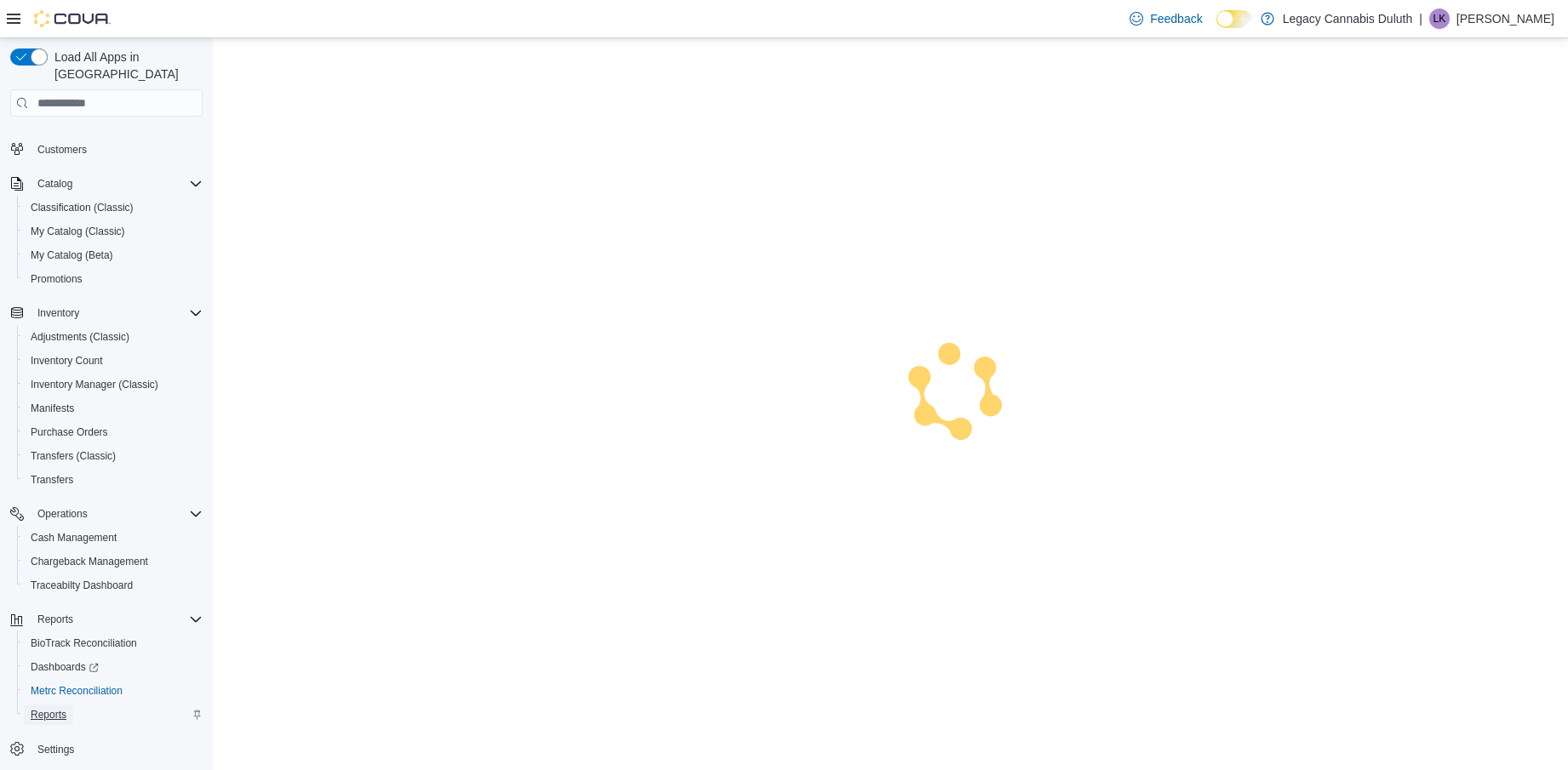
click at [67, 705] on link "Reports" at bounding box center [48, 714] width 49 height 21
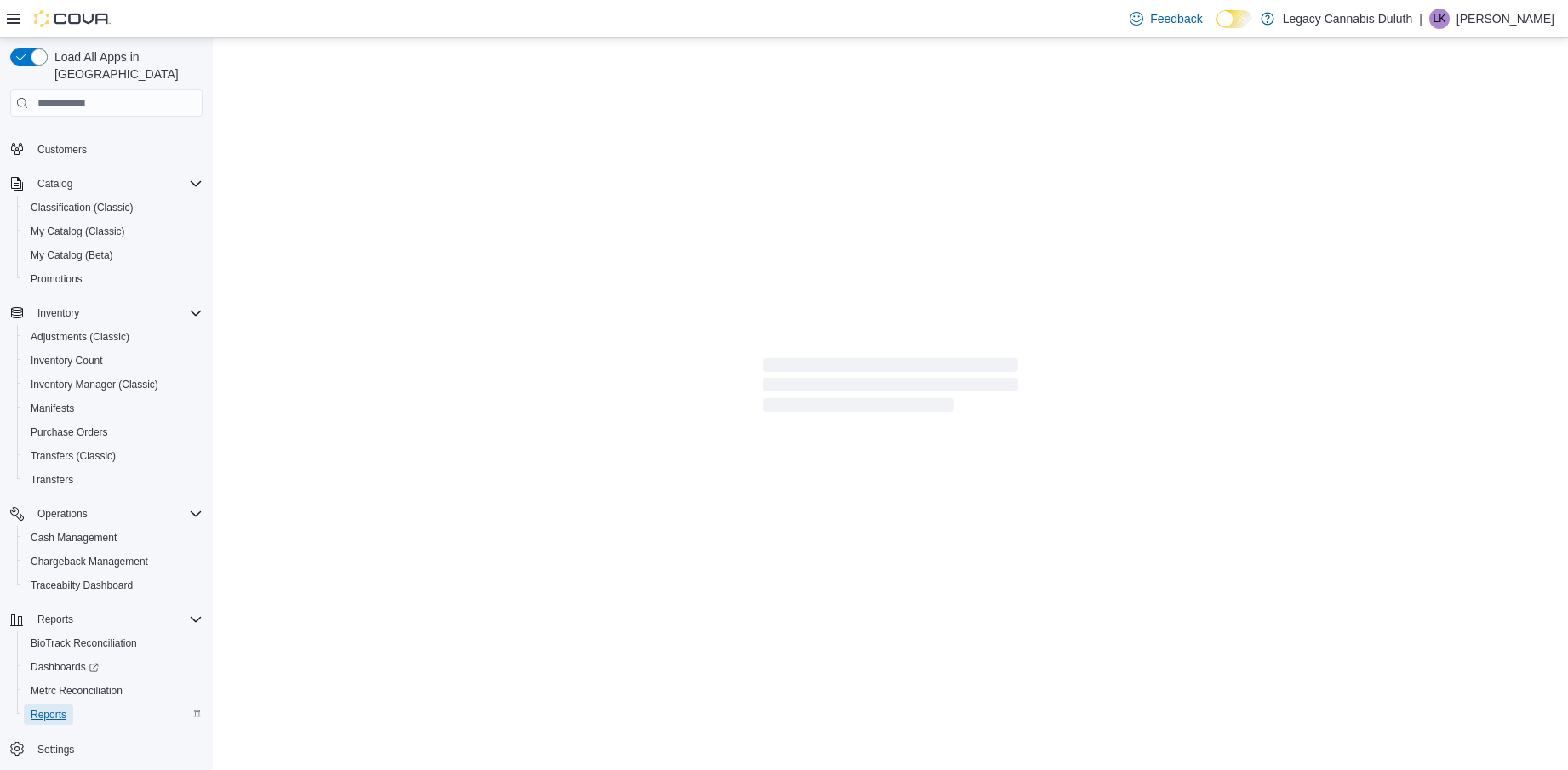
click at [43, 708] on span "Reports" at bounding box center [48, 714] width 36 height 13
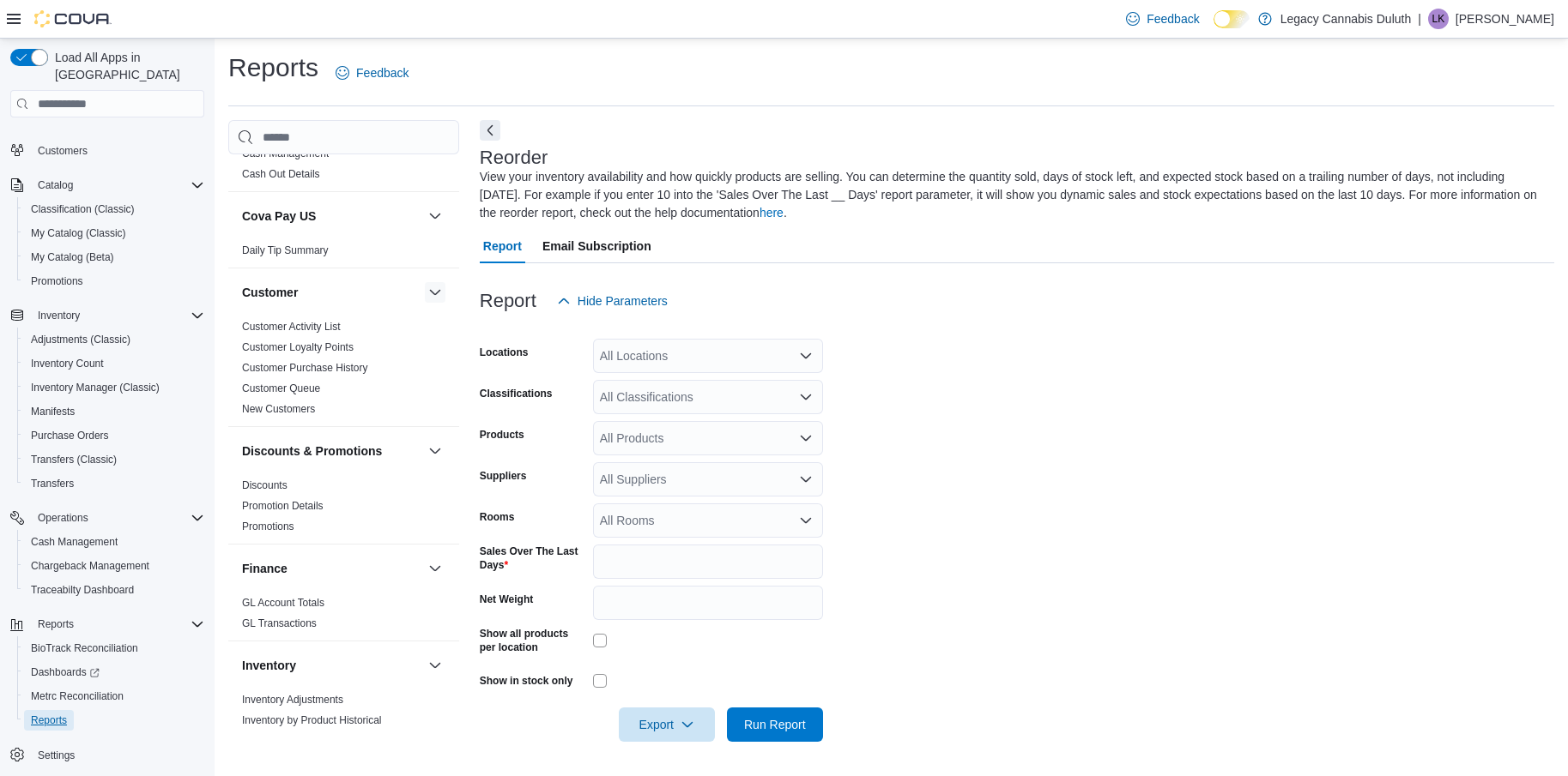
scroll to position [86, 0]
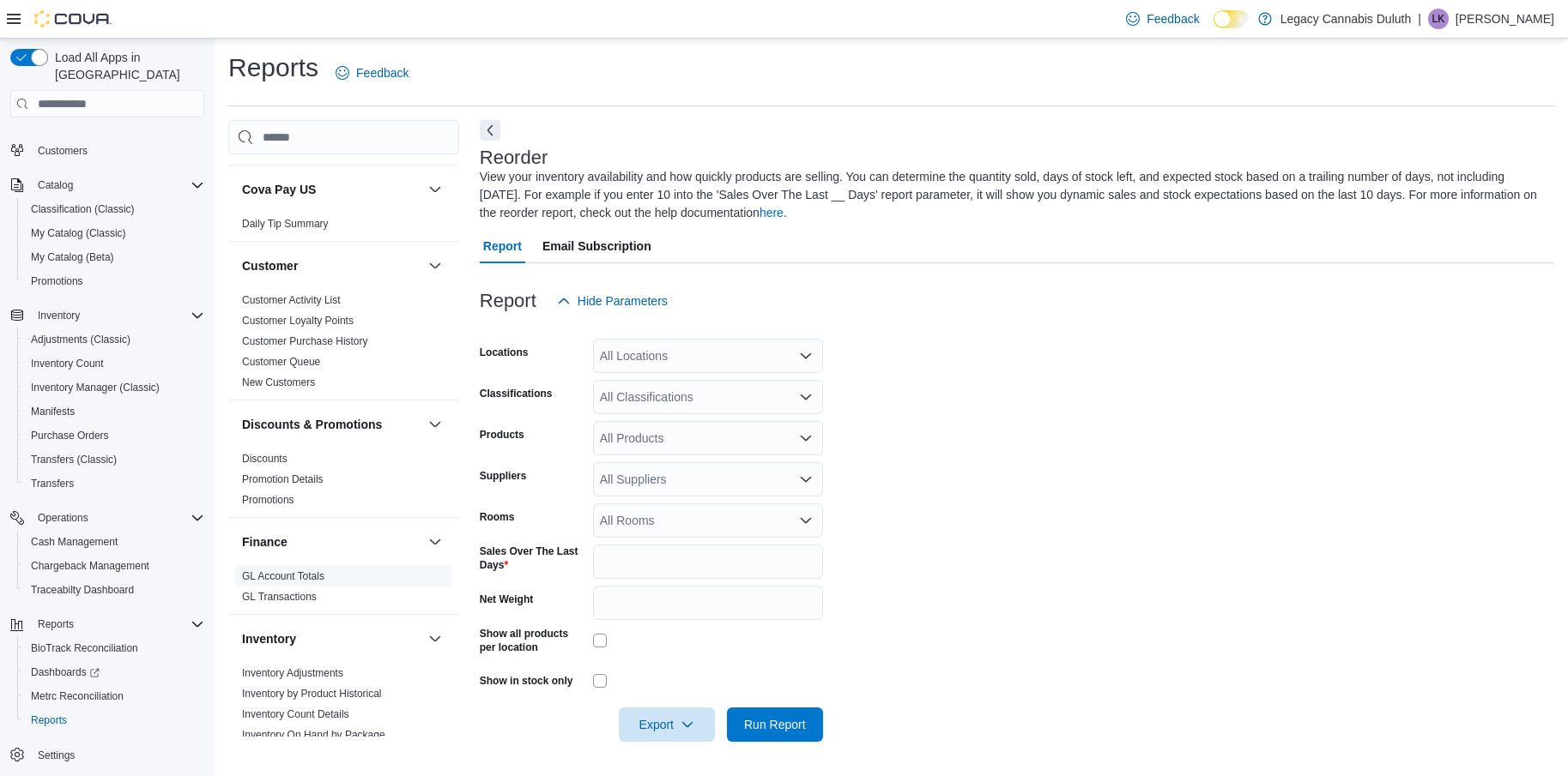
click at [297, 574] on link "GL Account Totals" at bounding box center [283, 576] width 82 height 12
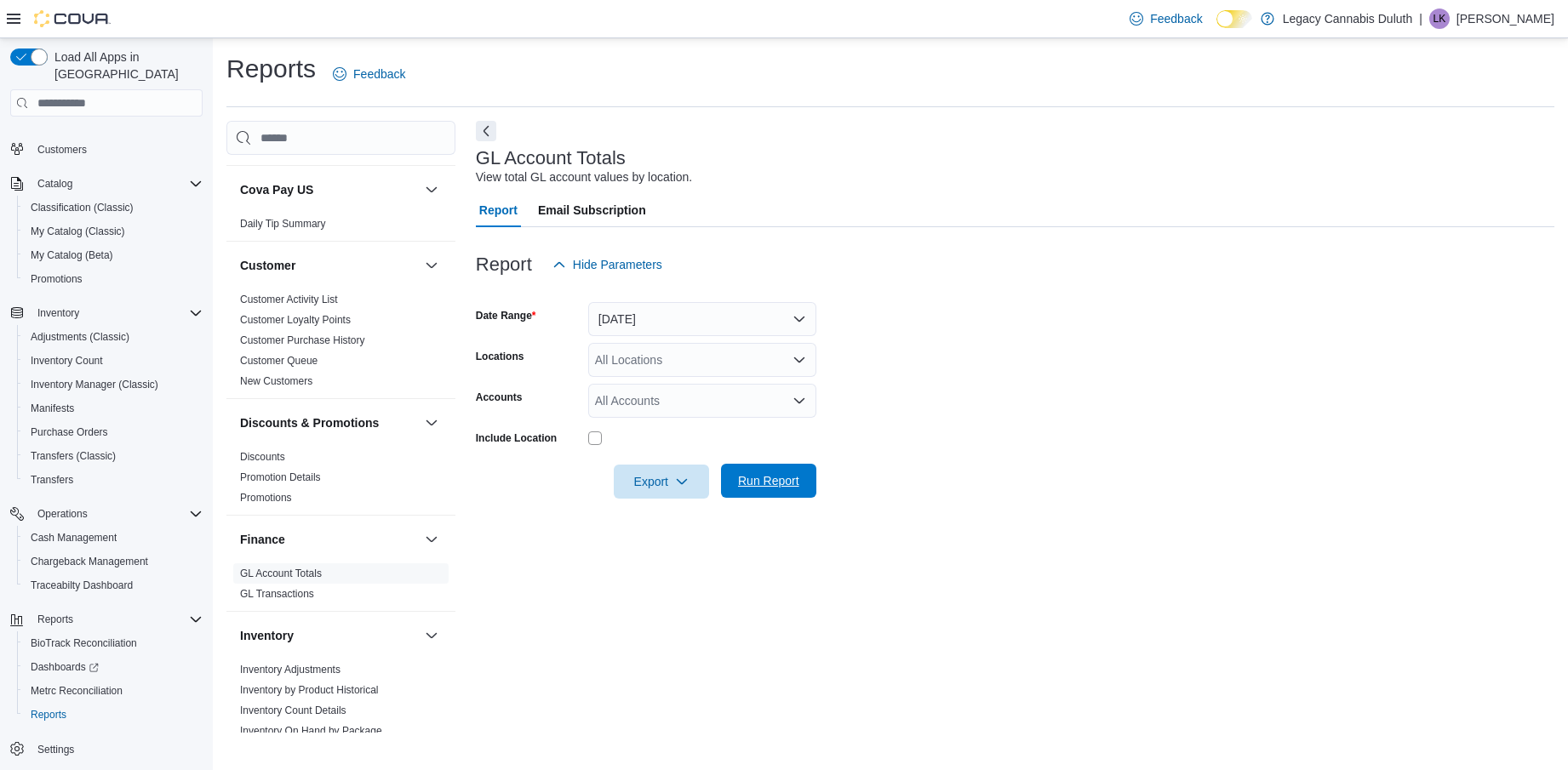
click at [783, 492] on span "Run Report" at bounding box center [769, 481] width 75 height 34
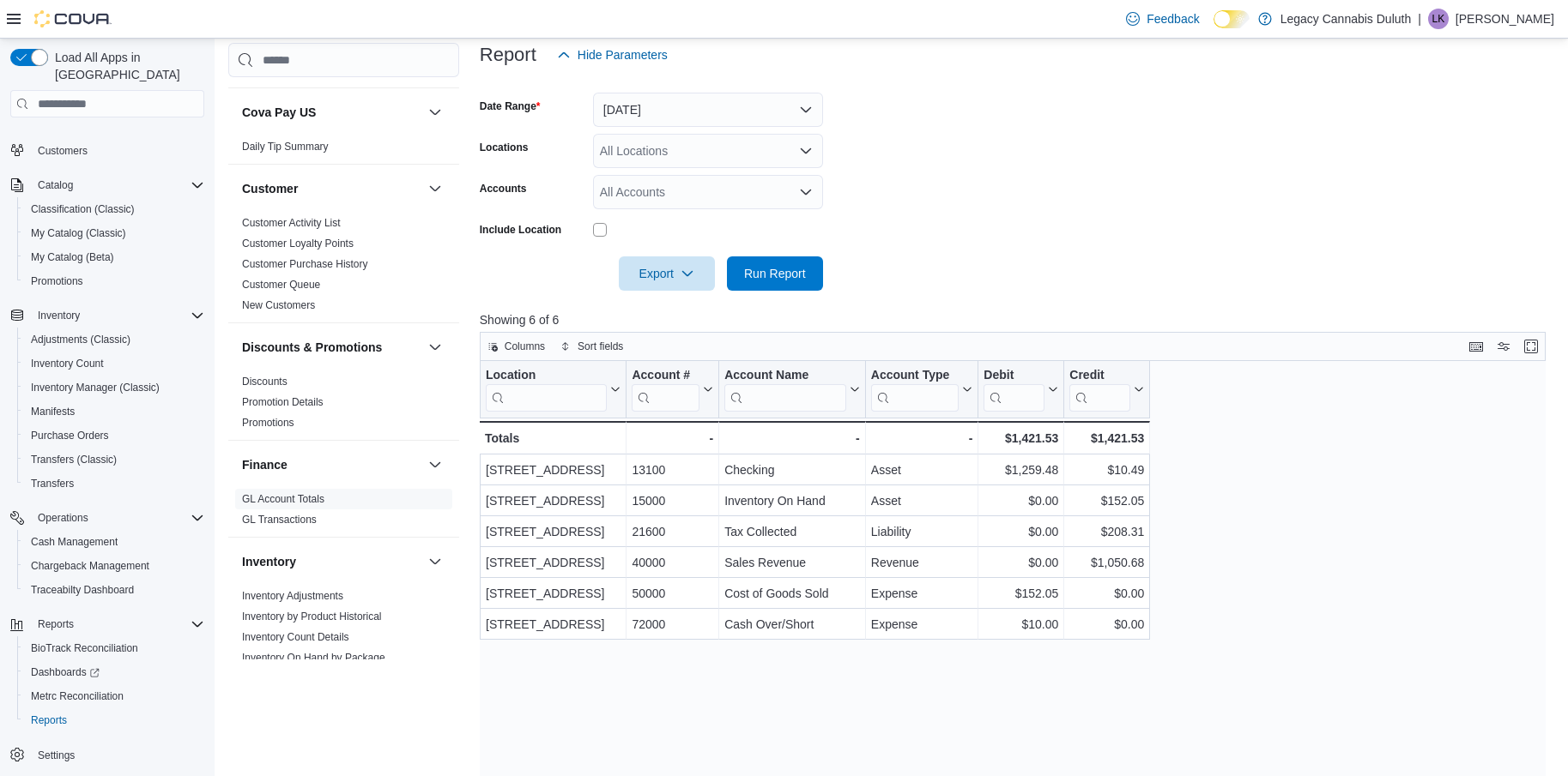
scroll to position [343, 0]
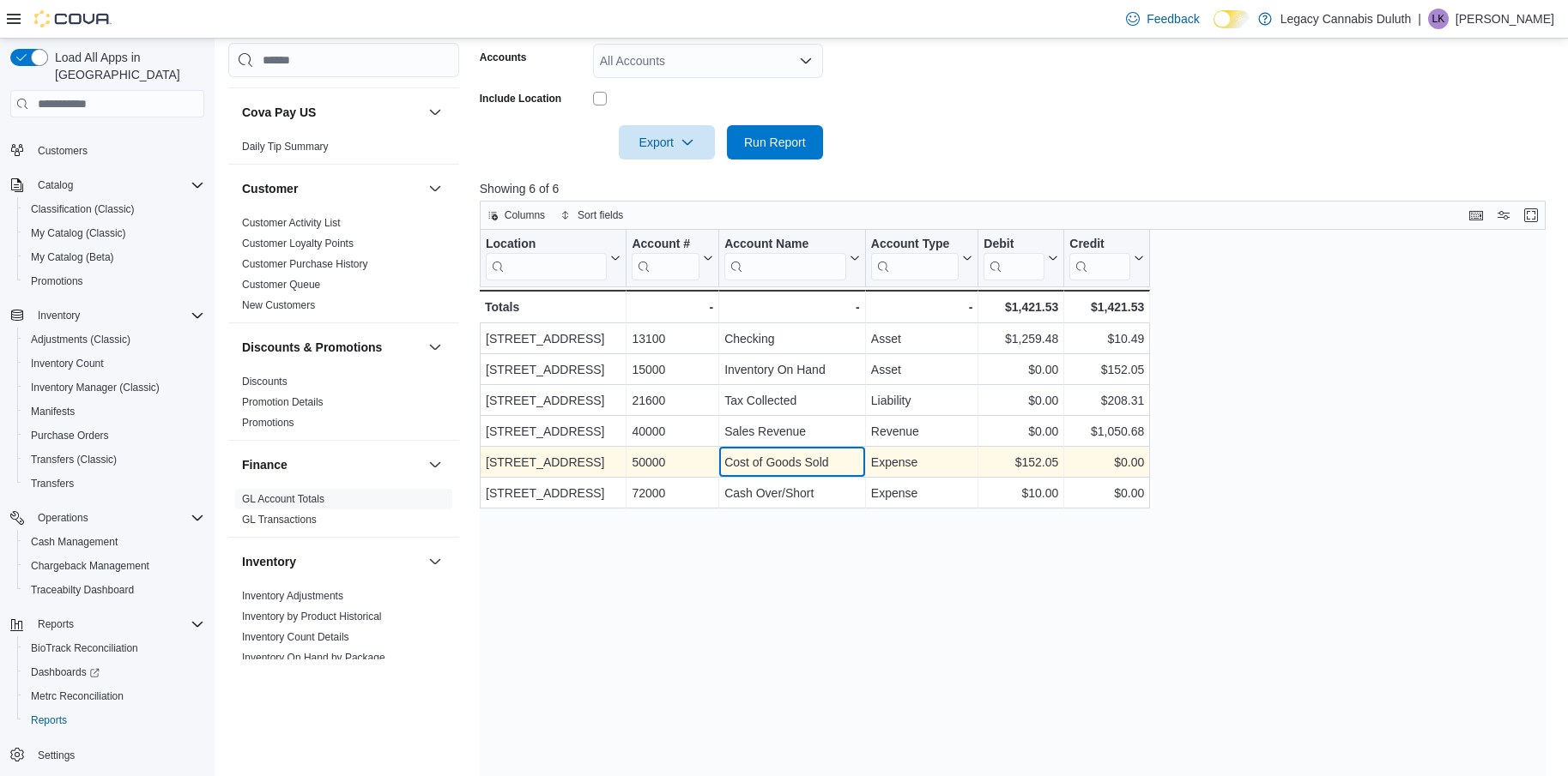
click at [848, 464] on div "Cost of Goods Sold" at bounding box center [792, 462] width 135 height 21
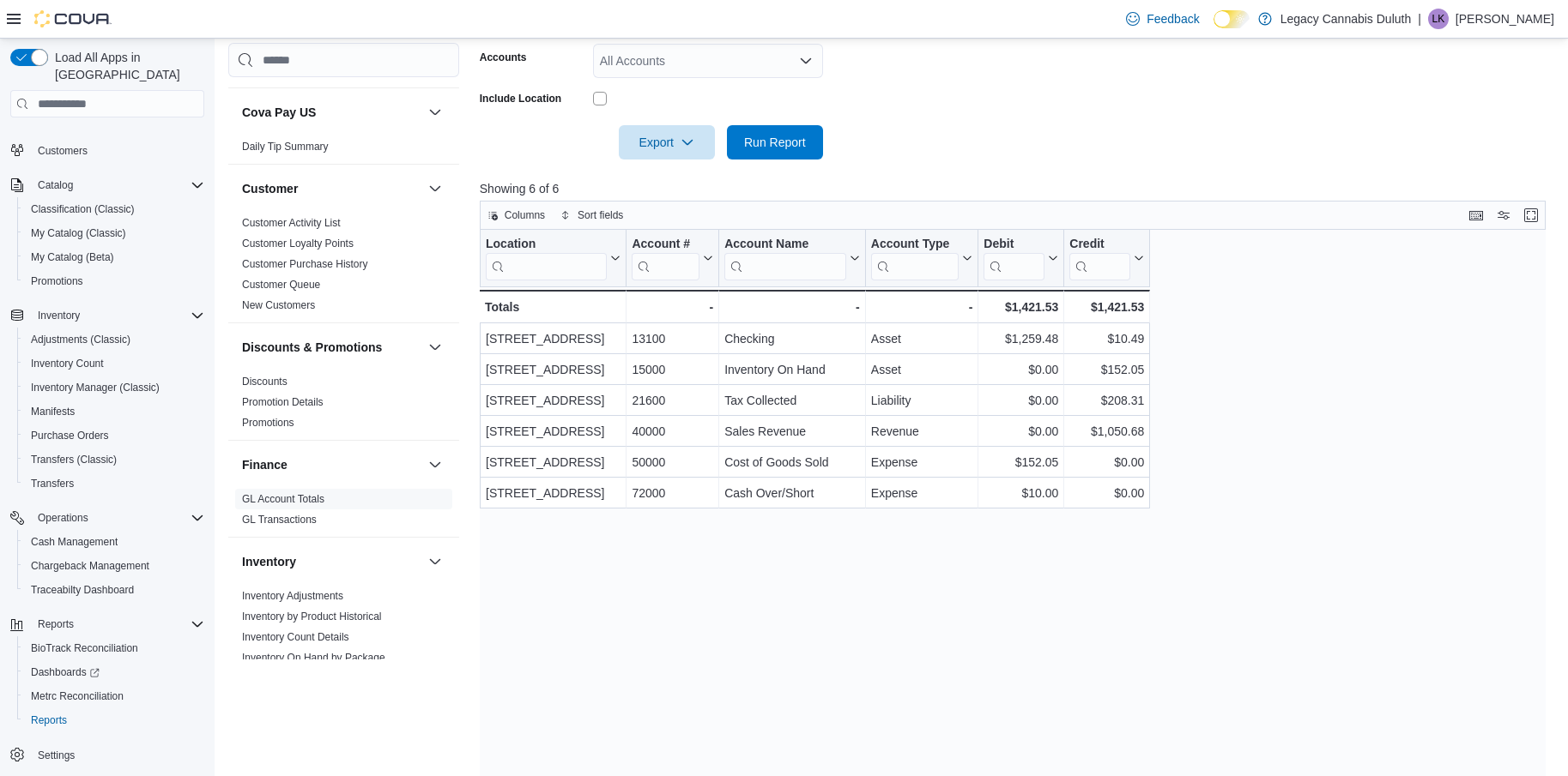
click at [1306, 400] on div "Location Click to view column header actions Account # Click to view column hea…" at bounding box center [1017, 526] width 1077 height 592
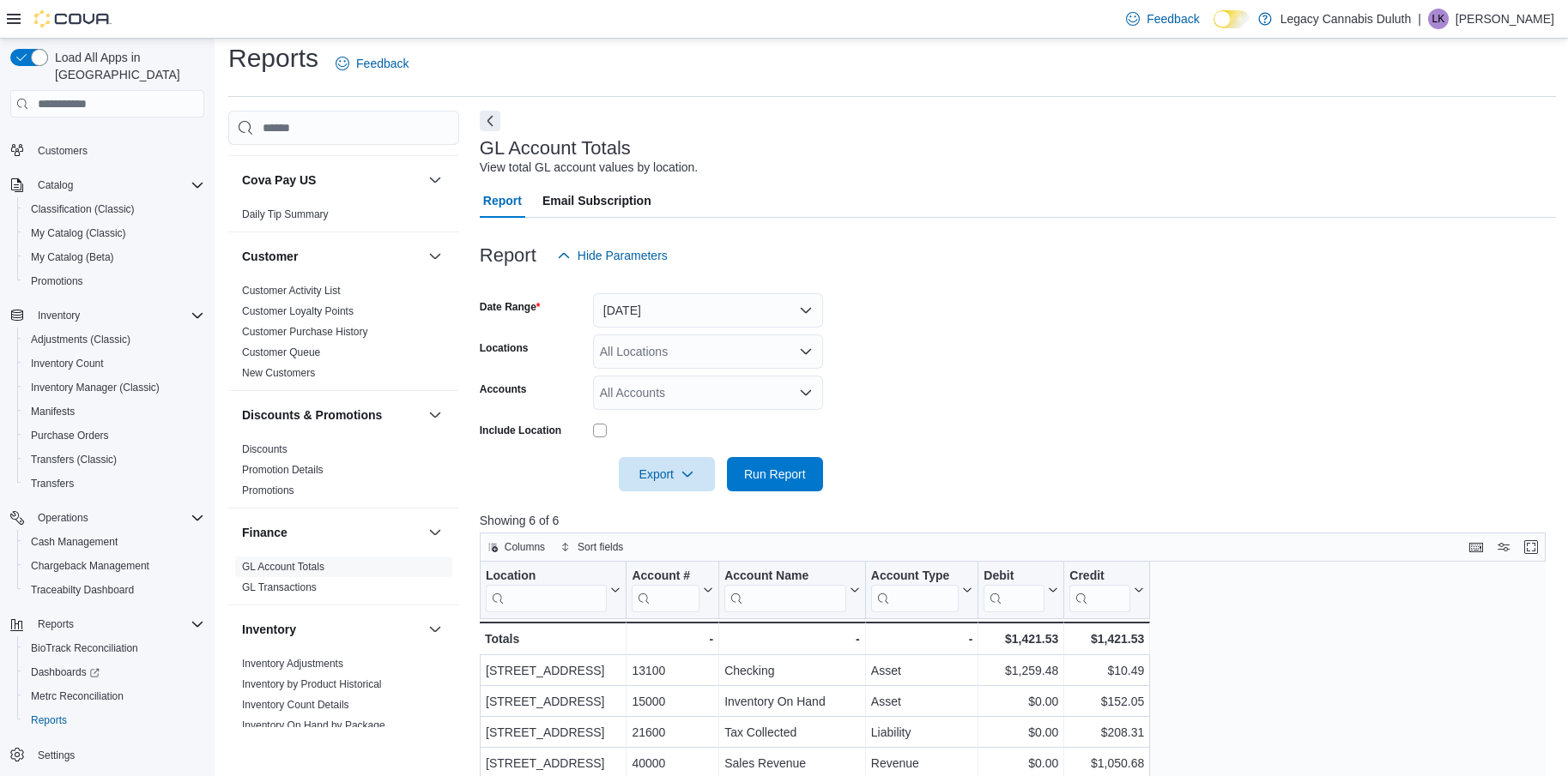
scroll to position [0, 0]
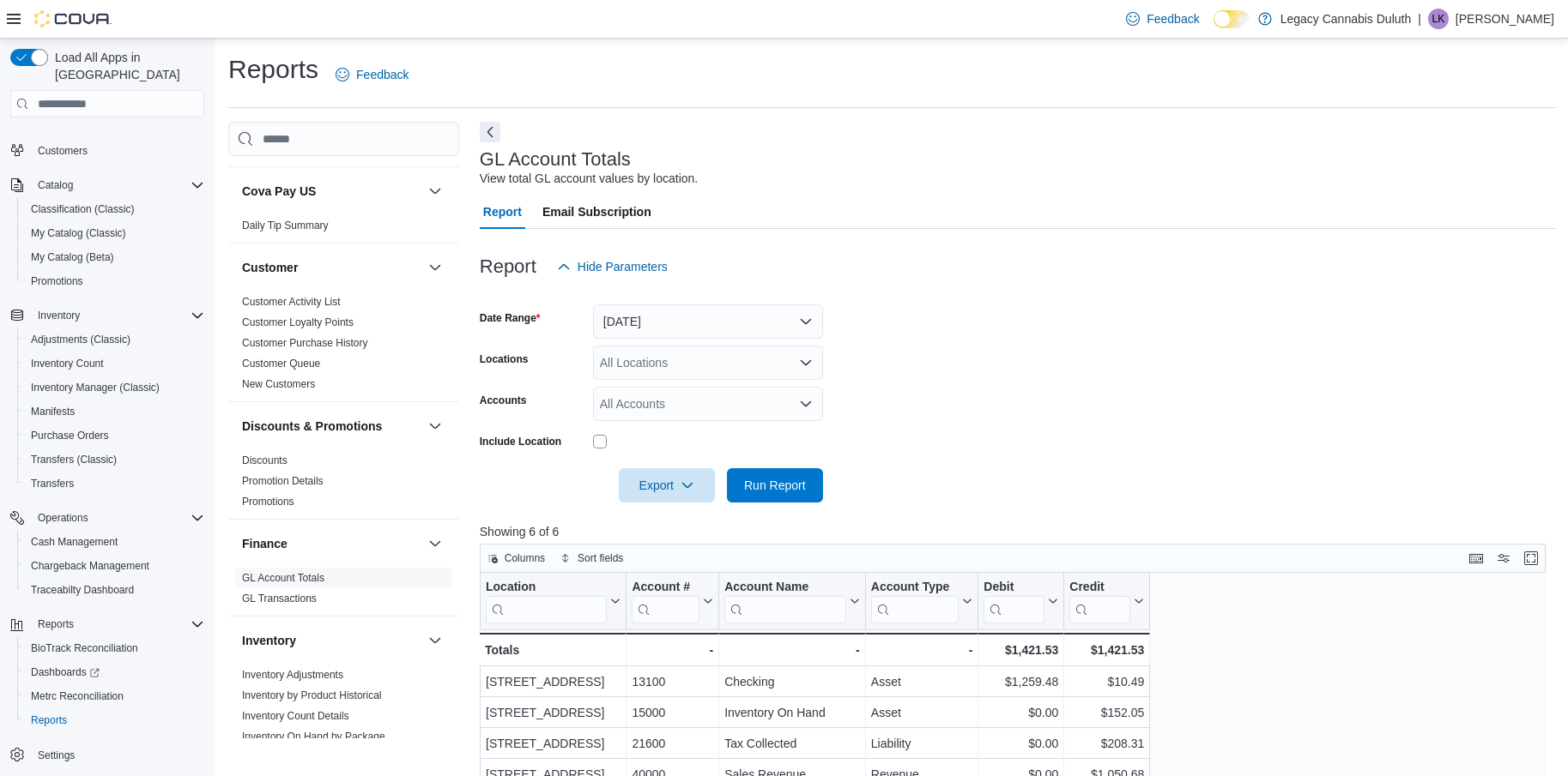
click at [681, 307] on form "Date Range Yesterday Locations All Locations Accounts All Accounts Include Loca…" at bounding box center [1017, 393] width 1077 height 218
click at [691, 322] on button "Yesterday" at bounding box center [708, 321] width 230 height 34
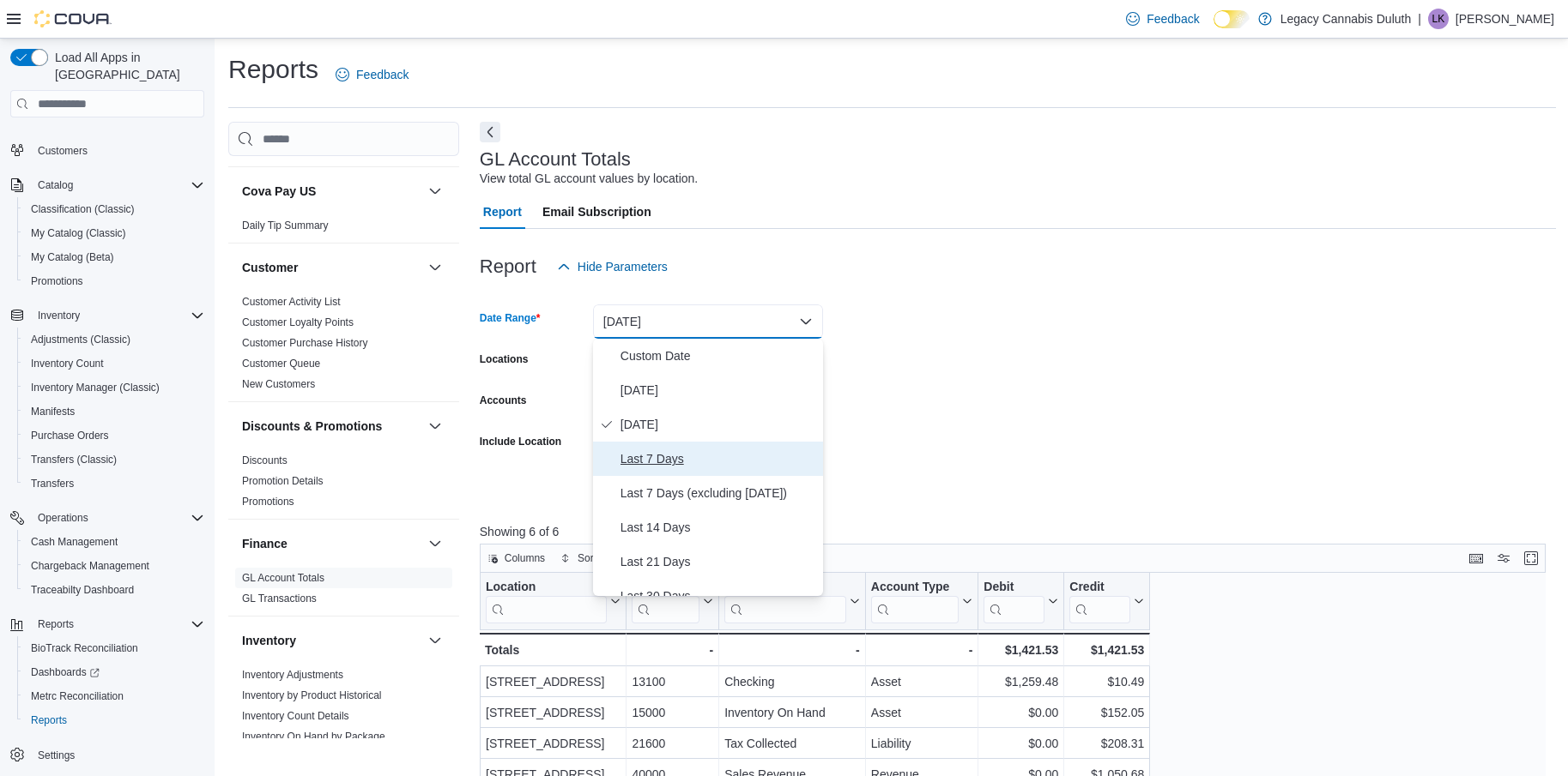
click at [691, 466] on span "Last 7 Days" at bounding box center [718, 458] width 196 height 21
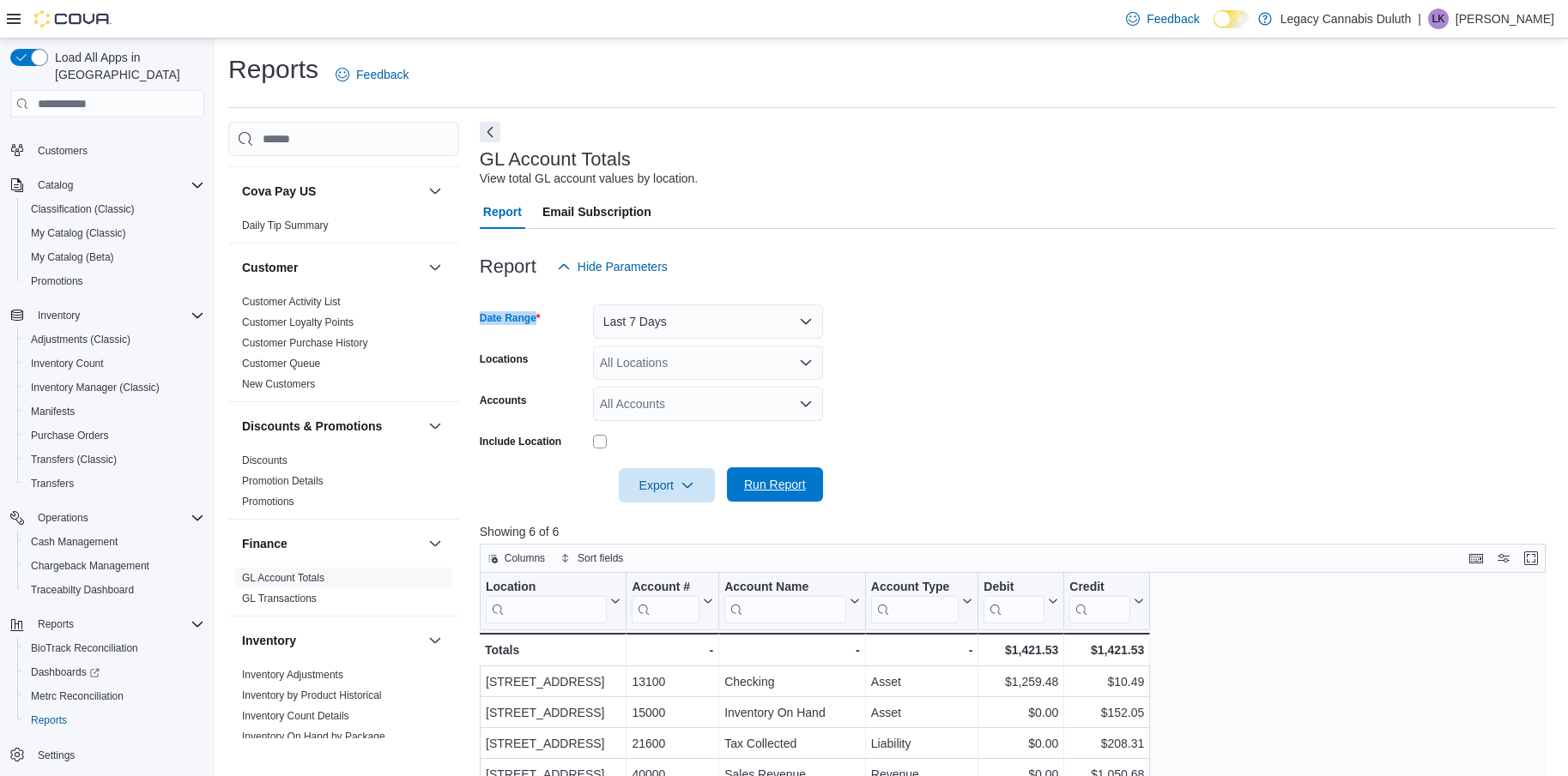
click at [788, 485] on span "Run Report" at bounding box center [775, 485] width 61 height 17
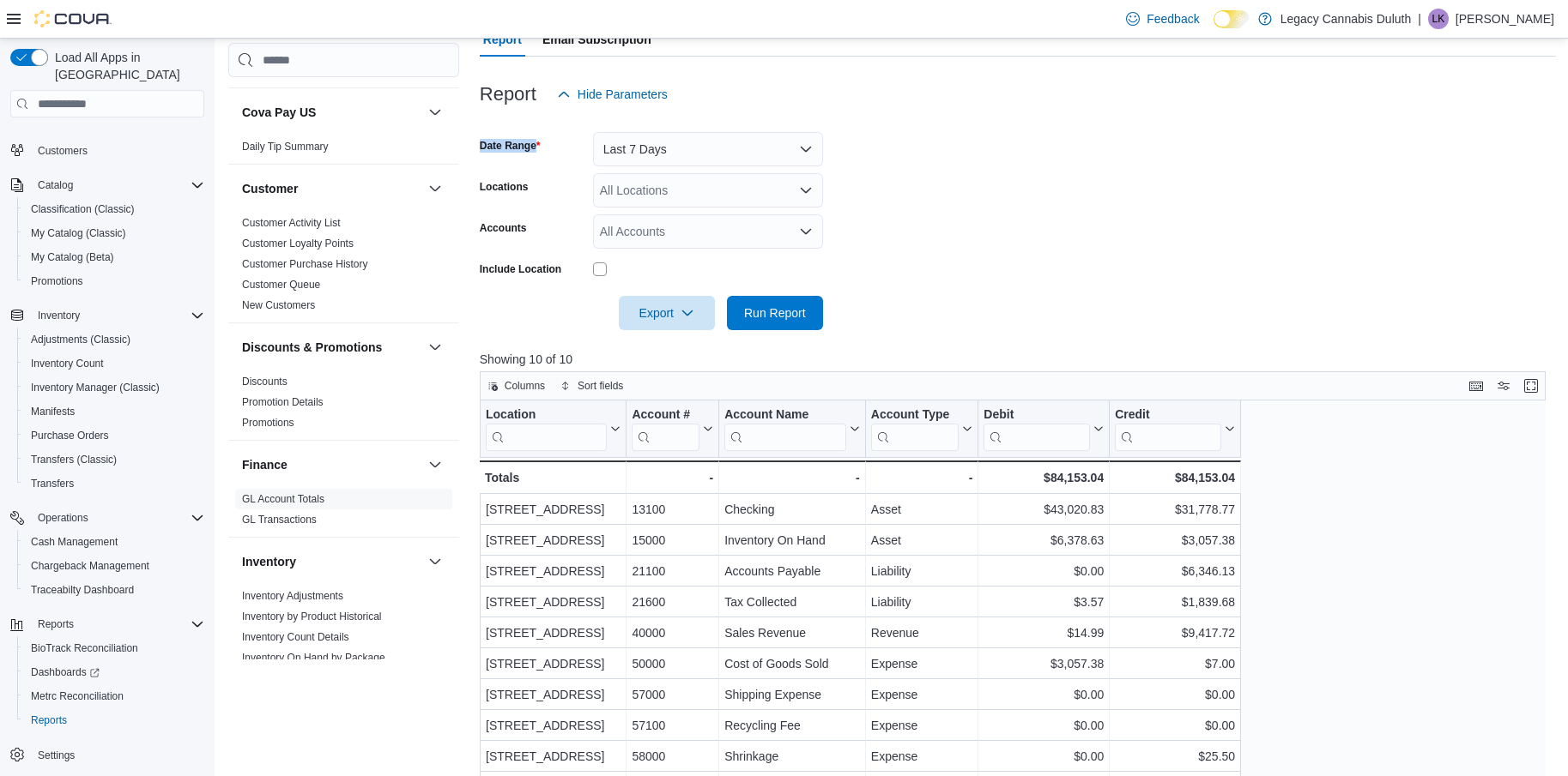
scroll to position [171, 0]
click at [734, 161] on button "Last 7 Days" at bounding box center [708, 150] width 230 height 34
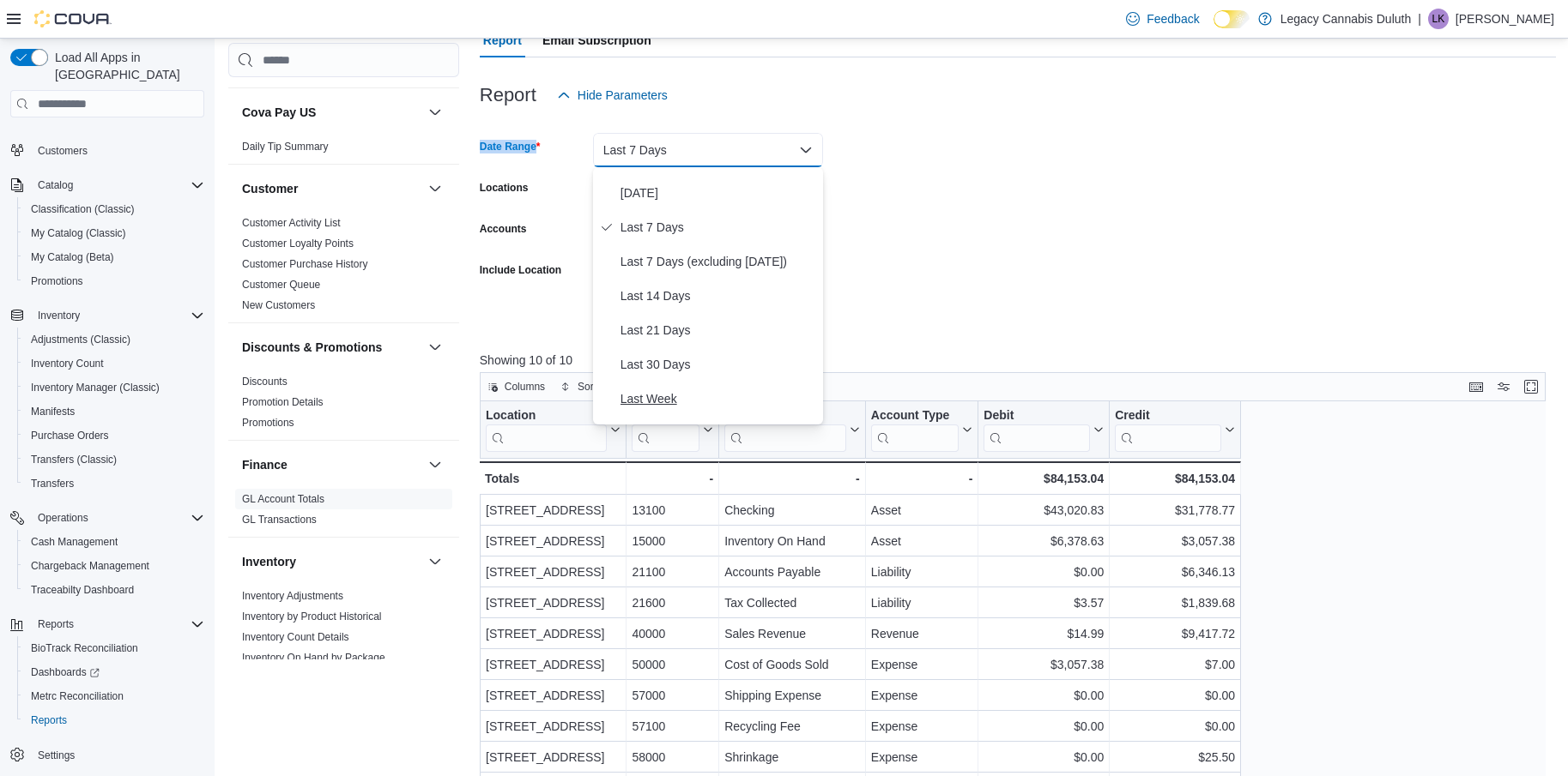
scroll to position [86, 0]
click at [705, 395] on button "Last Month" at bounding box center [708, 408] width 230 height 34
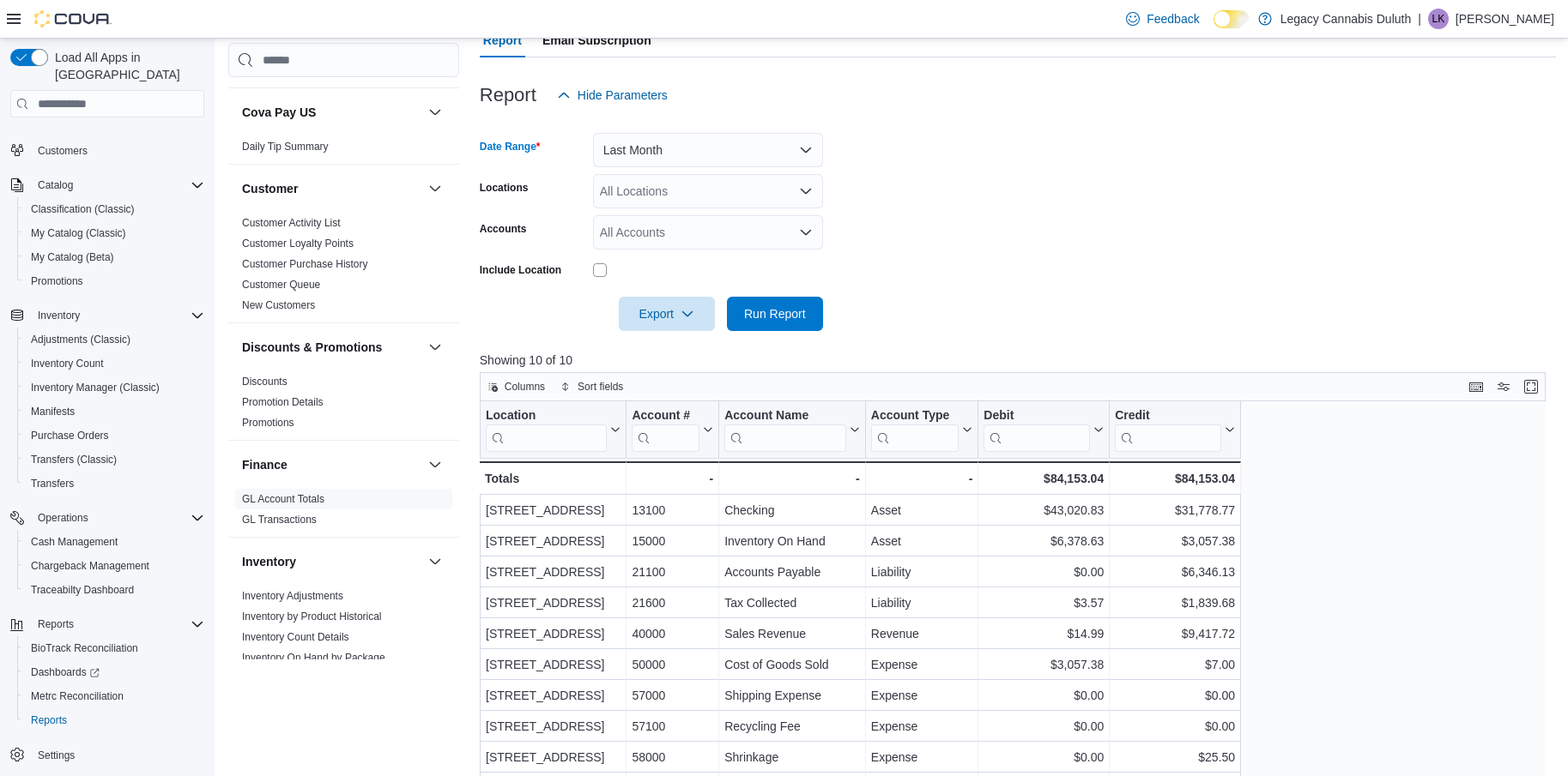
click at [781, 291] on div at bounding box center [1017, 290] width 1077 height 14
click at [782, 303] on span "Run Report" at bounding box center [775, 314] width 76 height 34
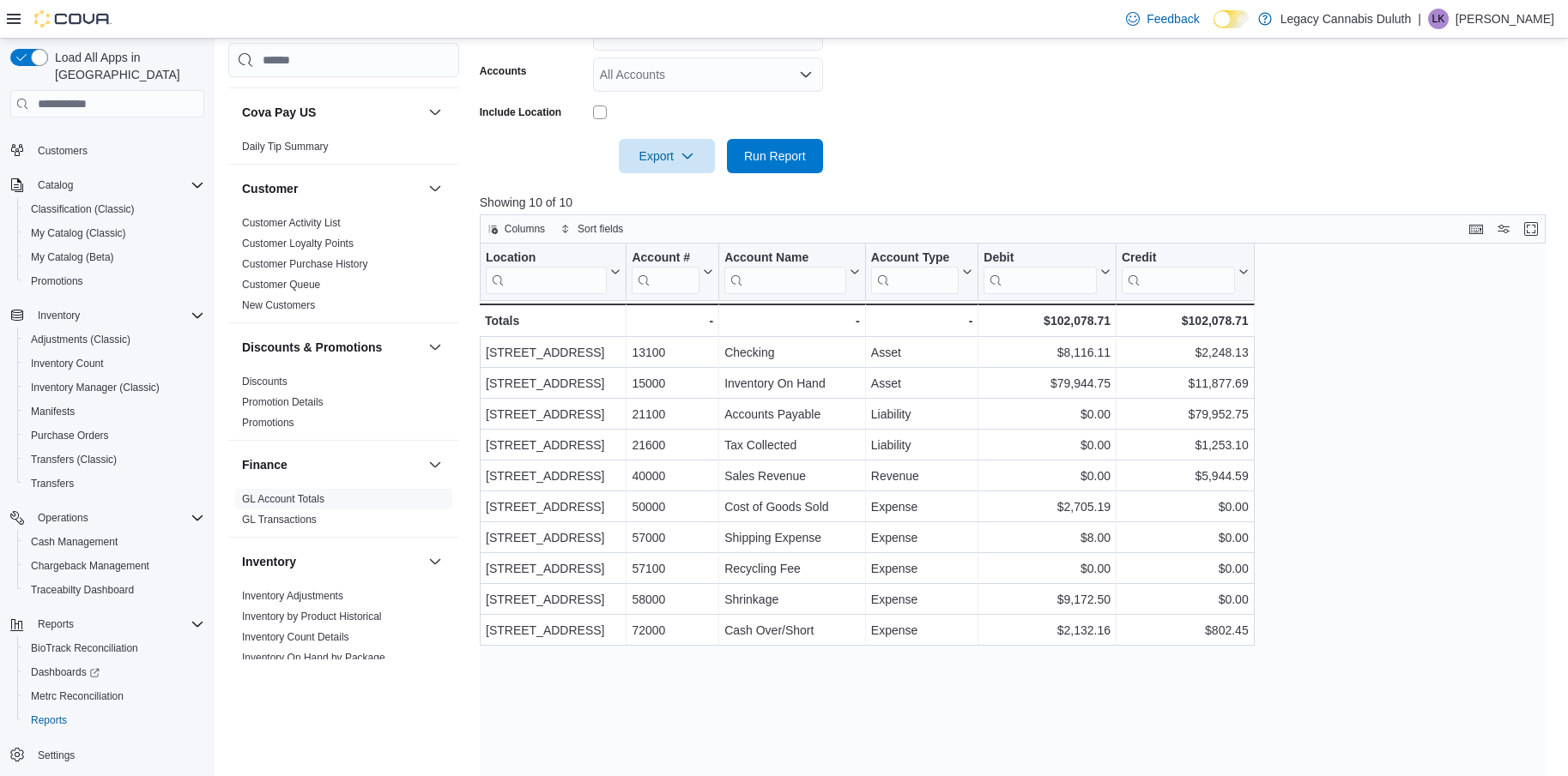
scroll to position [343, 0]
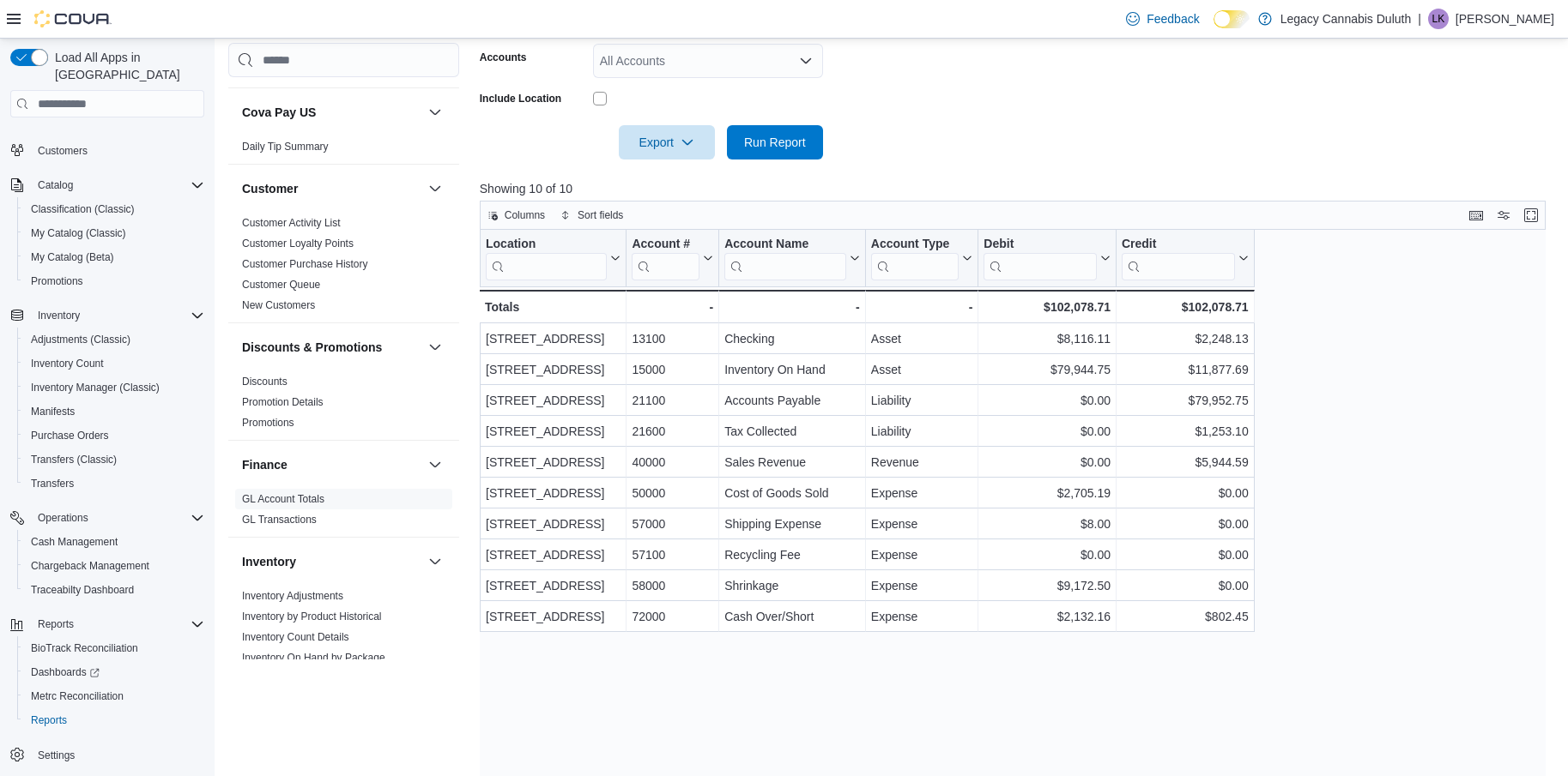
click at [769, 651] on div "Location Click to view column header actions Account # Click to view column hea…" at bounding box center [1017, 526] width 1077 height 592
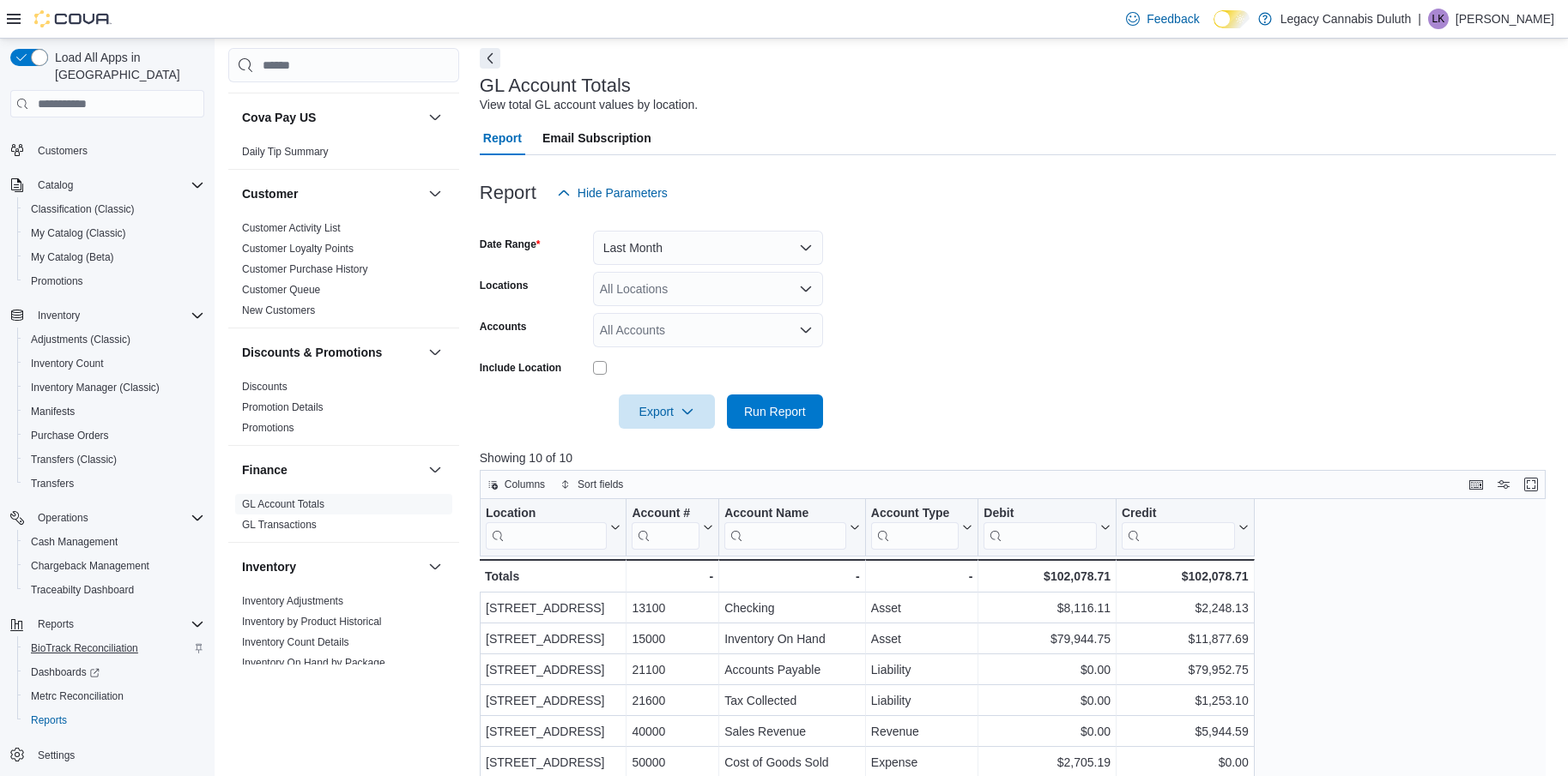
scroll to position [171, 0]
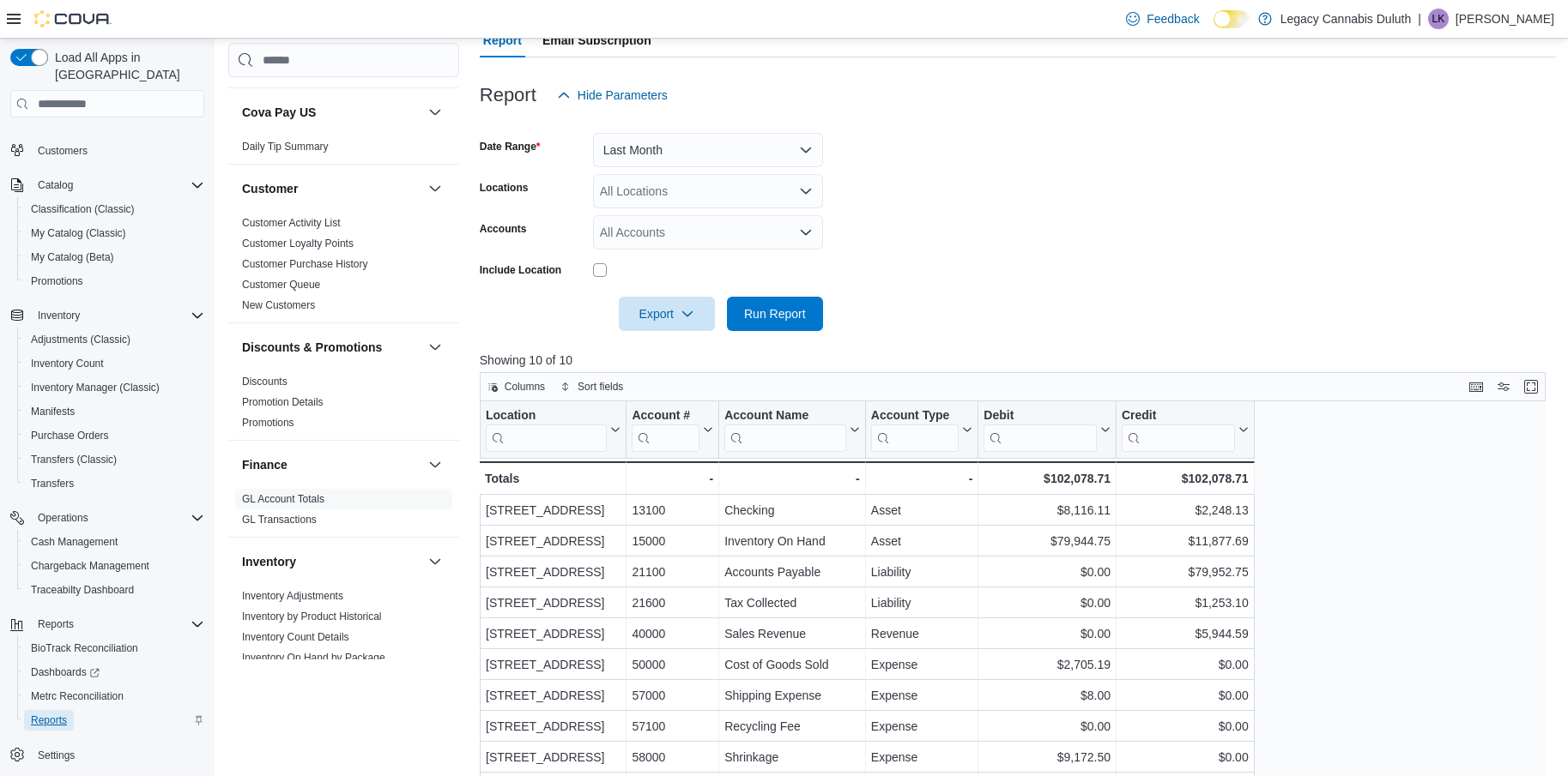
click at [65, 714] on span "Reports" at bounding box center [49, 720] width 36 height 14
click at [45, 714] on span "Reports" at bounding box center [49, 720] width 36 height 14
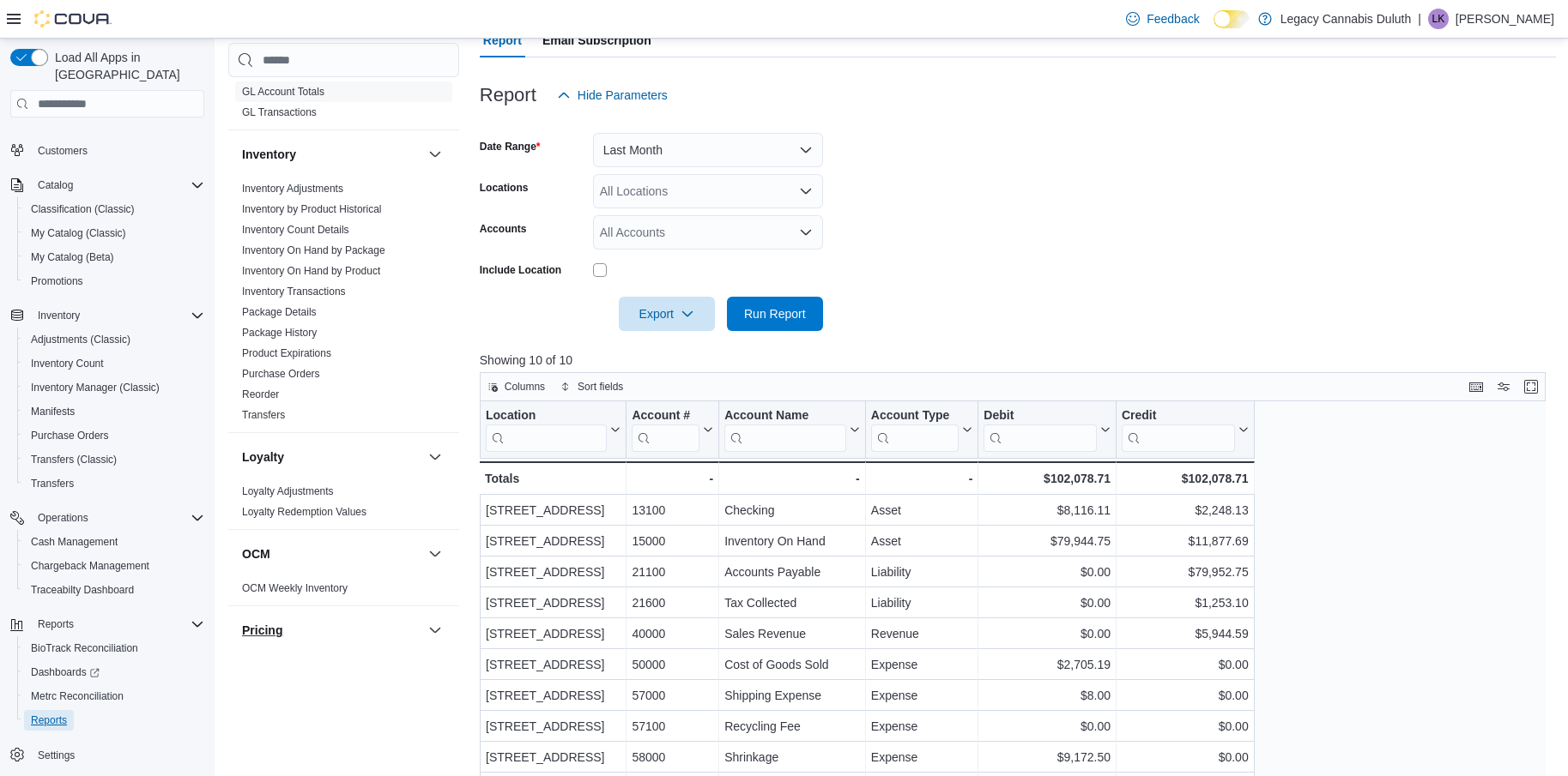
scroll to position [257, 0]
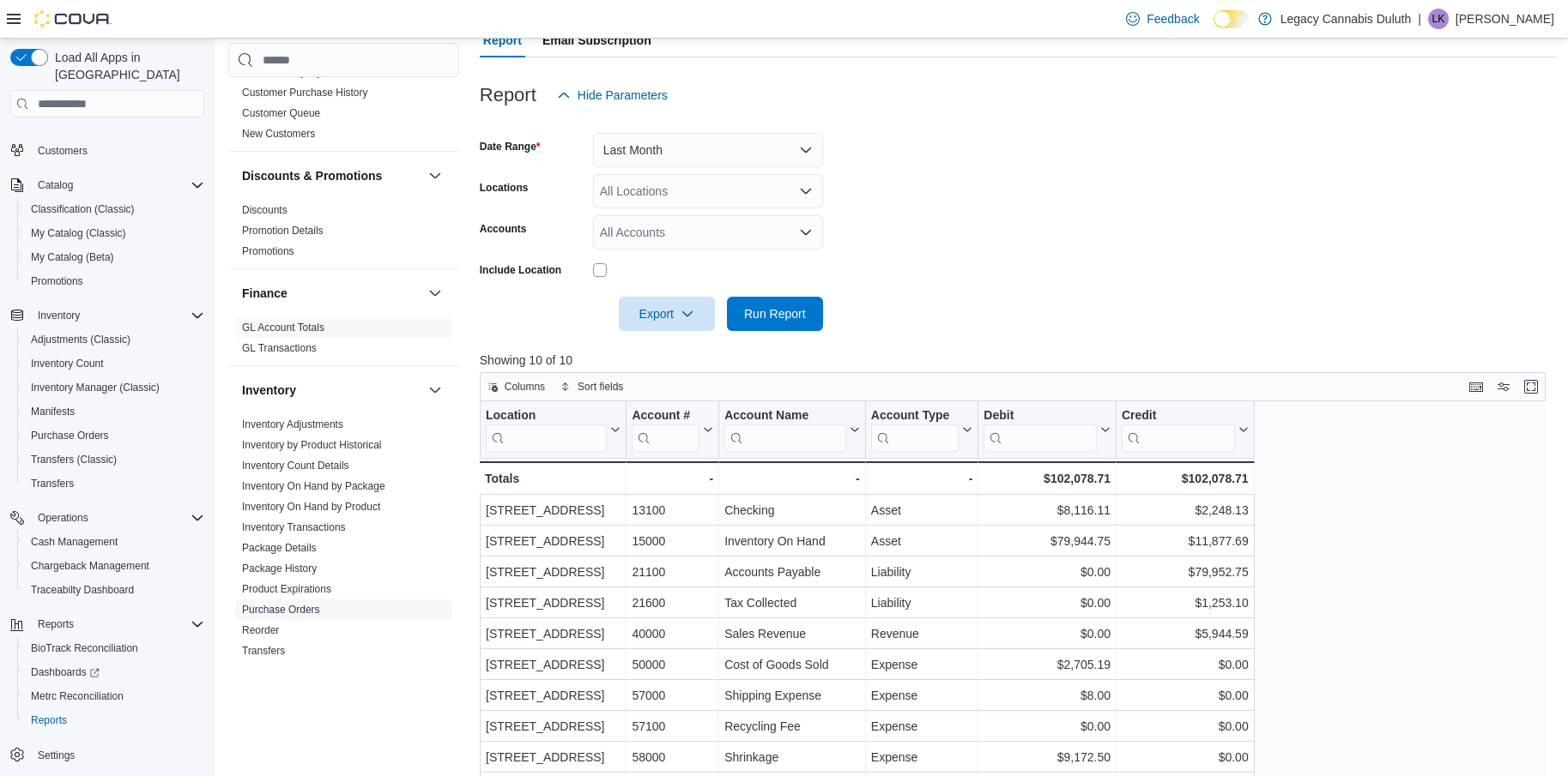
click at [299, 609] on link "Purchase Orders" at bounding box center [281, 609] width 79 height 12
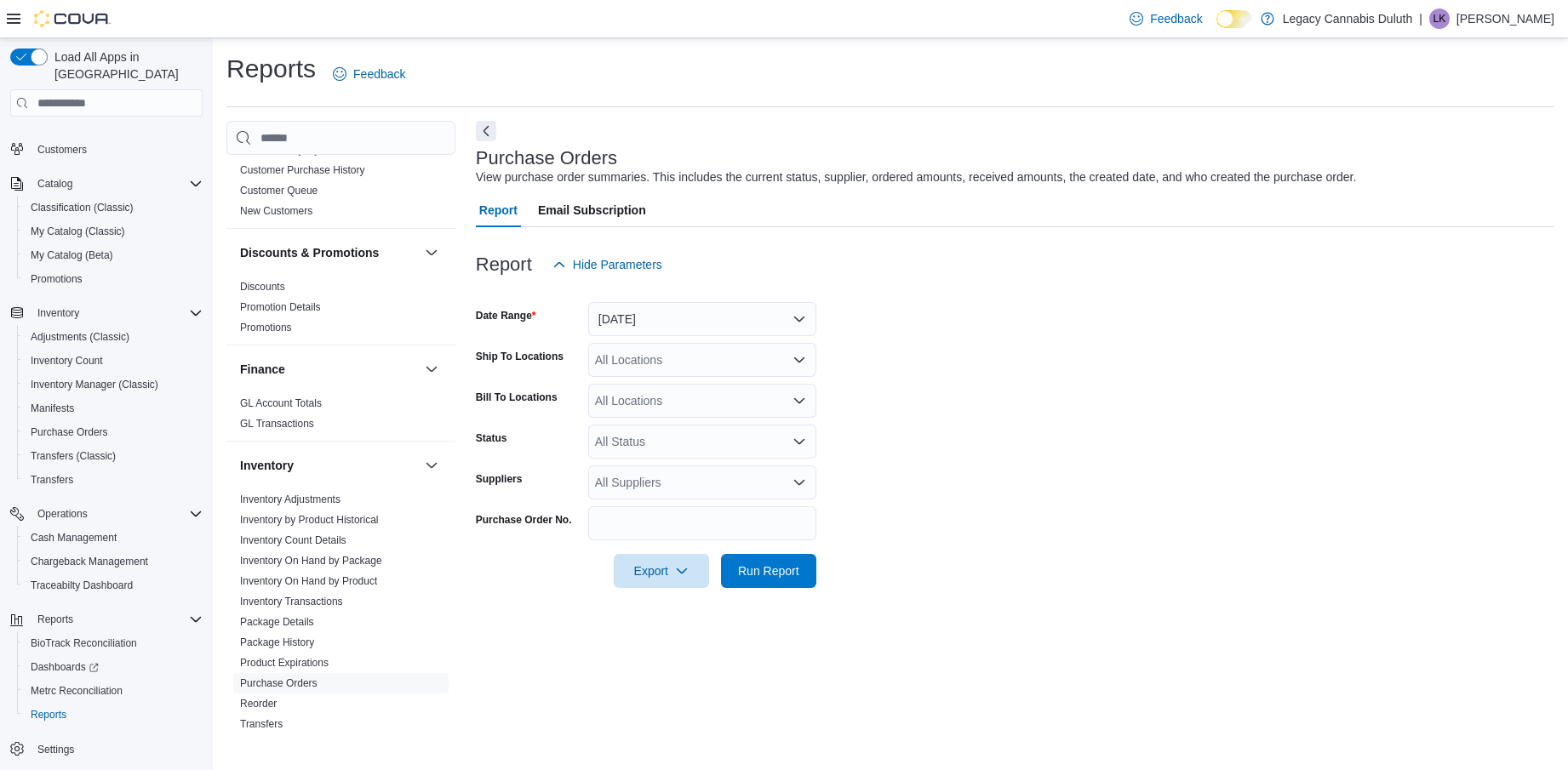
click at [953, 388] on form "Date Range Yesterday Ship To Locations All Locations Bill To Locations All Loca…" at bounding box center [1015, 435] width 1079 height 306
click at [774, 565] on span "Run Report" at bounding box center [768, 569] width 61 height 17
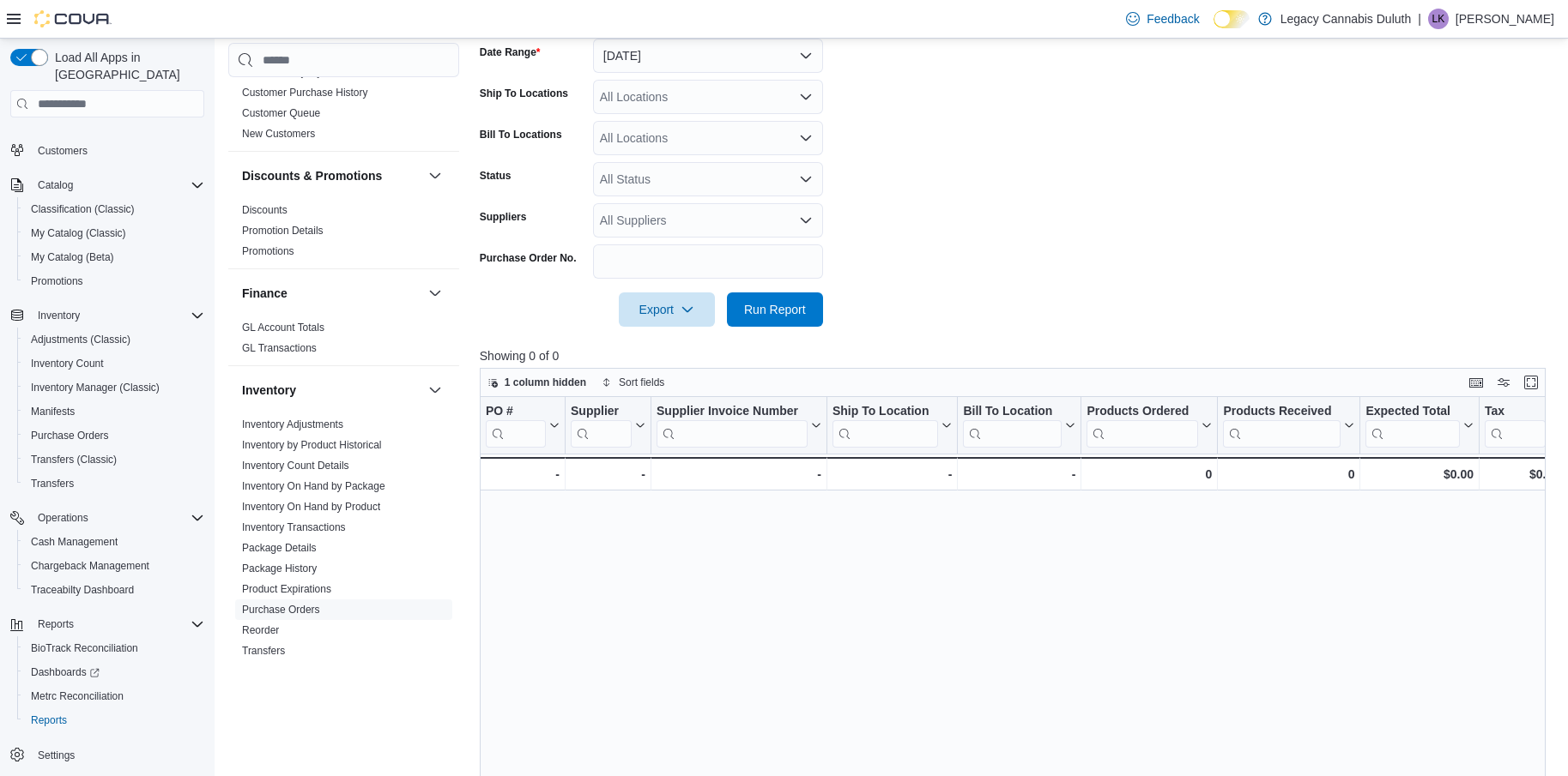
scroll to position [171, 0]
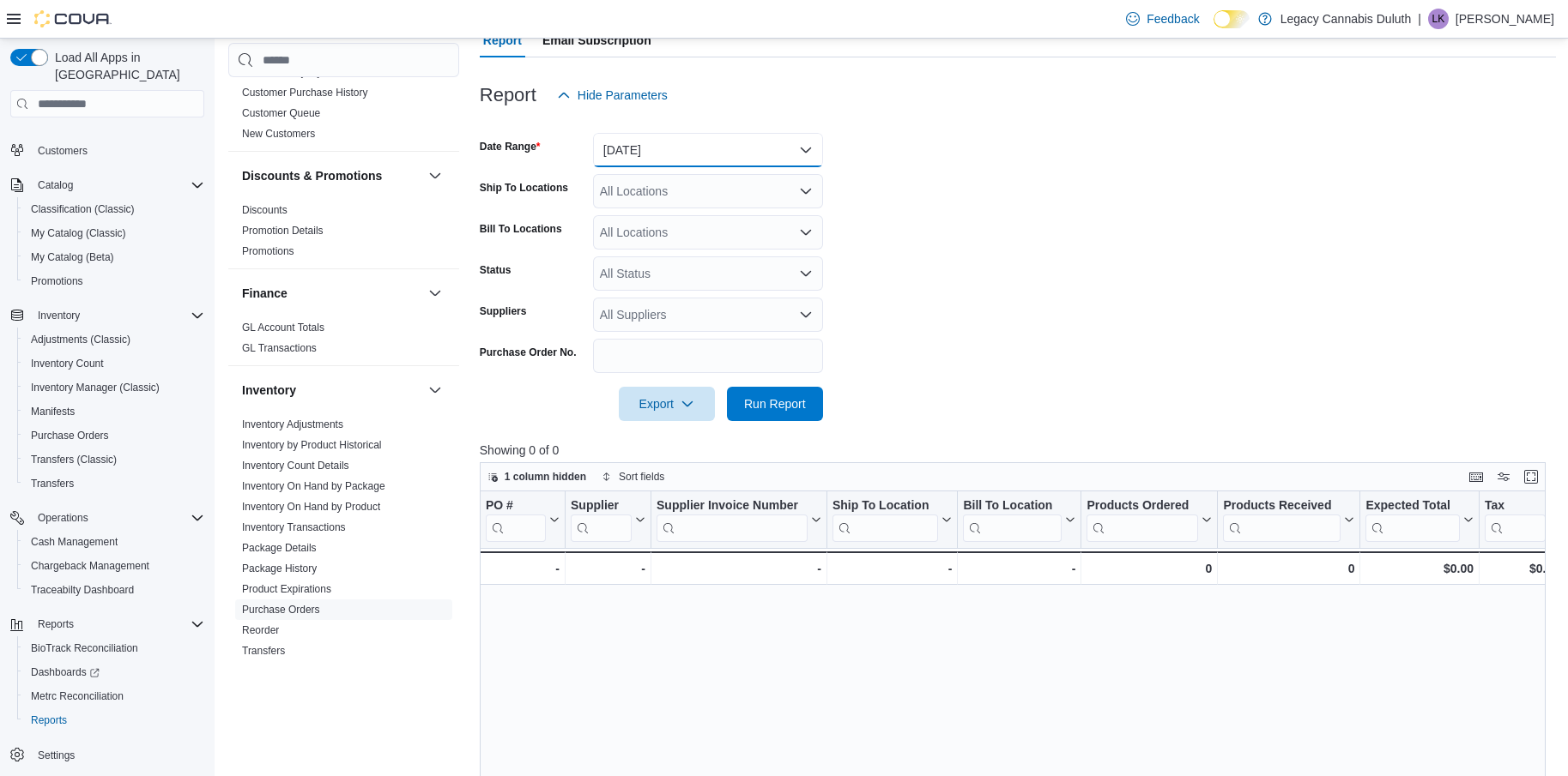
click at [705, 145] on button "Yesterday" at bounding box center [708, 150] width 230 height 34
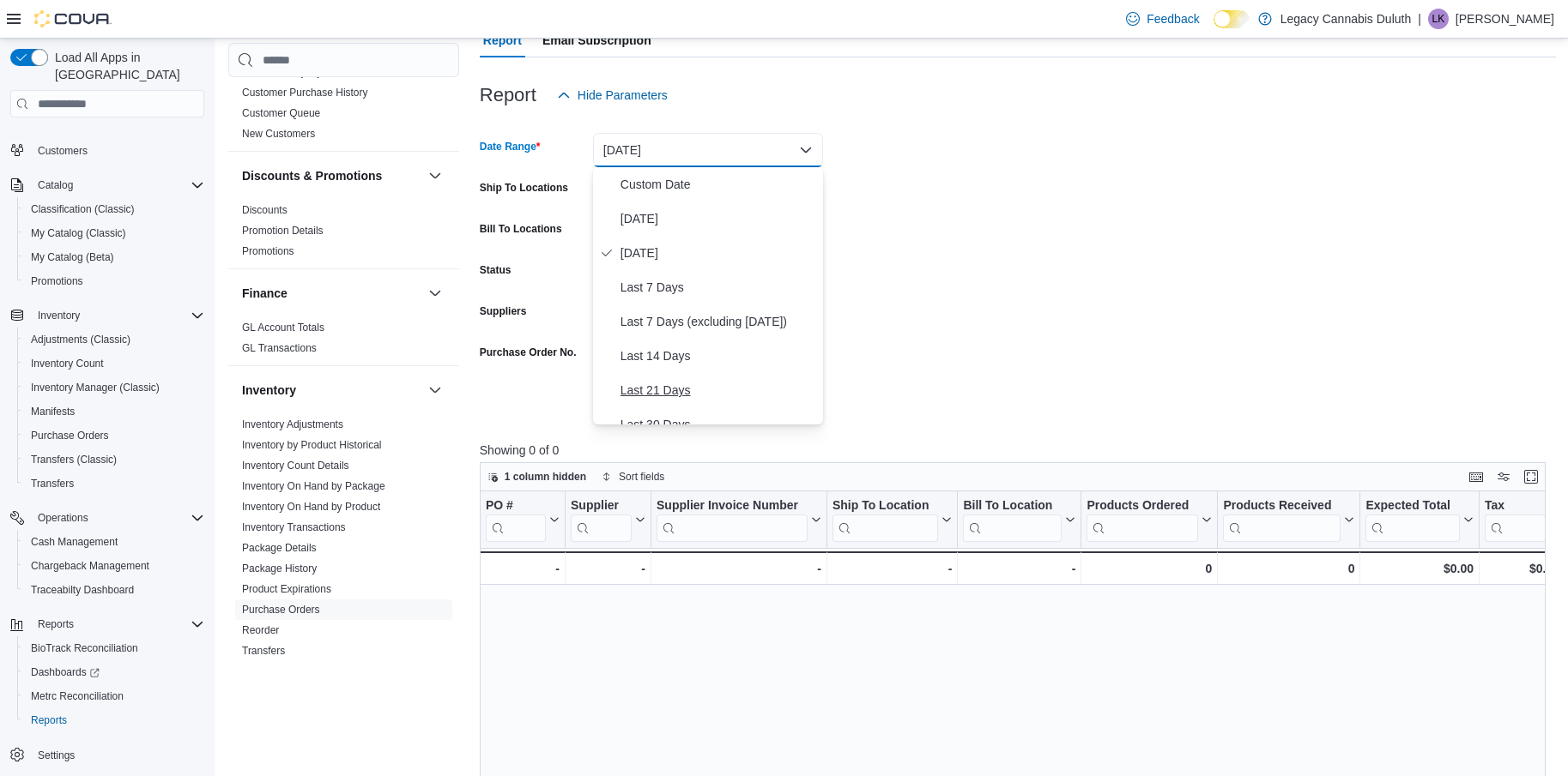
scroll to position [86, 0]
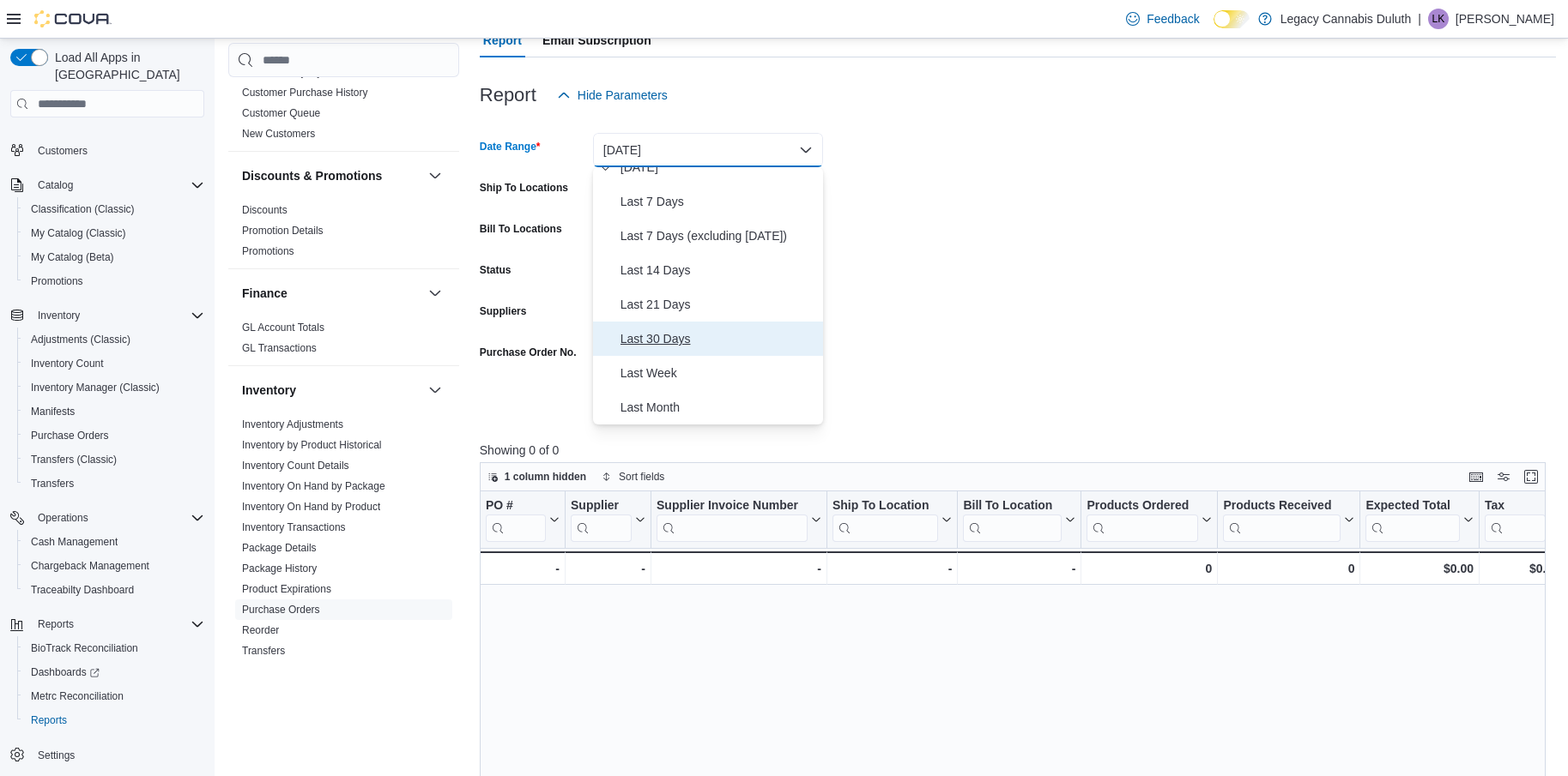
click at [713, 344] on span "Last 30 Days" at bounding box center [718, 338] width 196 height 21
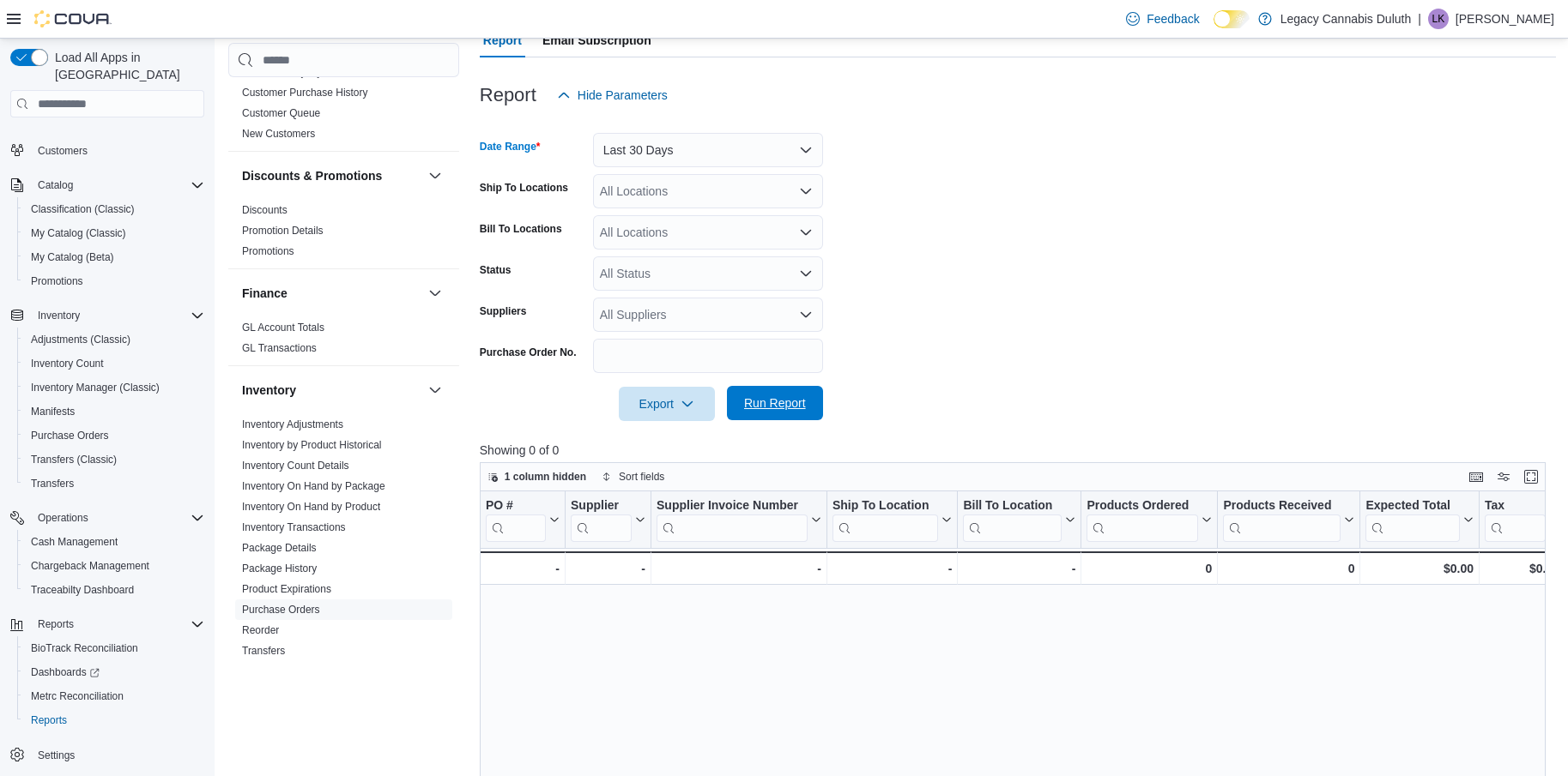
click at [759, 390] on span "Run Report" at bounding box center [775, 403] width 76 height 34
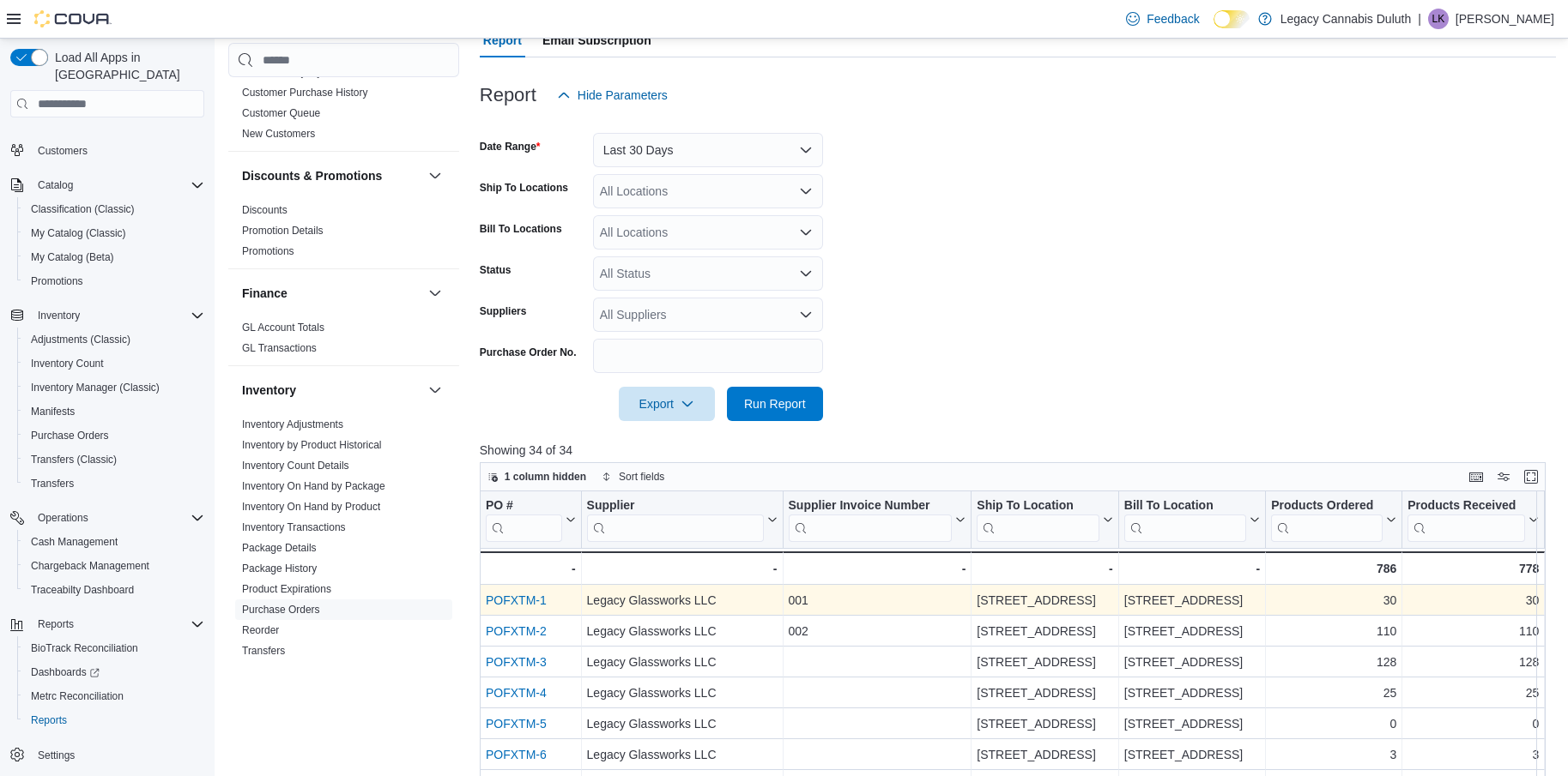
click at [522, 604] on link "POFXTM-1" at bounding box center [515, 600] width 60 height 14
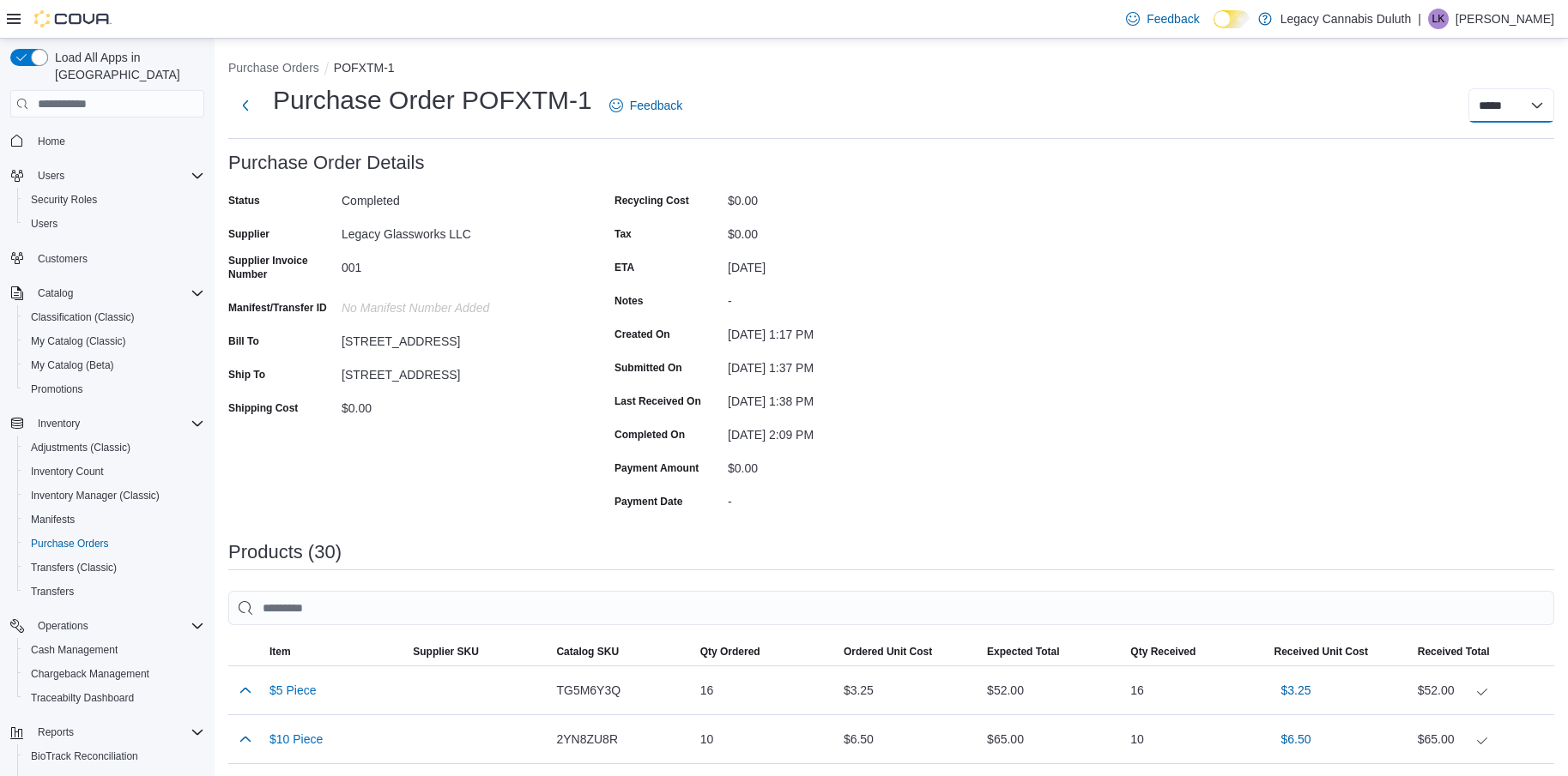
click at [1514, 107] on select "**********" at bounding box center [1511, 106] width 86 height 34
drag, startPoint x: 488, startPoint y: 166, endPoint x: 478, endPoint y: 285, distance: 119.4
click at [485, 258] on form "Purchase Order Details Status Completed Supplier Legacy Glassworks LLC Supplier…" at bounding box center [593, 333] width 729 height 362
drag, startPoint x: 471, startPoint y: 343, endPoint x: 470, endPoint y: 354, distance: 11.0
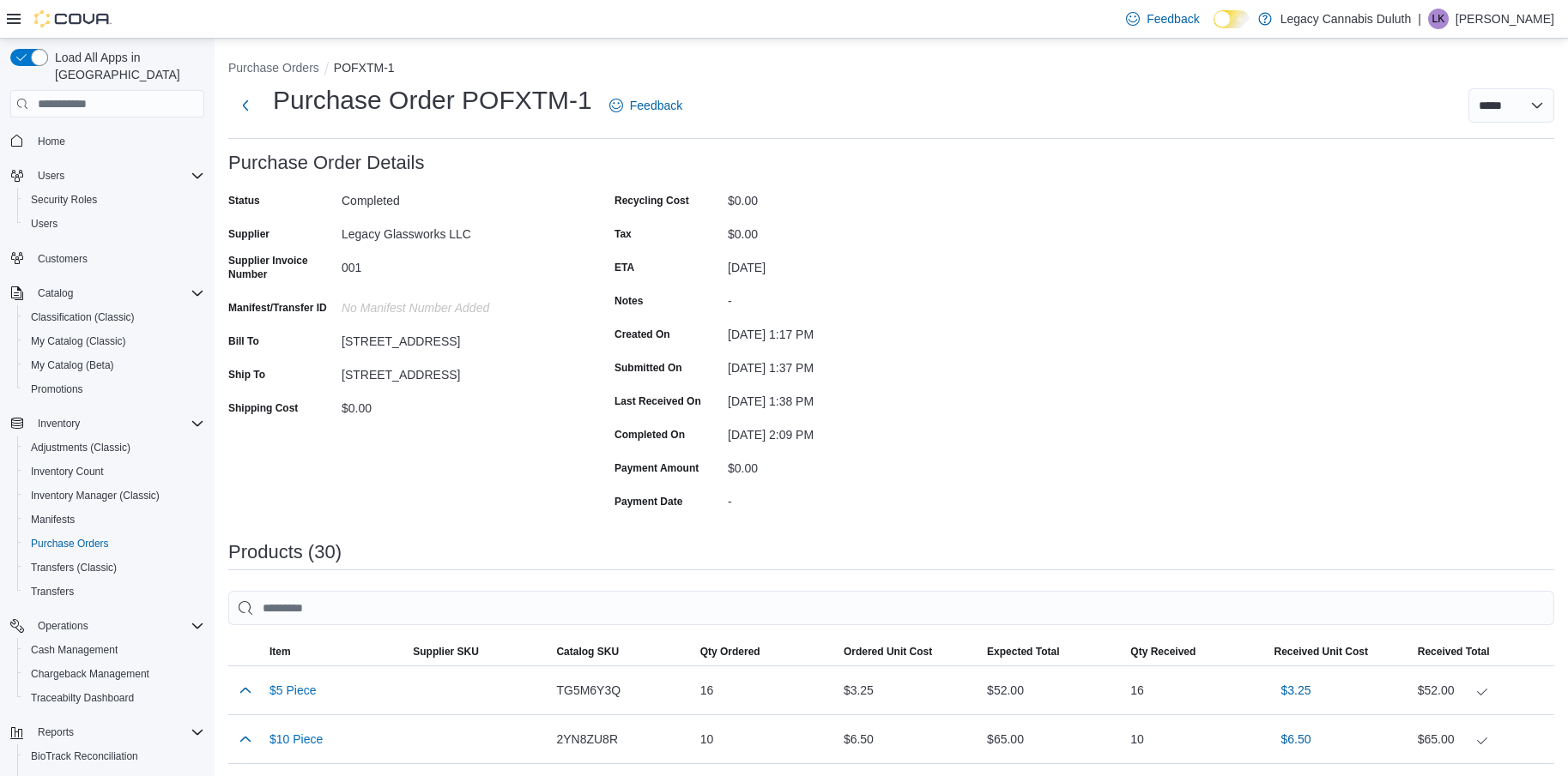
click at [470, 354] on div "Status Completed Supplier Legacy Glassworks LLC Supplier Invoice Number 001 Man…" at bounding box center [400, 350] width 343 height 328
drag, startPoint x: 865, startPoint y: 535, endPoint x: 1050, endPoint y: 436, distance: 209.8
click at [1484, 104] on select "**********" at bounding box center [1511, 106] width 86 height 34
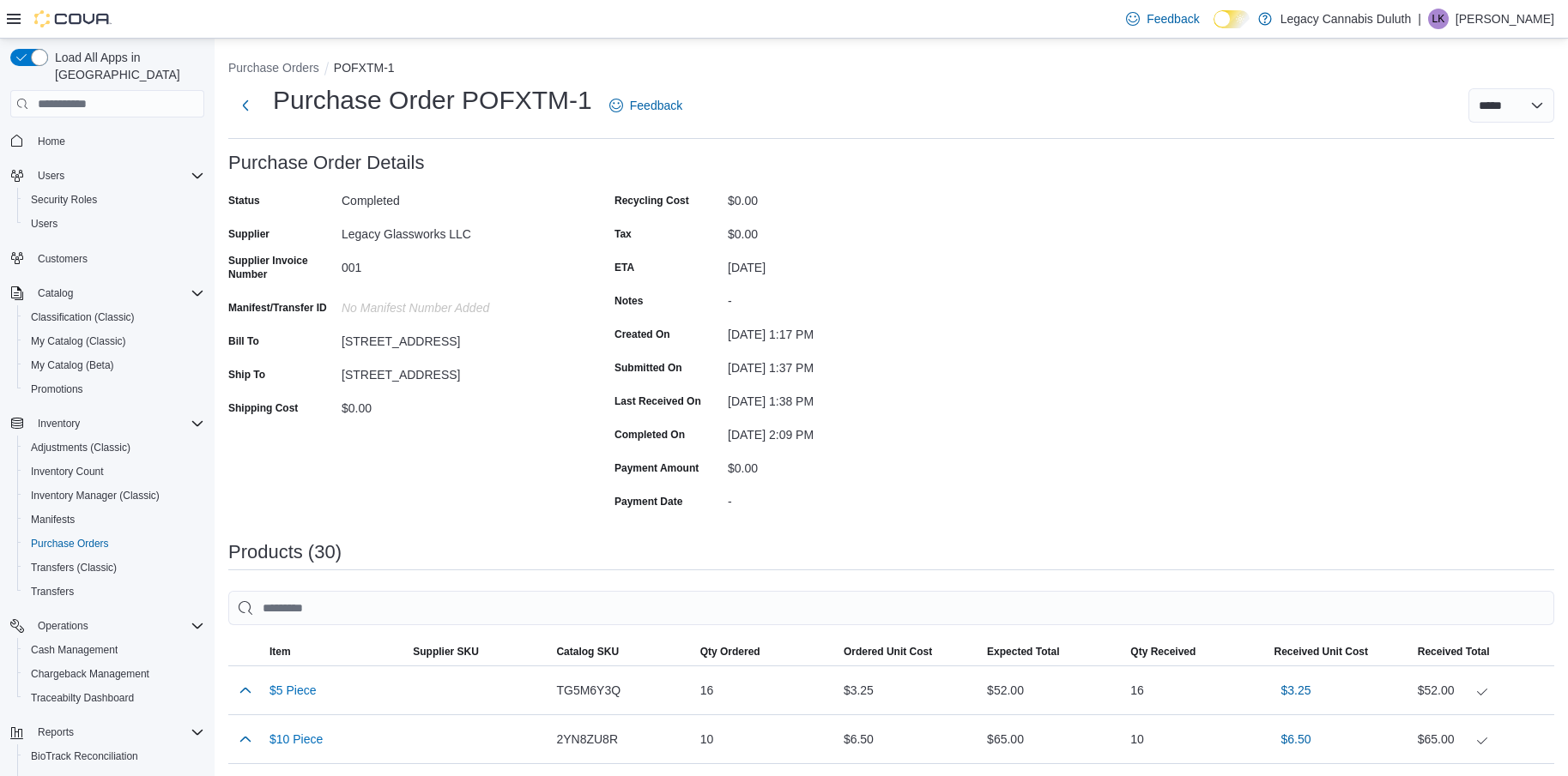
drag, startPoint x: 1546, startPoint y: 111, endPoint x: 1533, endPoint y: 122, distance: 17.0
click at [1546, 110] on select "**********" at bounding box center [1511, 106] width 86 height 34
click at [1481, 88] on select "**********" at bounding box center [1511, 106] width 86 height 34
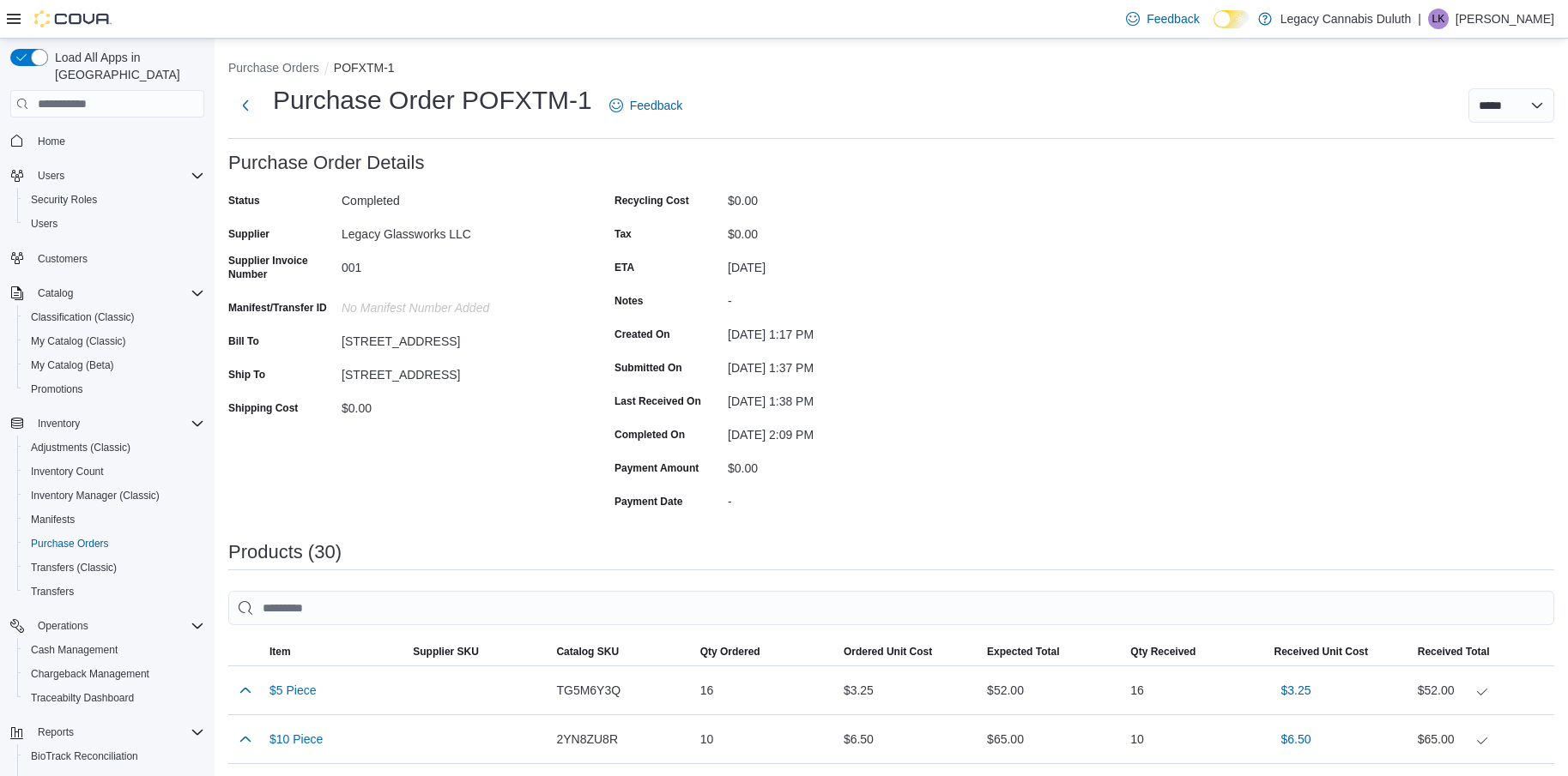
click at [865, 430] on div "[DATE] 2:09 PM" at bounding box center [842, 431] width 230 height 21
click at [621, 320] on div "Recycling Cost $0.00 Tax $0.00 ETA [DATE] Notes - Created On [DATE] 1:17 PM Sub…" at bounding box center [786, 350] width 343 height 328
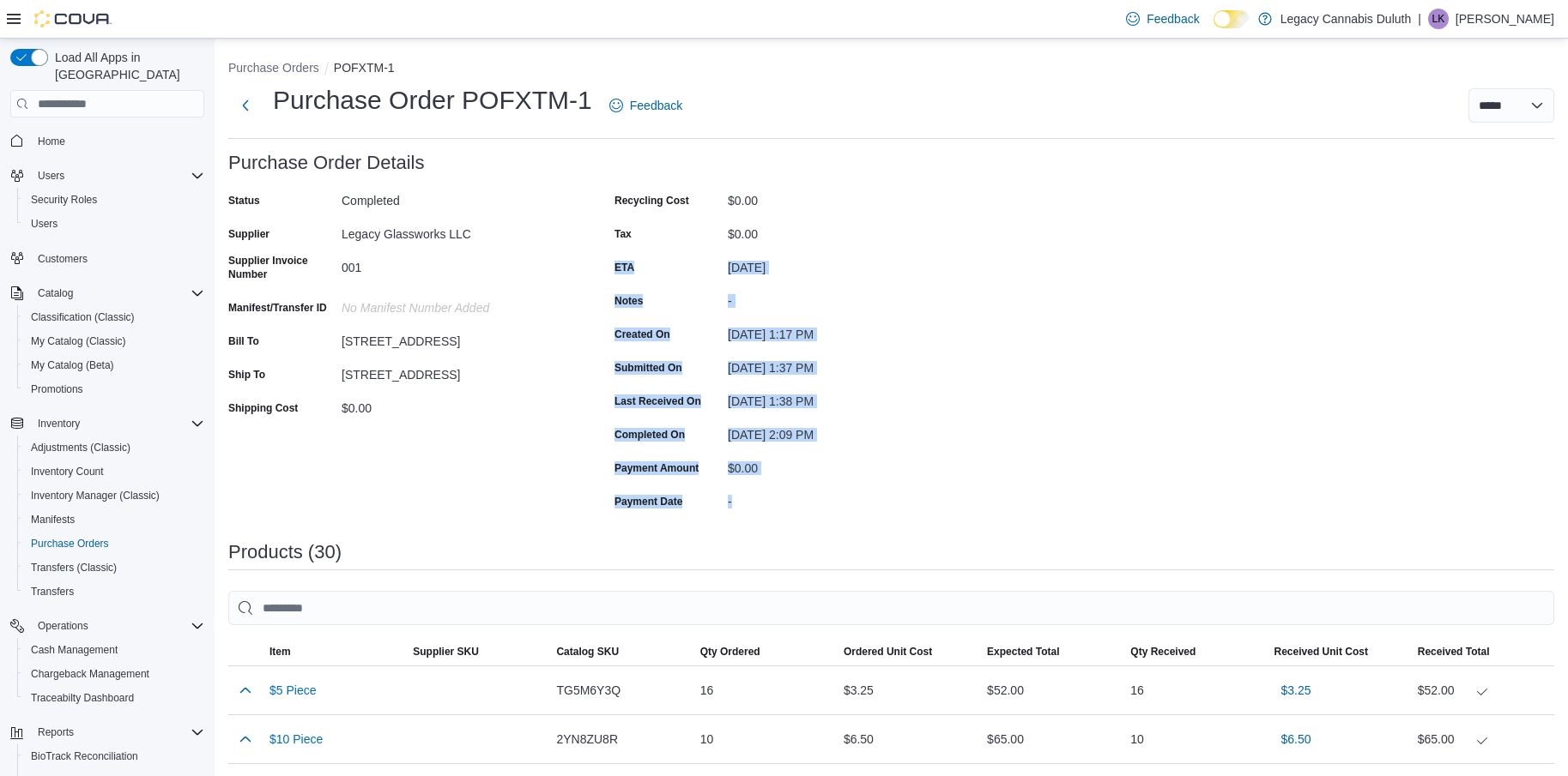
drag, startPoint x: 793, startPoint y: 232, endPoint x: 877, endPoint y: 516, distance: 296.2
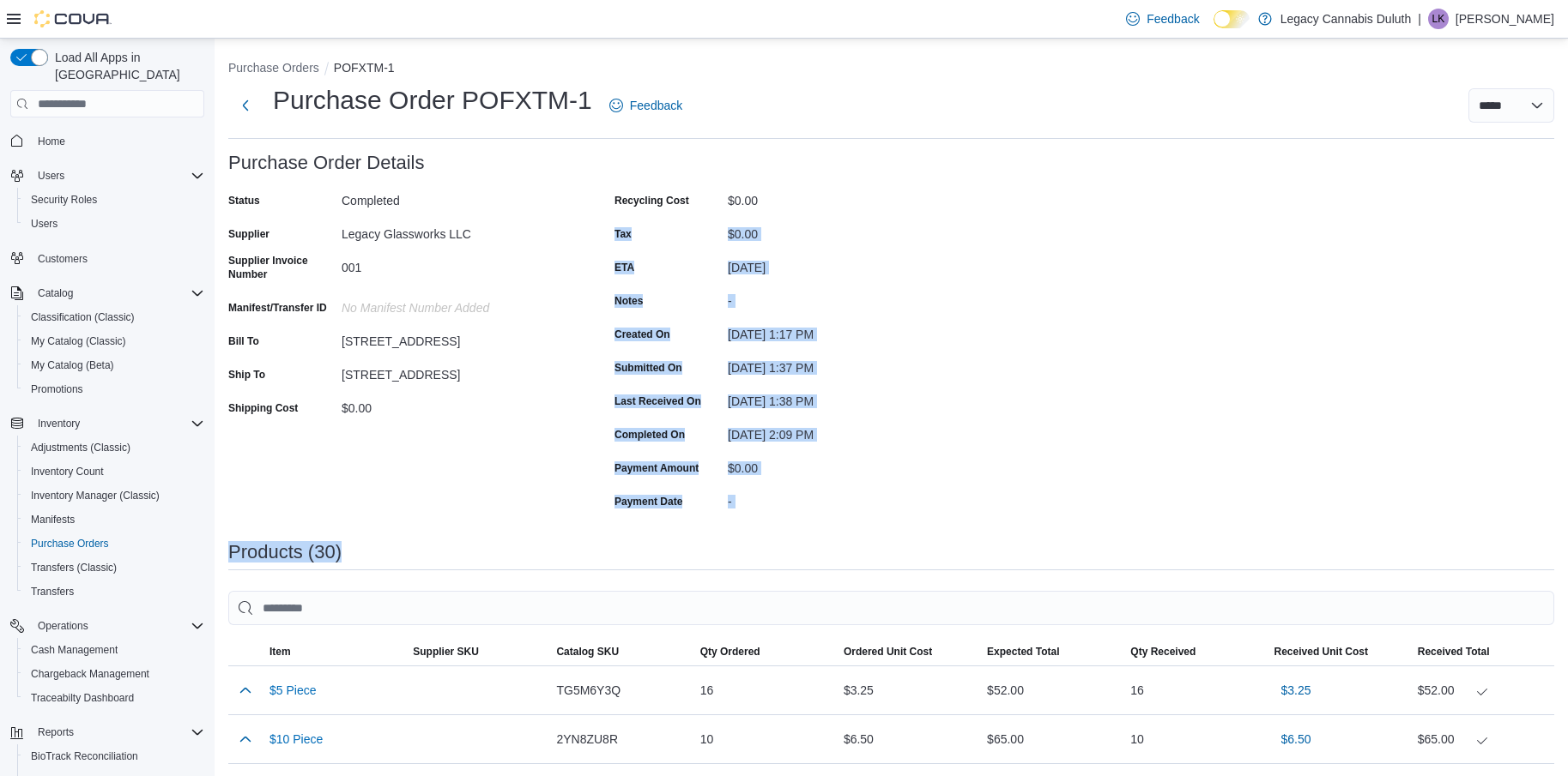
drag, startPoint x: 837, startPoint y: 204, endPoint x: 868, endPoint y: 583, distance: 380.3
drag, startPoint x: 918, startPoint y: 559, endPoint x: 891, endPoint y: 521, distance: 46.6
click at [918, 560] on div "Products (30)" at bounding box center [891, 552] width 1326 height 21
